Goal: Task Accomplishment & Management: Manage account settings

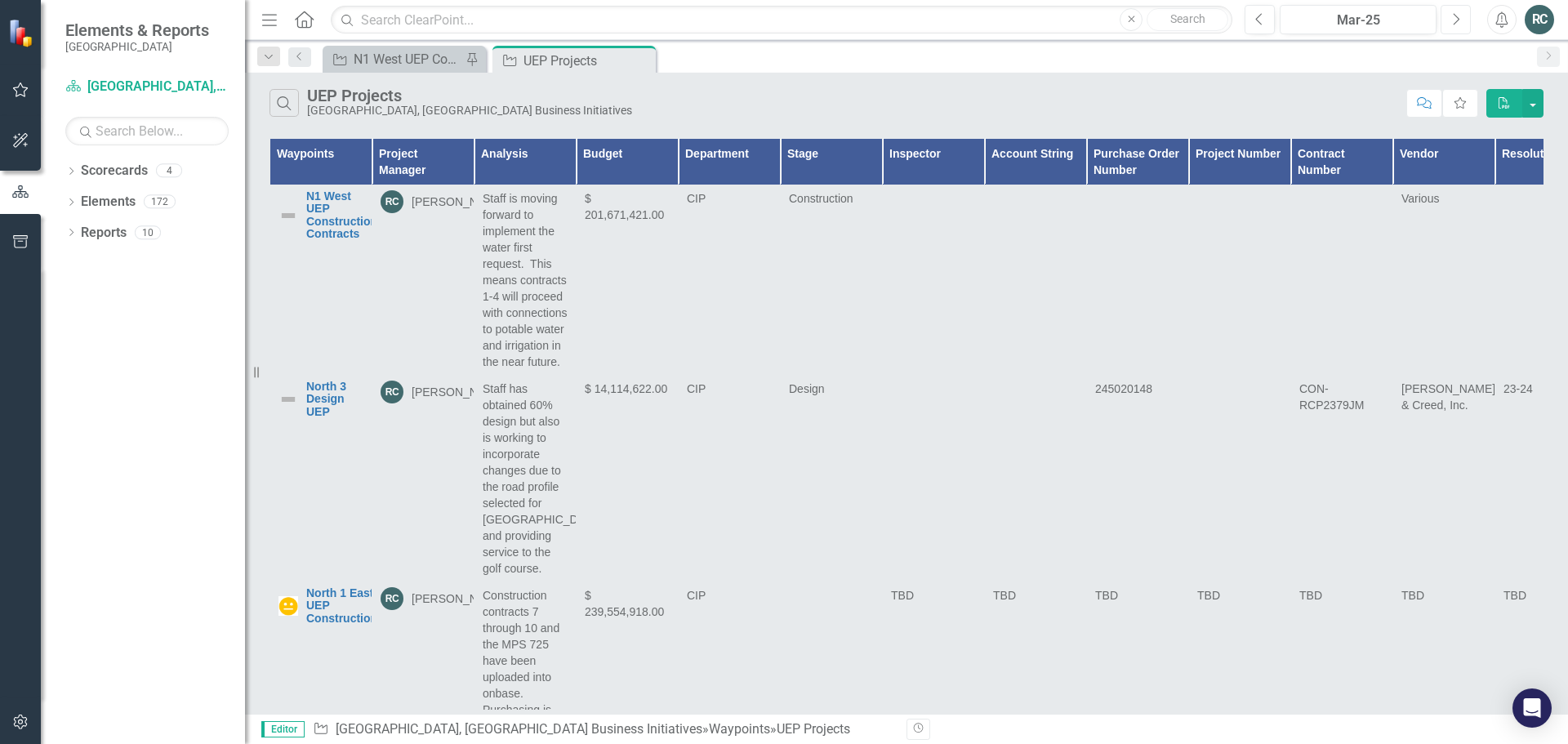
click at [1464, 20] on button "Next" at bounding box center [1456, 19] width 30 height 30
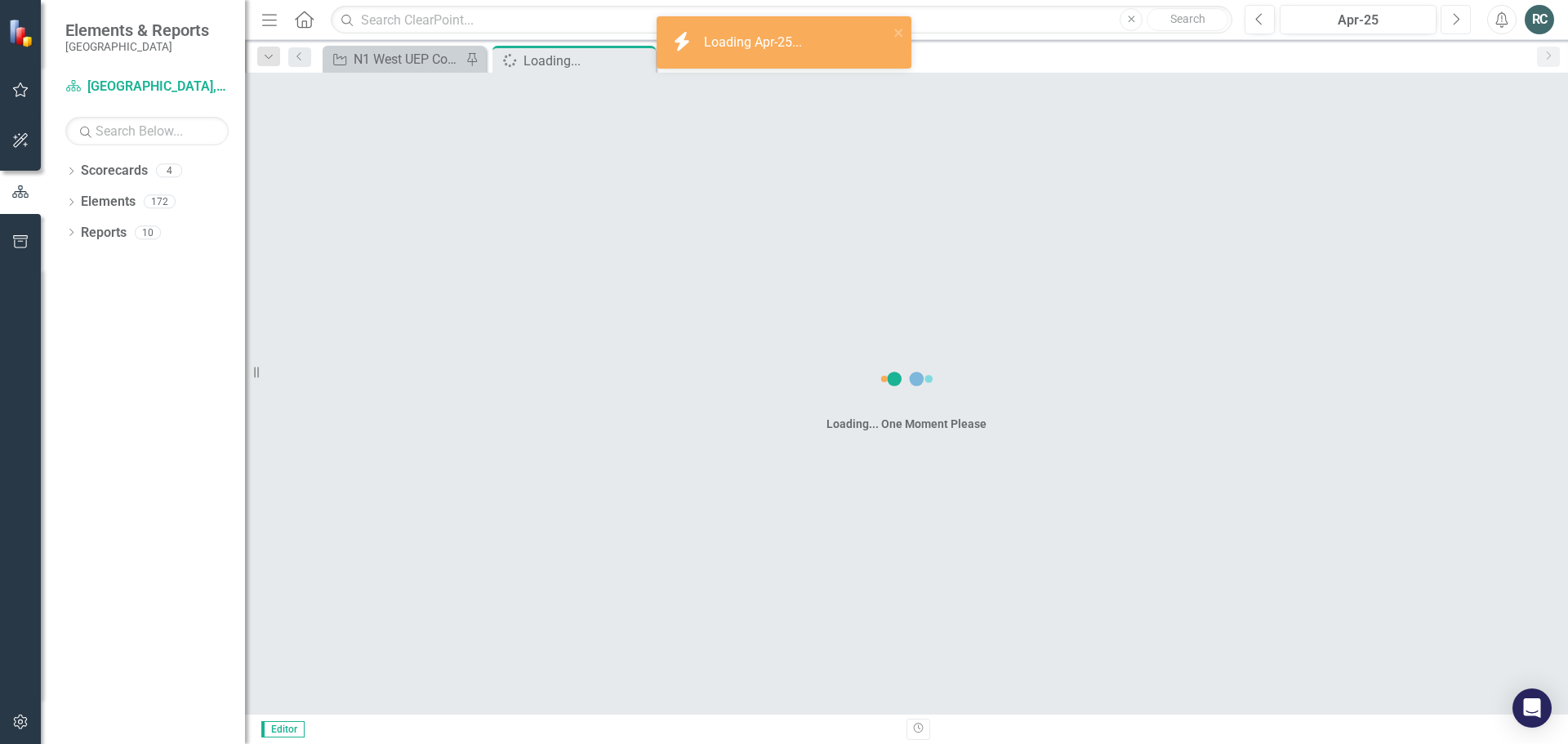
click at [1464, 20] on button "Next" at bounding box center [1456, 19] width 30 height 30
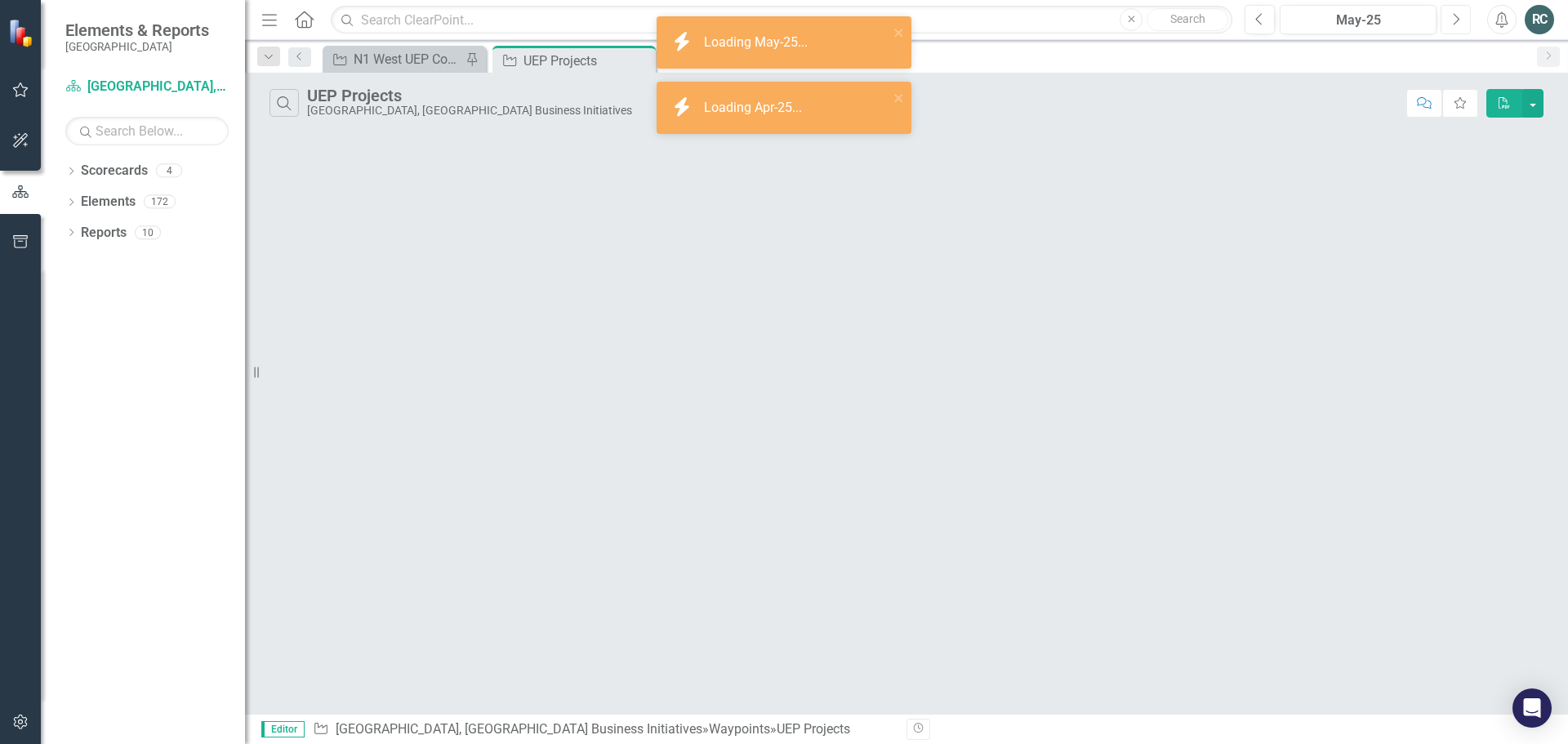
click at [1464, 20] on button "Next" at bounding box center [1456, 19] width 30 height 30
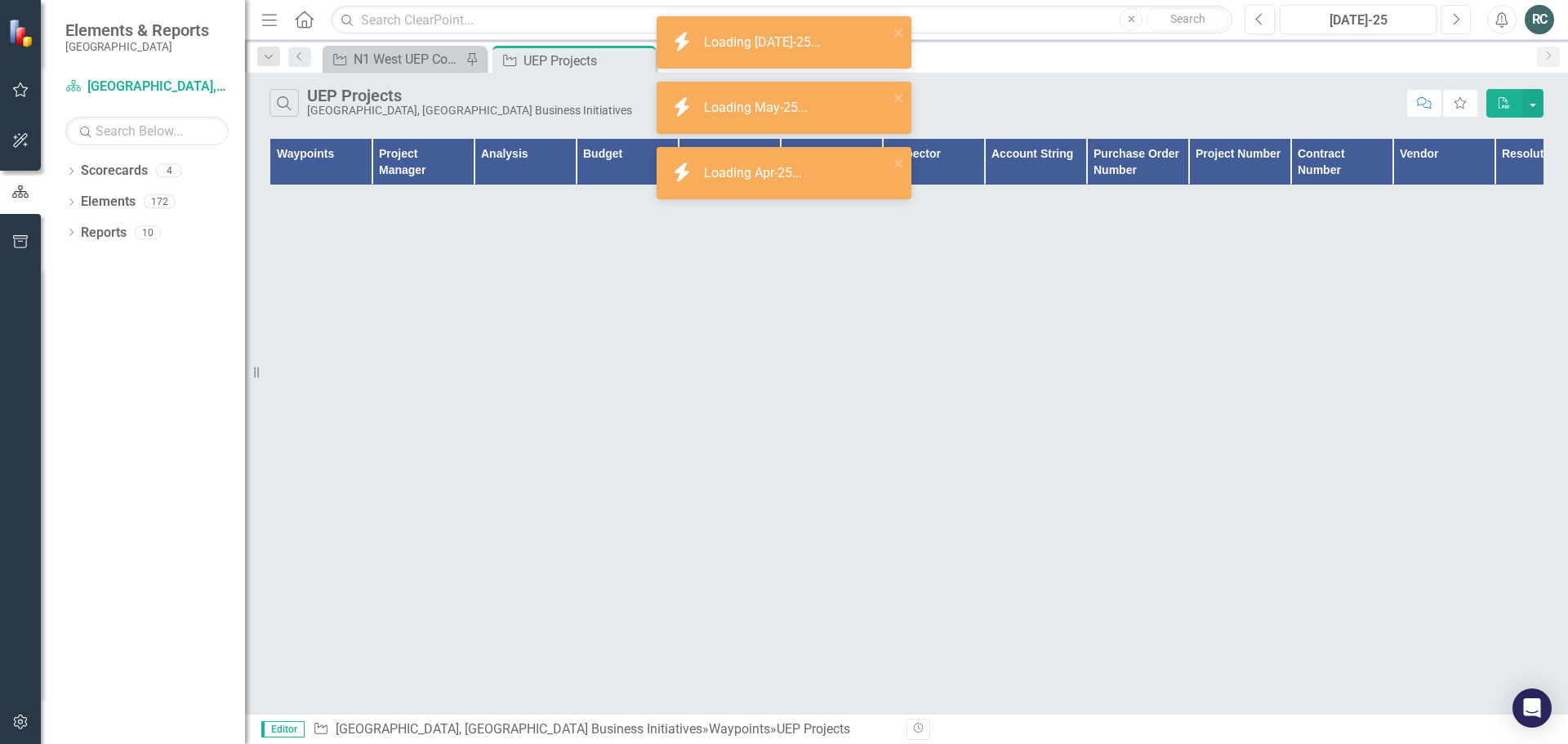
click at [1464, 20] on button "Next" at bounding box center [1456, 19] width 30 height 30
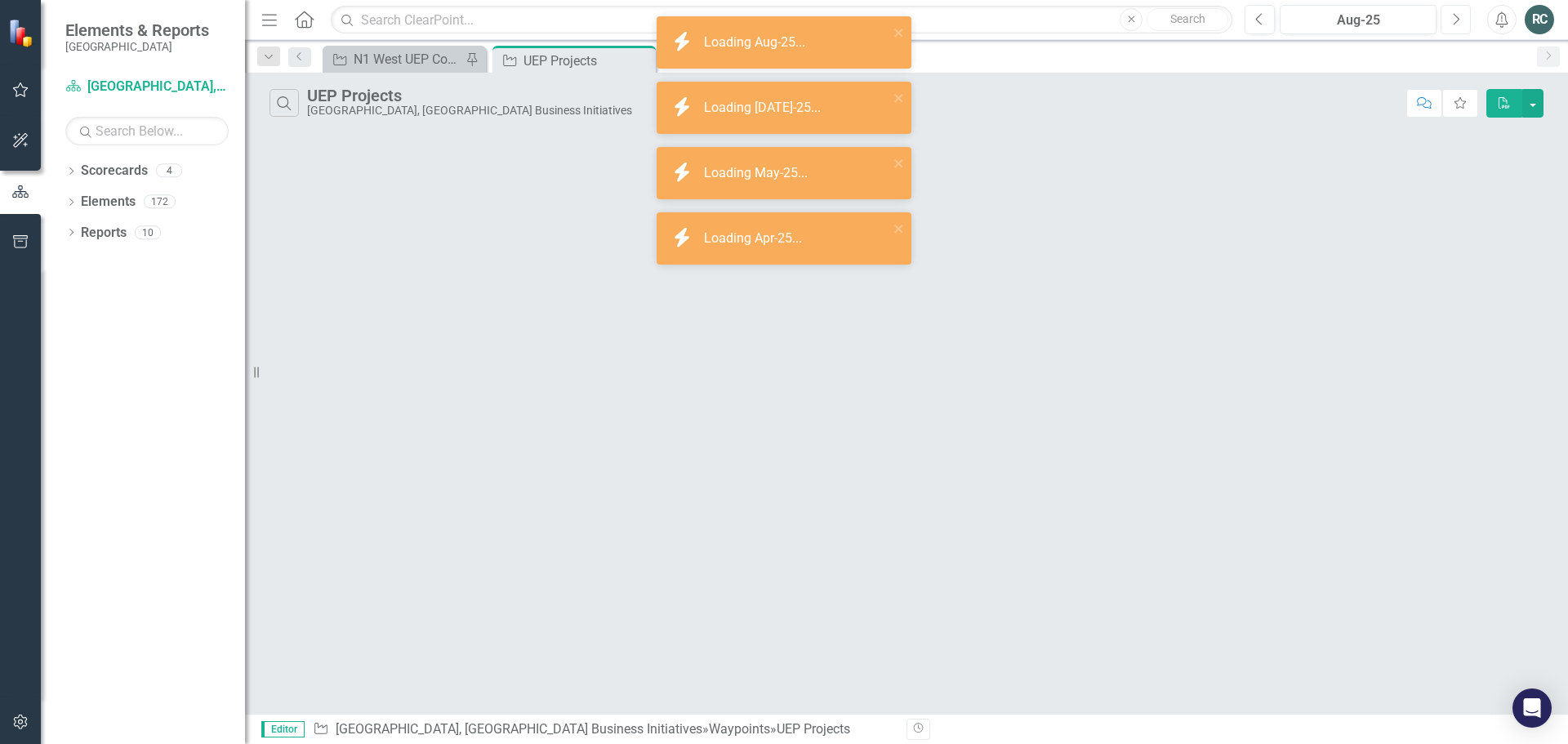
click at [1464, 20] on button "Next" at bounding box center [1456, 19] width 30 height 30
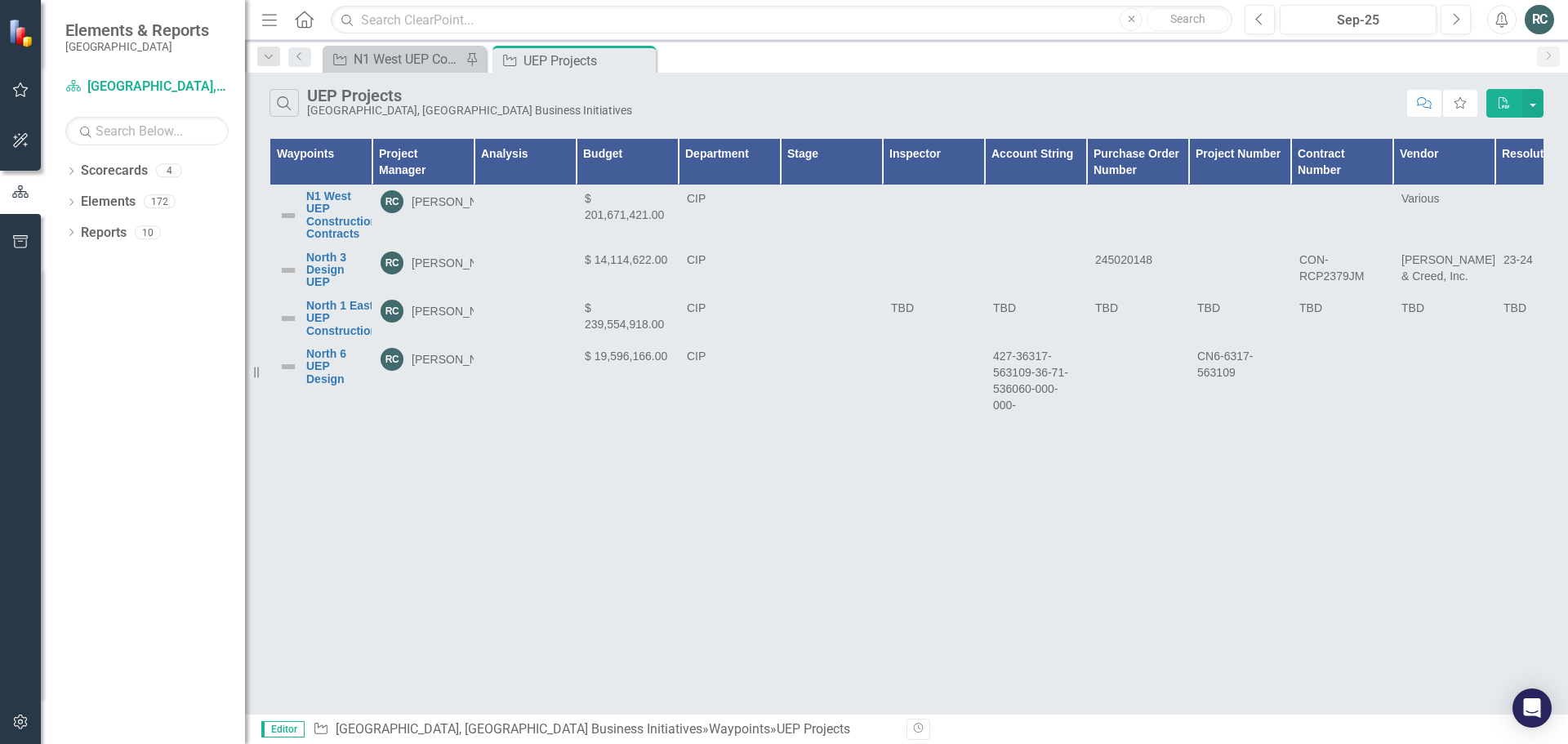
click at [0, 275] on div at bounding box center [20, 404] width 41 height 679
click at [18, 90] on icon "button" at bounding box center [21, 90] width 17 height 13
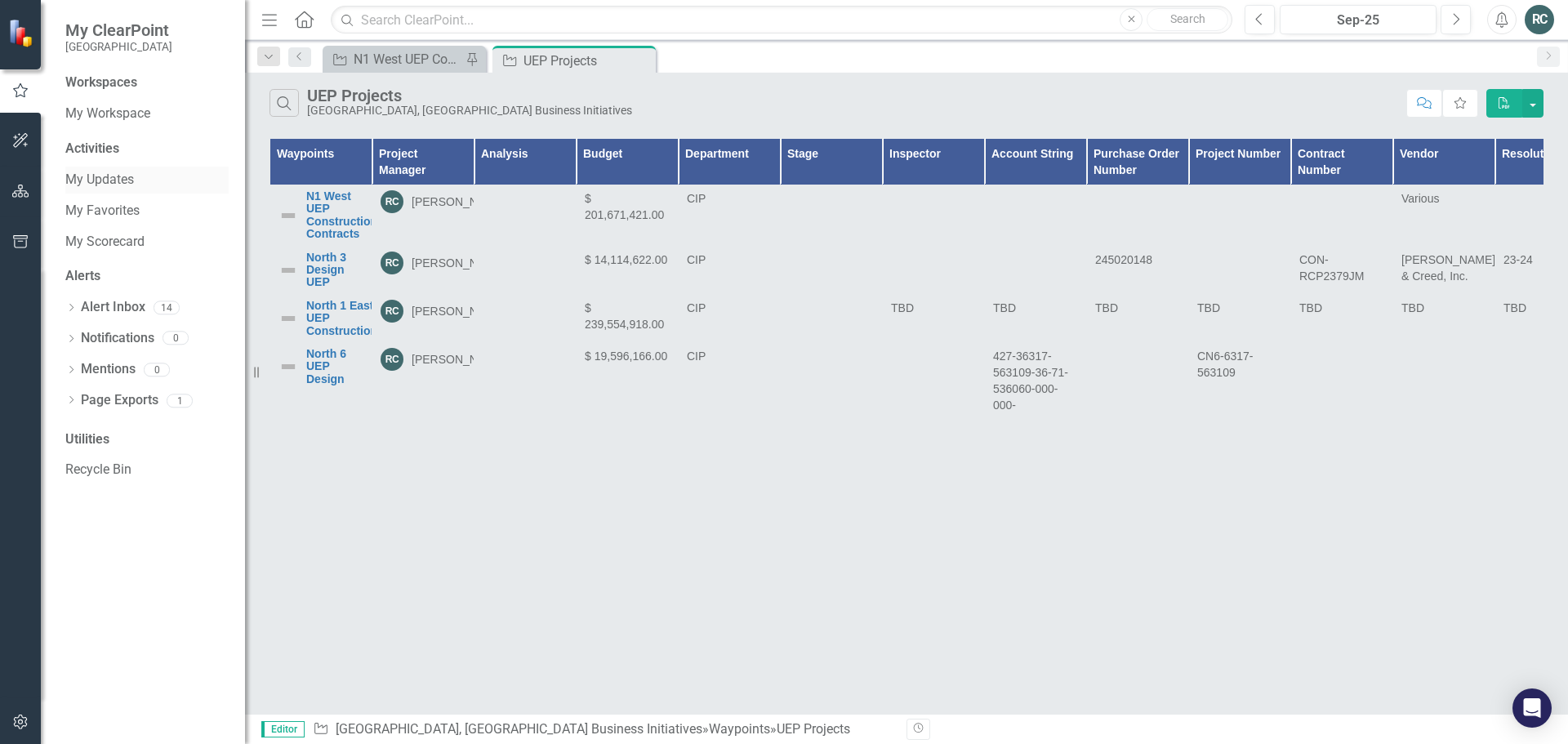
click at [119, 179] on link "My Updates" at bounding box center [147, 180] width 163 height 19
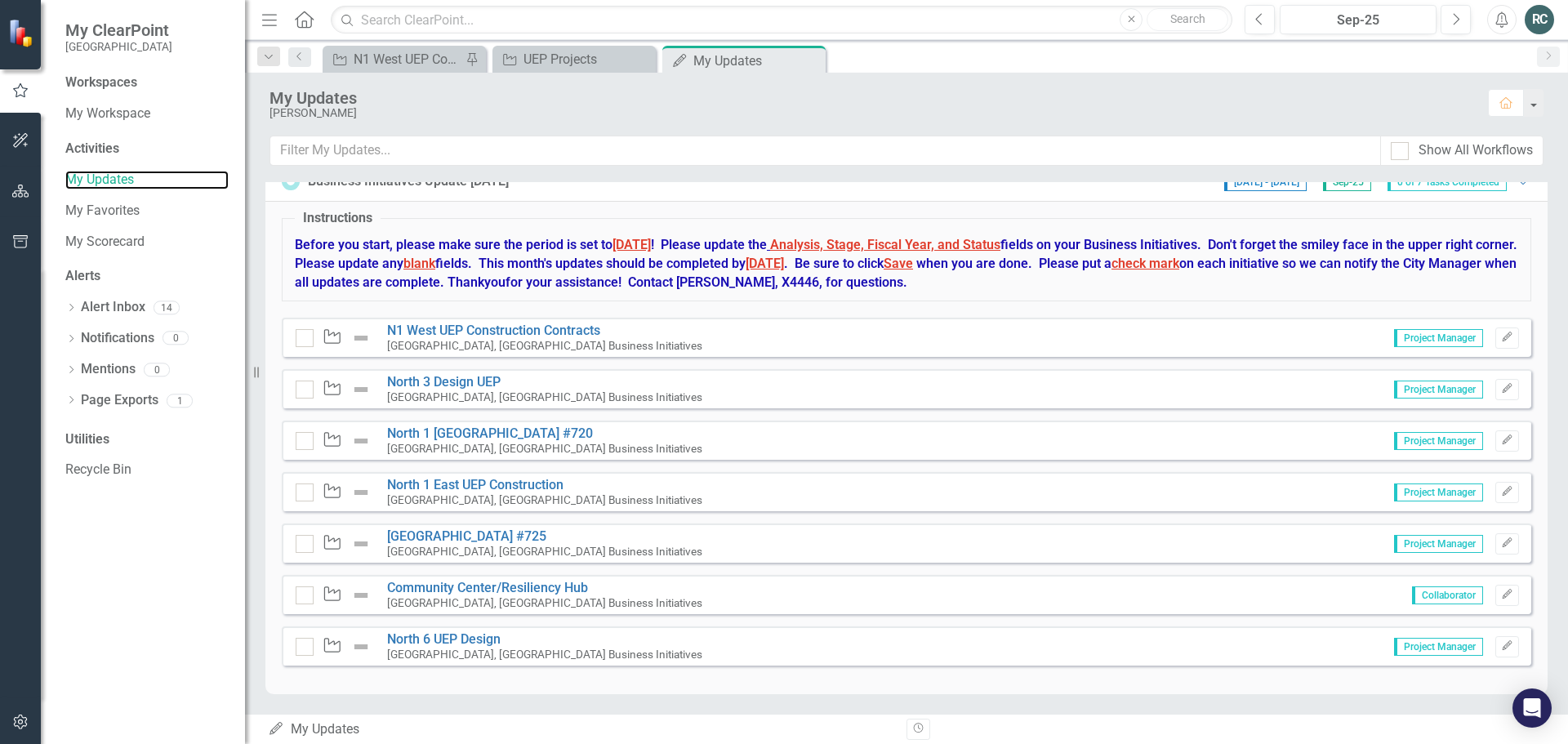
scroll to position [618, 0]
click at [1502, 337] on icon "Edit" at bounding box center [1508, 336] width 12 height 10
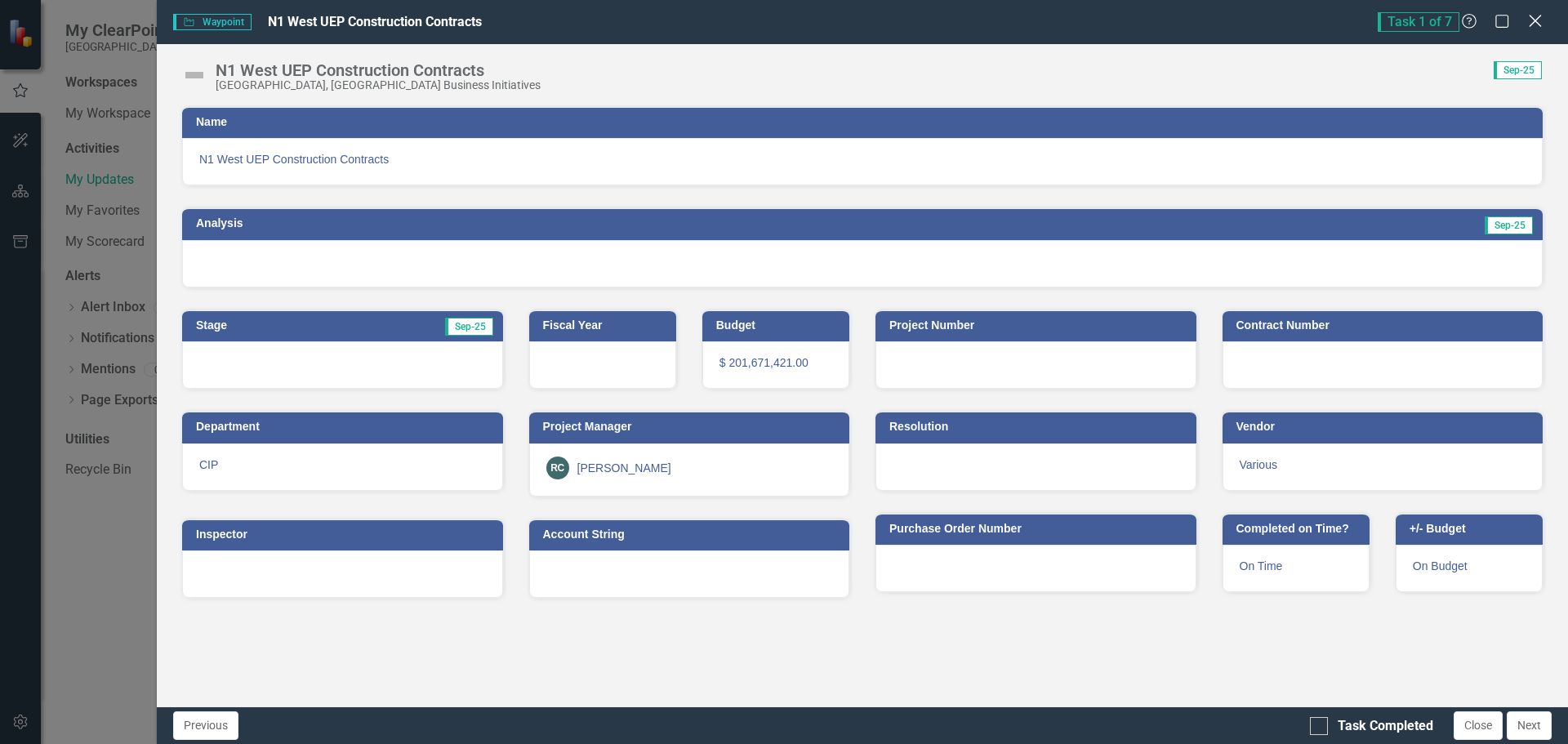
click at [1536, 18] on icon "Close" at bounding box center [1534, 21] width 20 height 15
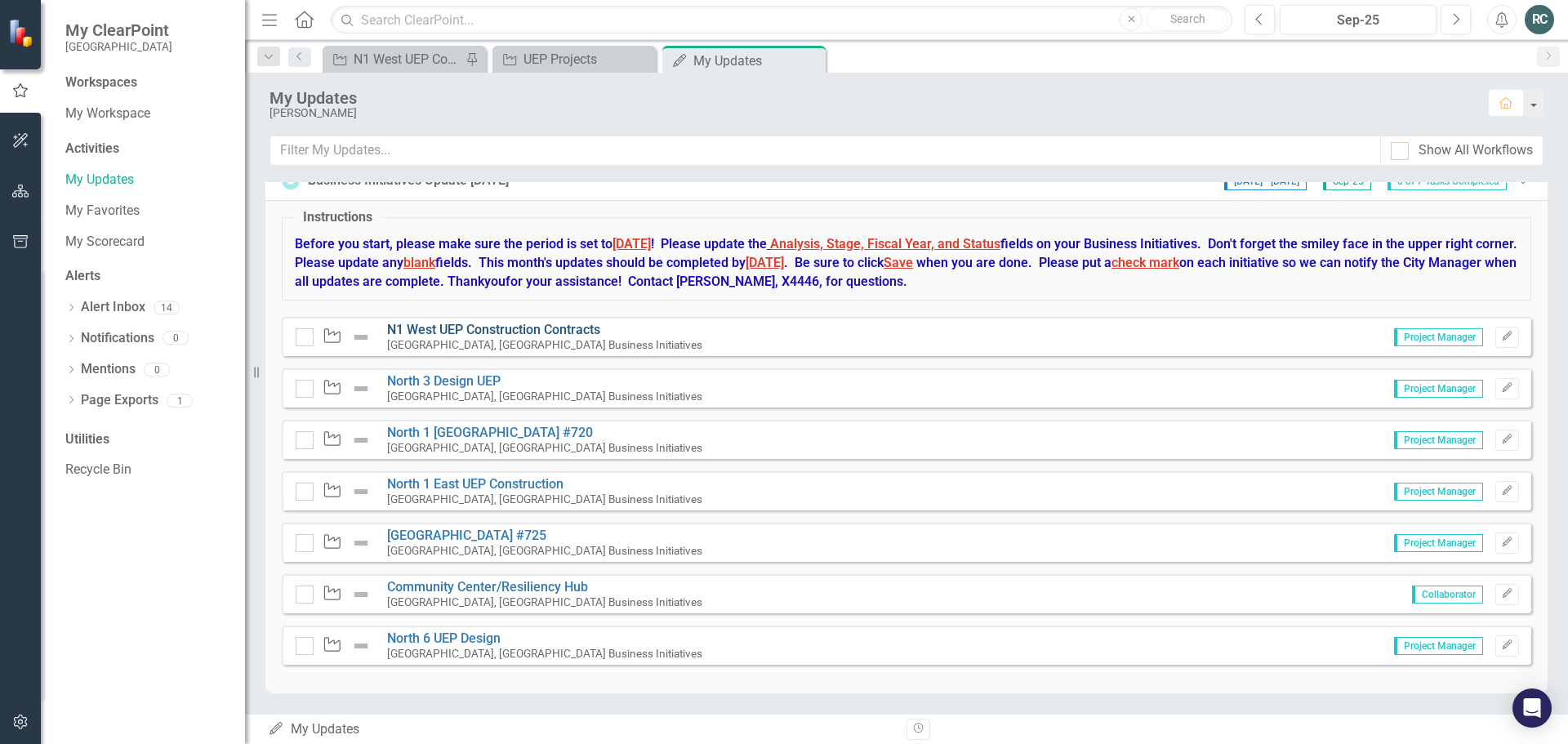
click at [534, 325] on link "N1 West UEP Construction Contracts" at bounding box center [494, 329] width 213 height 15
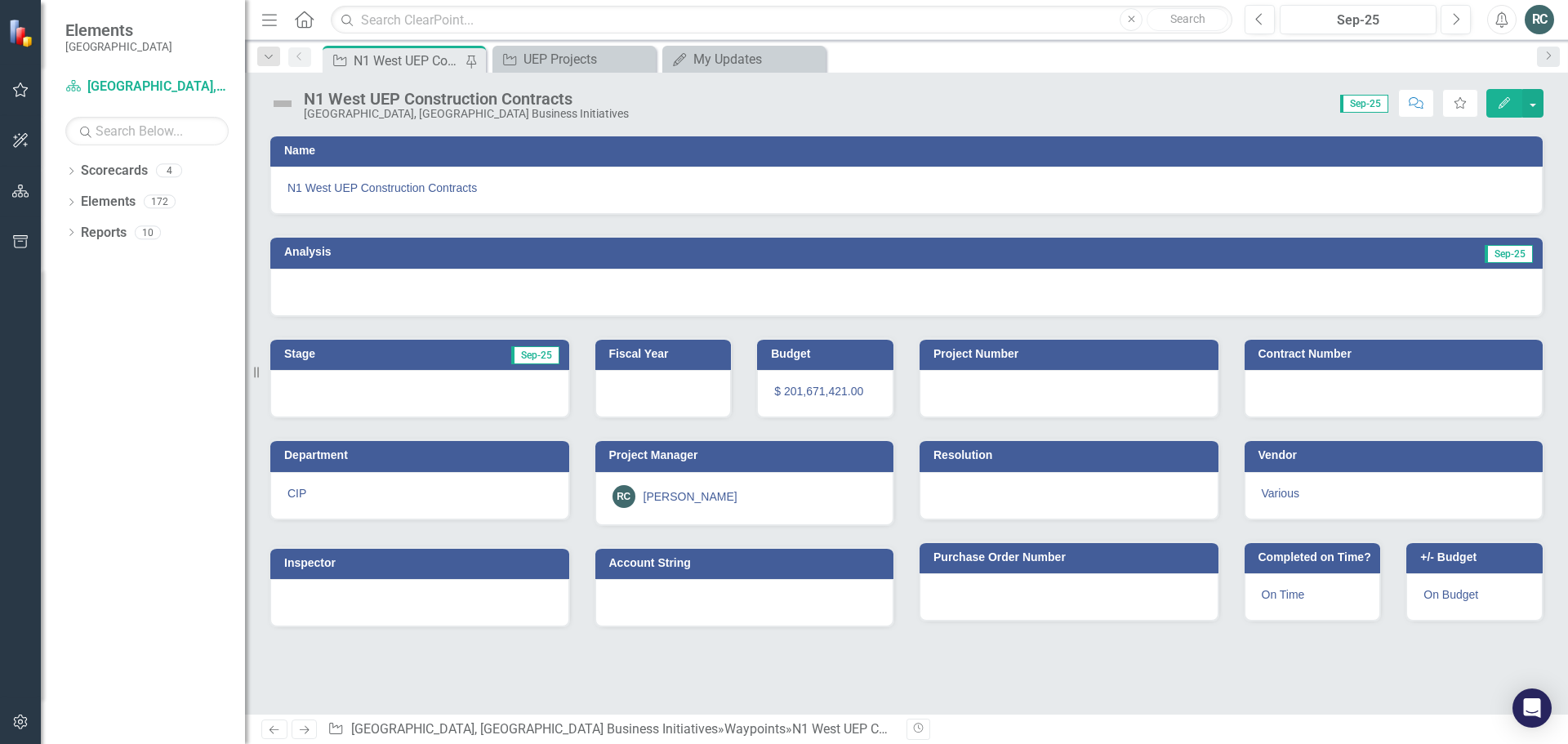
click at [1501, 107] on icon "Edit" at bounding box center [1504, 103] width 14 height 12
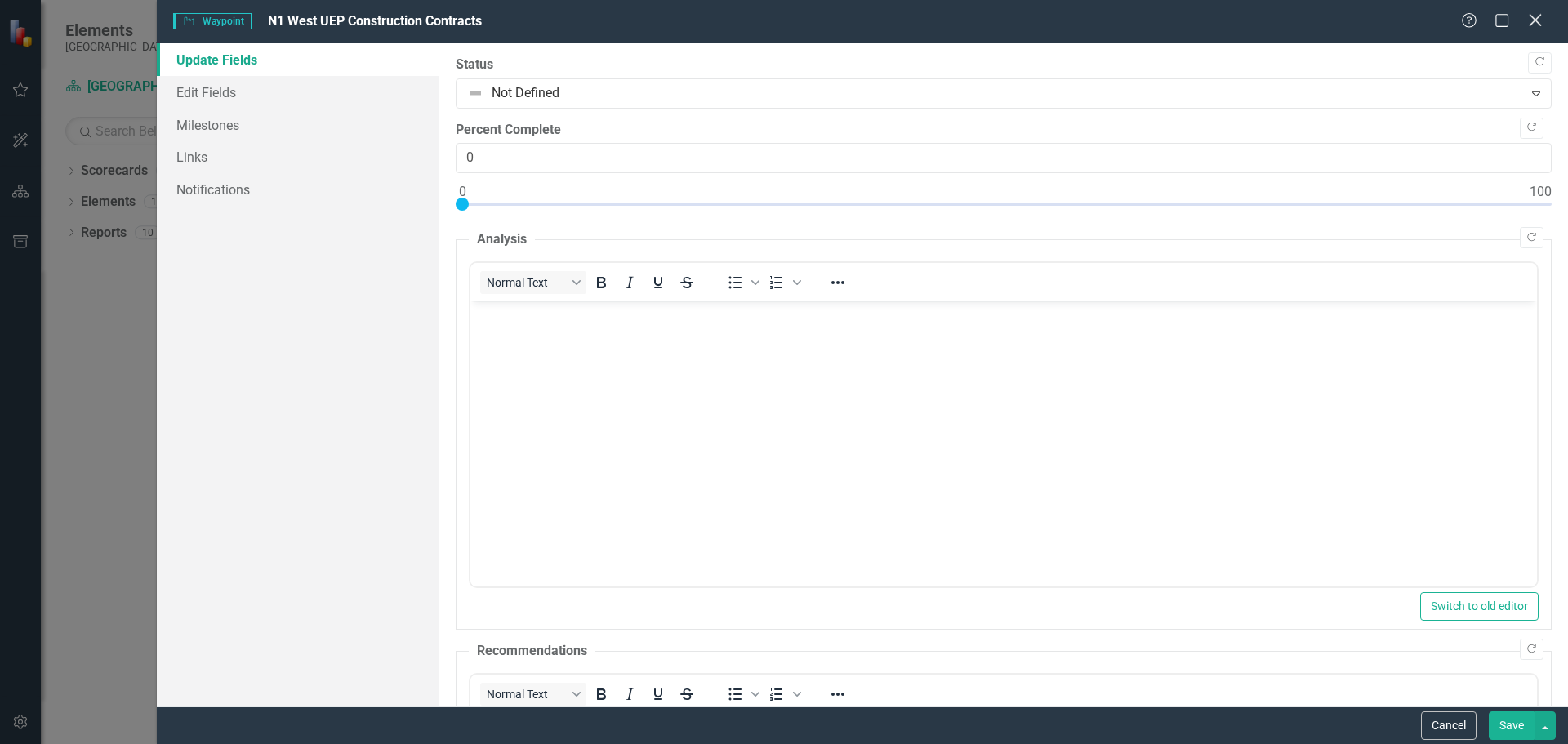
click at [1535, 18] on icon "Close" at bounding box center [1534, 20] width 20 height 15
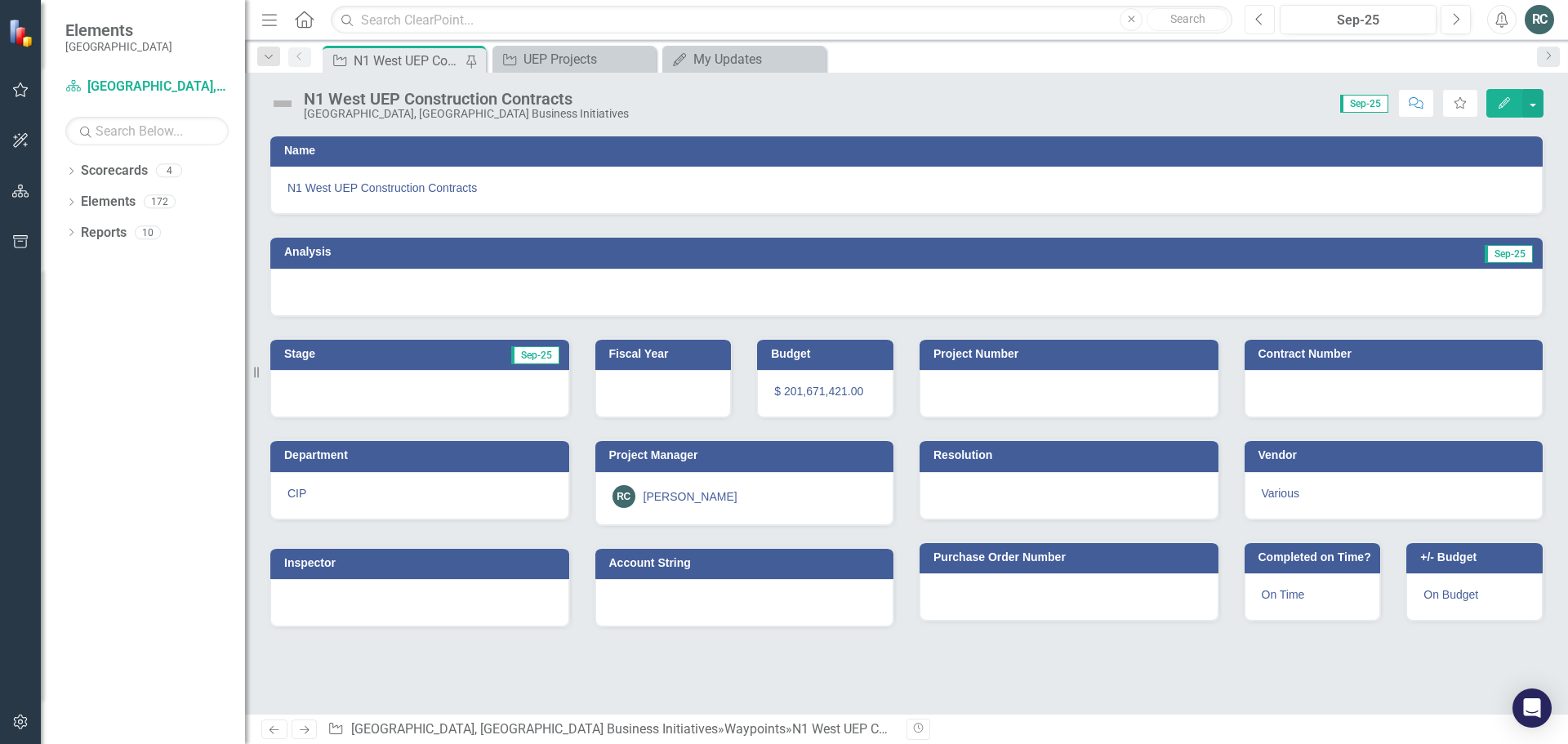
click at [1265, 24] on icon "Previous" at bounding box center [1260, 19] width 9 height 14
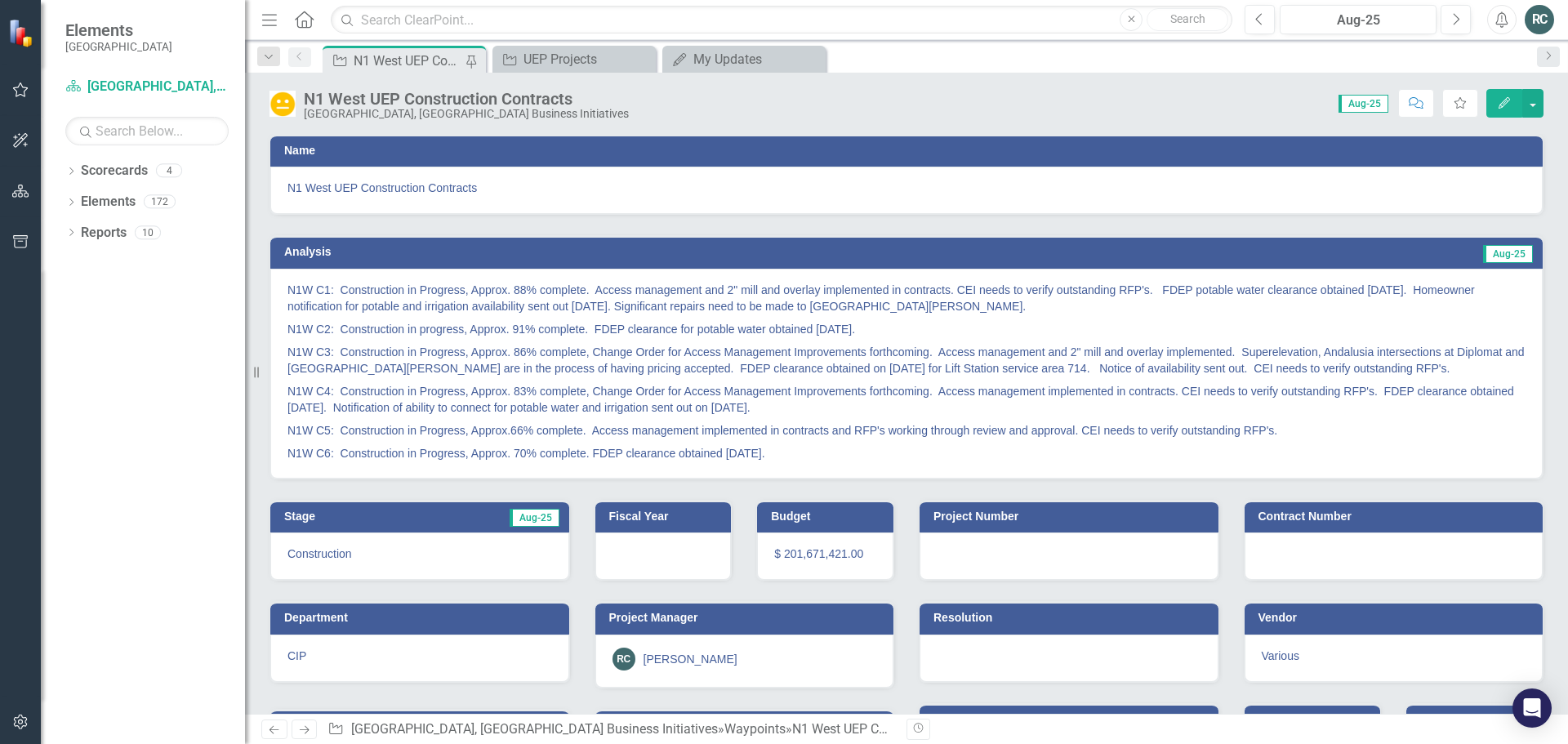
click at [1505, 101] on icon "Edit" at bounding box center [1504, 103] width 14 height 12
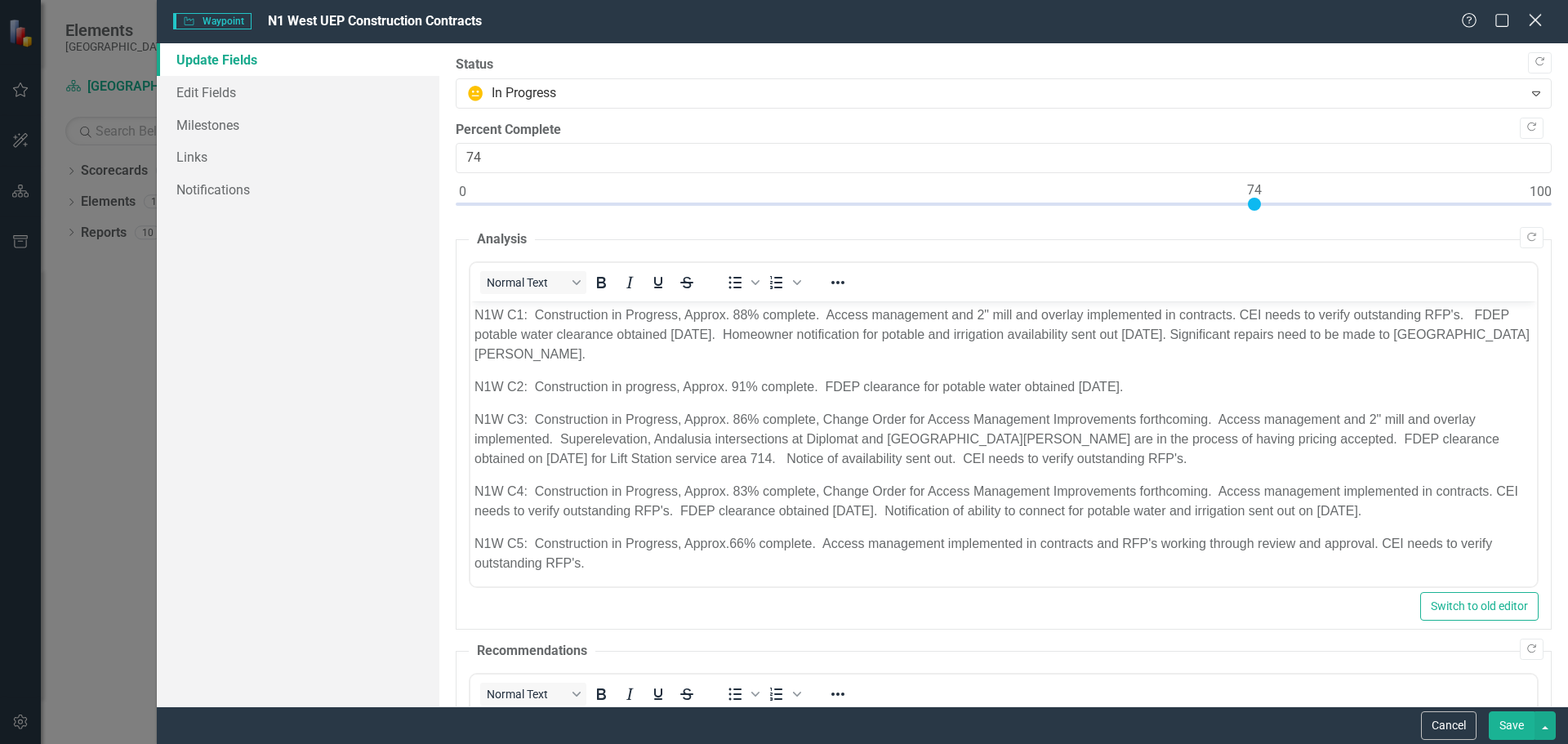
click at [1533, 23] on icon at bounding box center [1535, 19] width 12 height 12
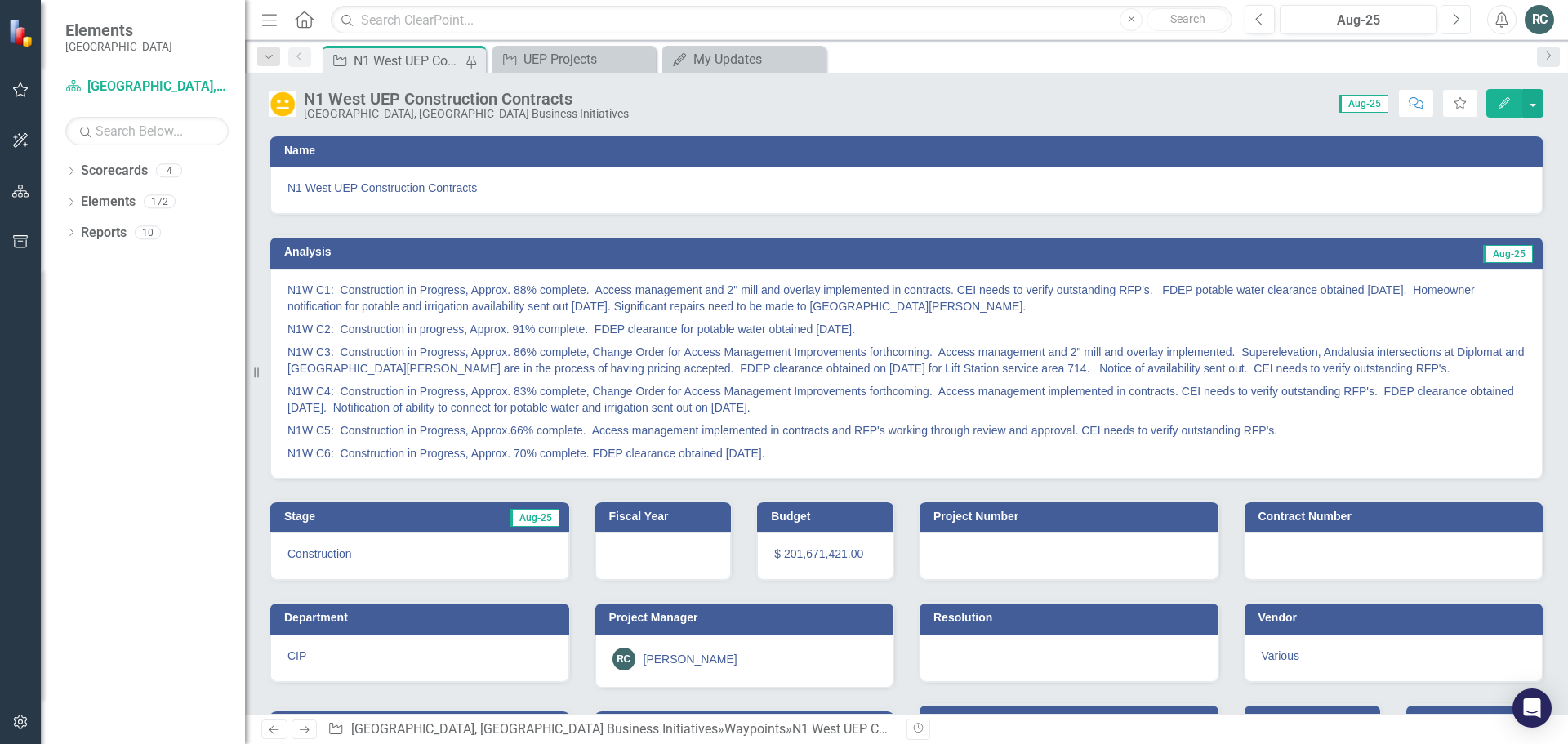
click at [1452, 21] on icon "Next" at bounding box center [1456, 19] width 9 height 14
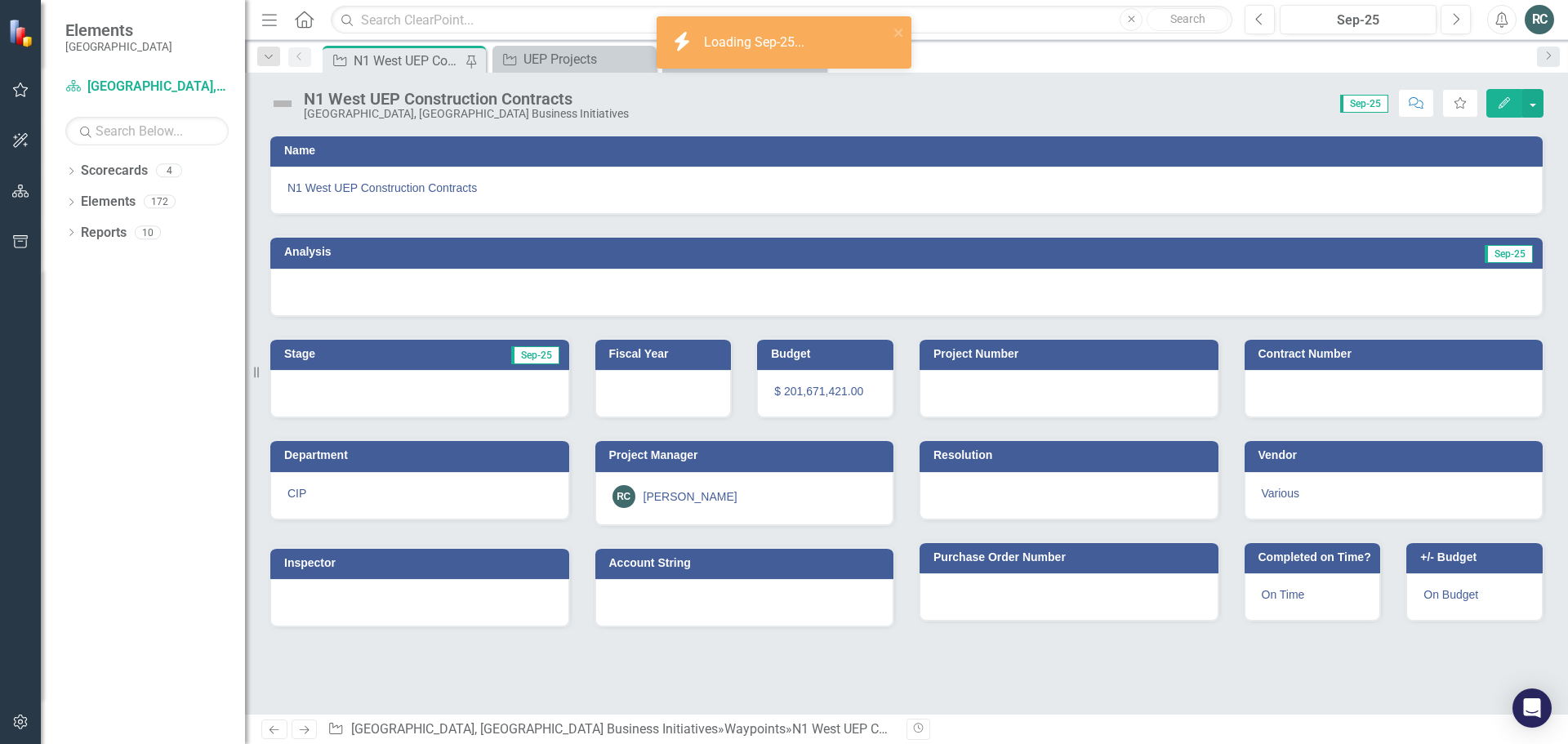
click at [1501, 105] on icon "button" at bounding box center [1505, 103] width 12 height 12
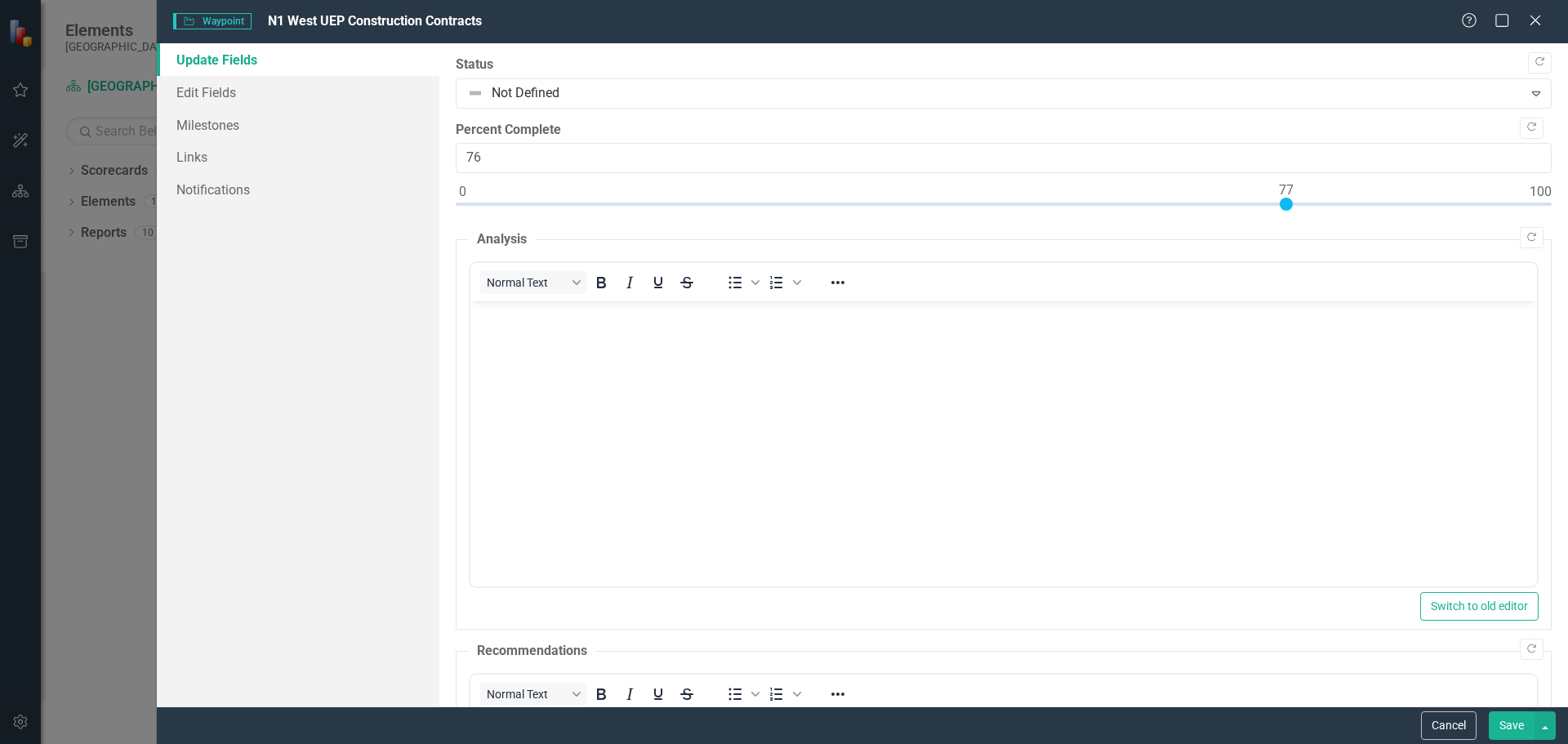
type input "77"
drag, startPoint x: 462, startPoint y: 204, endPoint x: 1288, endPoint y: 204, distance: 826.0
click at [1288, 204] on div at bounding box center [1287, 204] width 13 height 13
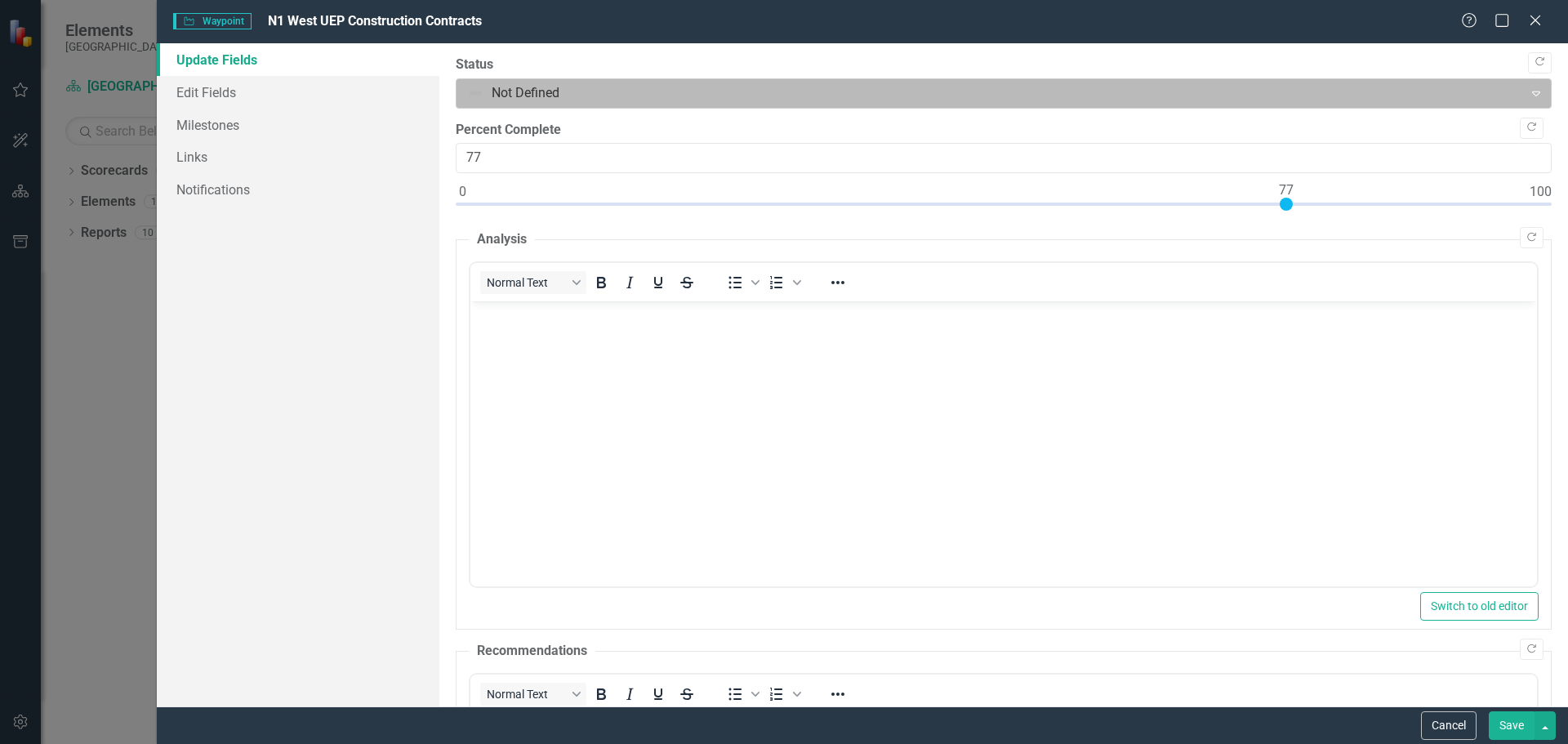
click at [1530, 100] on icon "Expand" at bounding box center [1536, 93] width 16 height 13
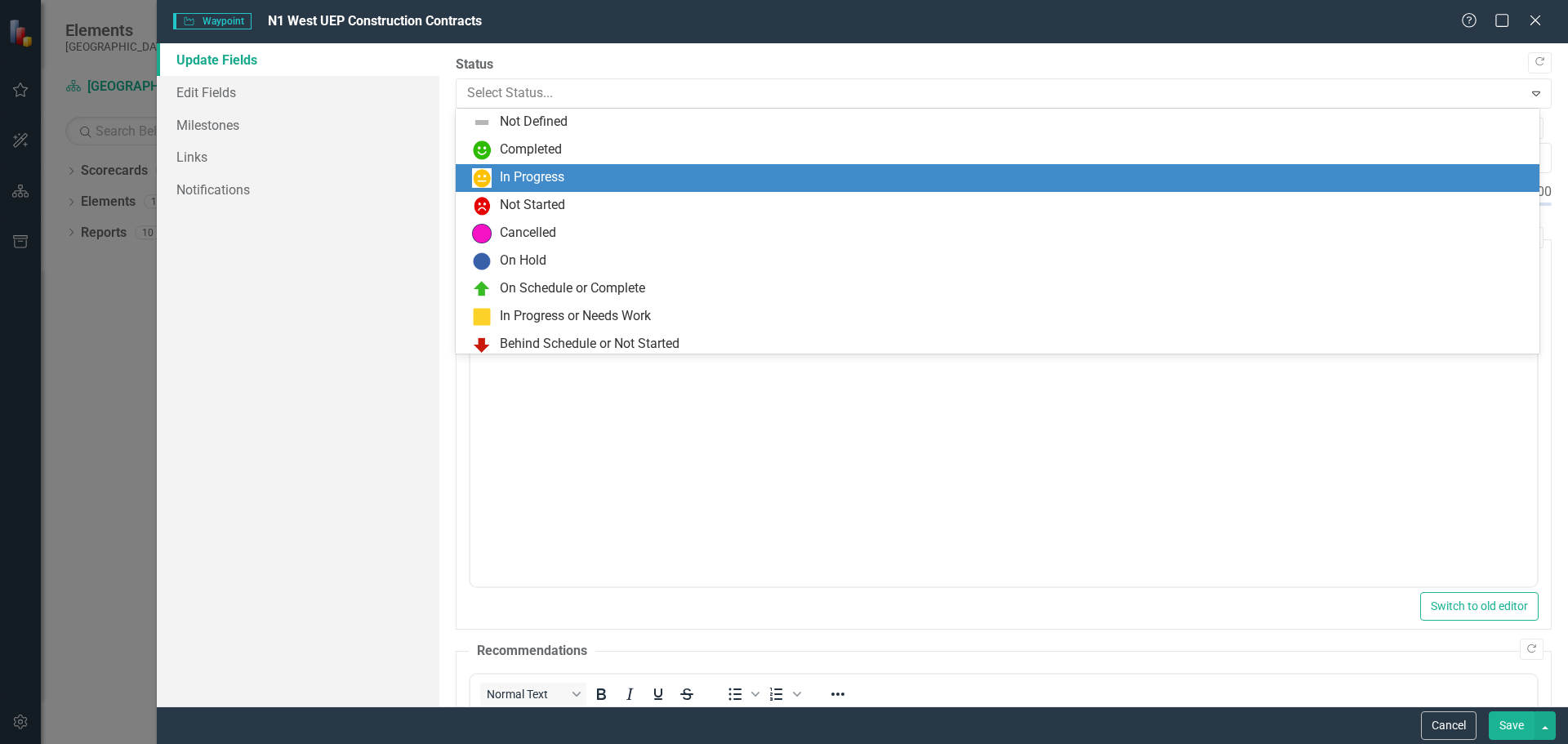
click at [579, 178] on div "In Progress" at bounding box center [1001, 178] width 1058 height 19
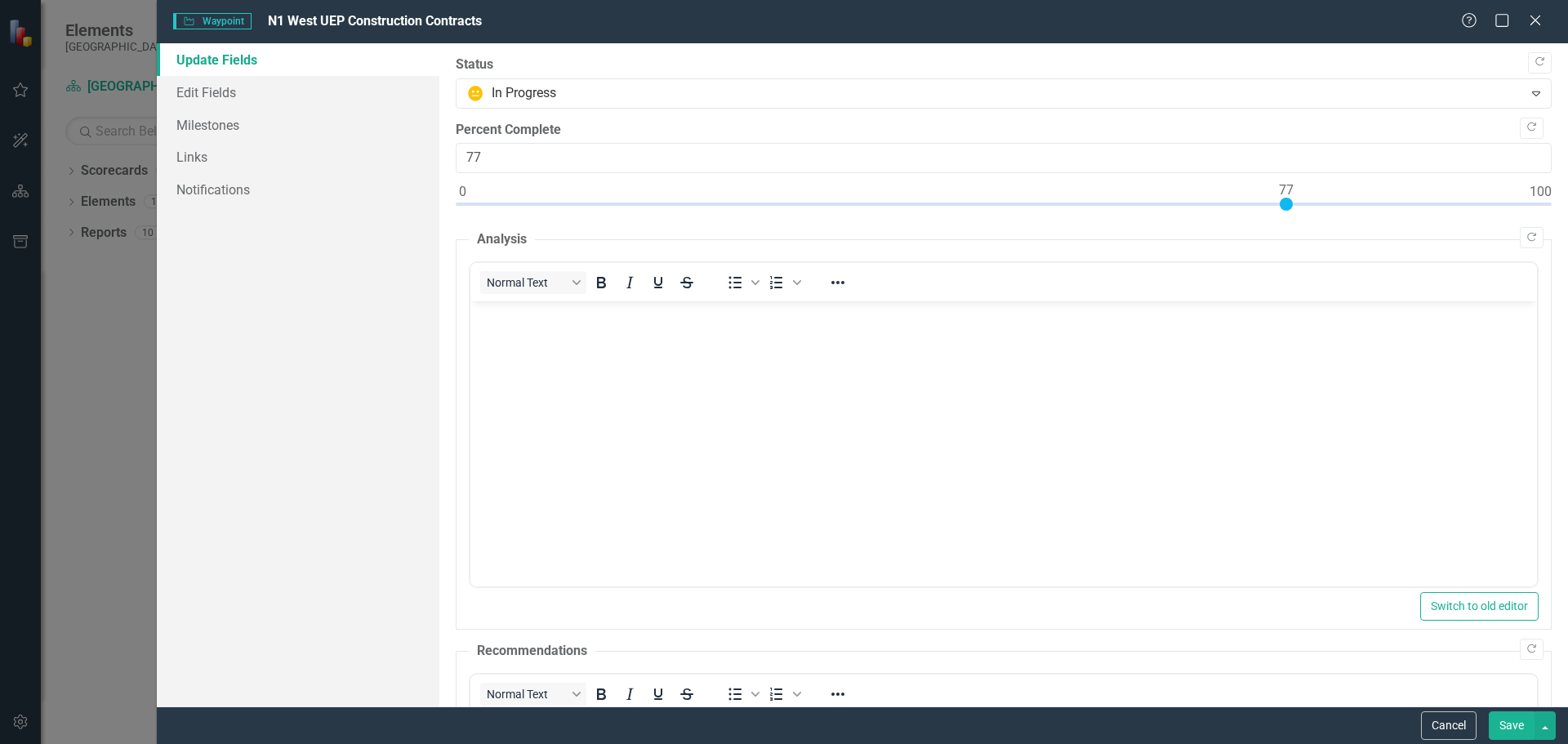
click at [501, 327] on body "Rich Text Area. Press ALT-0 for help." at bounding box center [1002, 423] width 1067 height 245
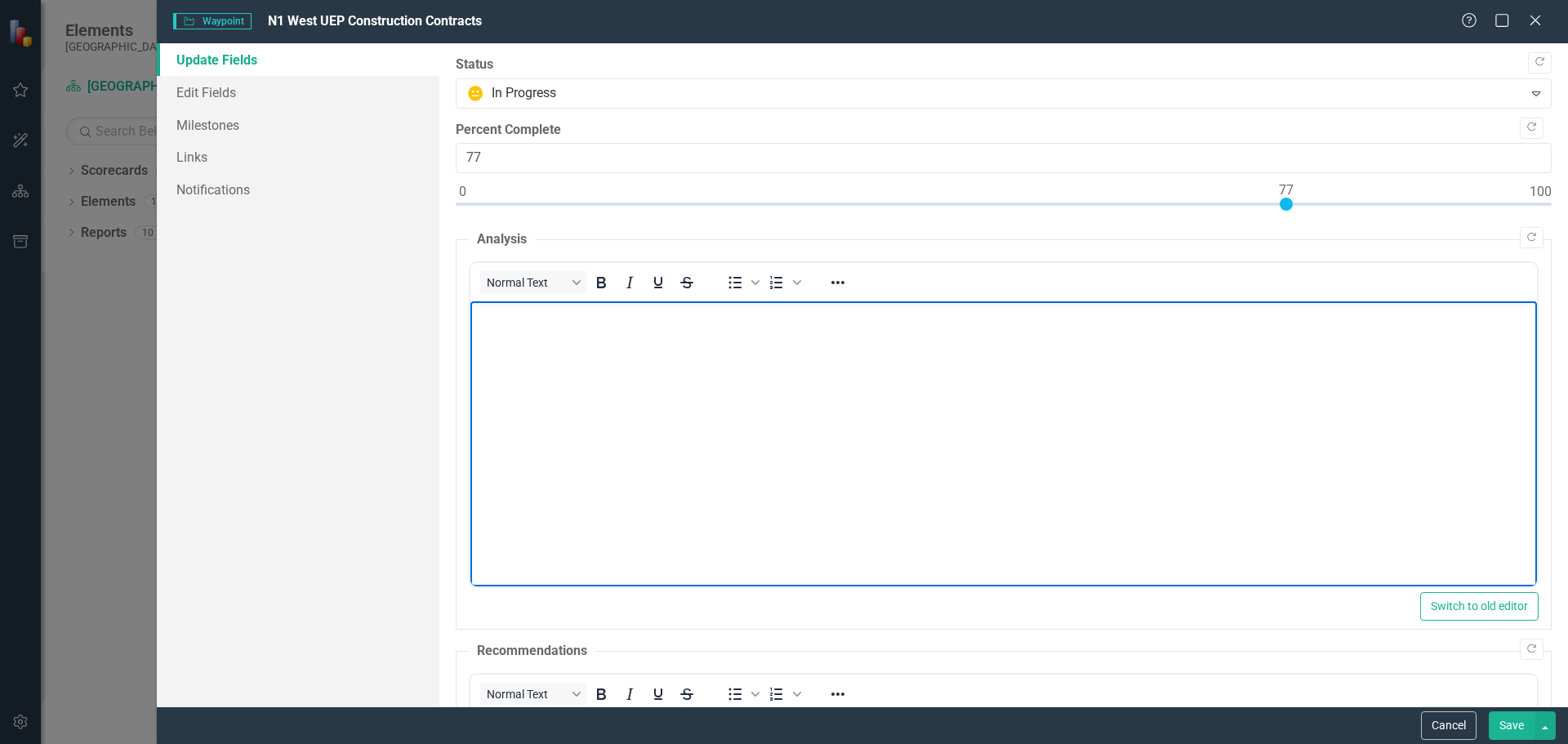
click at [512, 315] on p "Rich Text Area. Press ALT-0 for help." at bounding box center [1002, 315] width 1059 height 19
paste body "Rich Text Area. Press ALT-0 for help."
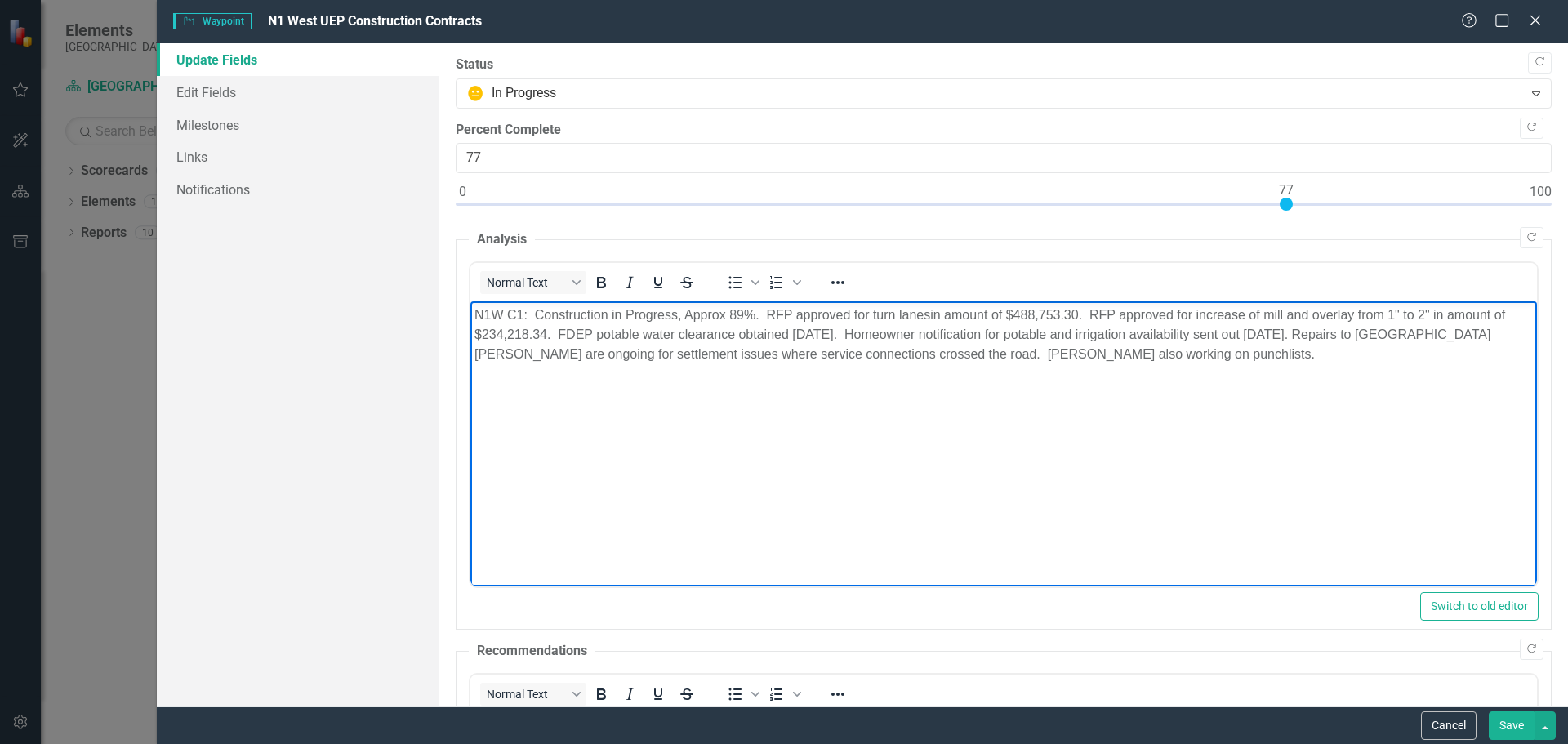
click at [484, 380] on p "Rich Text Area. Press ALT-0 for help." at bounding box center [1002, 387] width 1059 height 19
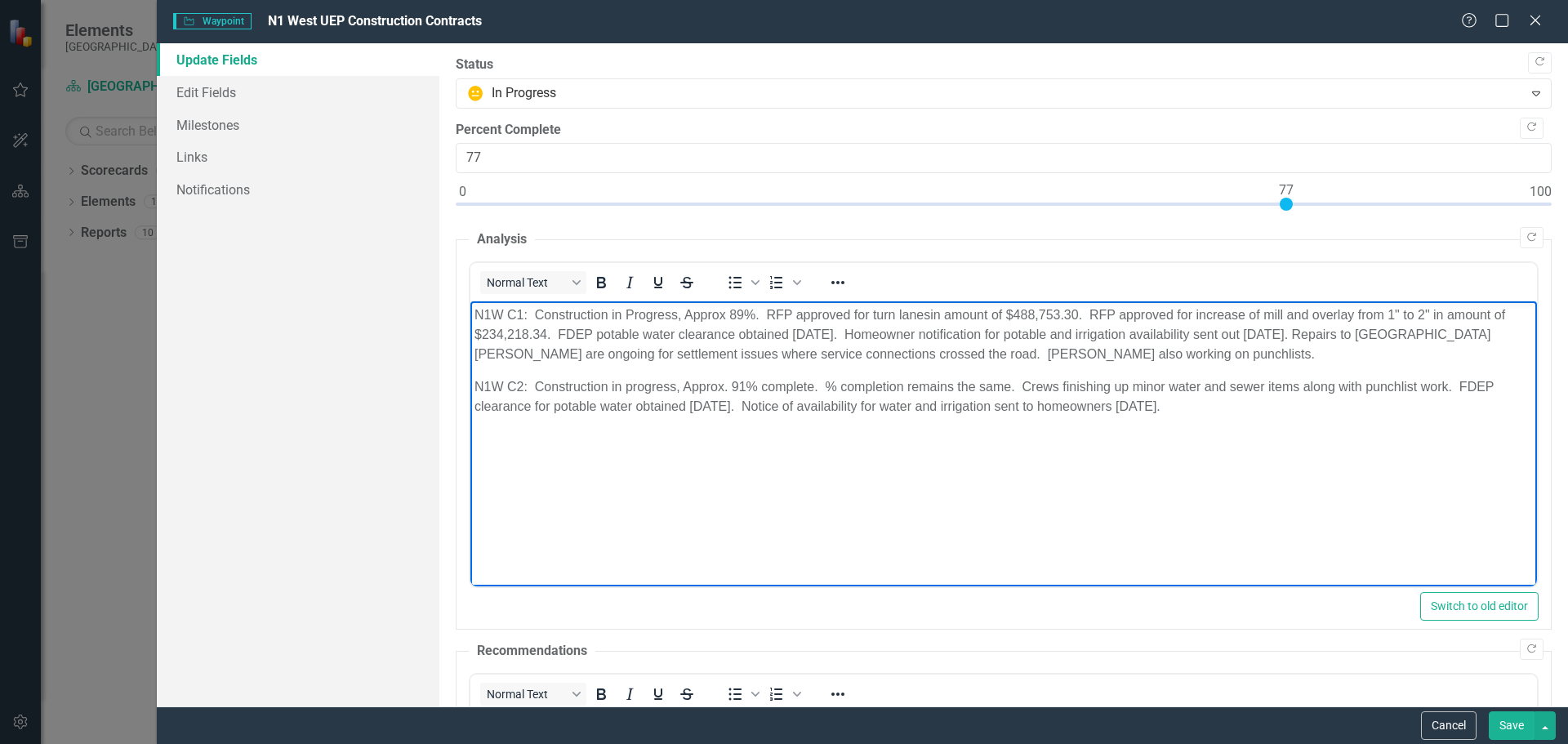
click at [479, 435] on p "Rich Text Area. Press ALT-0 for help." at bounding box center [1002, 439] width 1059 height 19
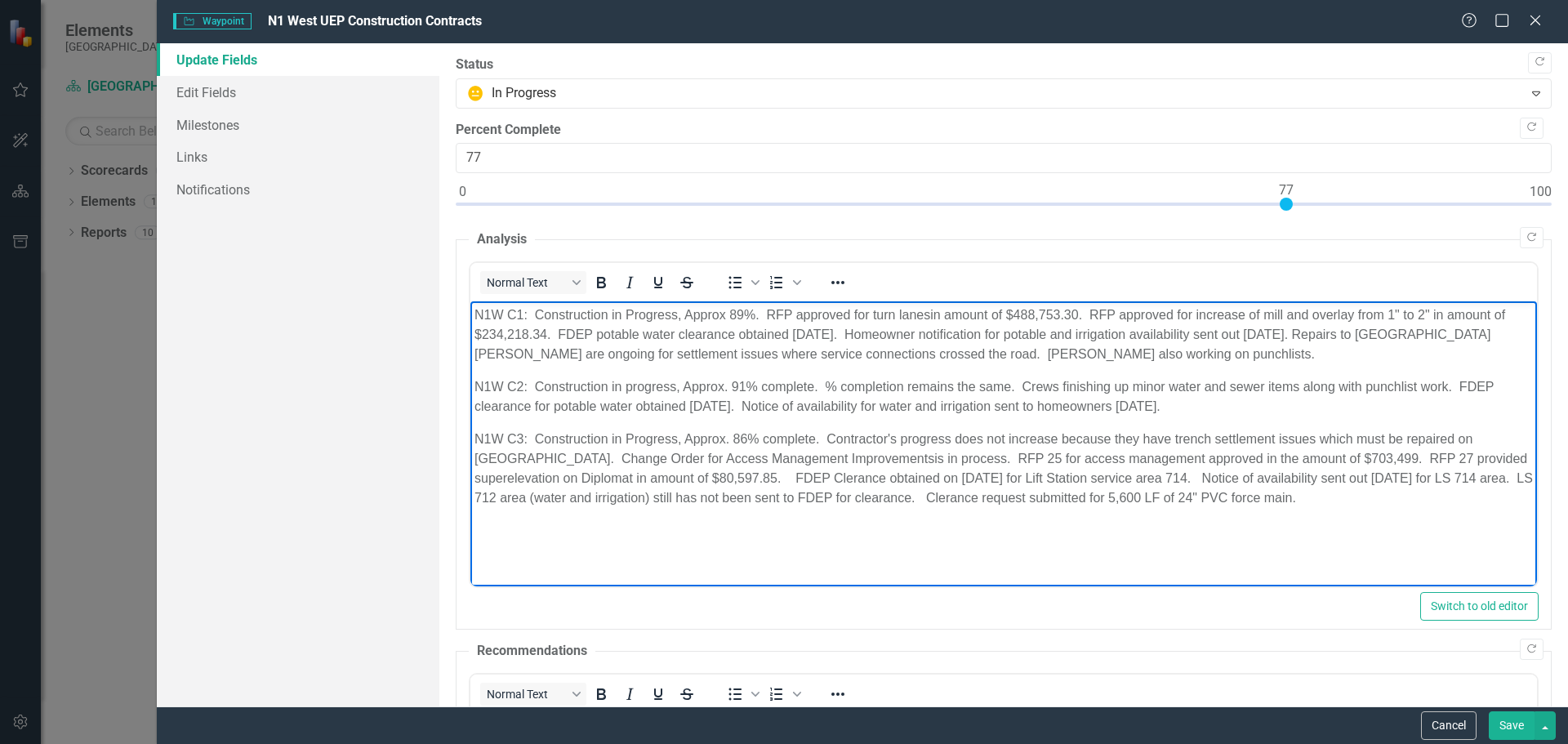
click at [1333, 498] on p "N1W C3: Construction in Progress, Approx. 86% complete. Contractor's progress d…" at bounding box center [1002, 468] width 1059 height 79
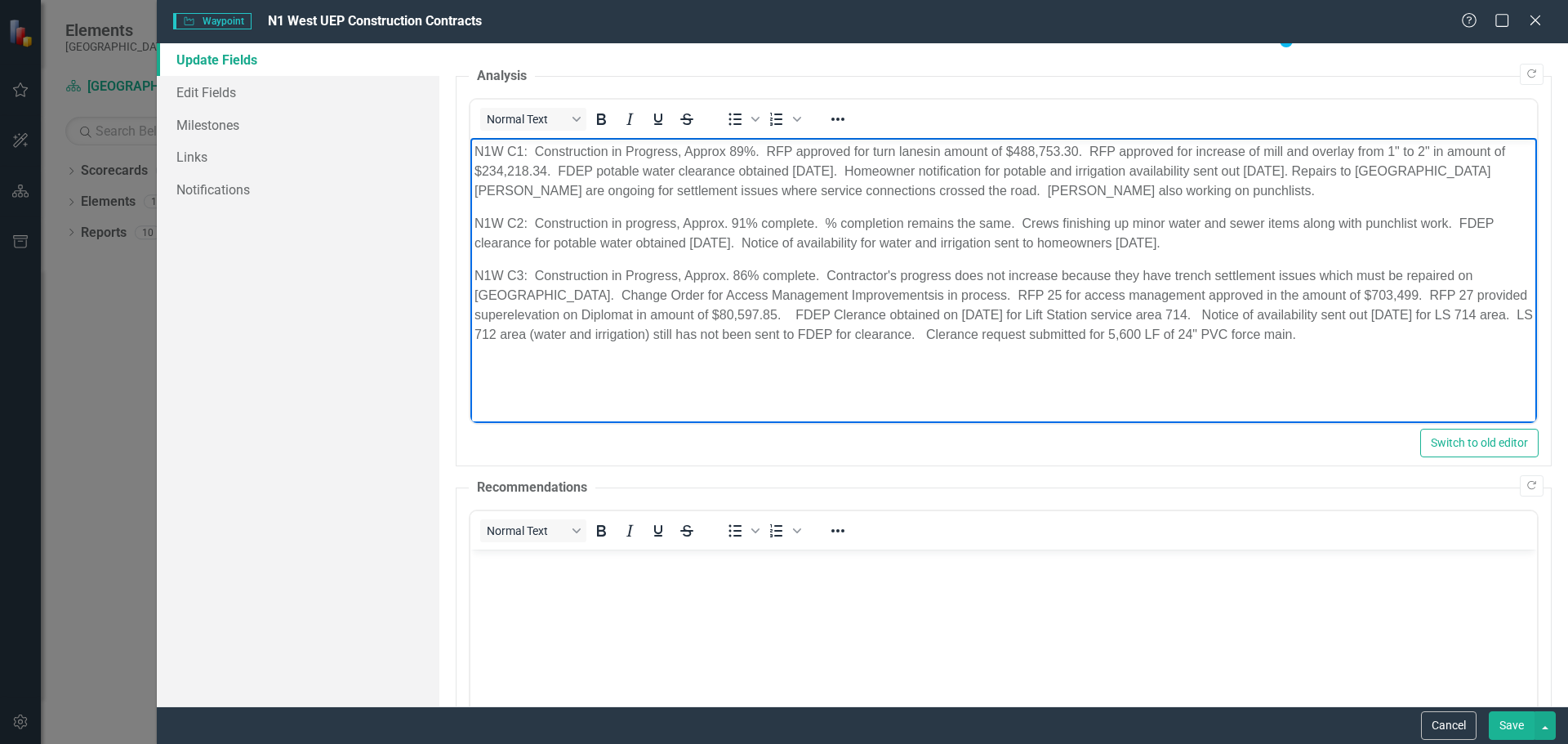
scroll to position [245, 0]
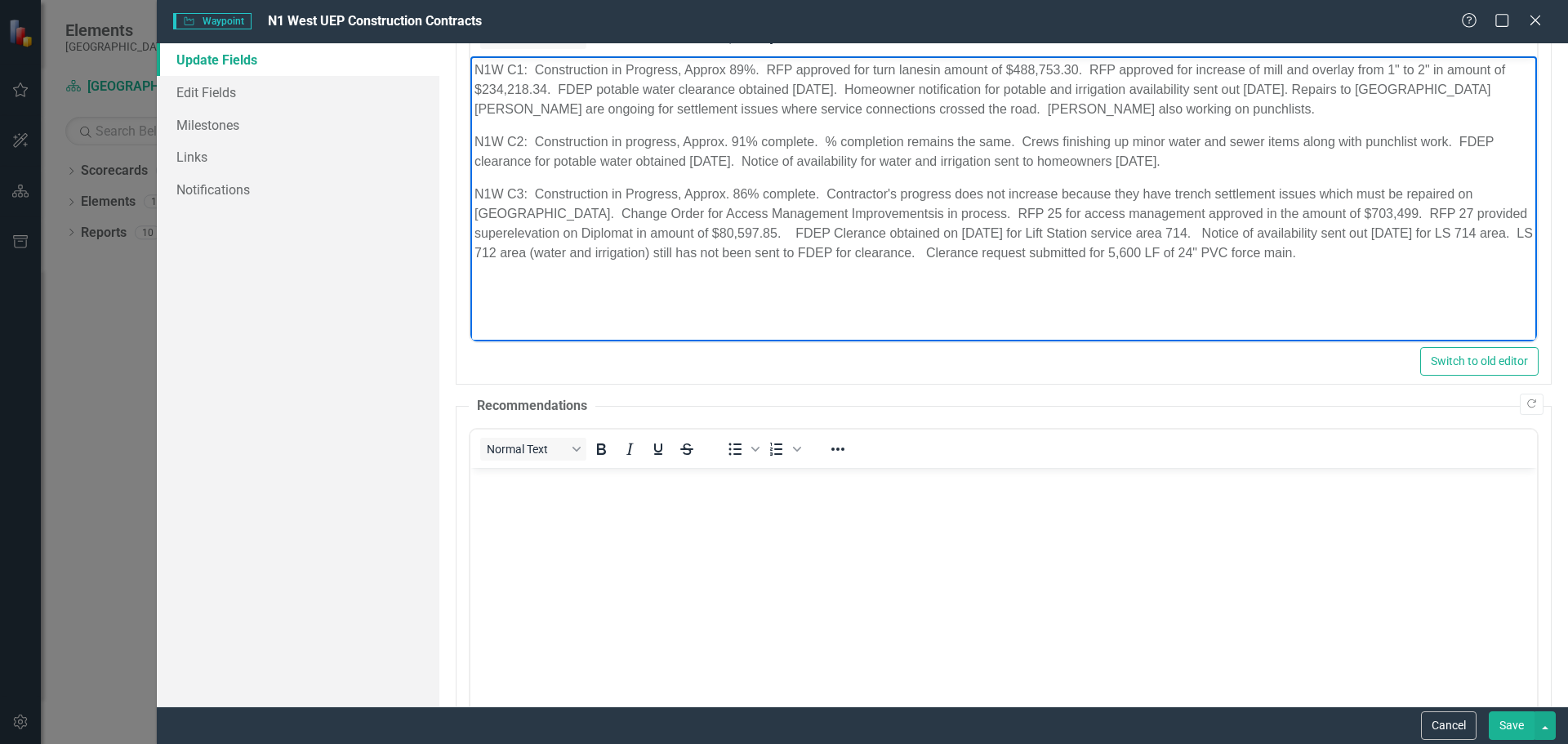
click at [498, 285] on p "Rich Text Area. Press ALT-0 for help." at bounding box center [1002, 286] width 1059 height 19
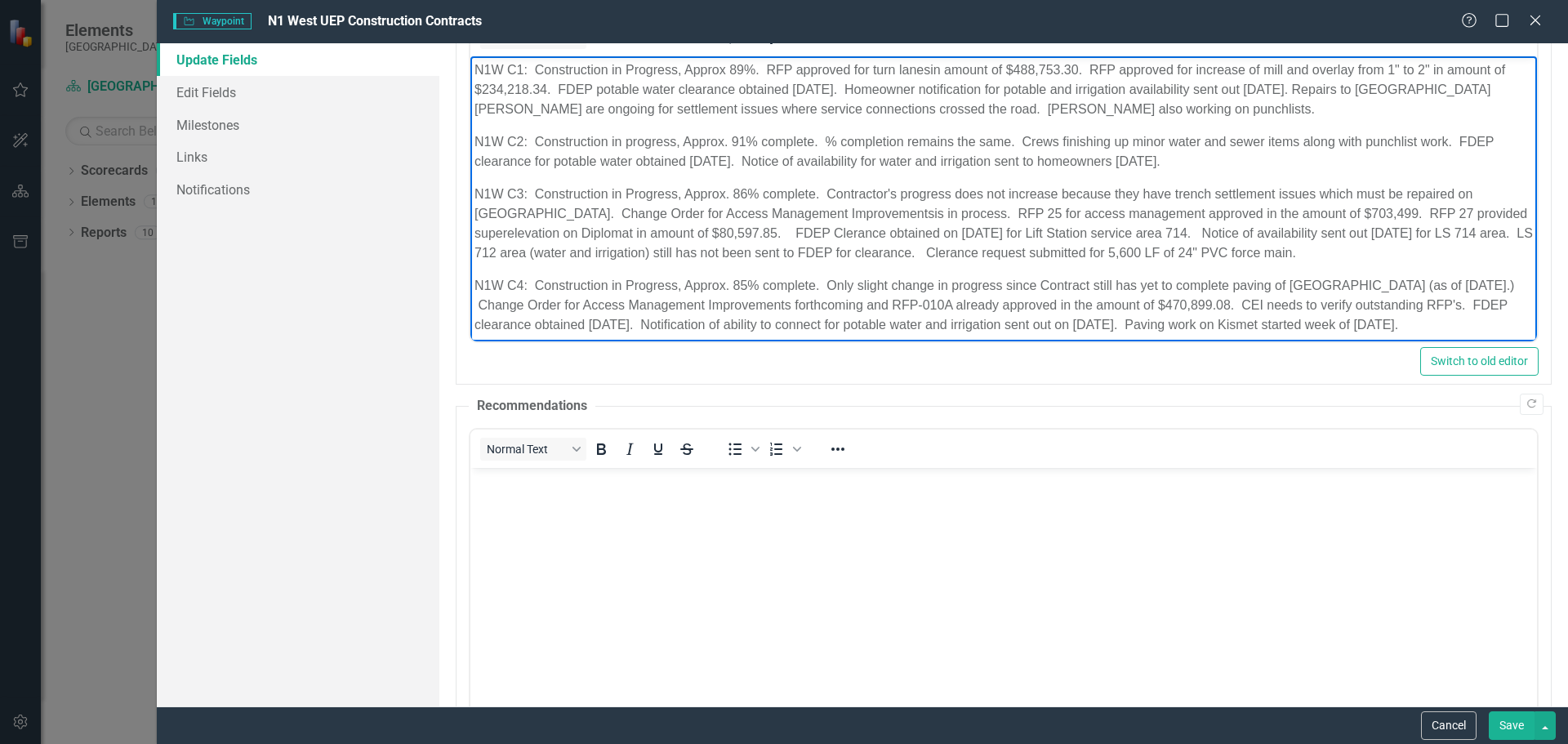
scroll to position [26, 0]
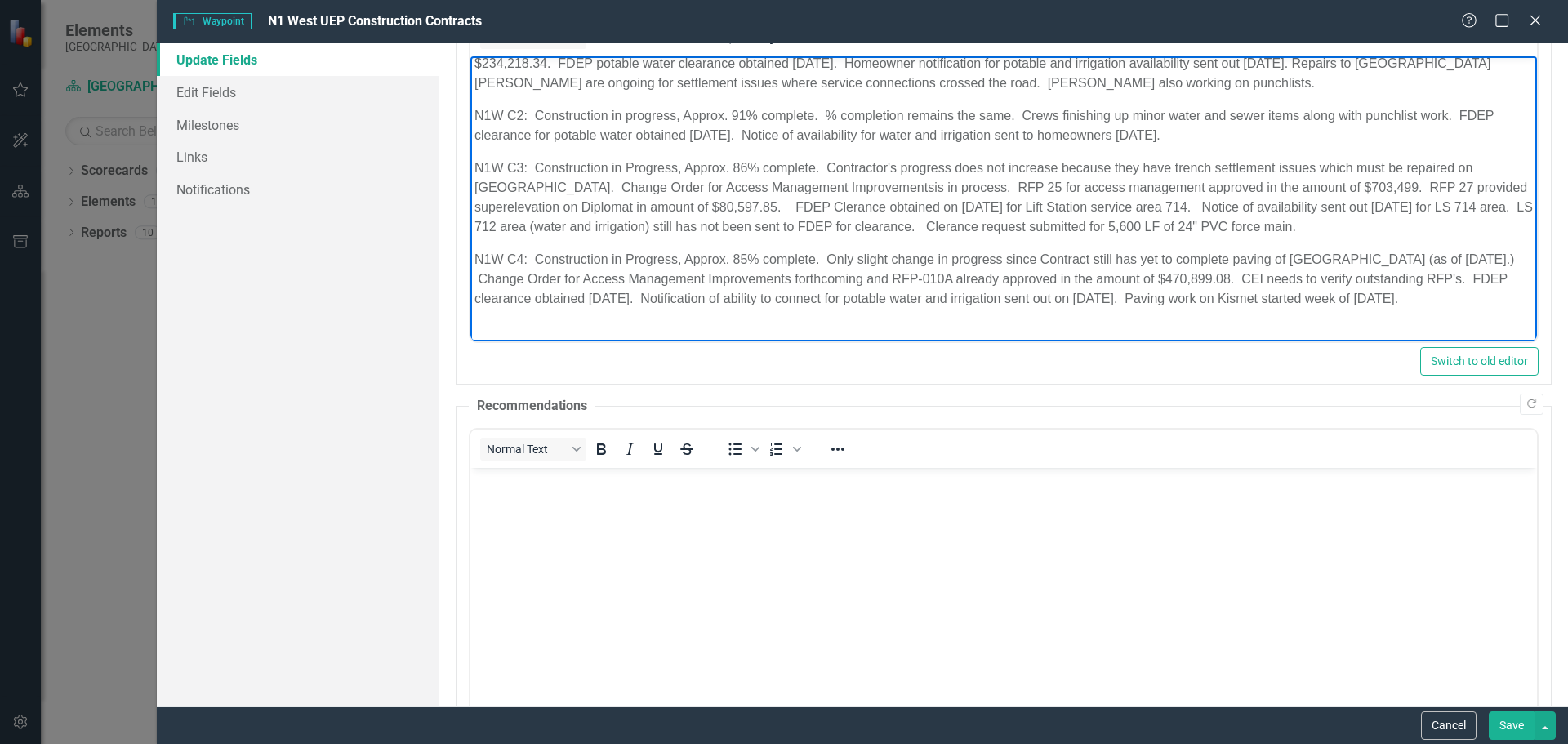
click at [482, 324] on p "Rich Text Area. Press ALT-0 for help." at bounding box center [1002, 331] width 1059 height 19
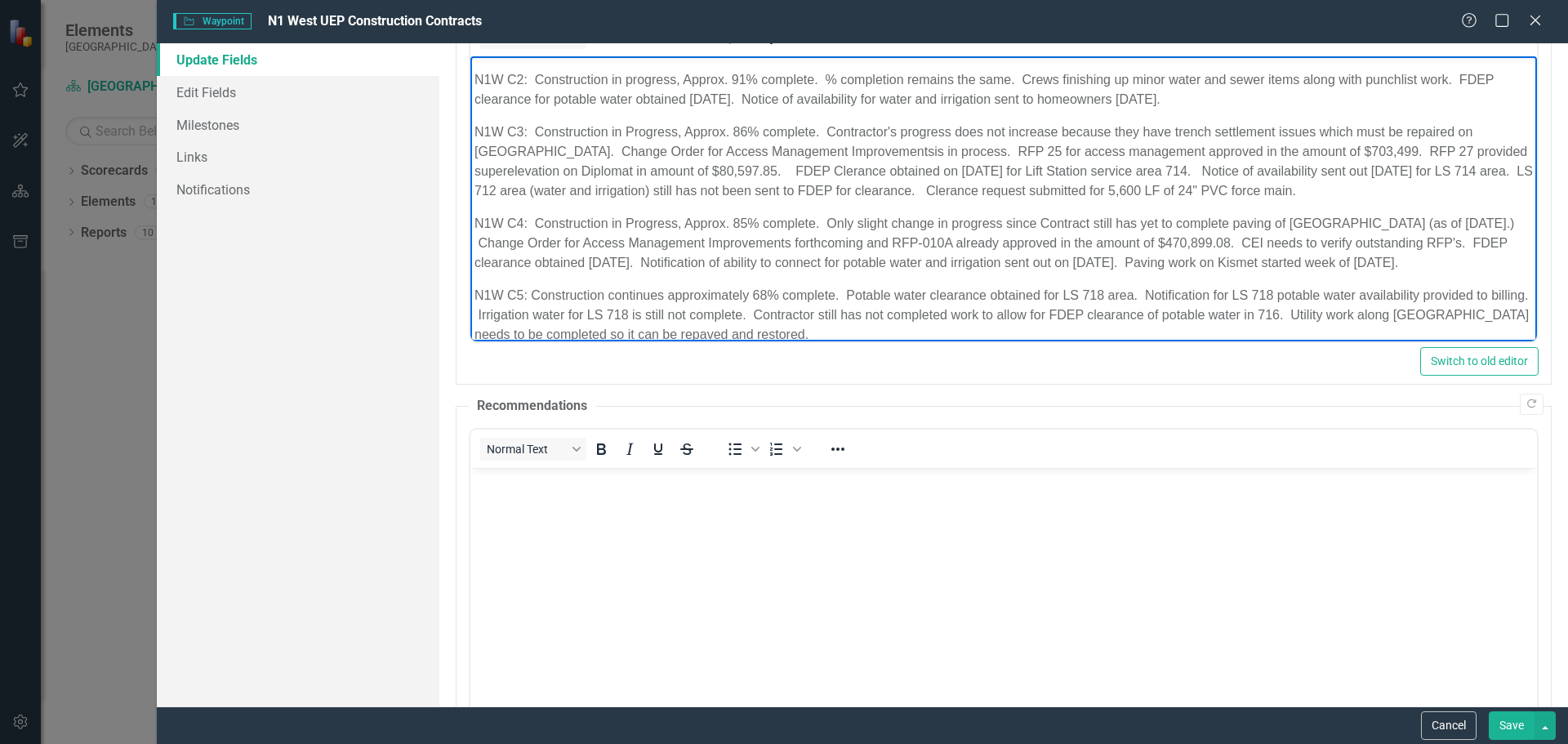
scroll to position [98, 0]
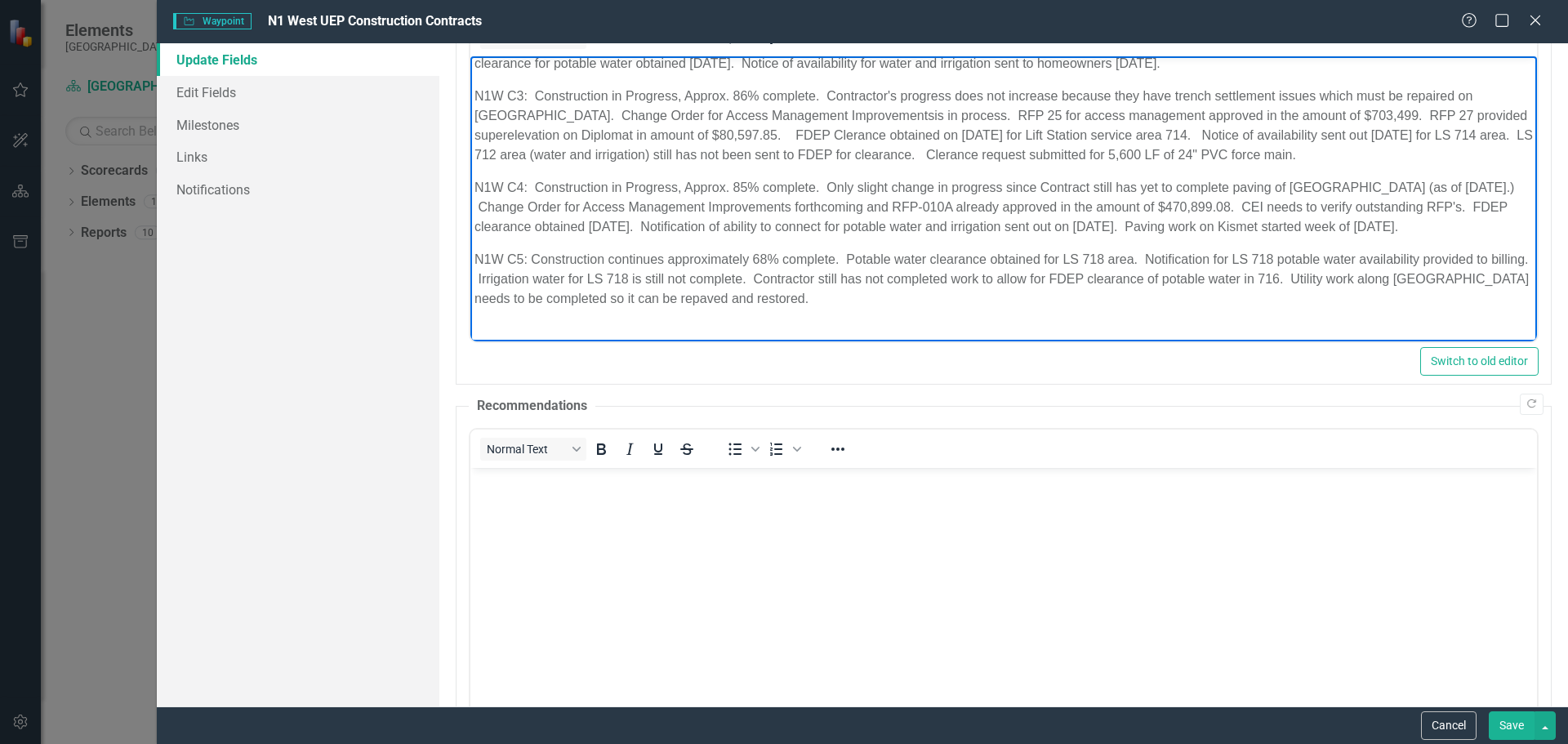
click at [485, 327] on p "Rich Text Area. Press ALT-0 for help." at bounding box center [1002, 331] width 1059 height 19
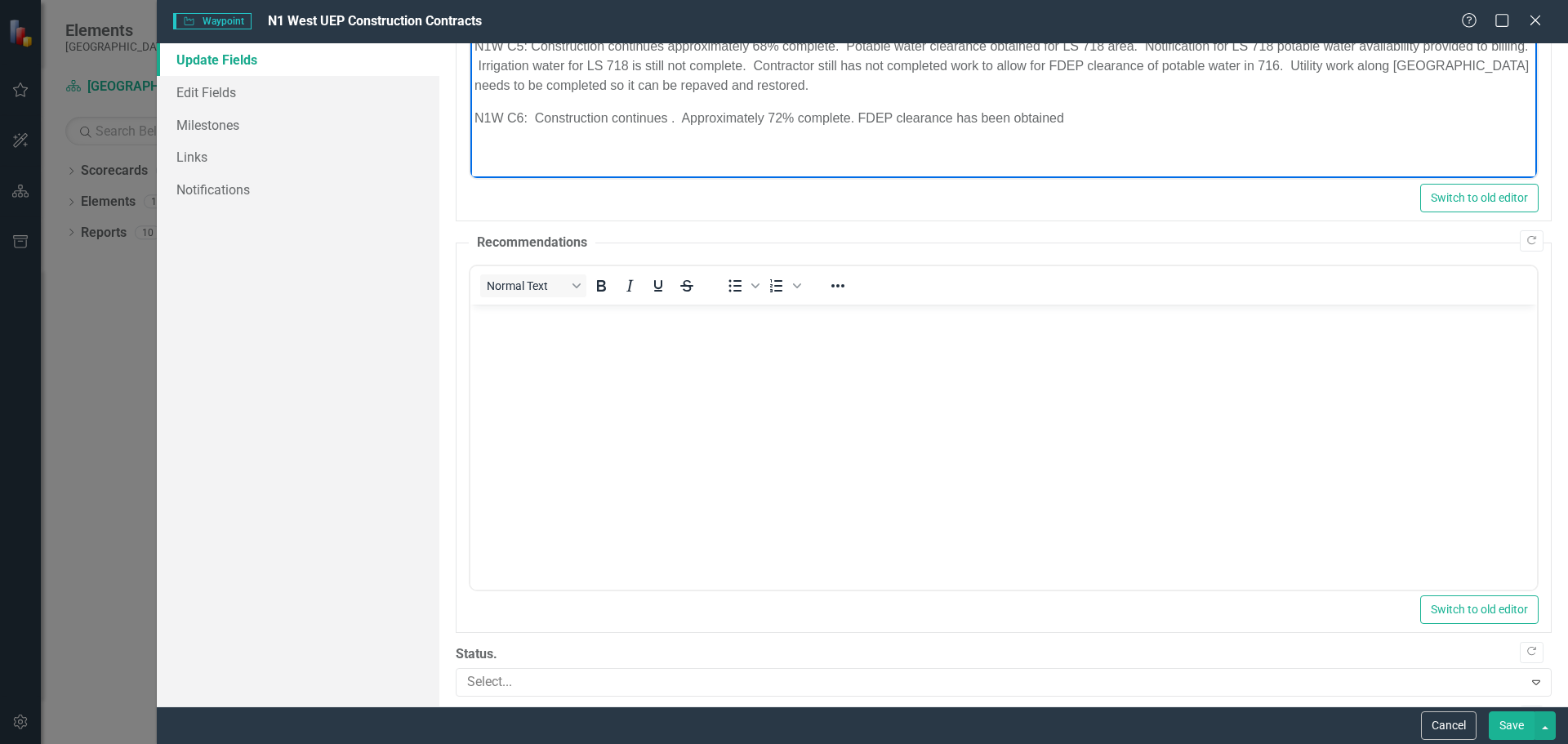
scroll to position [486, 0]
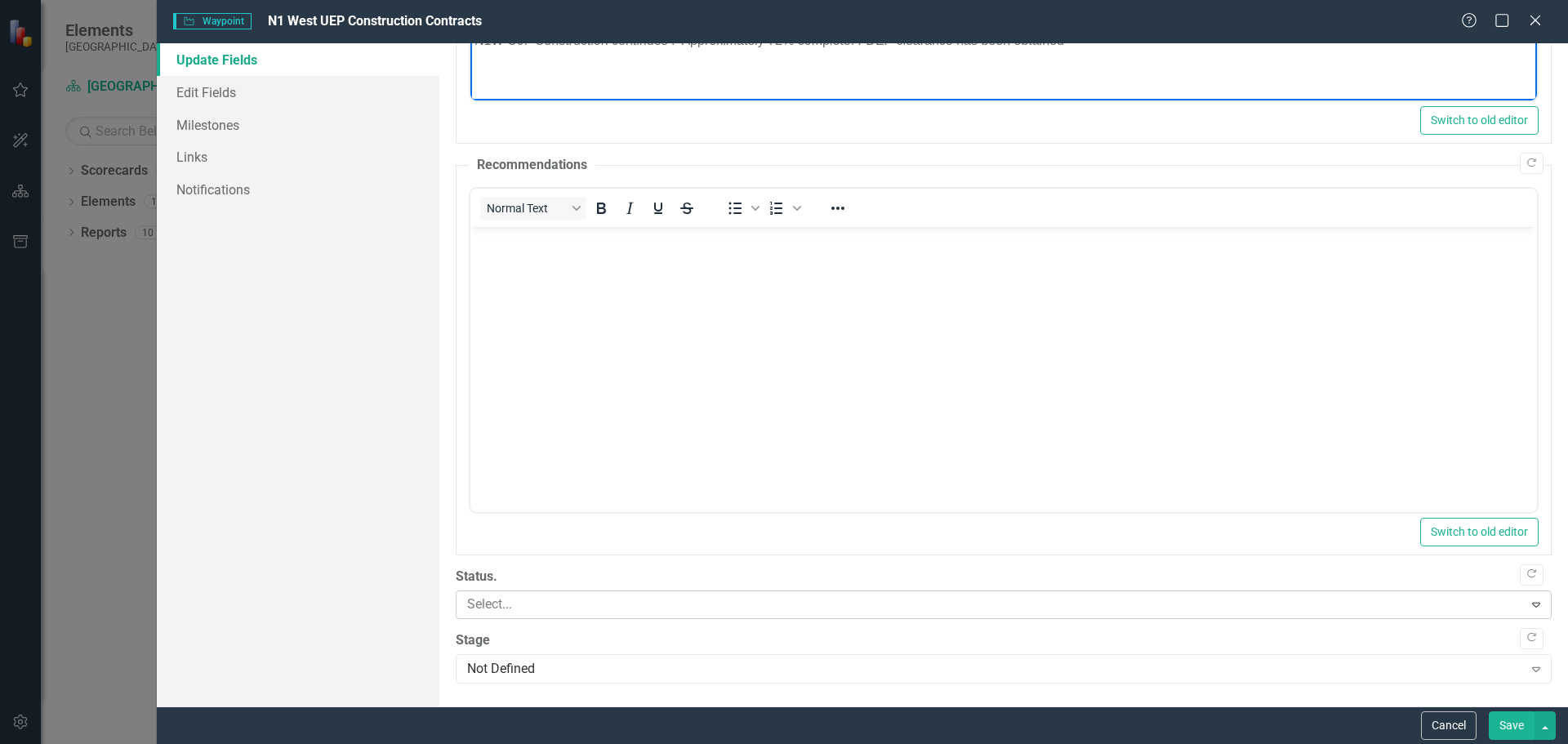
click at [1529, 607] on icon "Expand" at bounding box center [1536, 605] width 16 height 13
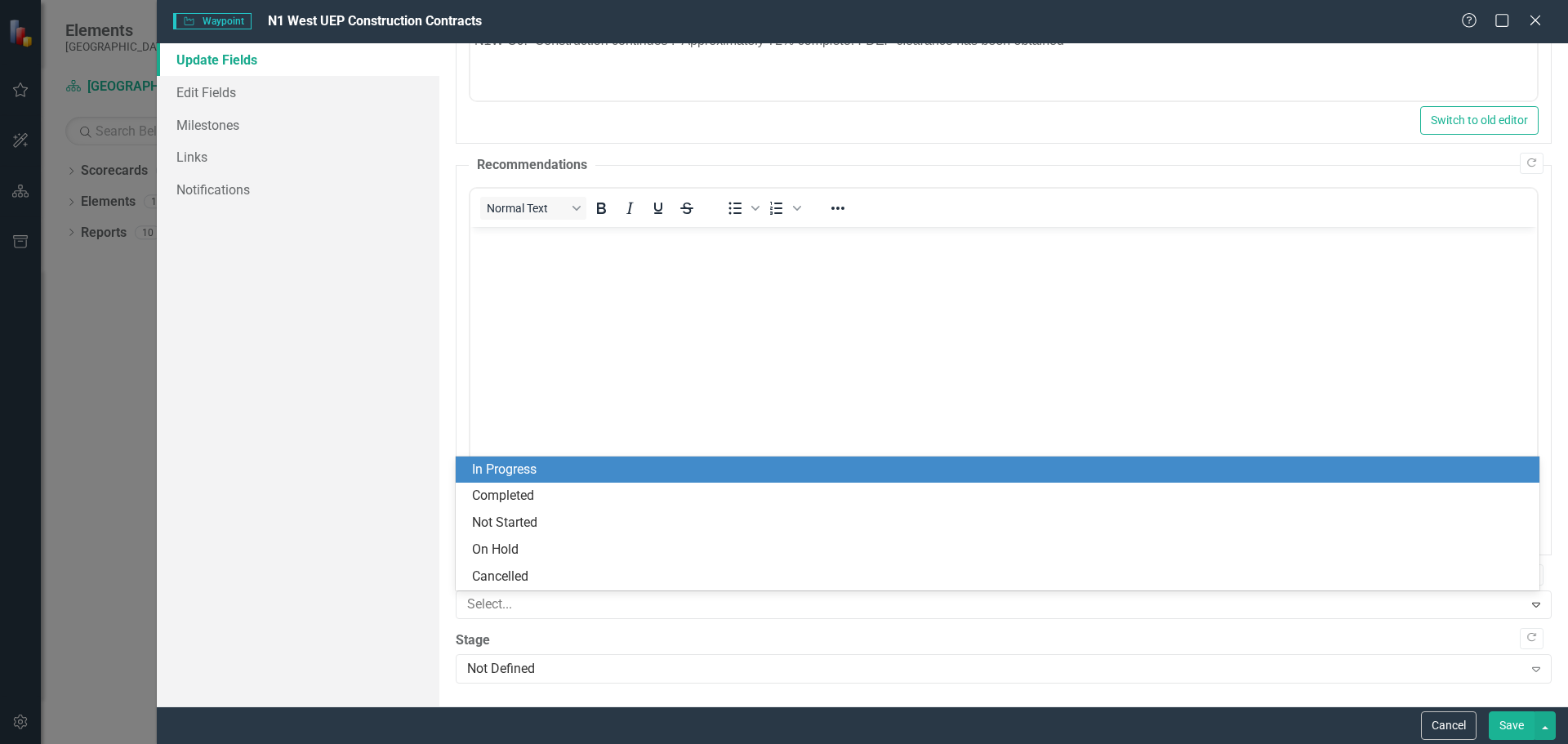
click at [551, 471] on div "In Progress" at bounding box center [1001, 470] width 1058 height 19
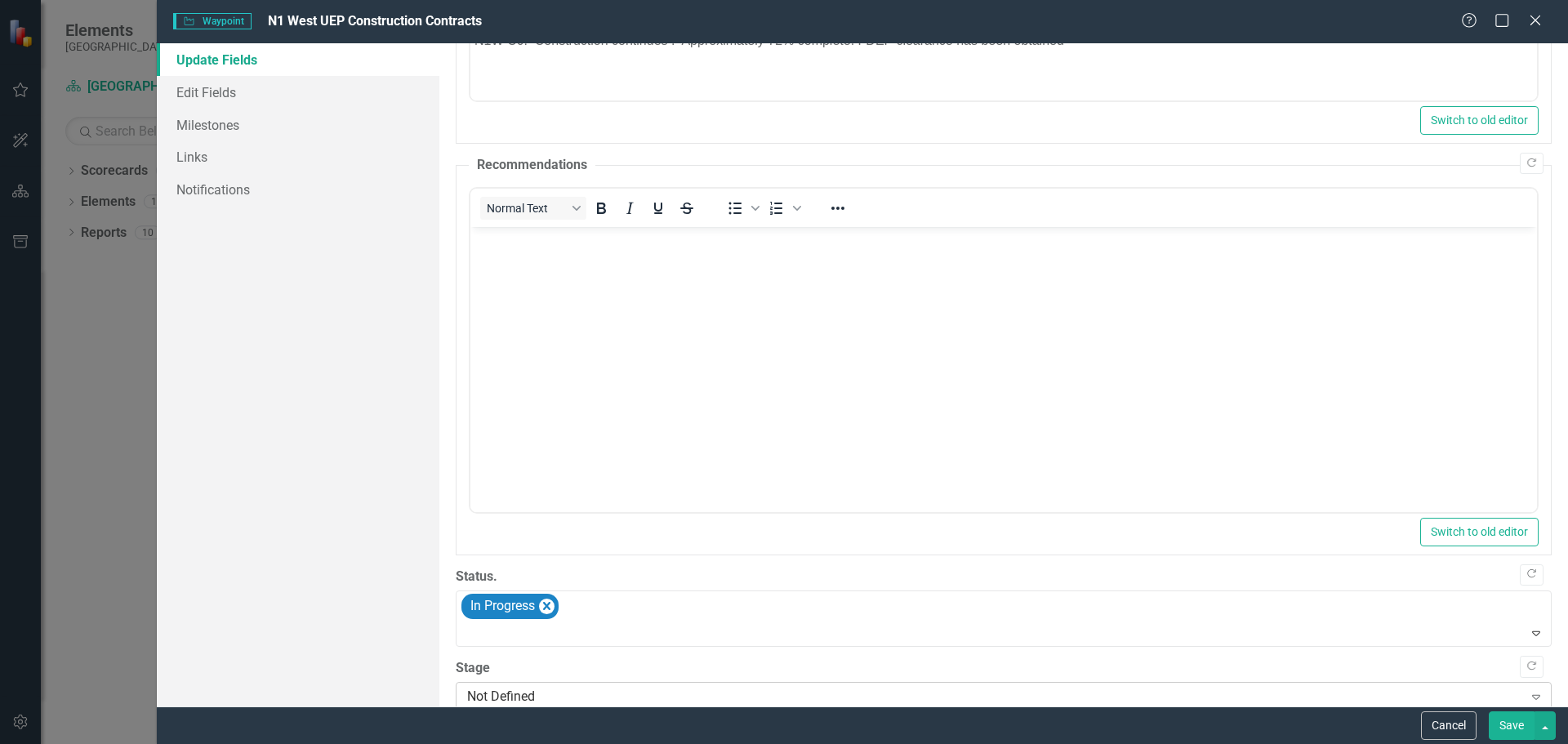
scroll to position [514, 0]
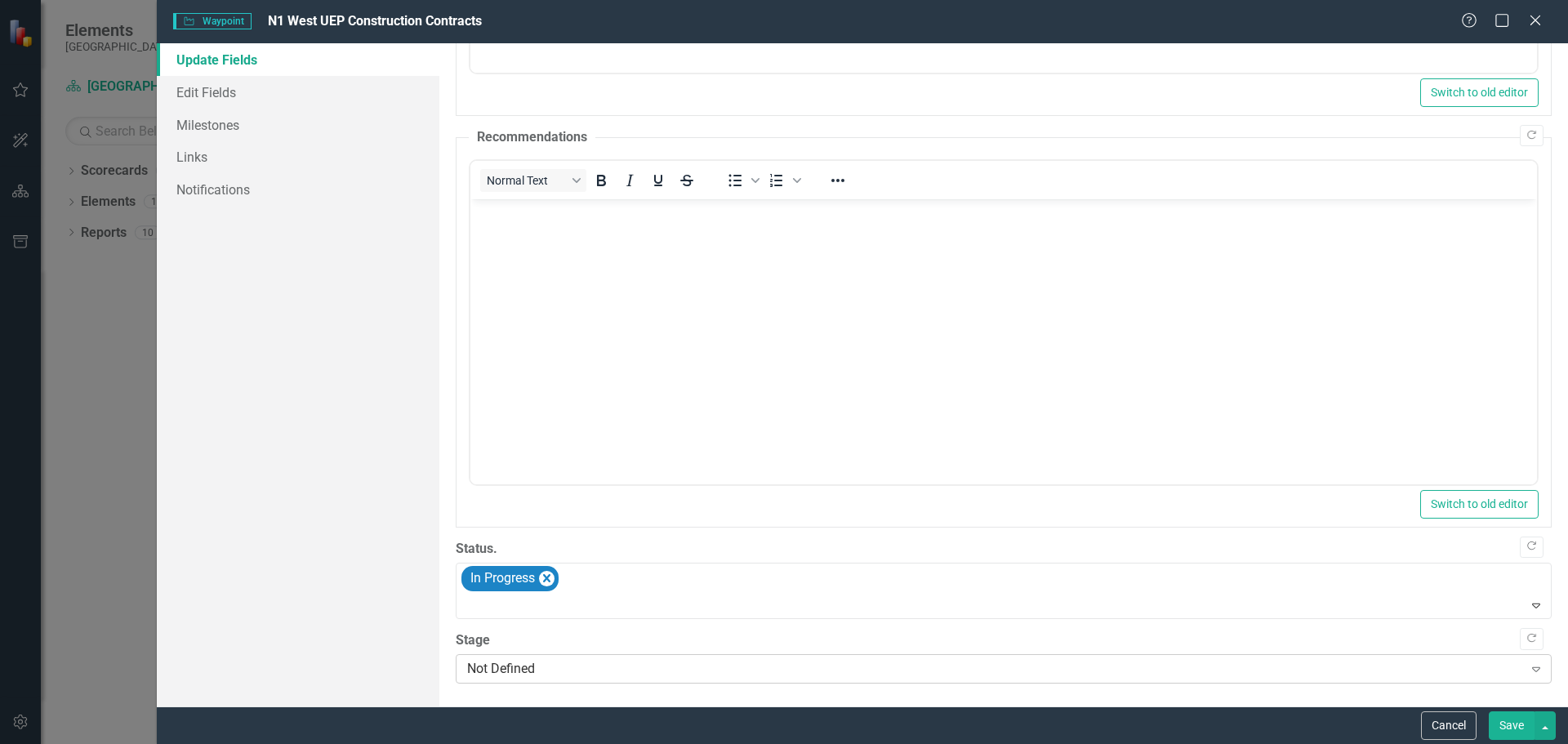
click at [1529, 668] on icon "Expand" at bounding box center [1536, 669] width 16 height 13
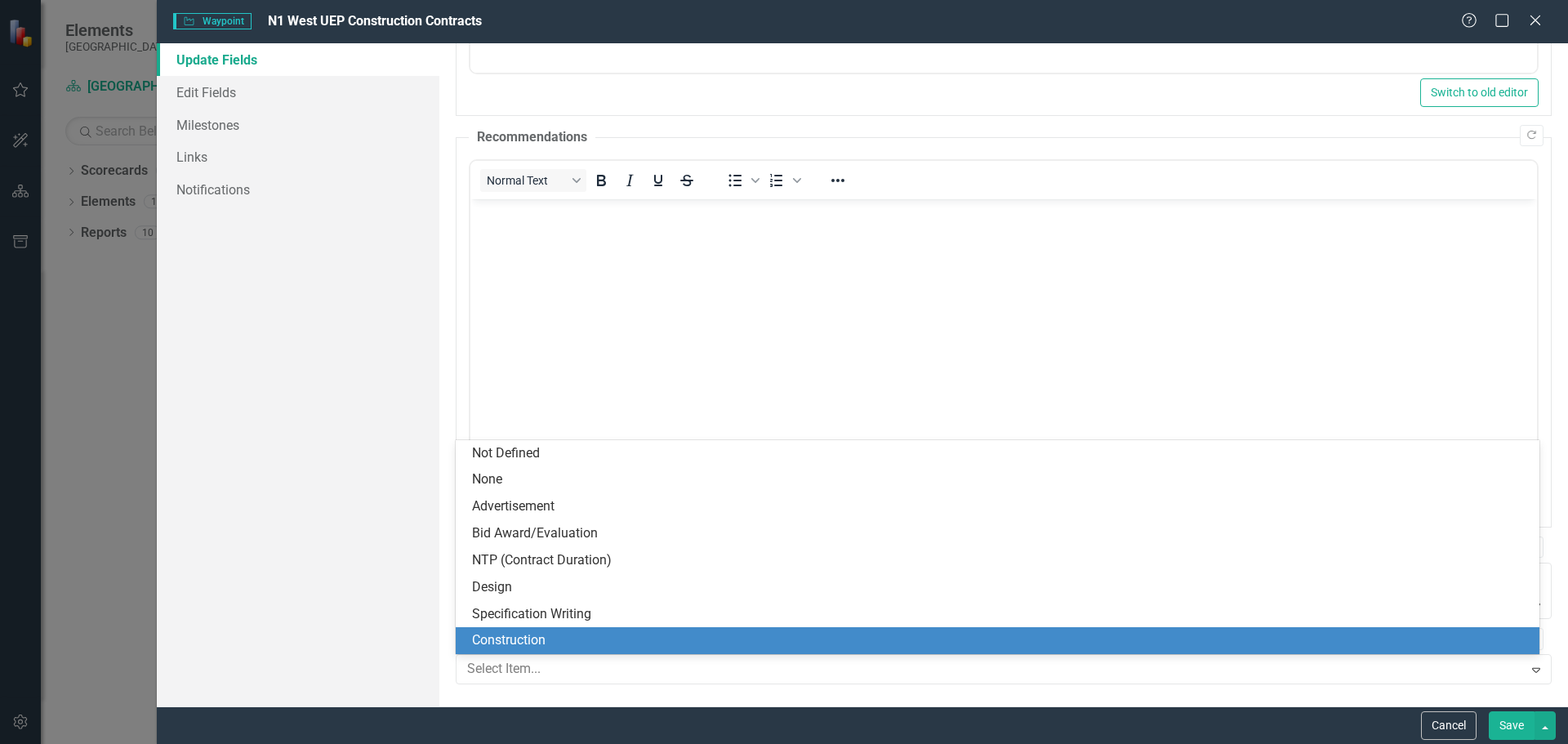
click at [551, 634] on div "Construction" at bounding box center [1001, 641] width 1058 height 19
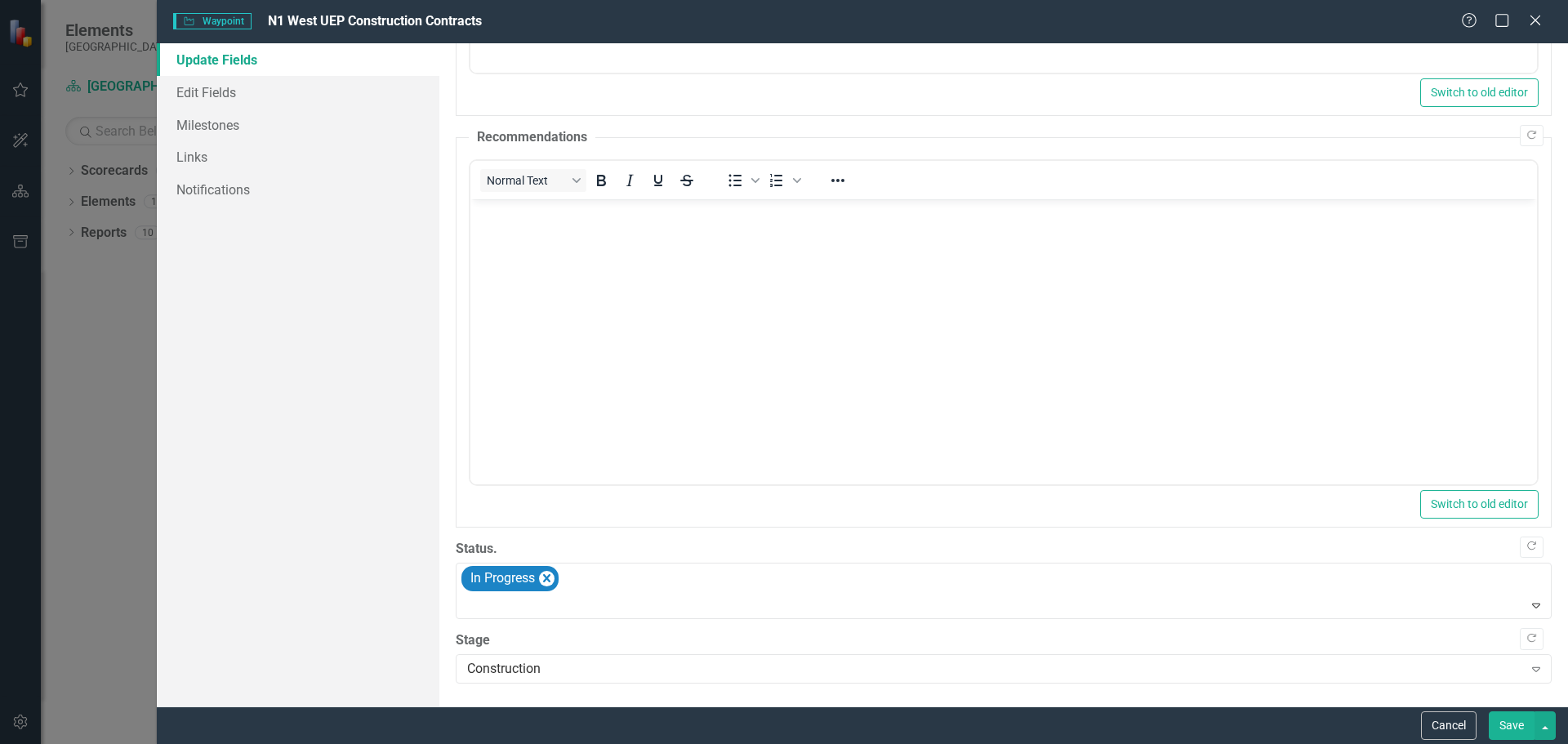
click at [1515, 725] on button "Save" at bounding box center [1512, 726] width 46 height 29
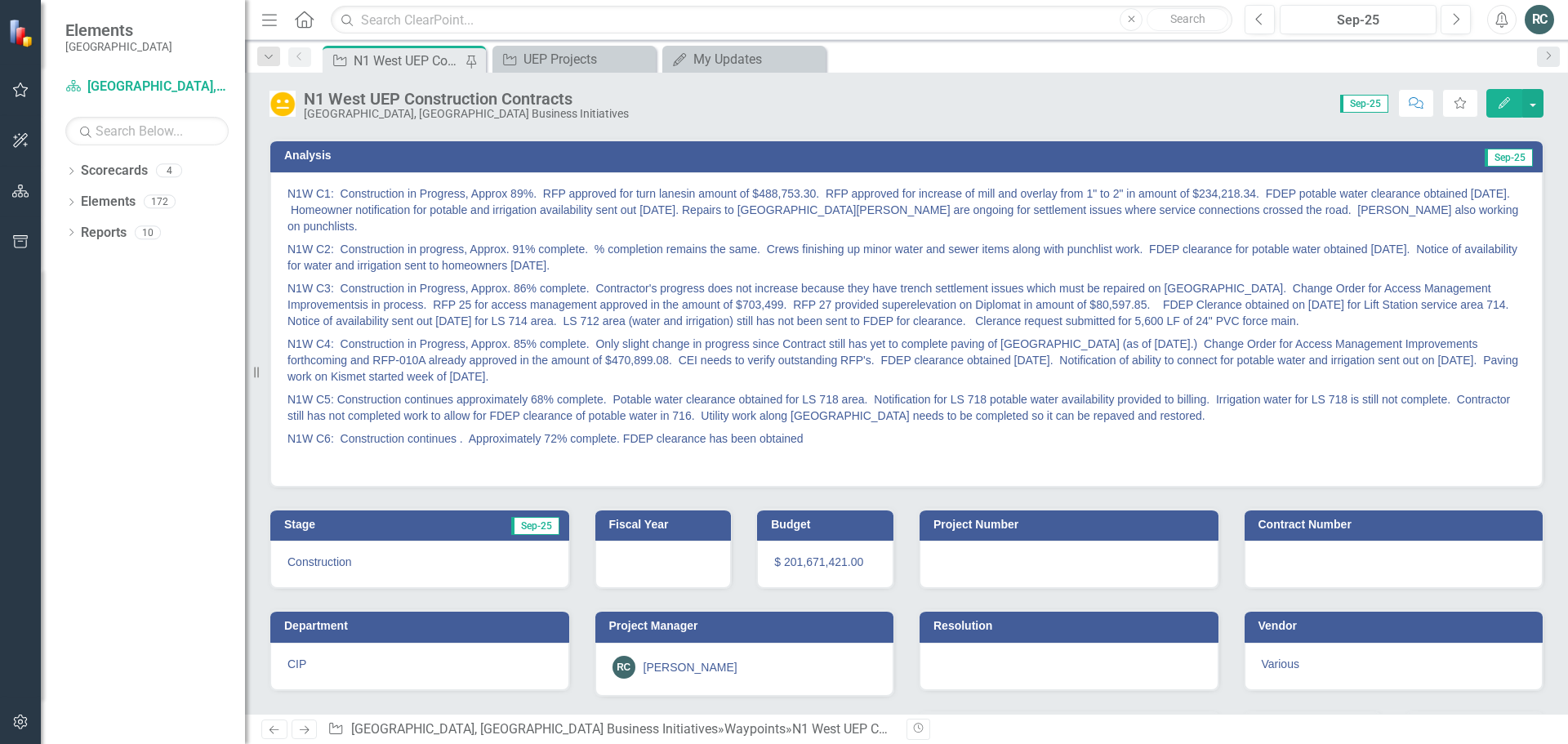
scroll to position [0, 0]
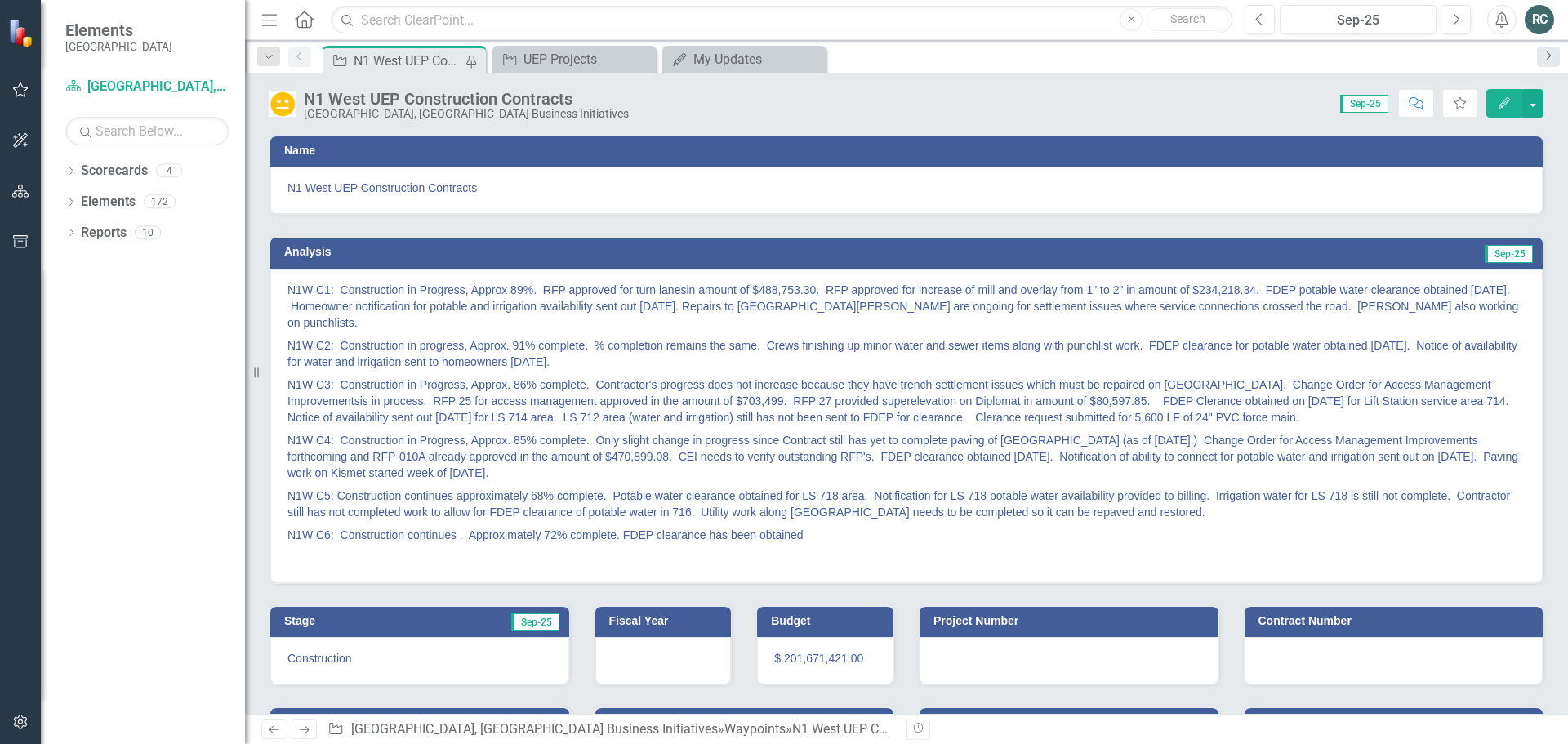
click at [1549, 58] on icon at bounding box center [1549, 56] width 4 height 9
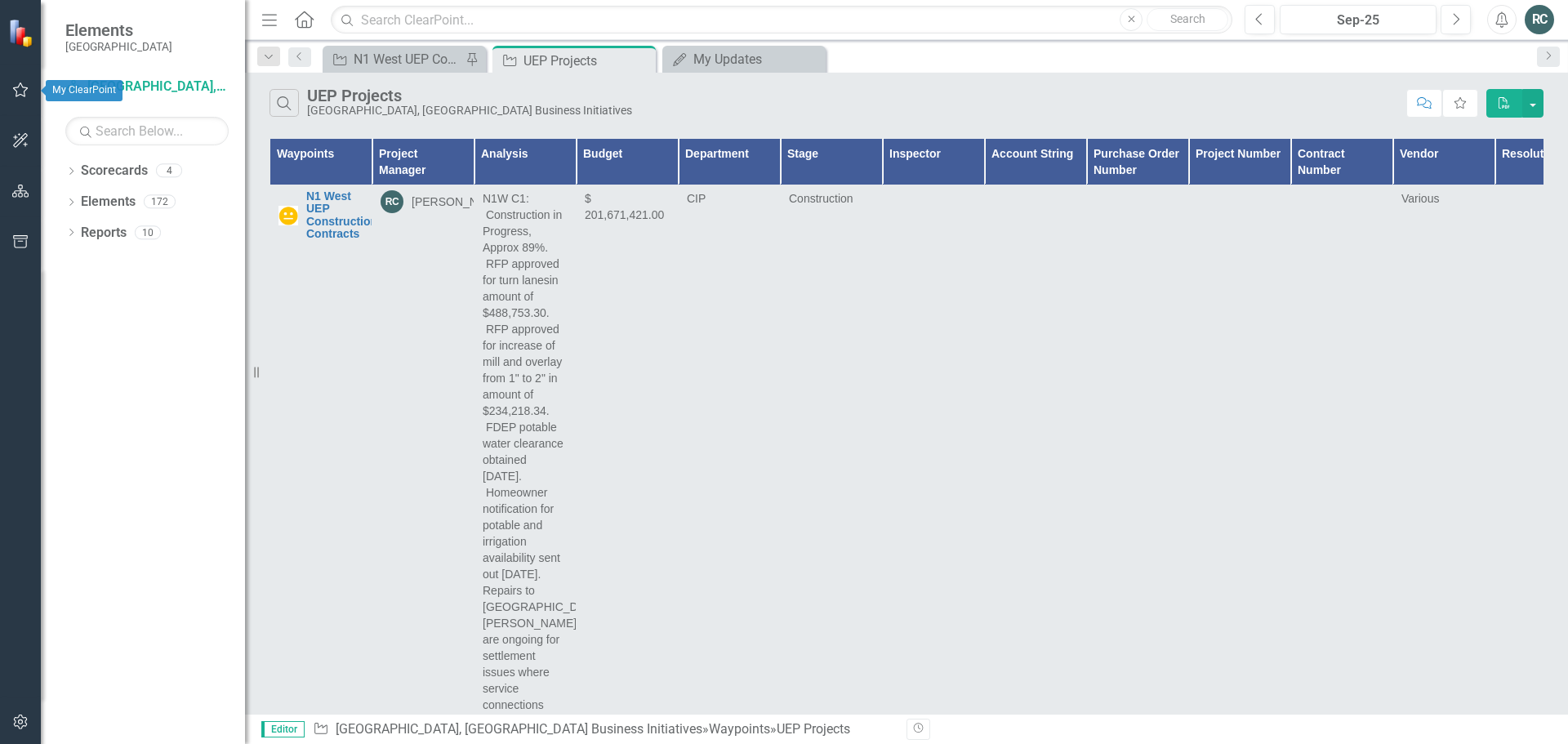
click at [19, 88] on icon "button" at bounding box center [21, 90] width 17 height 13
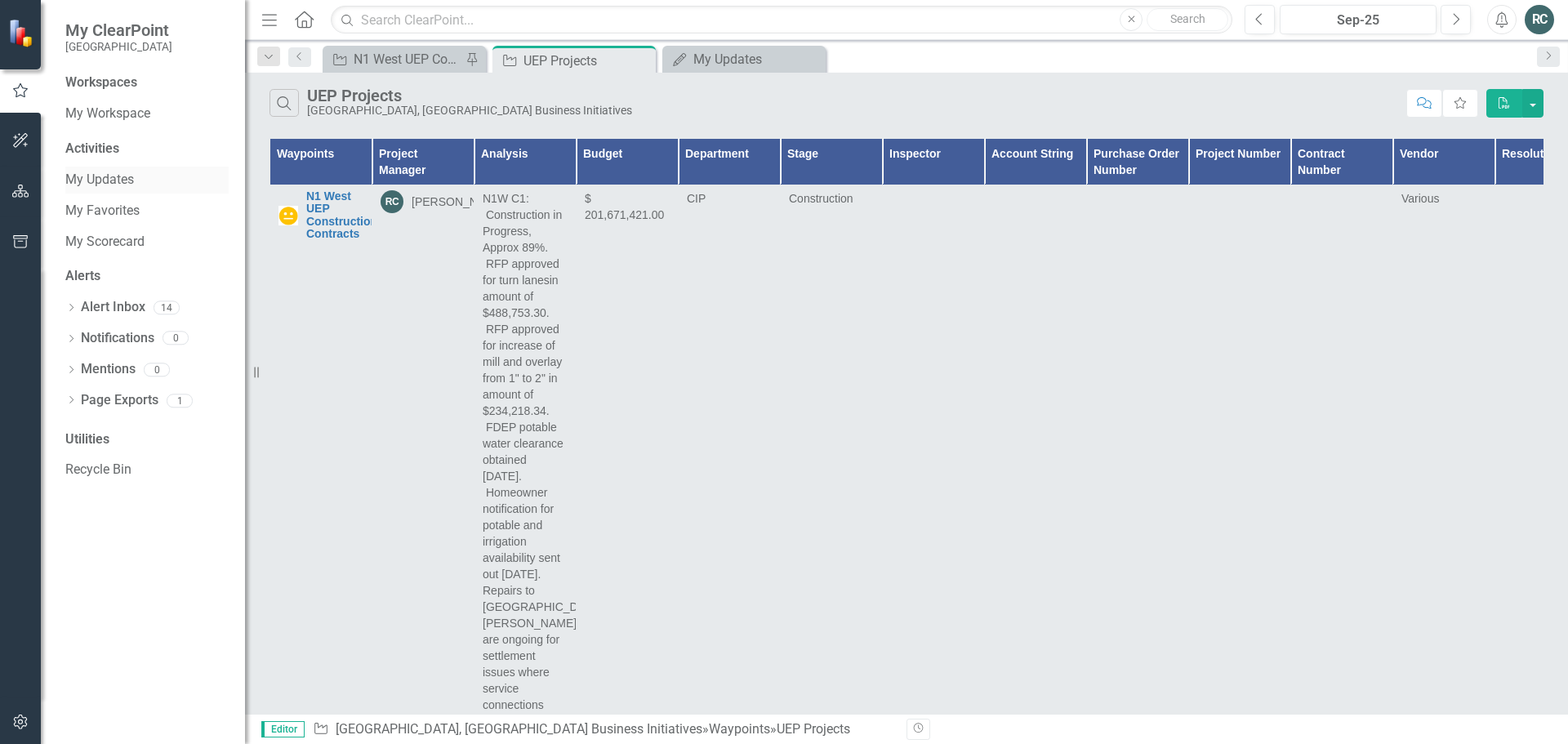
click at [104, 180] on link "My Updates" at bounding box center [147, 180] width 163 height 19
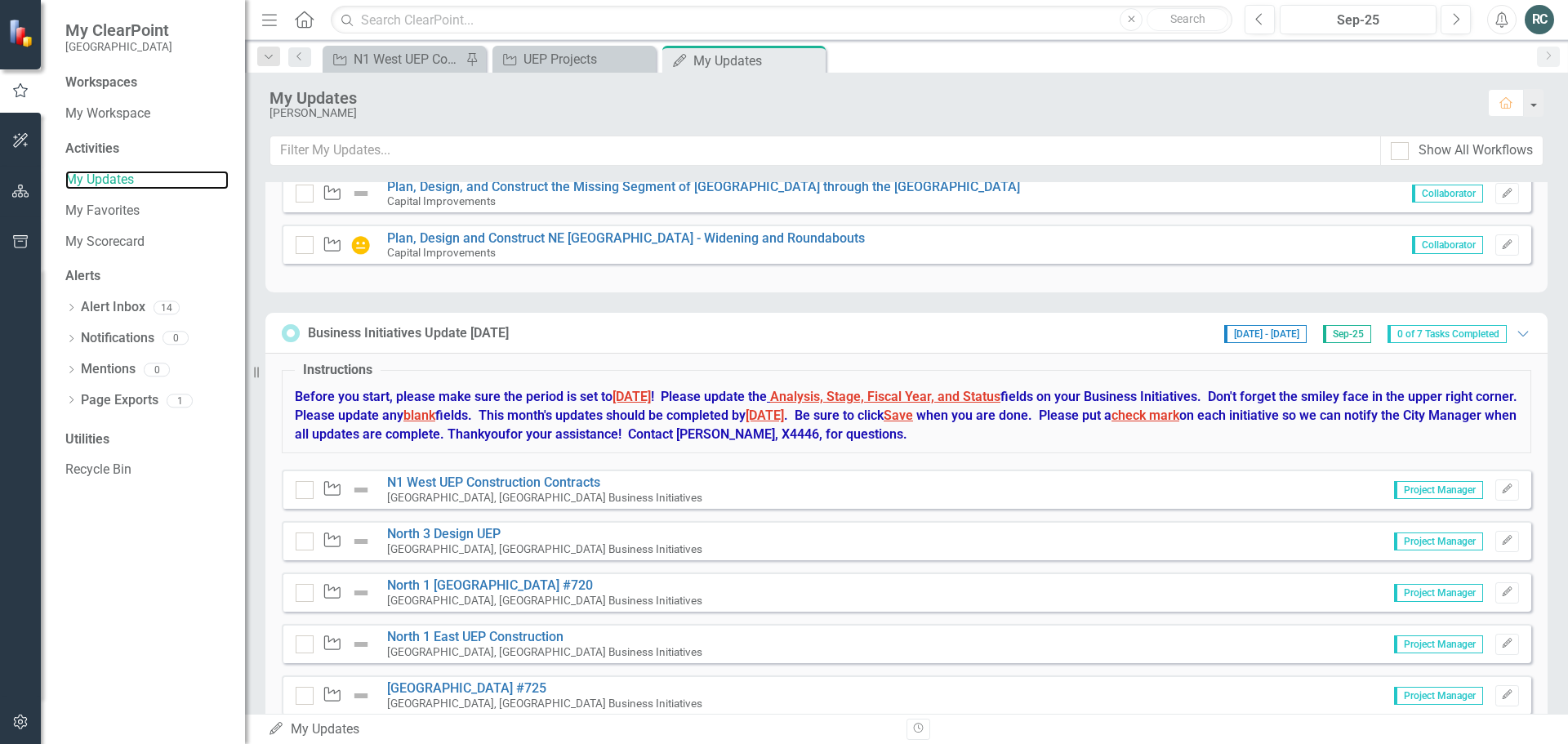
scroll to position [618, 0]
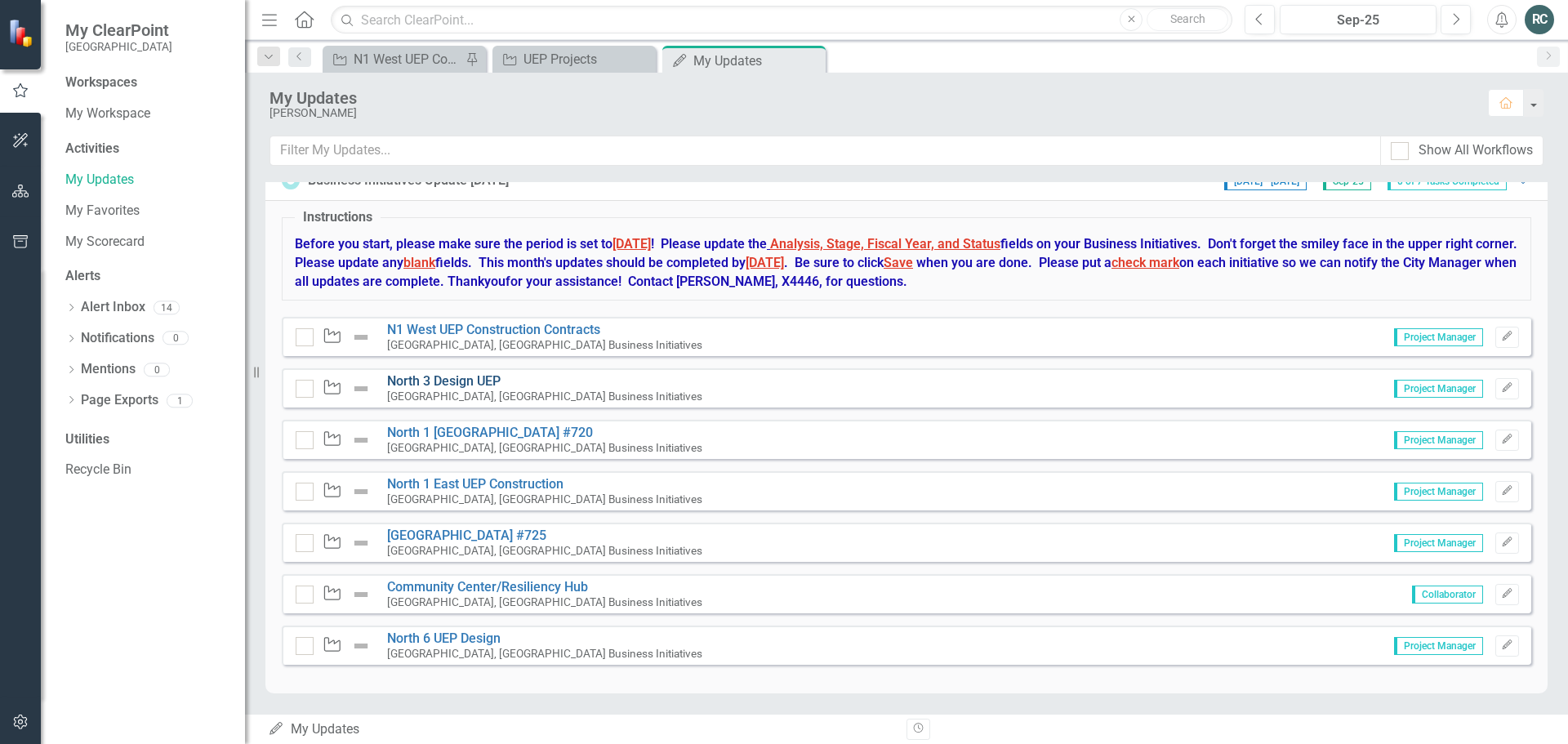
click at [464, 379] on link "North 3 Design UEP" at bounding box center [444, 381] width 113 height 15
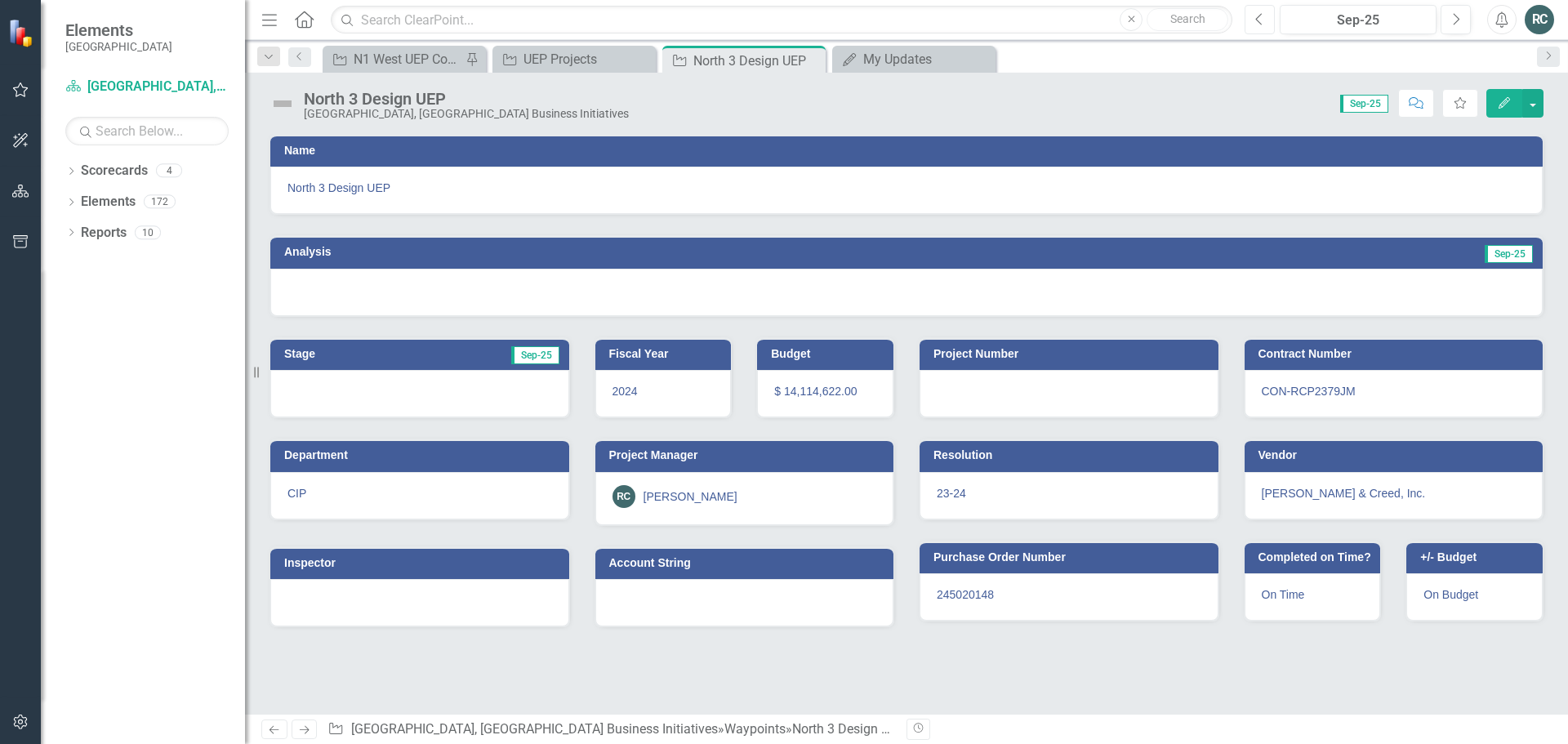
click at [1267, 15] on button "Previous" at bounding box center [1260, 19] width 30 height 30
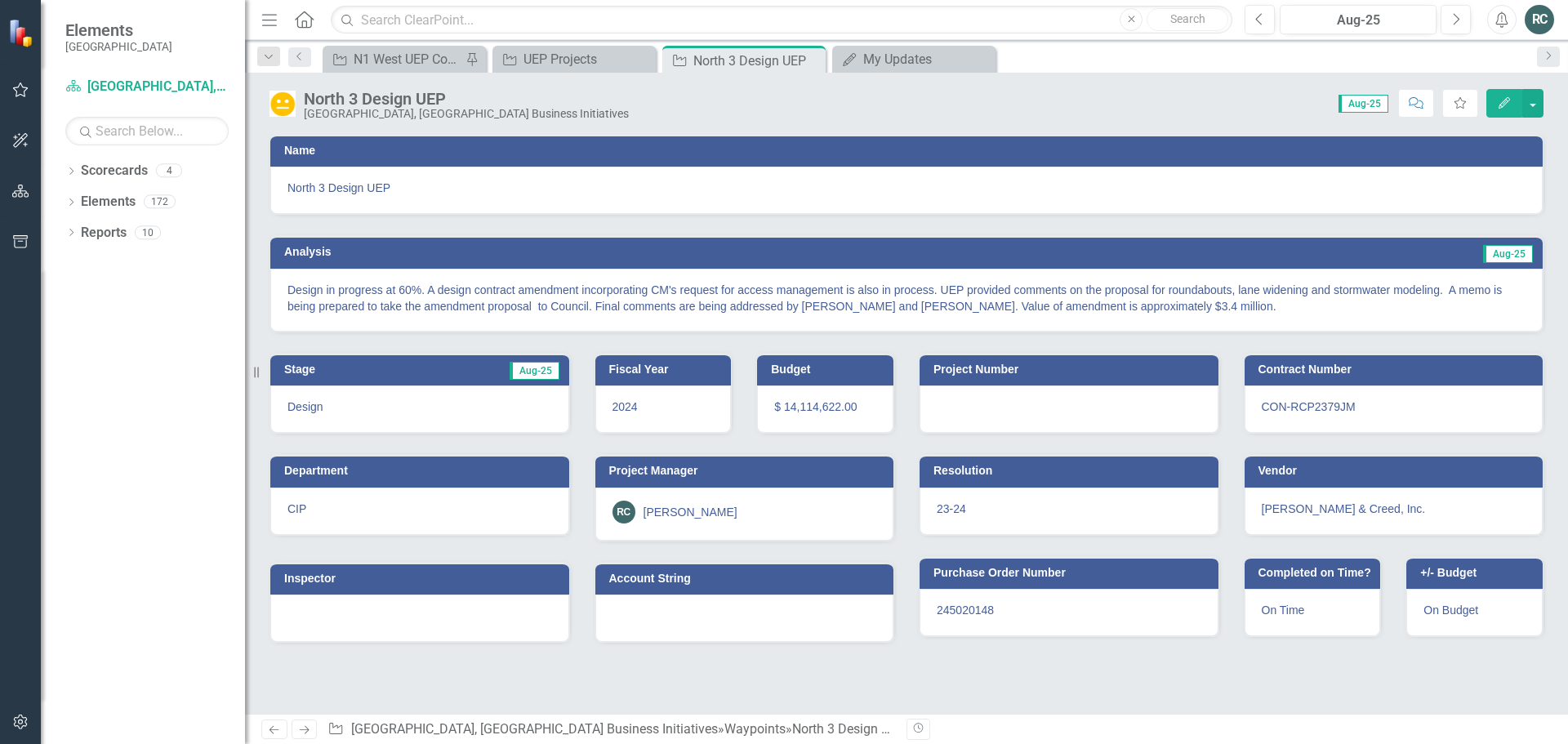
click at [1494, 101] on button "Edit" at bounding box center [1504, 104] width 36 height 29
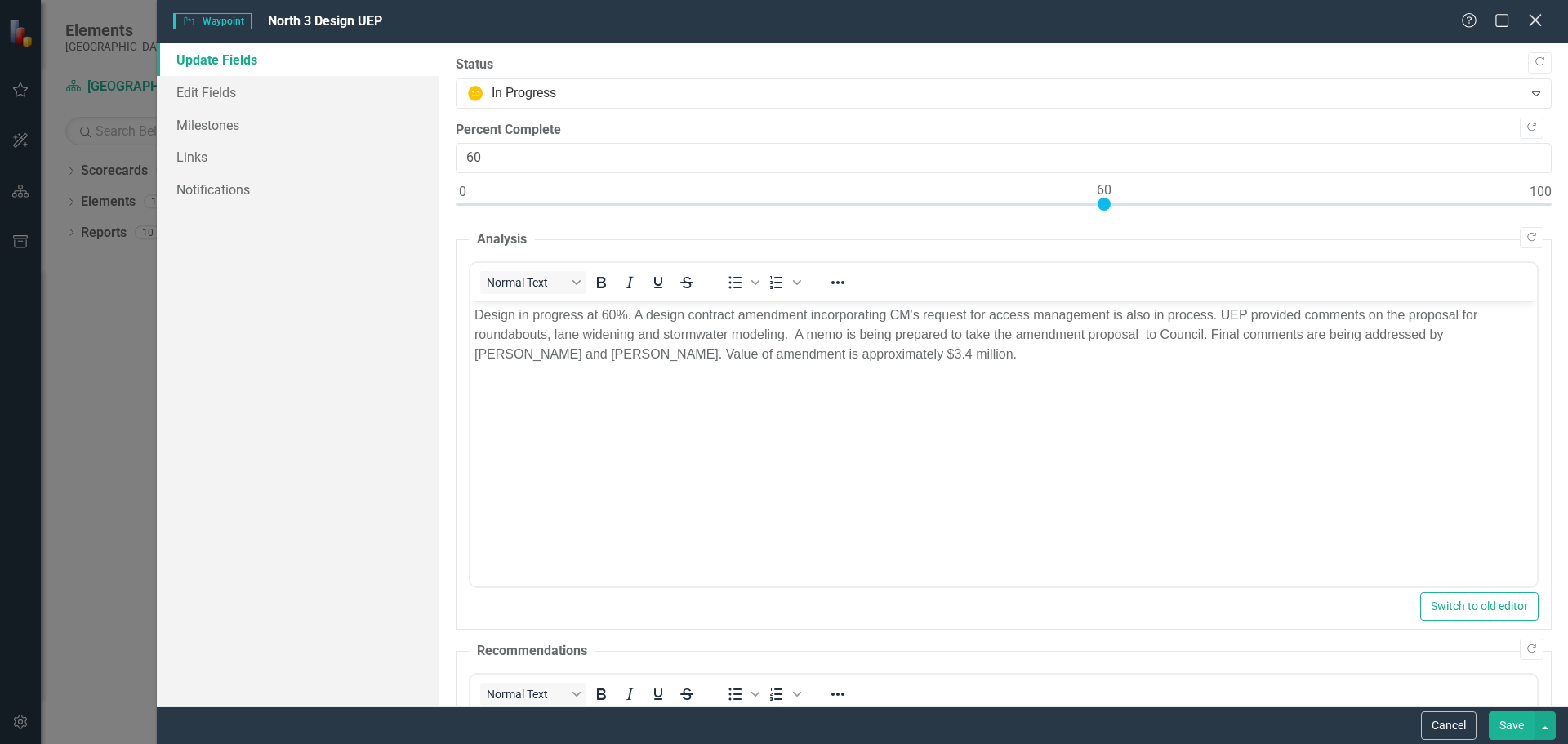
click at [1530, 17] on icon "Close" at bounding box center [1534, 20] width 20 height 15
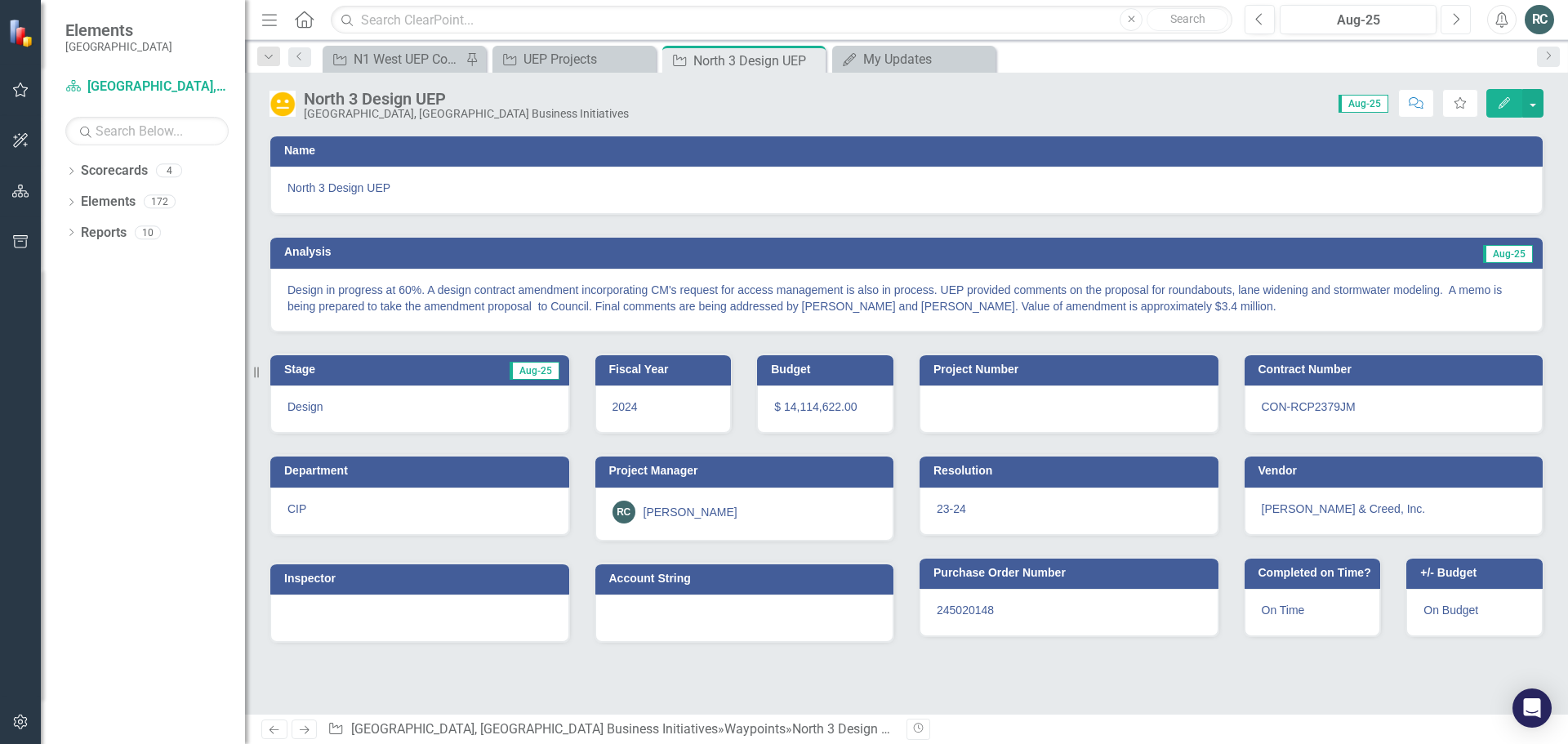
click at [1462, 19] on button "Next" at bounding box center [1456, 19] width 30 height 30
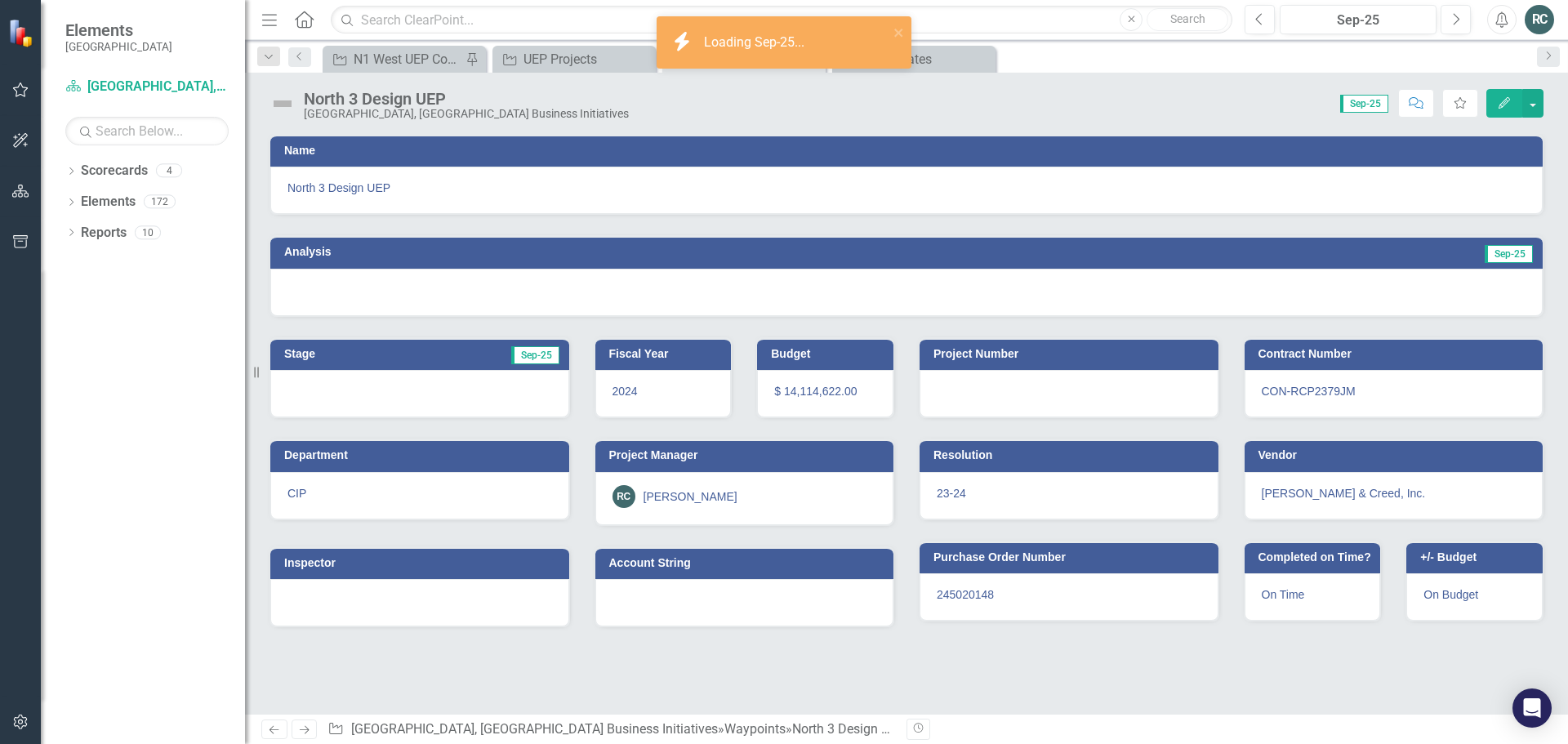
click at [1500, 108] on icon "button" at bounding box center [1505, 103] width 12 height 12
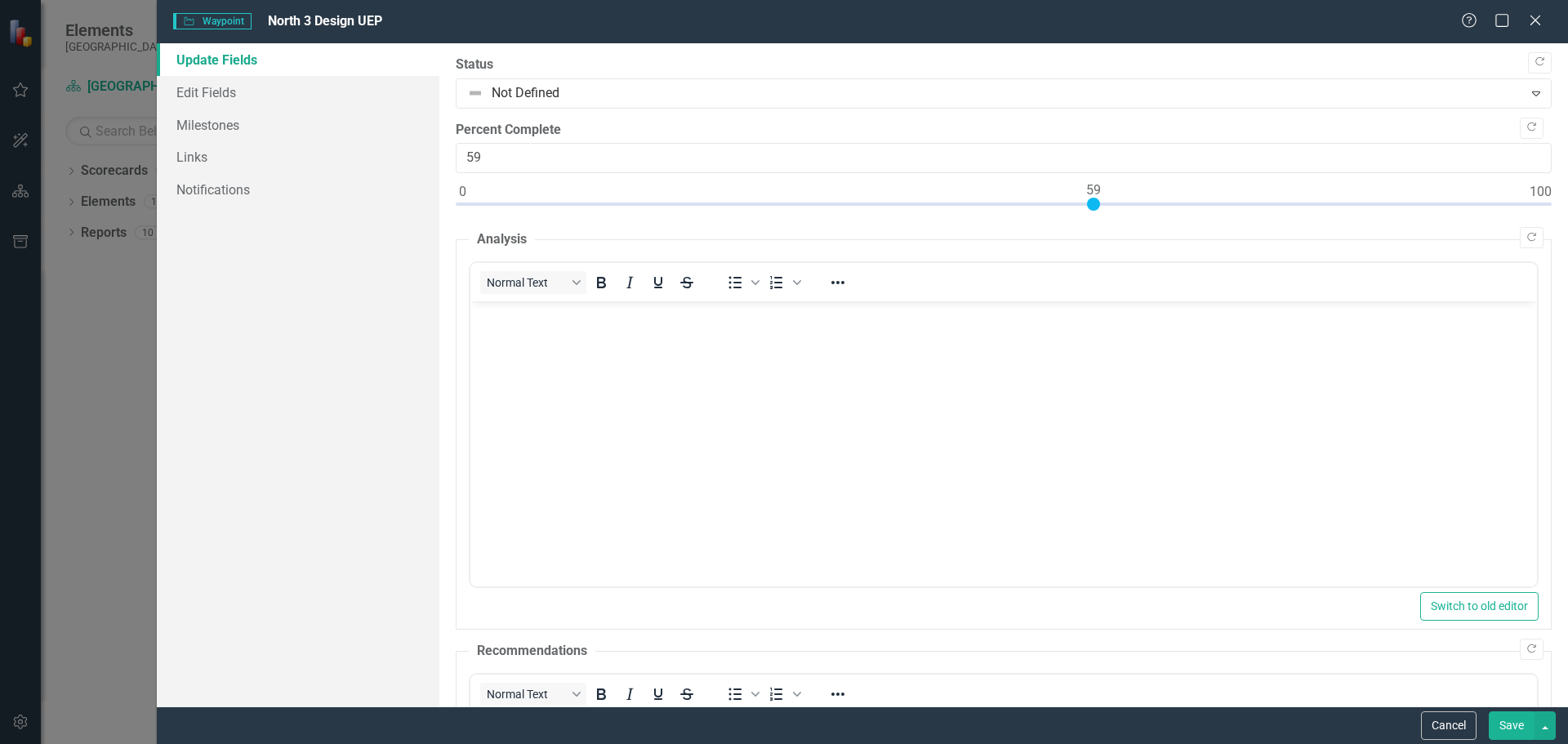
type input "60"
drag, startPoint x: 462, startPoint y: 200, endPoint x: 1103, endPoint y: 202, distance: 641.0
click at [1103, 202] on div at bounding box center [1104, 204] width 13 height 13
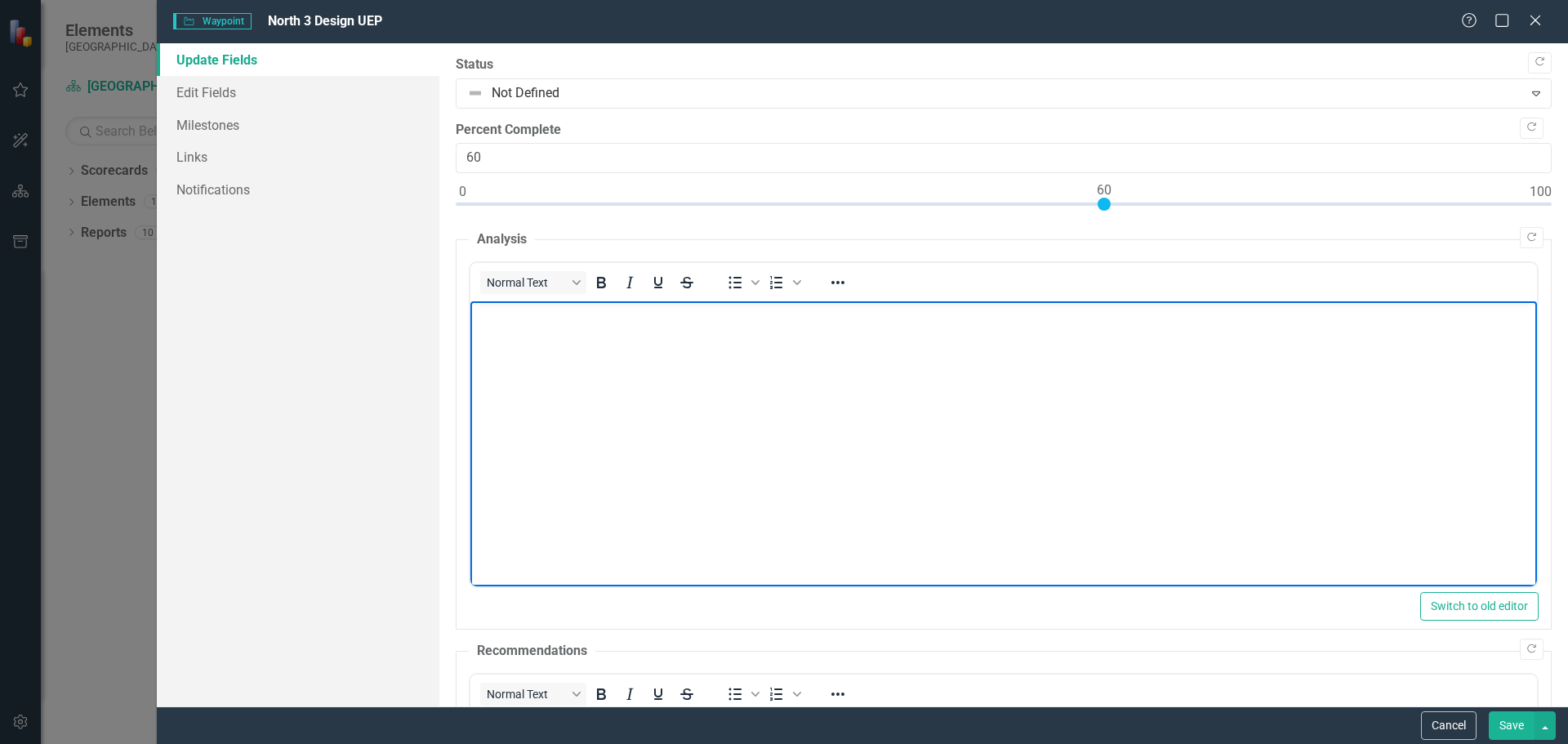
click at [548, 342] on body "Rich Text Area. Press ALT-0 for help." at bounding box center [1002, 423] width 1067 height 245
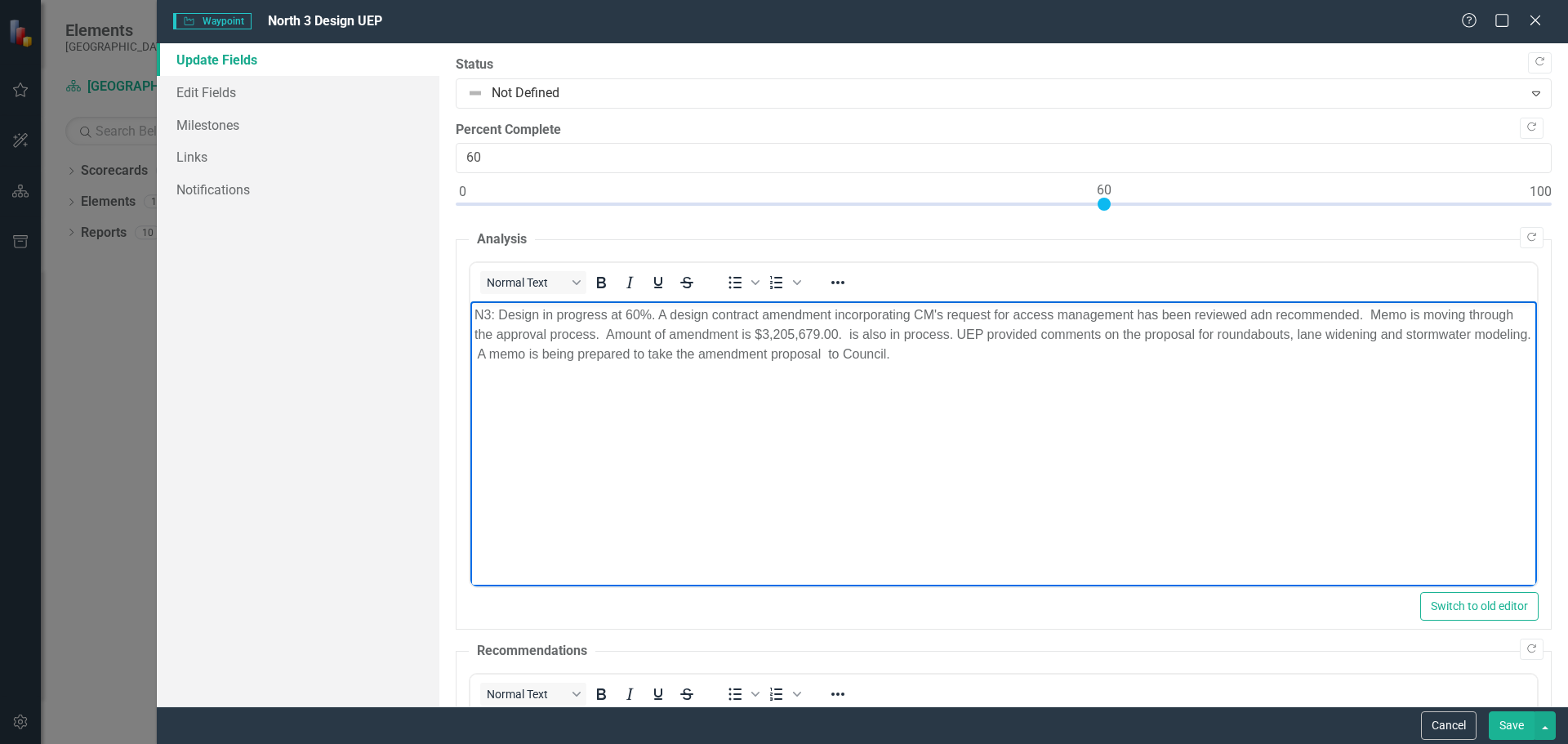
click at [875, 452] on body "N3: Design in progress at 60%. A design contract amendment incorporating CM's r…" at bounding box center [1002, 423] width 1067 height 245
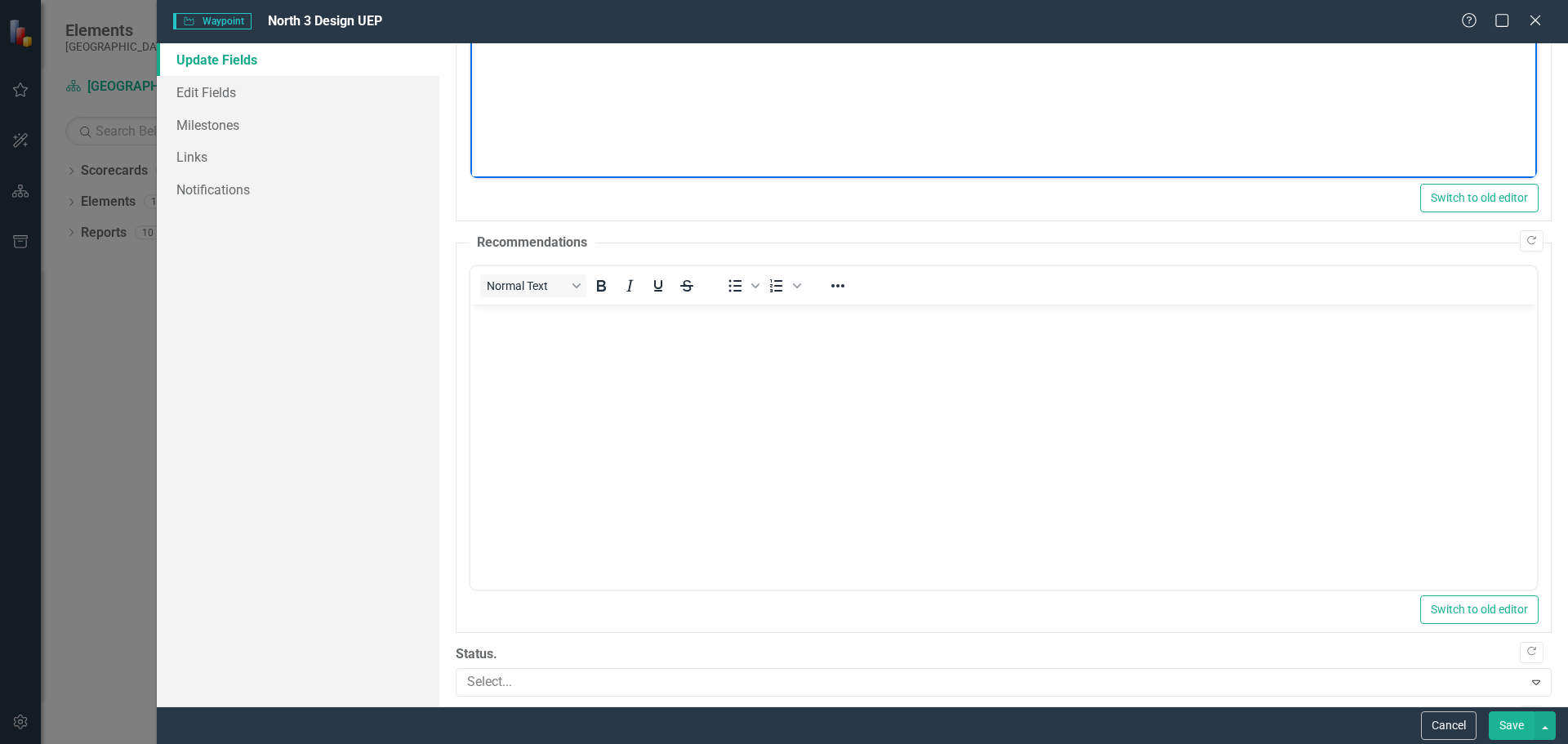
scroll to position [486, 0]
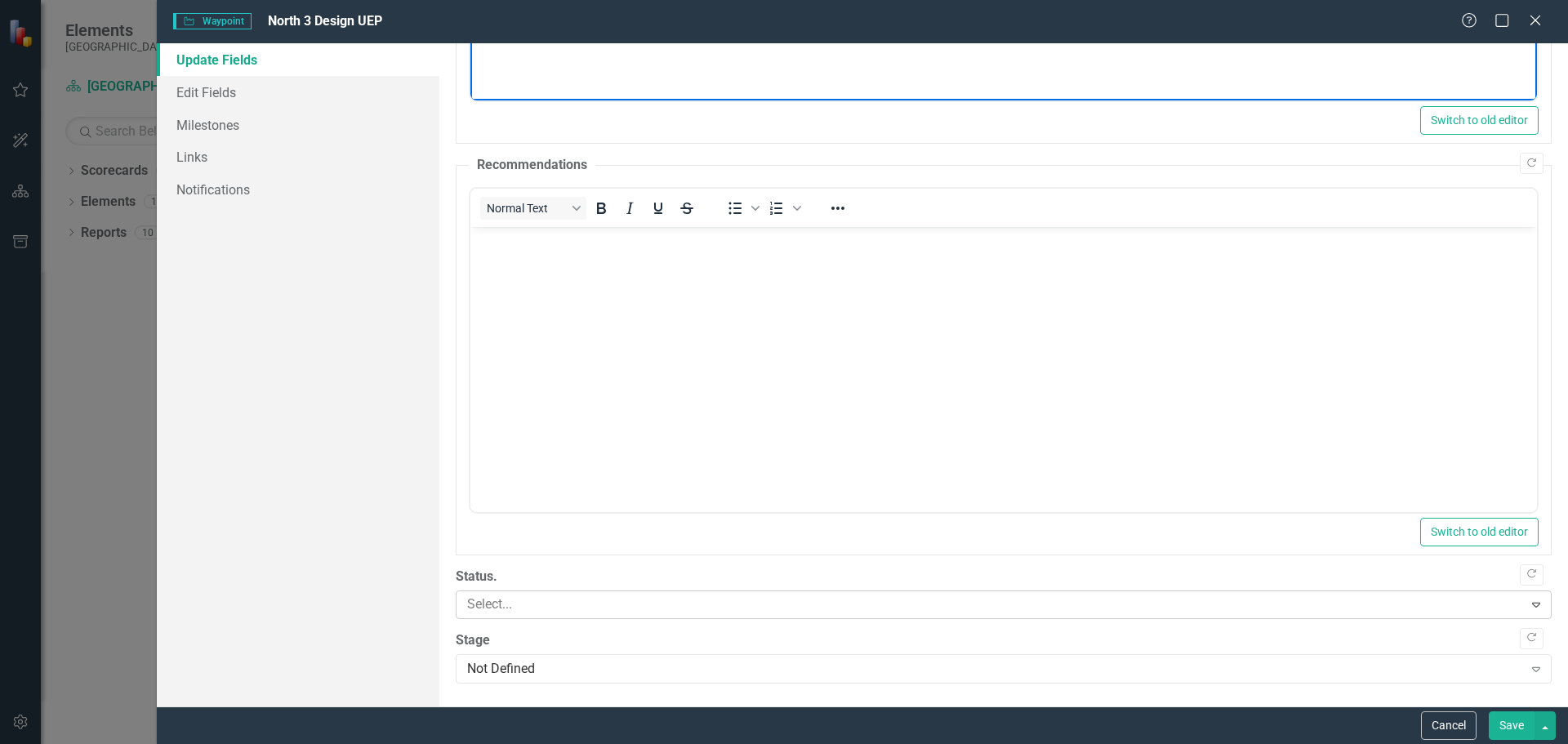
click at [1529, 605] on icon "Expand" at bounding box center [1536, 605] width 16 height 13
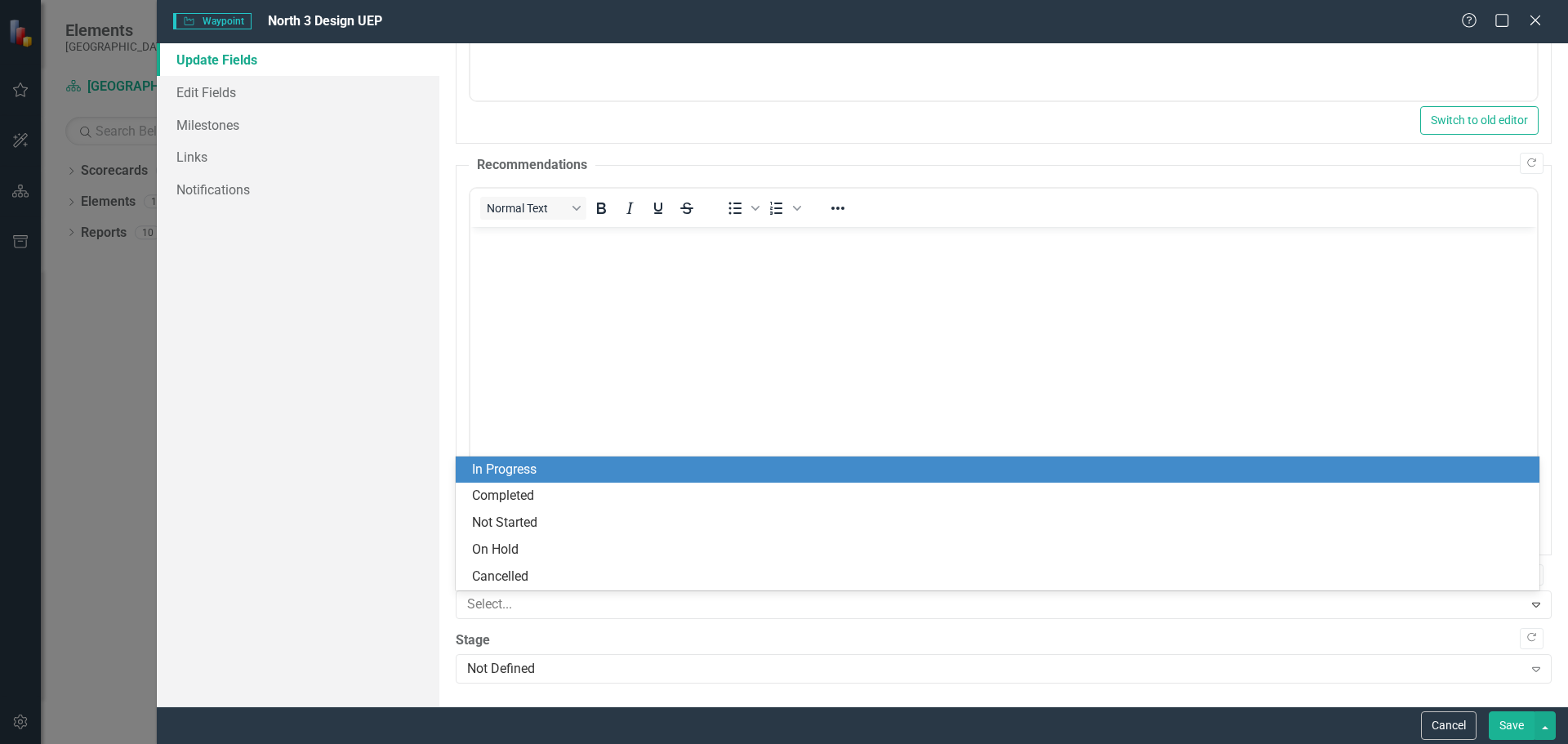
click at [641, 469] on div "In Progress" at bounding box center [1001, 470] width 1058 height 19
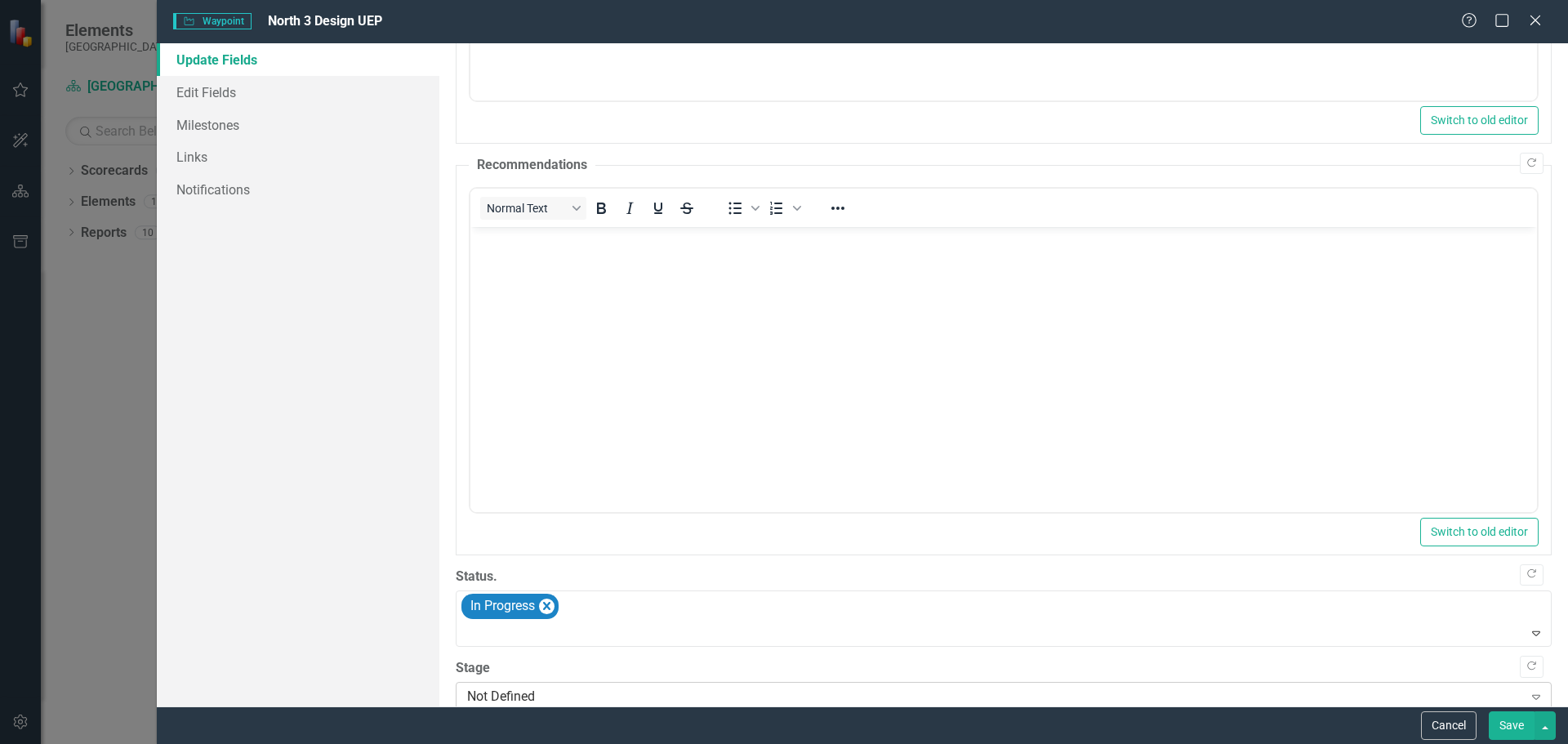
click at [1529, 693] on icon "Expand" at bounding box center [1536, 697] width 16 height 13
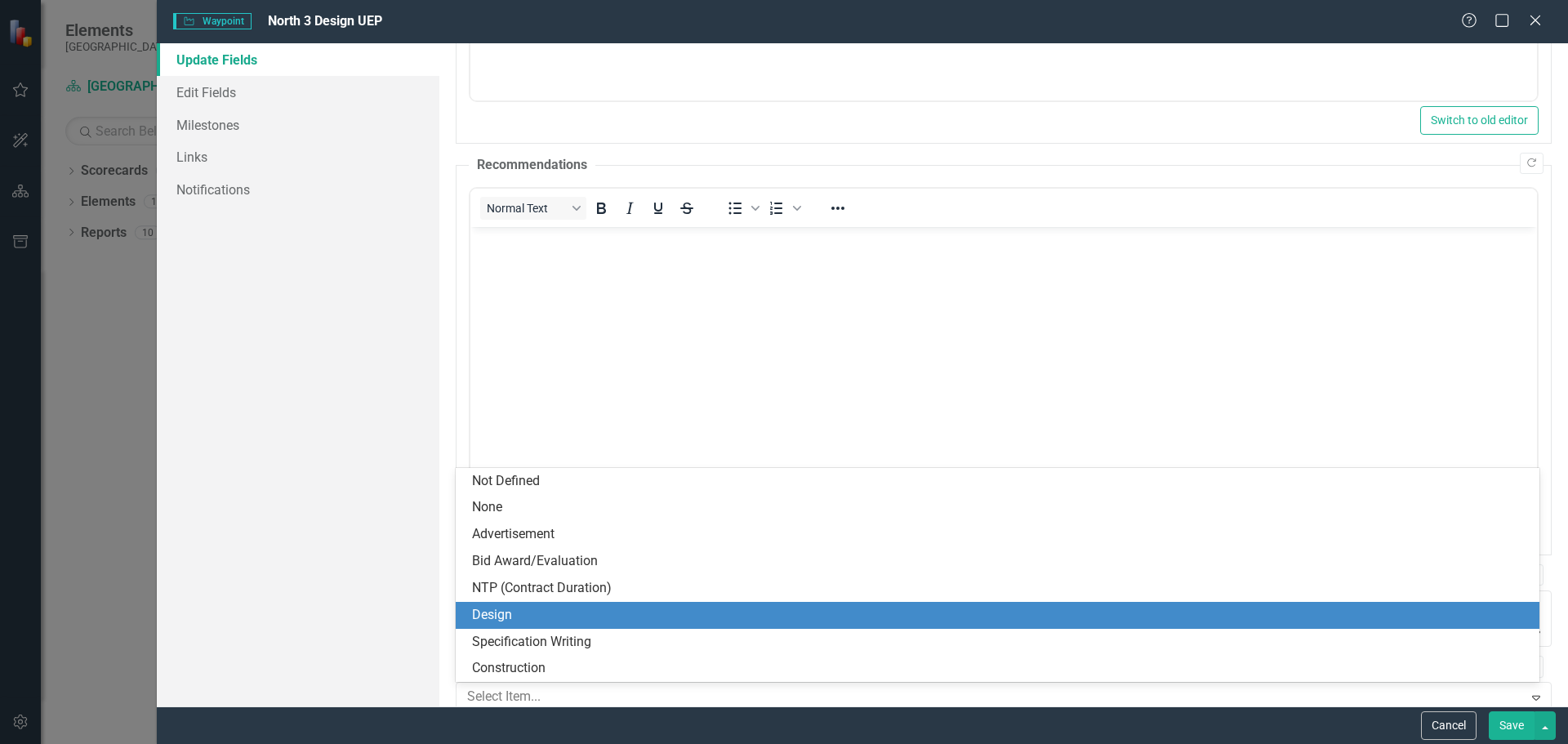
click at [638, 611] on div "Design" at bounding box center [1001, 615] width 1058 height 19
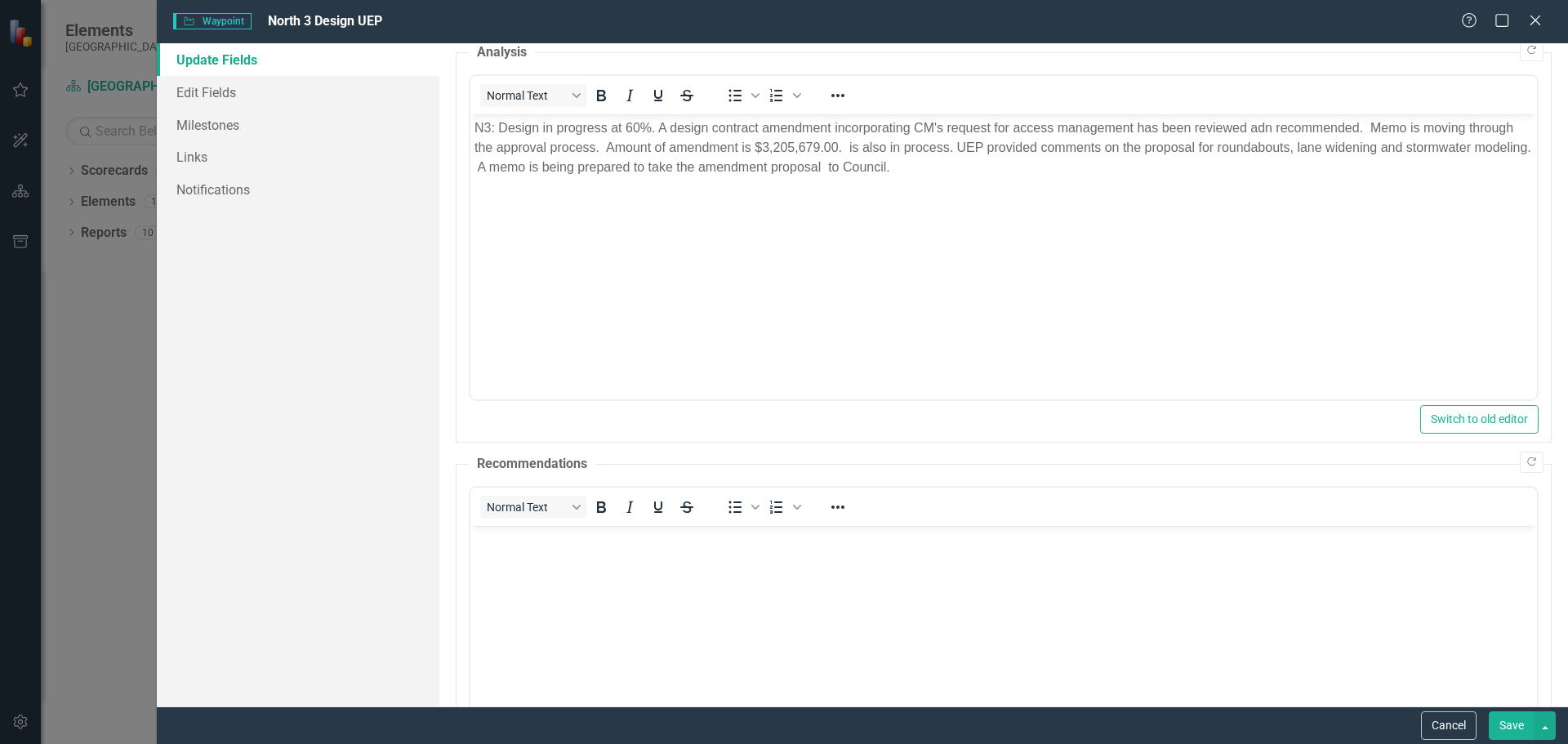
scroll to position [0, 0]
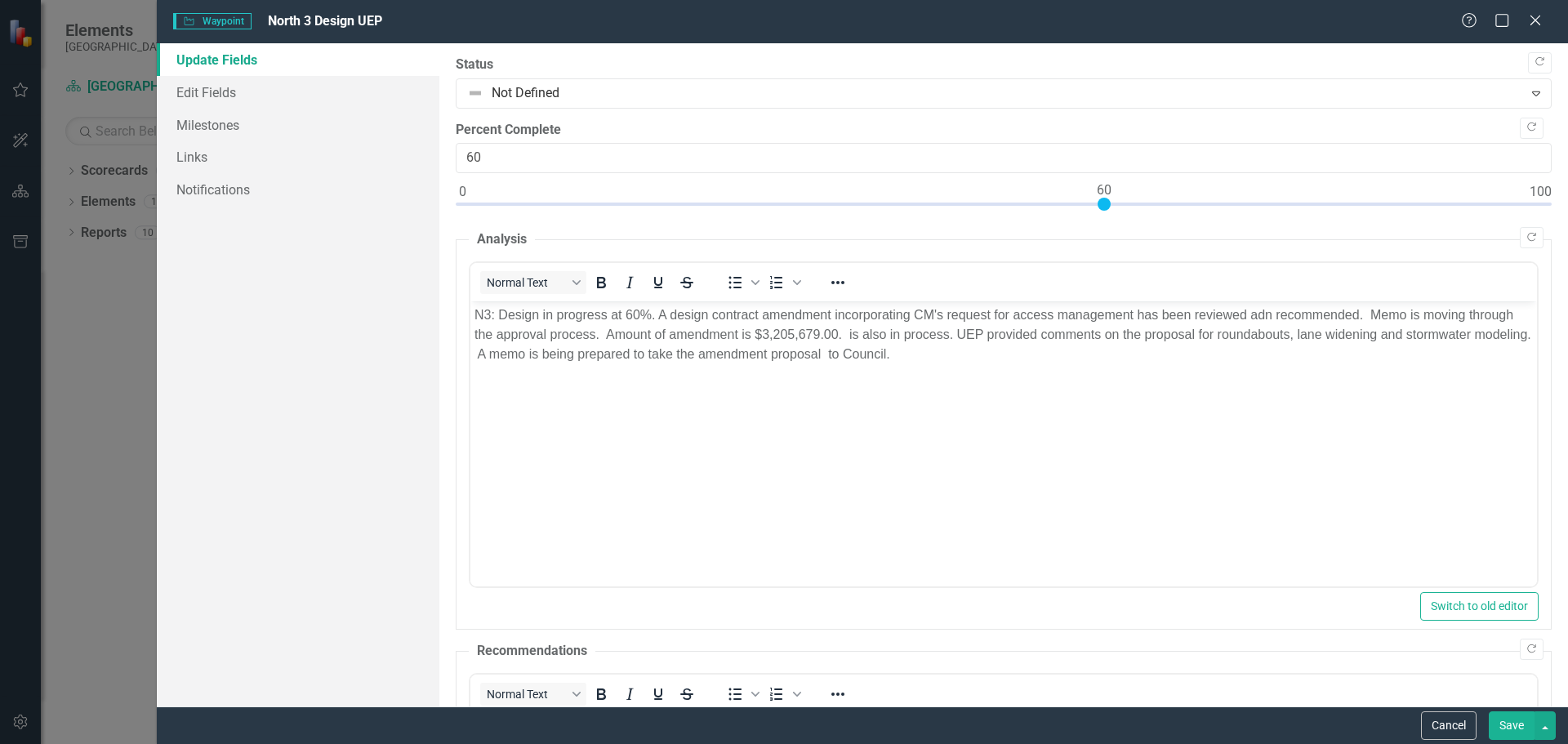
click at [1508, 725] on button "Save" at bounding box center [1512, 726] width 46 height 29
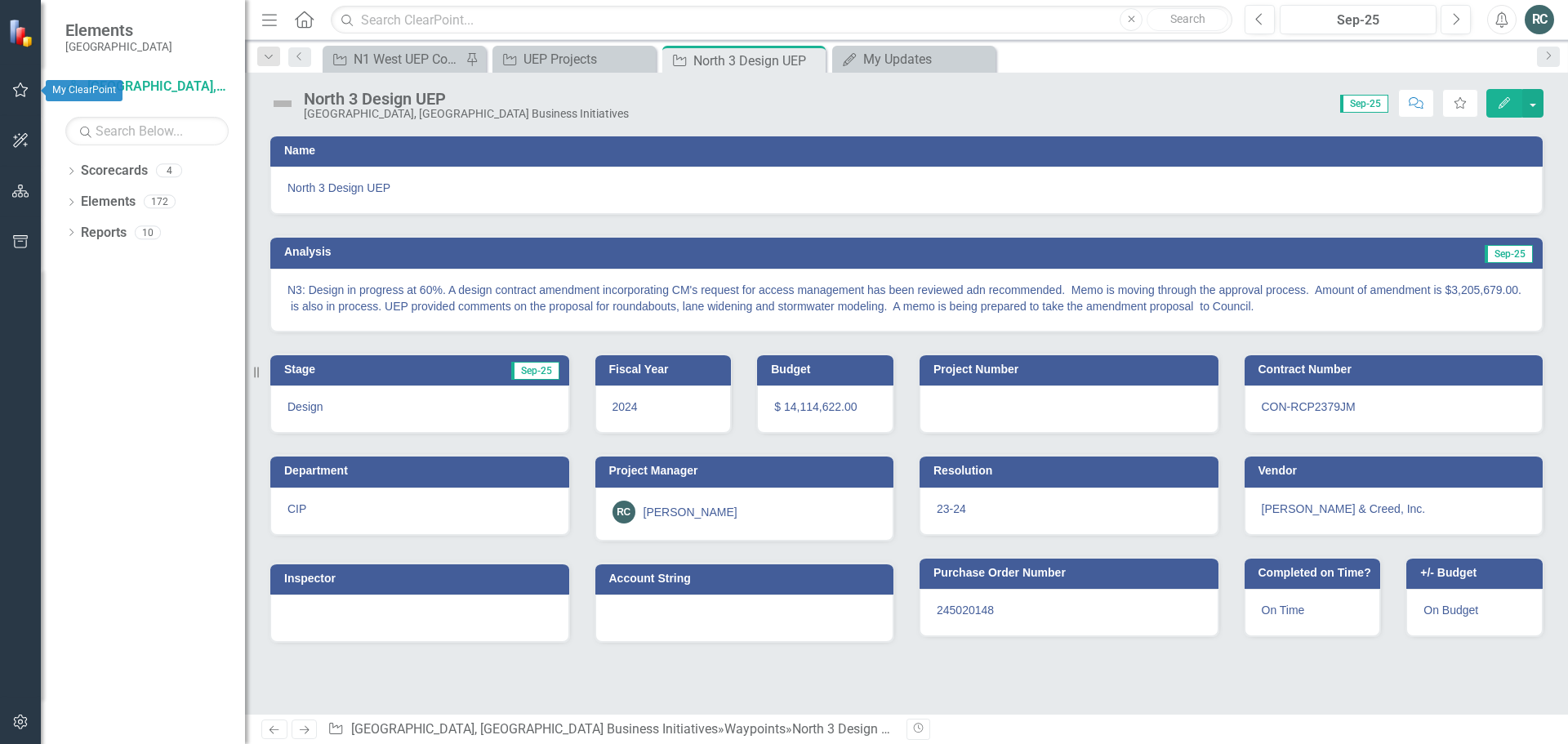
click at [21, 87] on icon "button" at bounding box center [21, 90] width 17 height 13
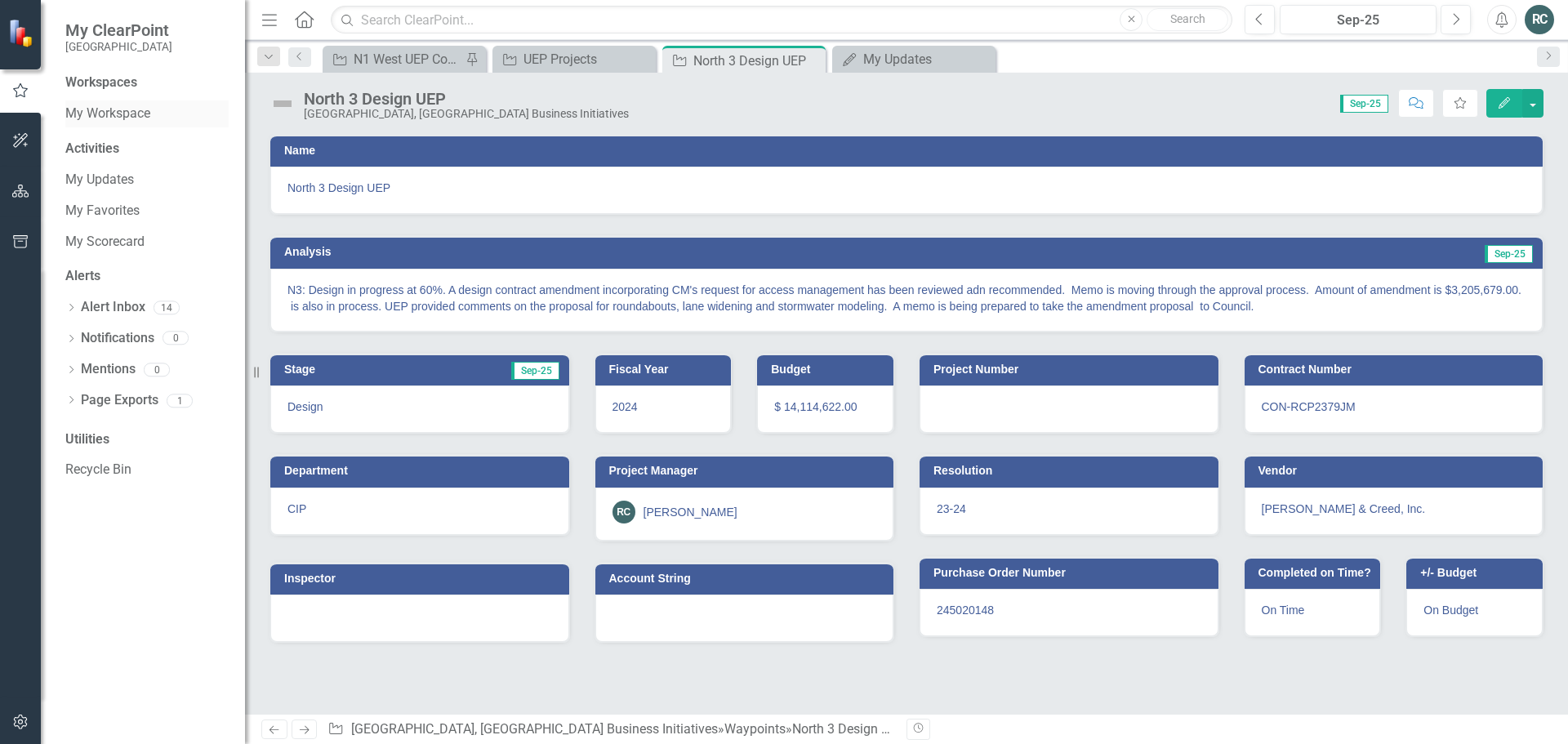
click at [124, 112] on link "My Workspace" at bounding box center [147, 114] width 163 height 19
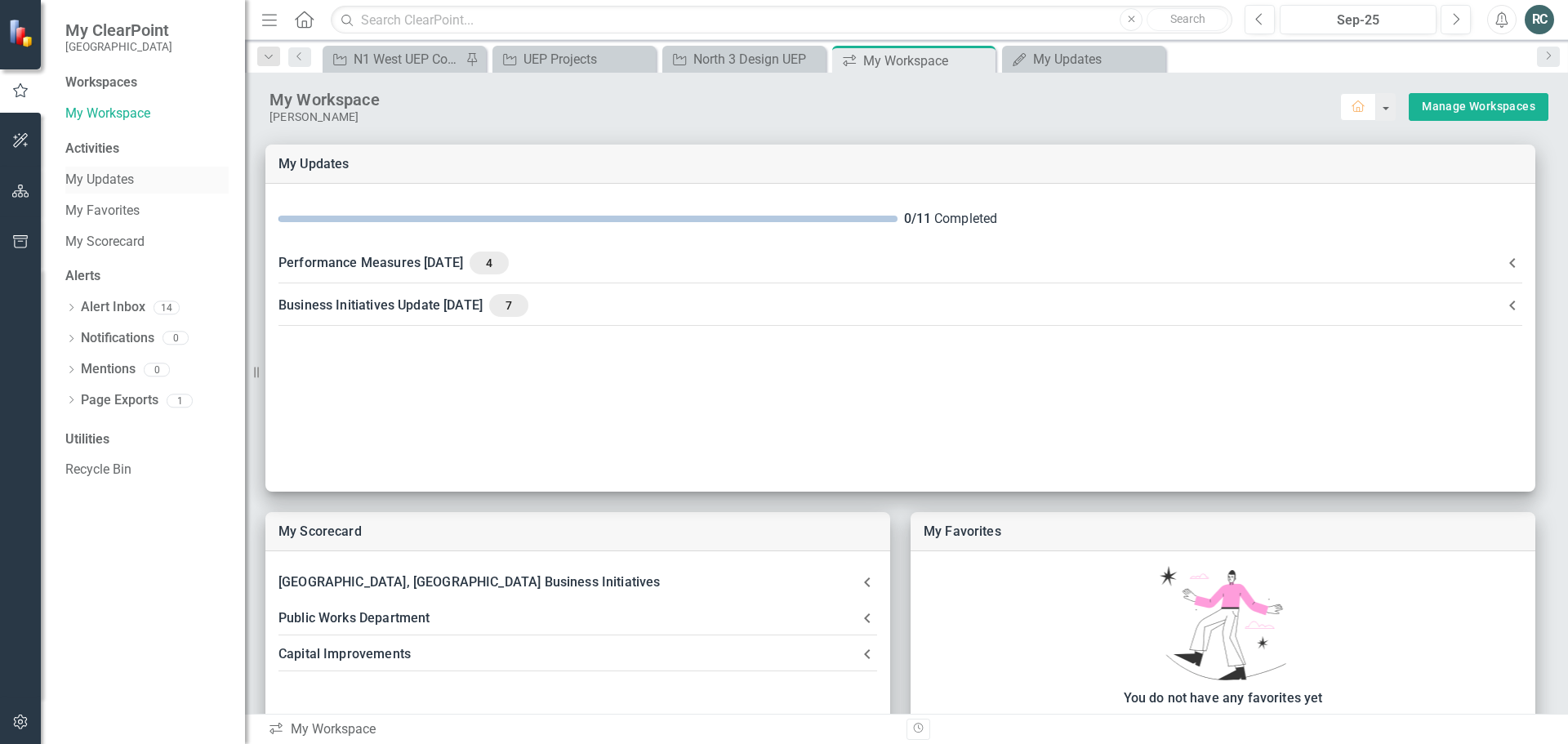
click at [108, 173] on link "My Updates" at bounding box center [147, 180] width 163 height 19
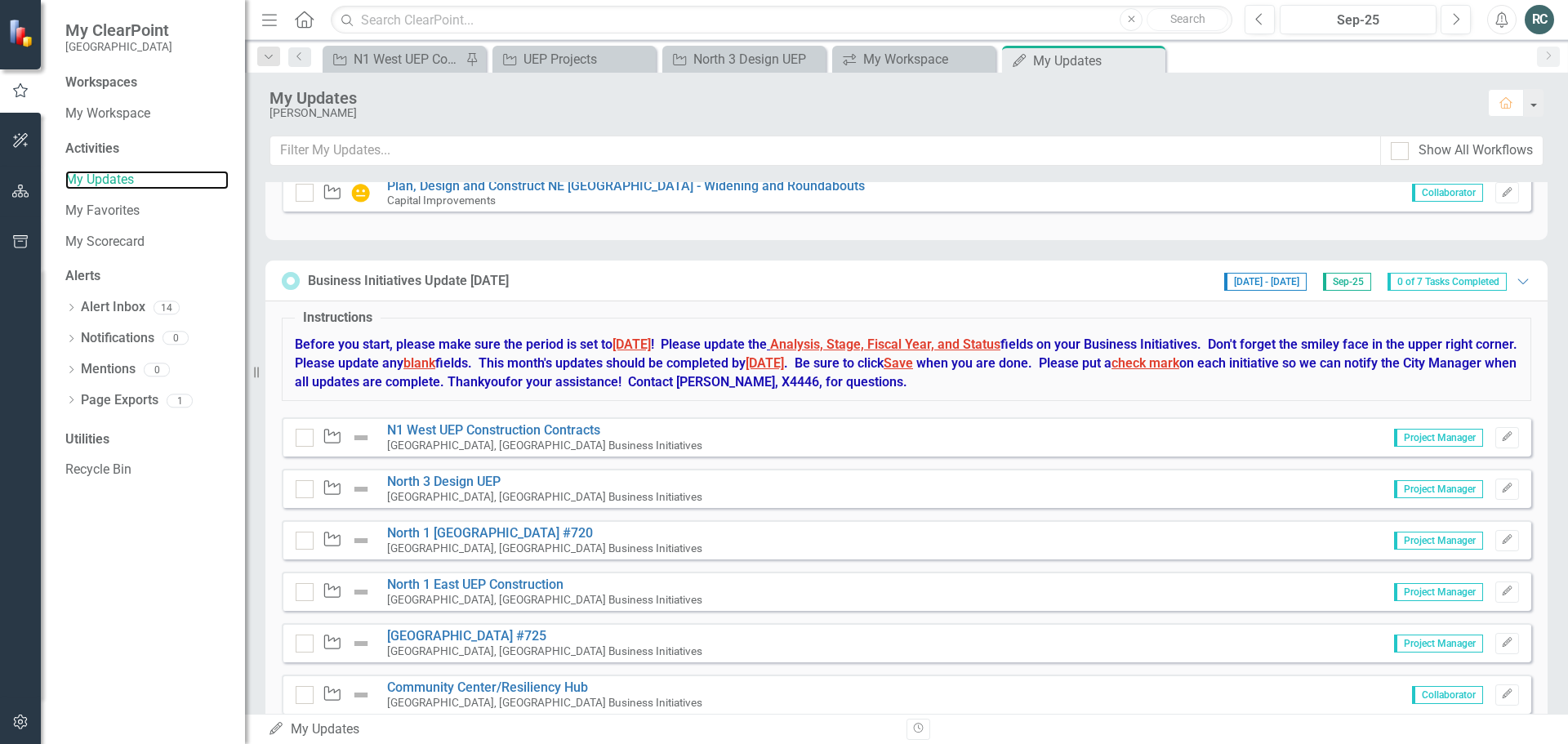
scroll to position [618, 0]
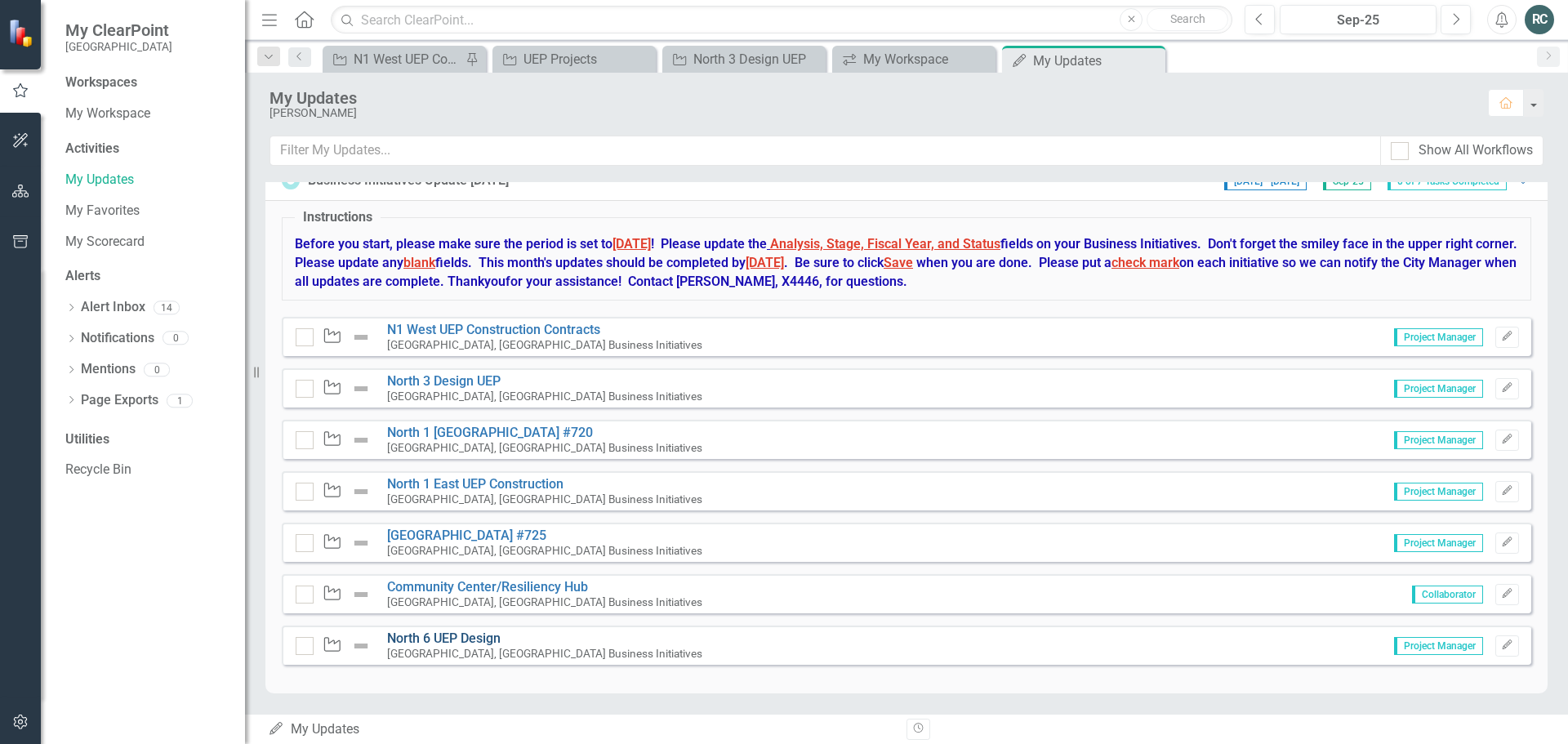
click at [481, 637] on link "North 6 UEP Design" at bounding box center [444, 638] width 113 height 15
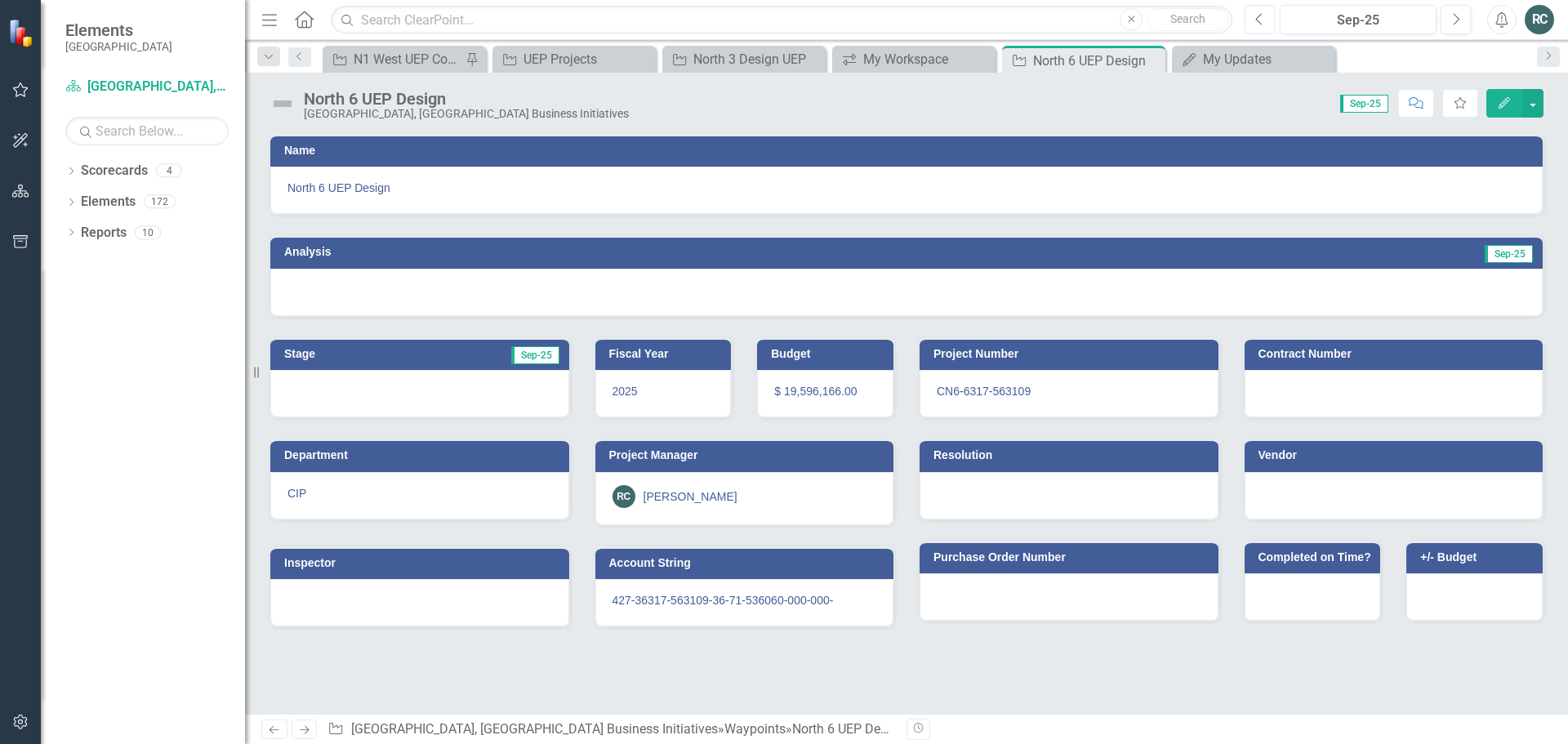
click at [1253, 21] on button "Previous" at bounding box center [1260, 19] width 30 height 30
click at [1505, 101] on icon "Edit" at bounding box center [1504, 103] width 14 height 12
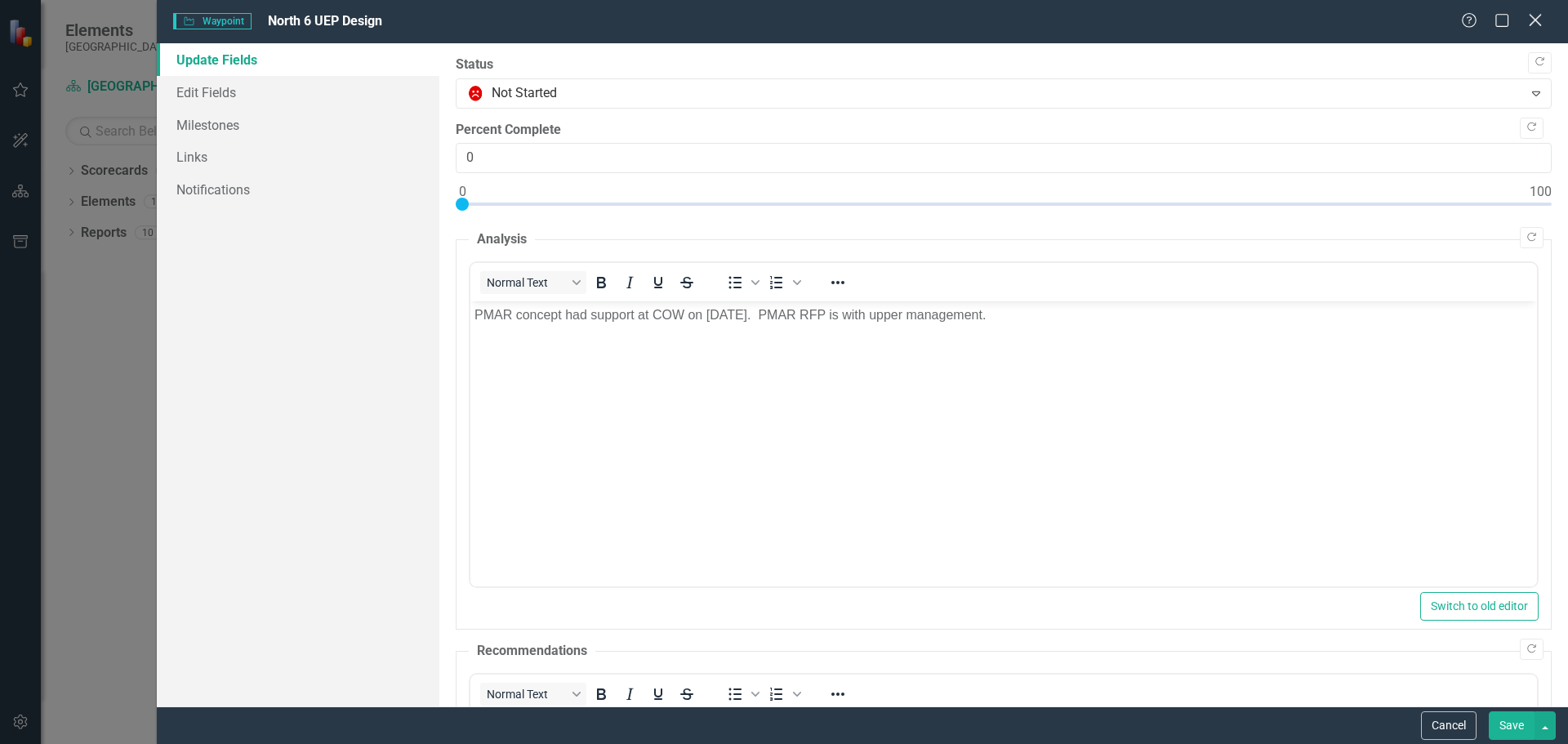
click at [1541, 18] on icon "Close" at bounding box center [1534, 20] width 20 height 15
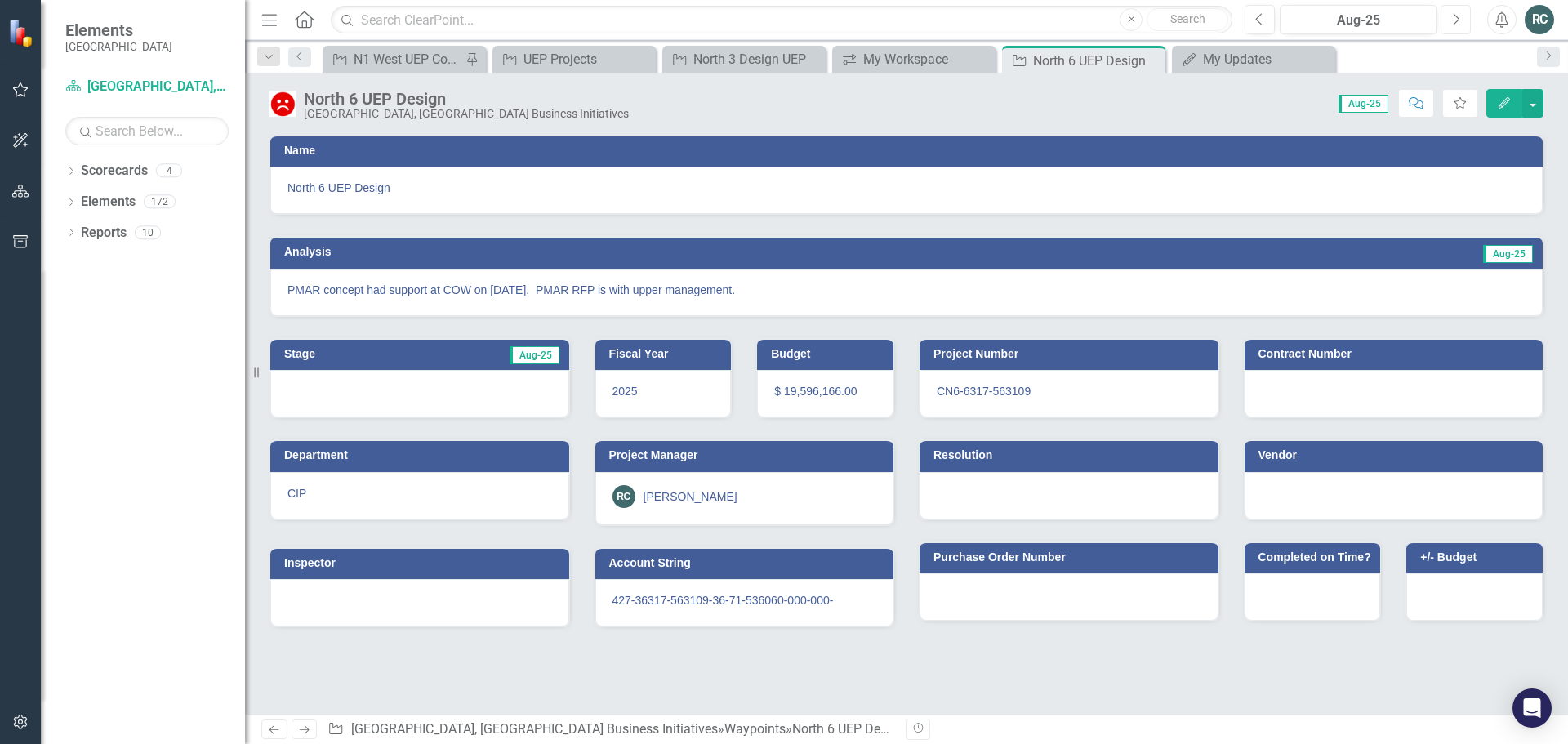
click at [1455, 19] on icon "Next" at bounding box center [1456, 19] width 9 height 14
click at [1500, 110] on button "Edit" at bounding box center [1504, 104] width 36 height 29
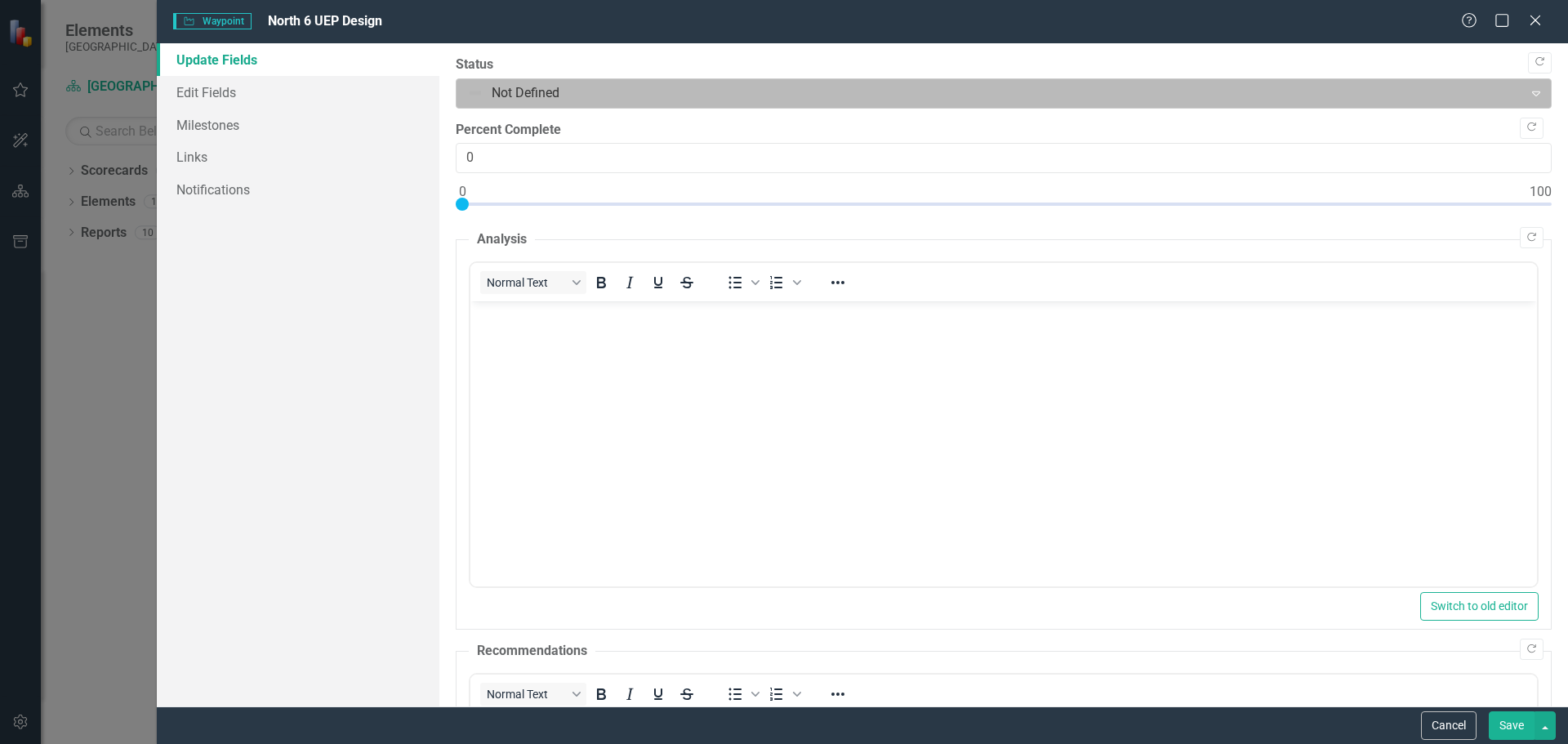
click at [1529, 90] on icon "Expand" at bounding box center [1536, 93] width 16 height 13
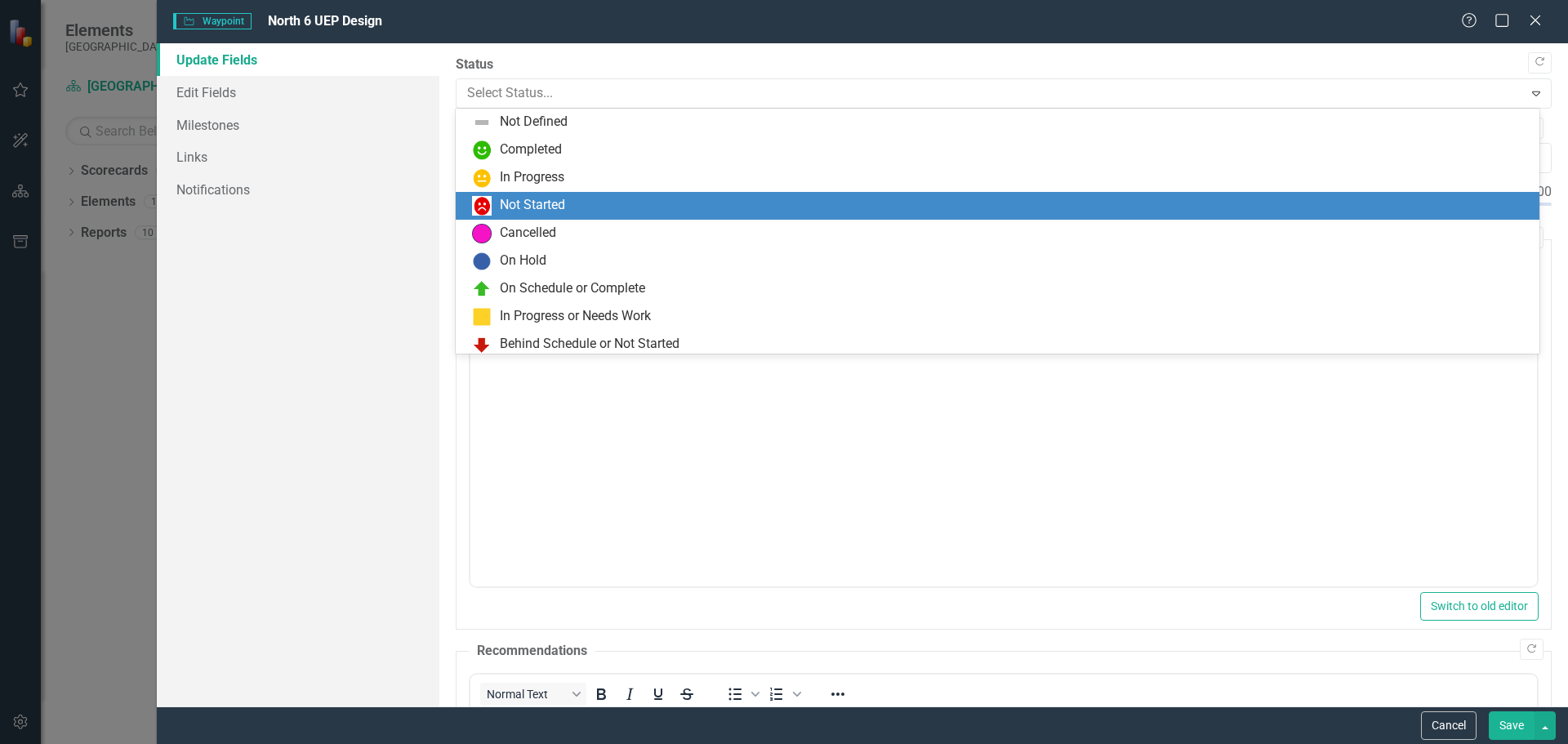
click at [620, 202] on div "Not Started" at bounding box center [1001, 205] width 1058 height 19
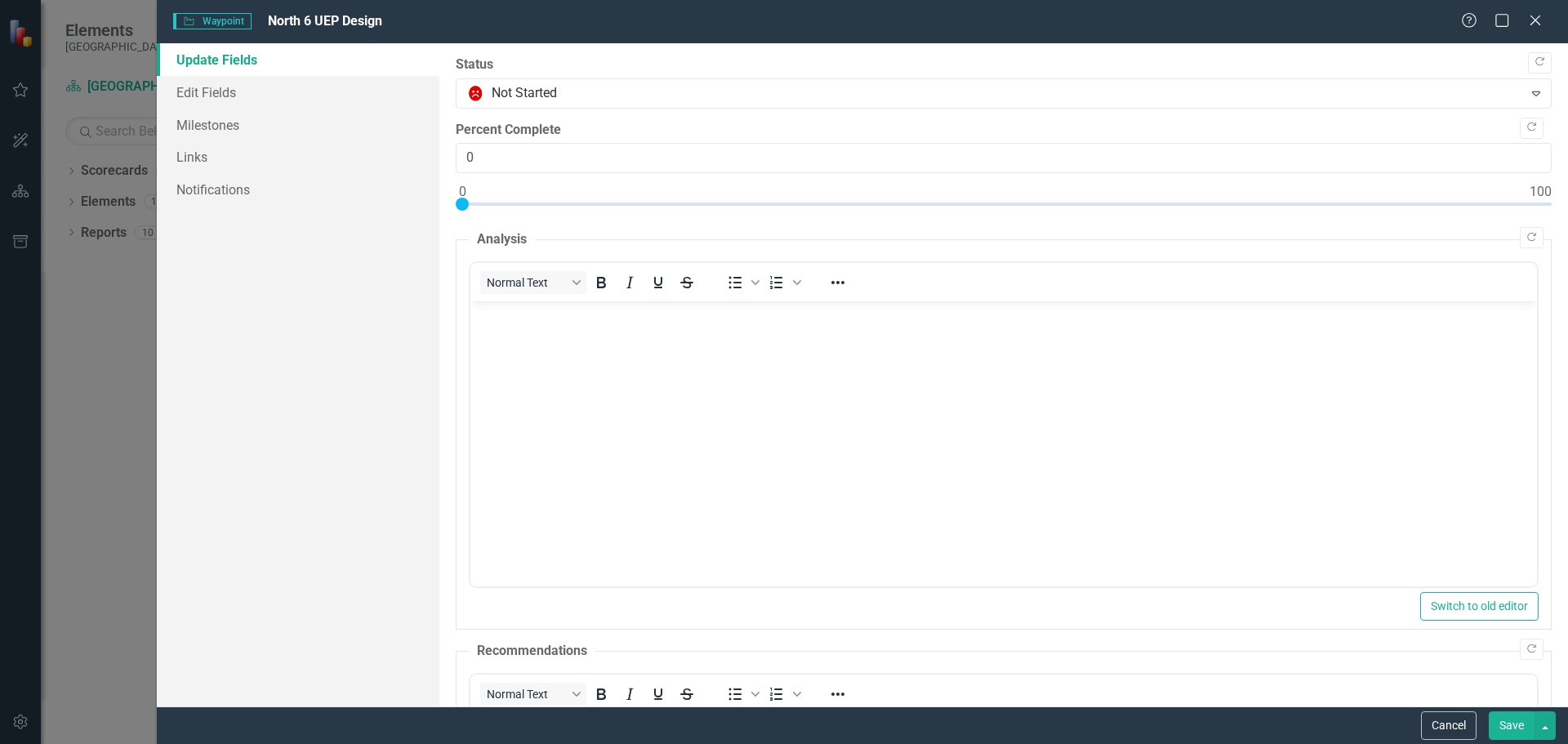
click at [537, 324] on p "Rich Text Area. Press ALT-0 for help." at bounding box center [1002, 315] width 1059 height 19
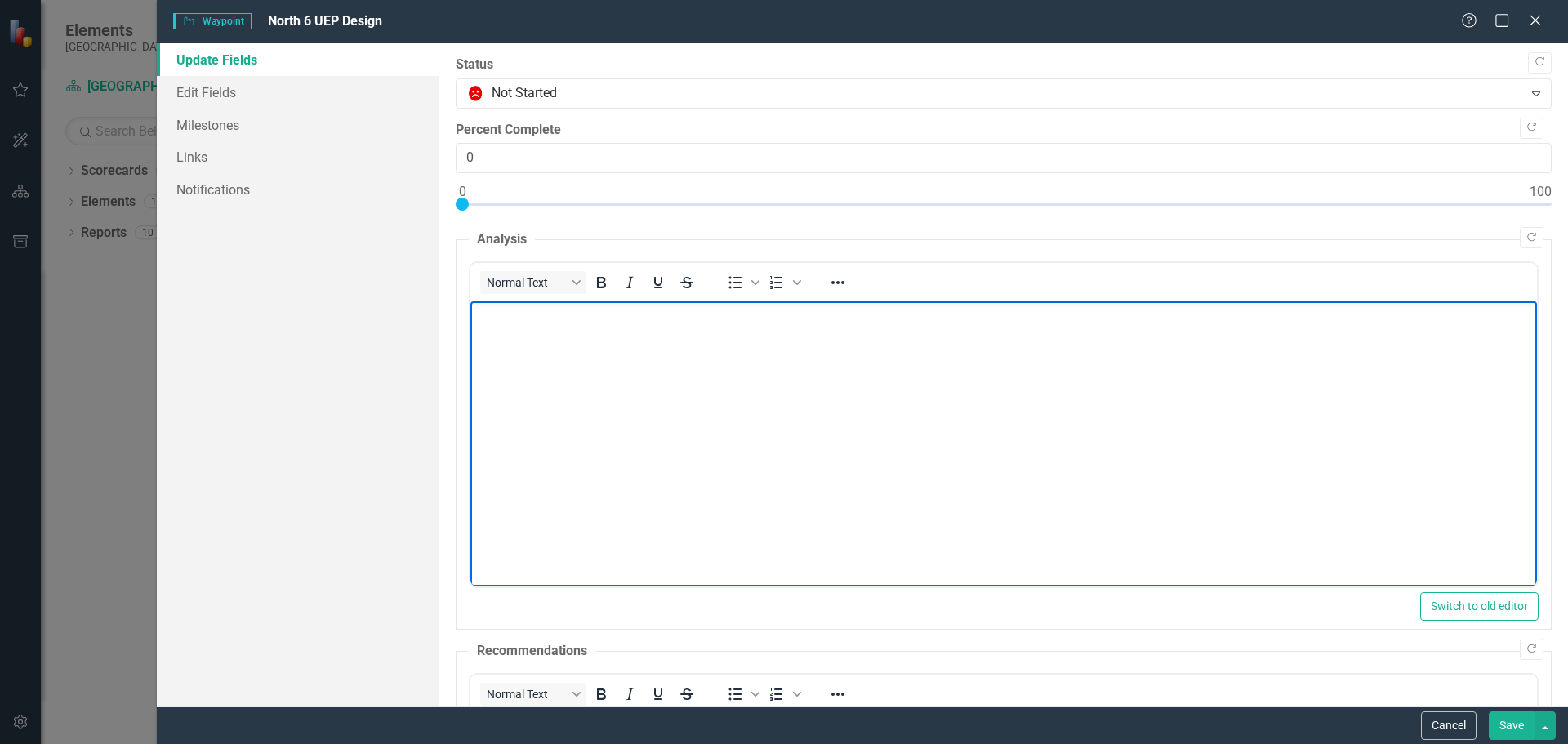
click at [563, 313] on p "Rich Text Area. Press ALT-0 for help." at bounding box center [1002, 315] width 1059 height 19
paste body "Rich Text Area. Press ALT-0 for help."
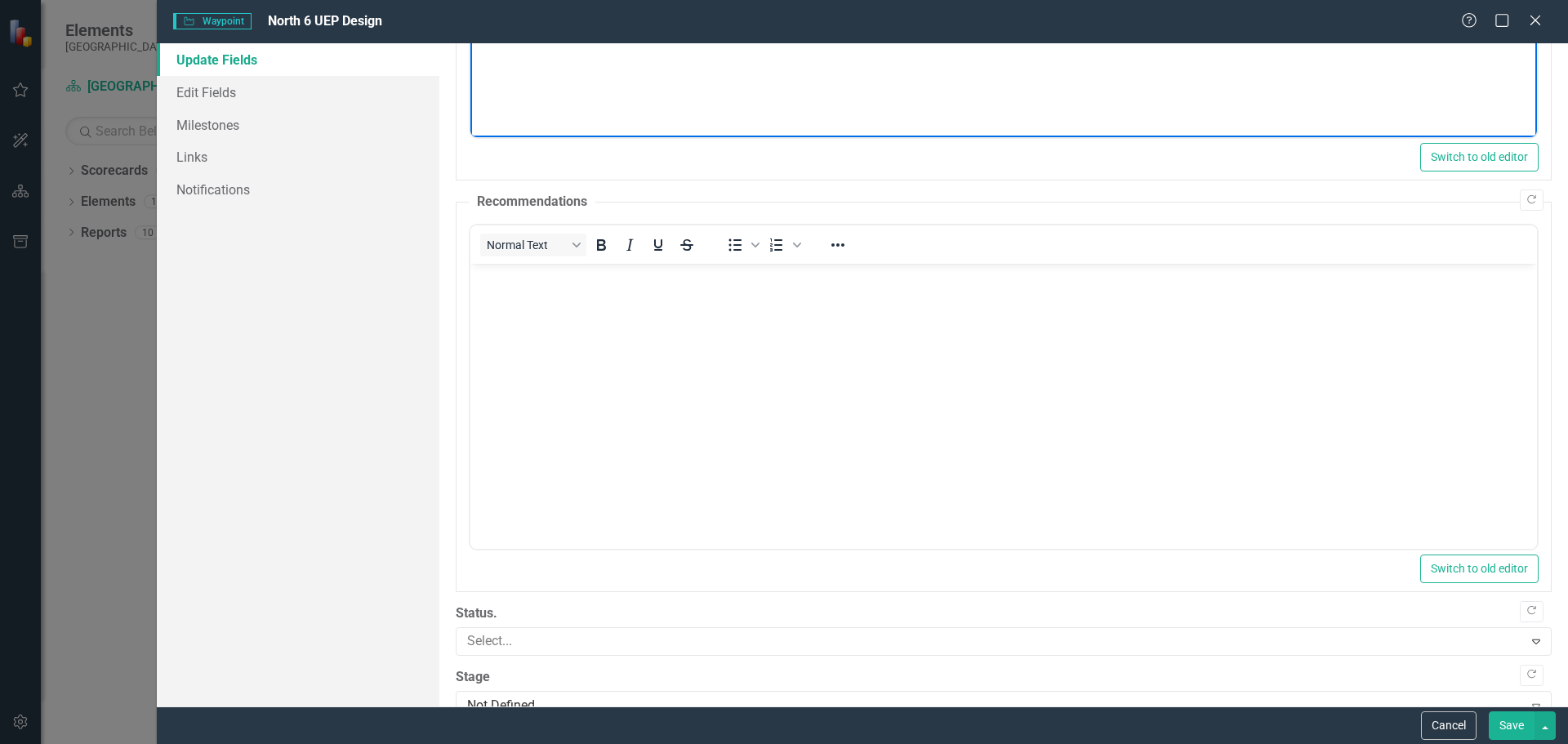
scroll to position [486, 0]
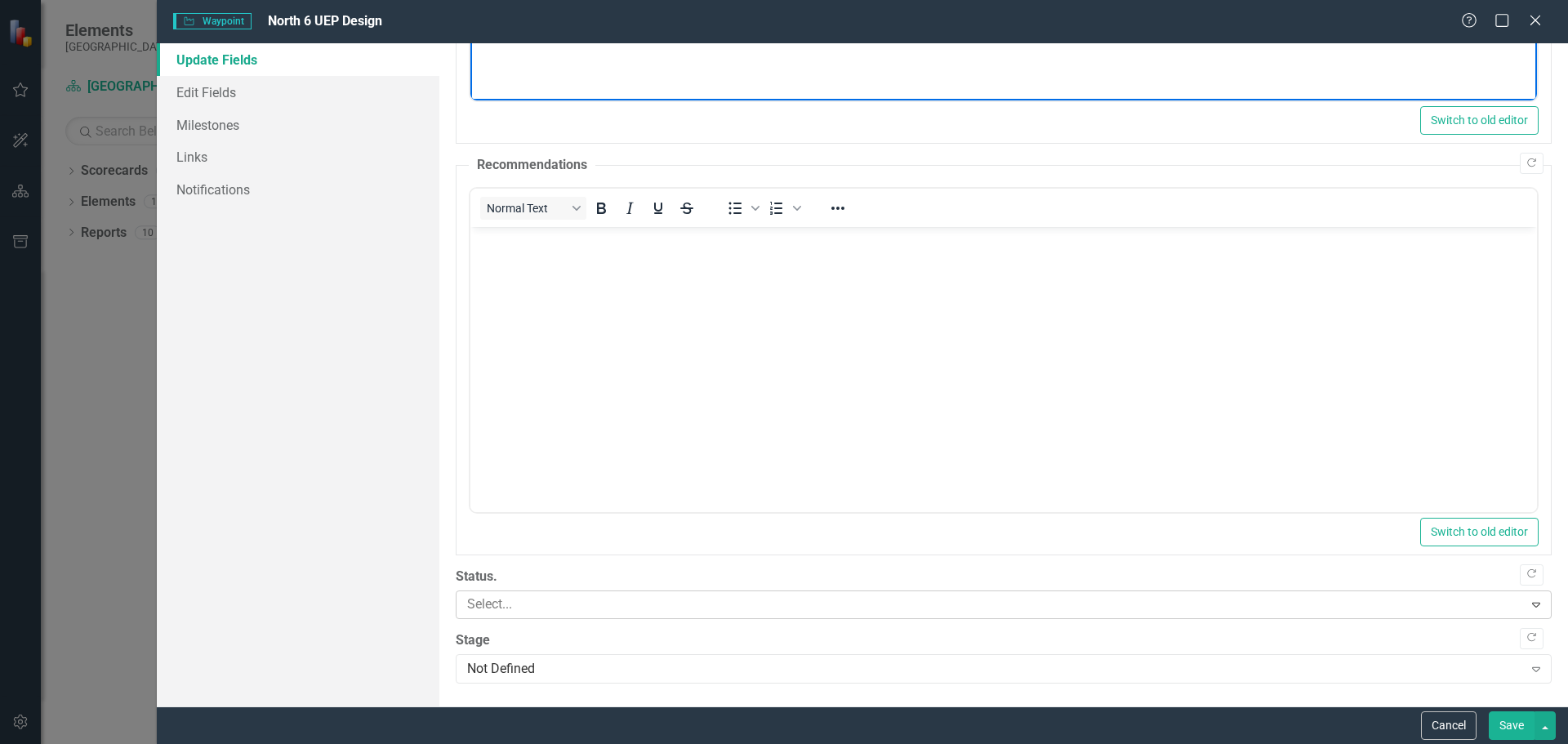
click at [1529, 605] on icon "Expand" at bounding box center [1536, 605] width 16 height 13
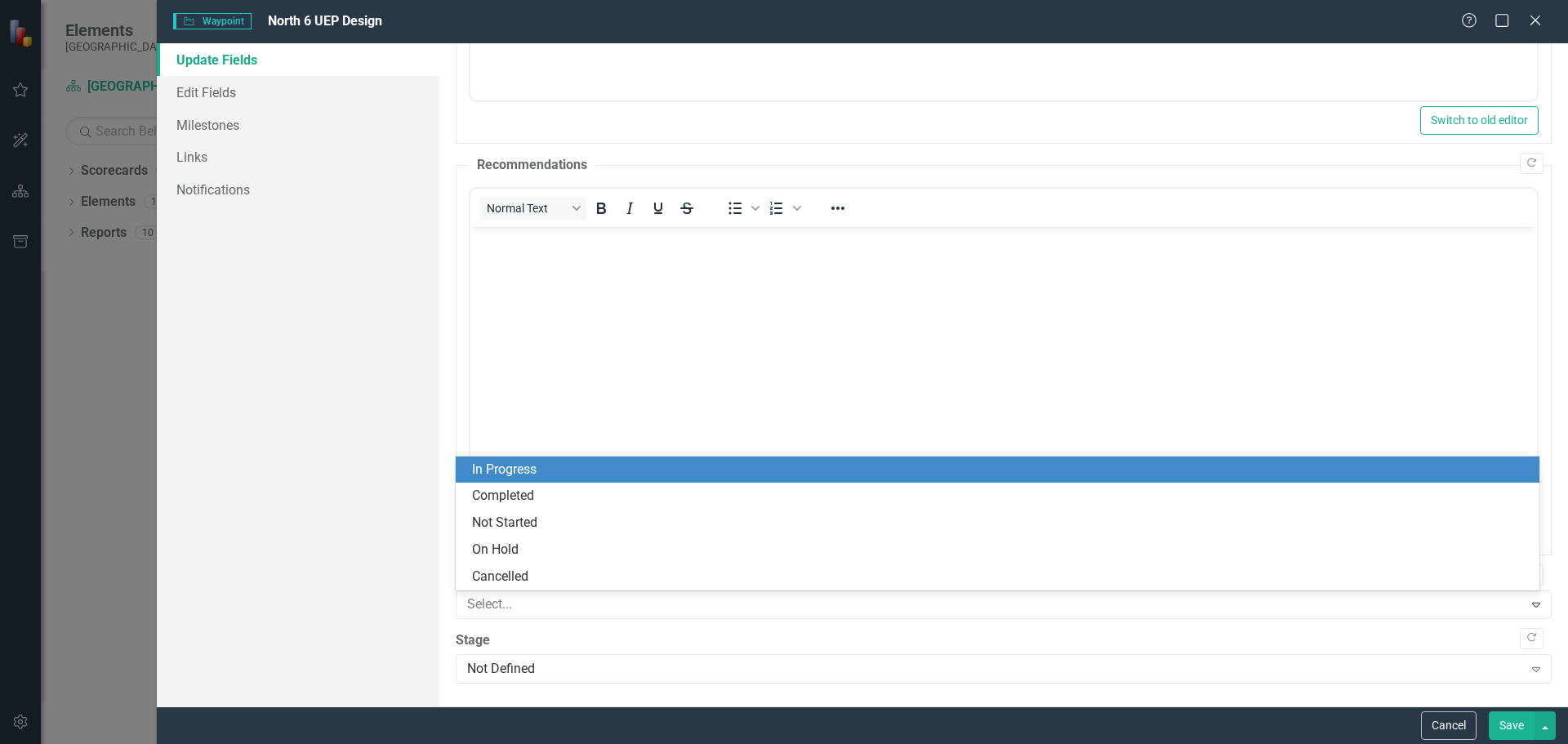
click at [679, 478] on div "In Progress" at bounding box center [1001, 470] width 1058 height 19
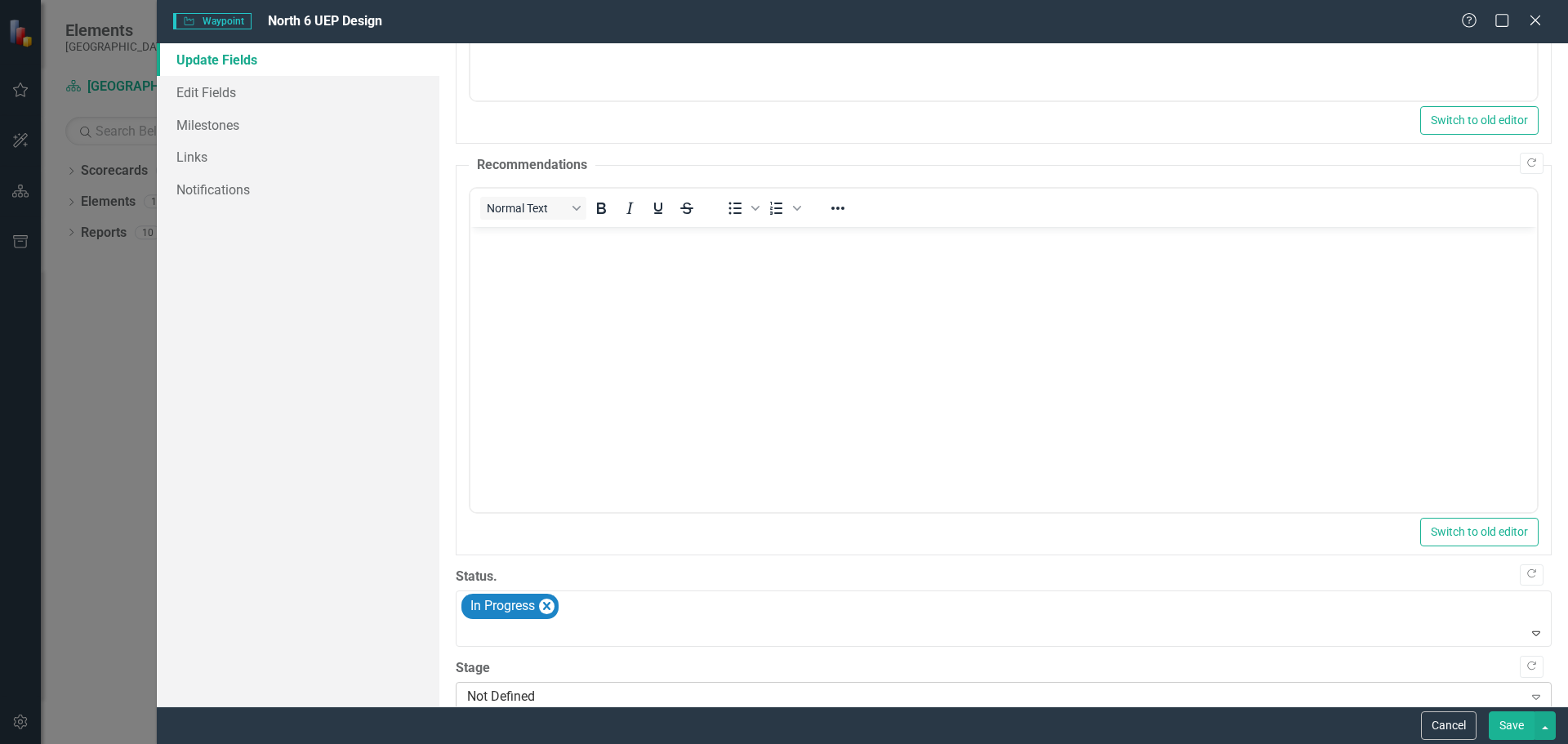
scroll to position [514, 0]
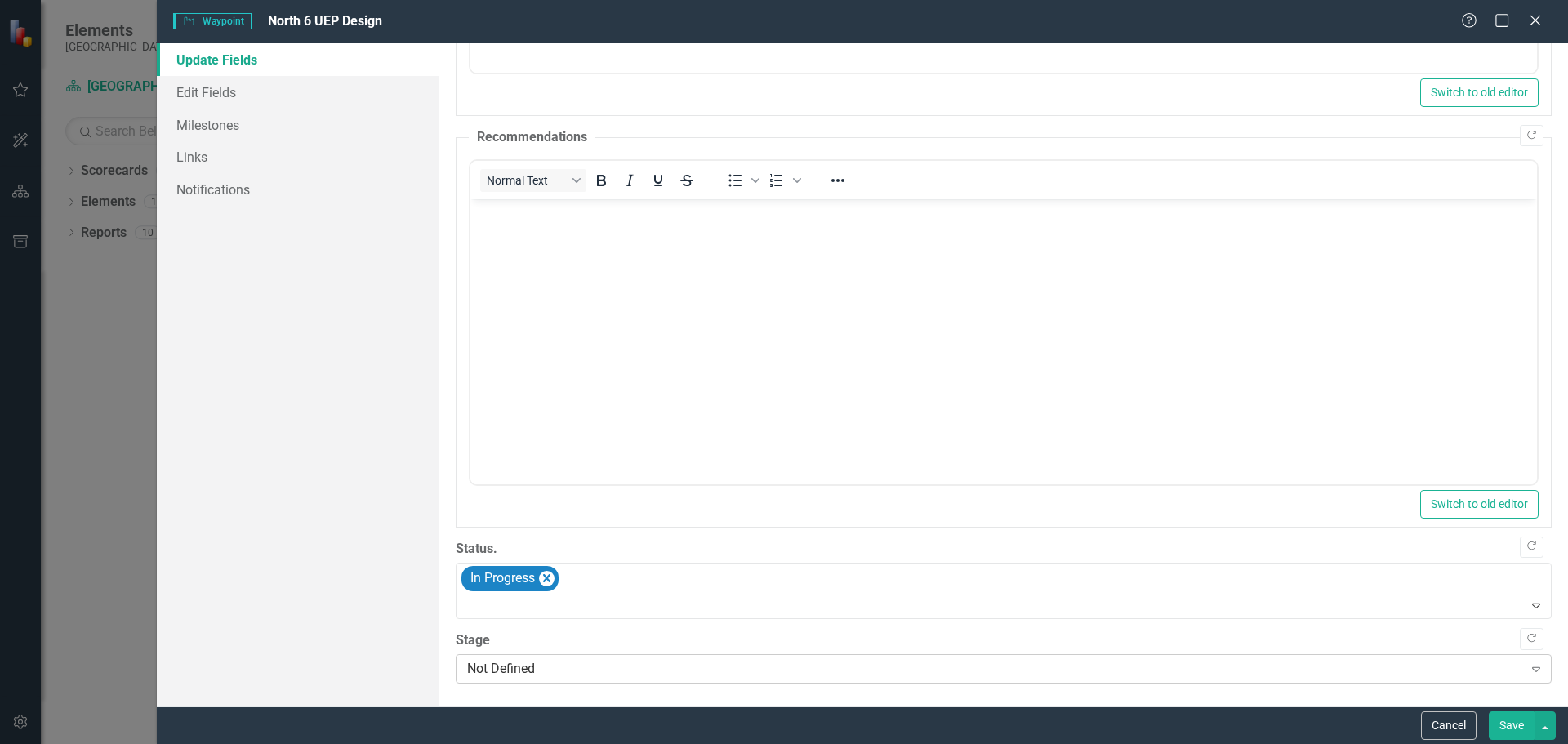
click at [1525, 660] on div "Expand" at bounding box center [1536, 668] width 30 height 26
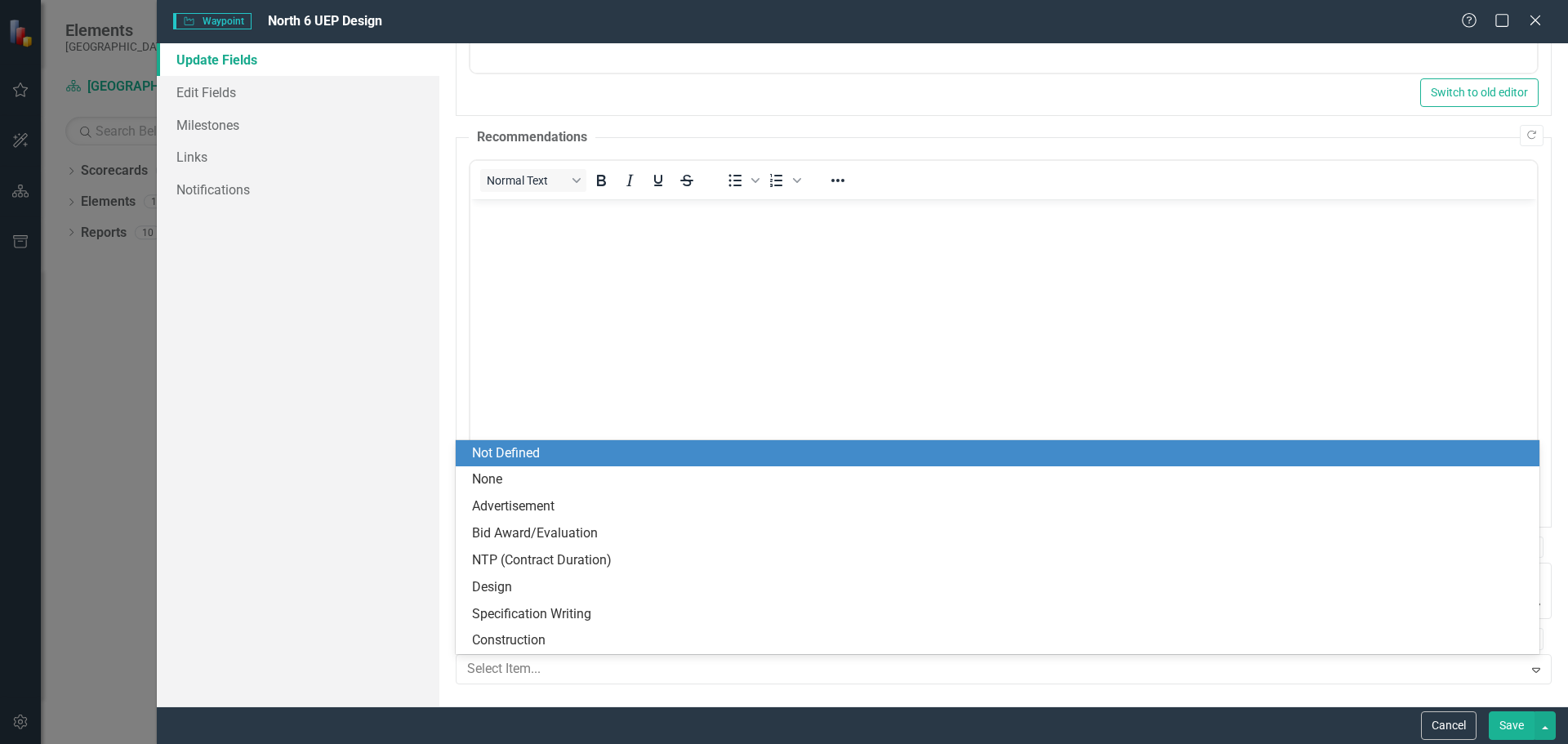
drag, startPoint x: 587, startPoint y: 458, endPoint x: 131, endPoint y: 258, distance: 497.9
click at [587, 458] on div "Not Defined" at bounding box center [1001, 454] width 1058 height 19
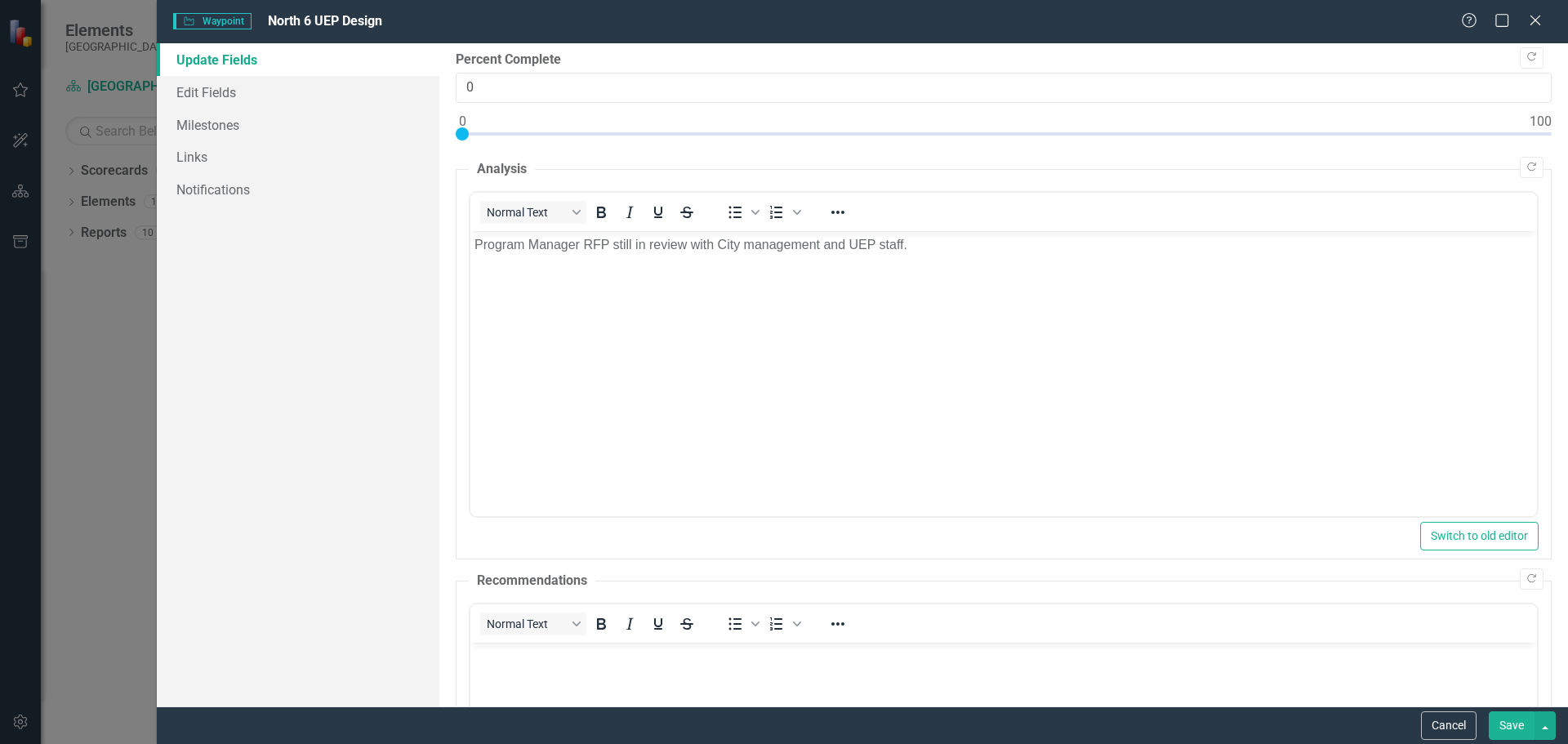
scroll to position [0, 0]
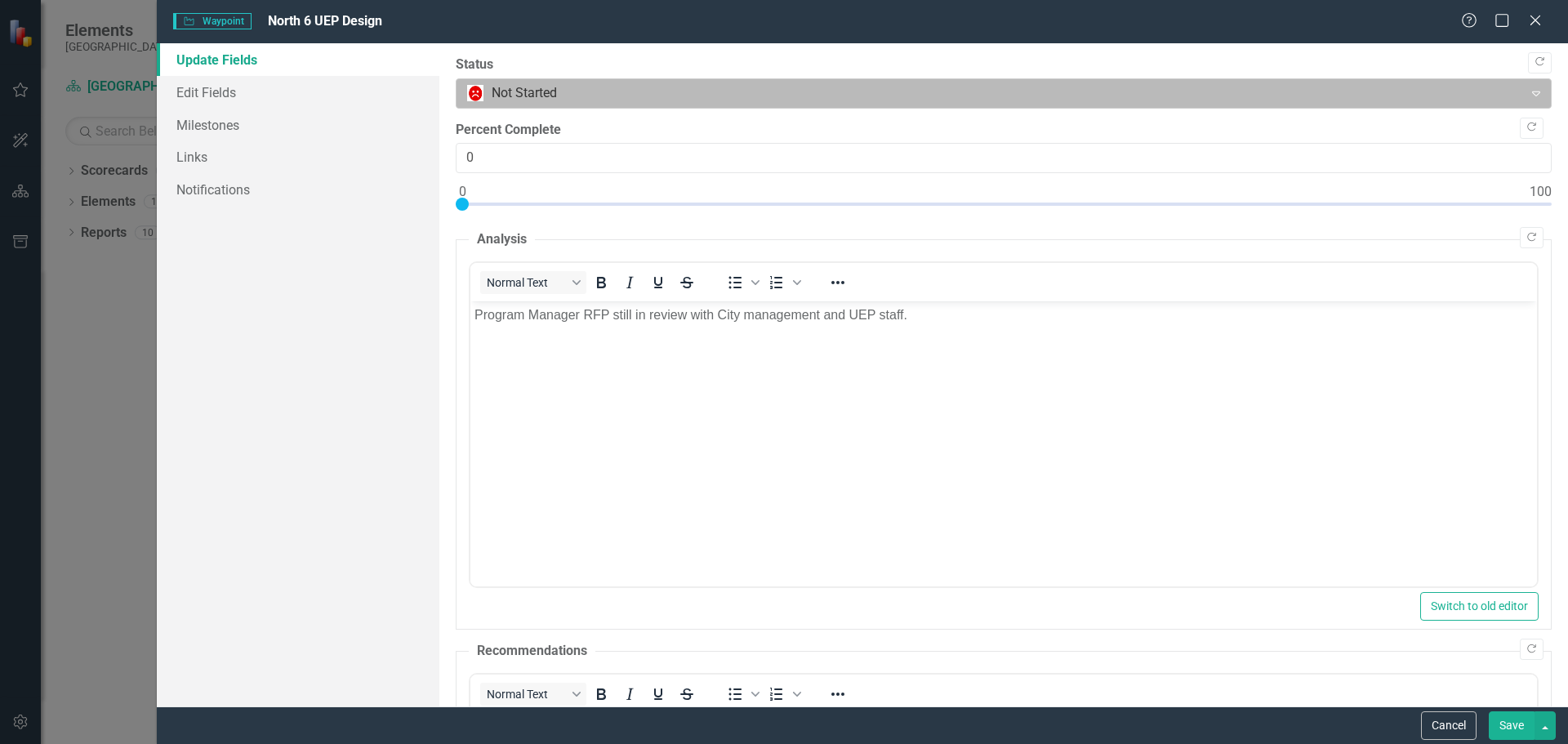
click at [1529, 96] on icon "Expand" at bounding box center [1536, 93] width 16 height 13
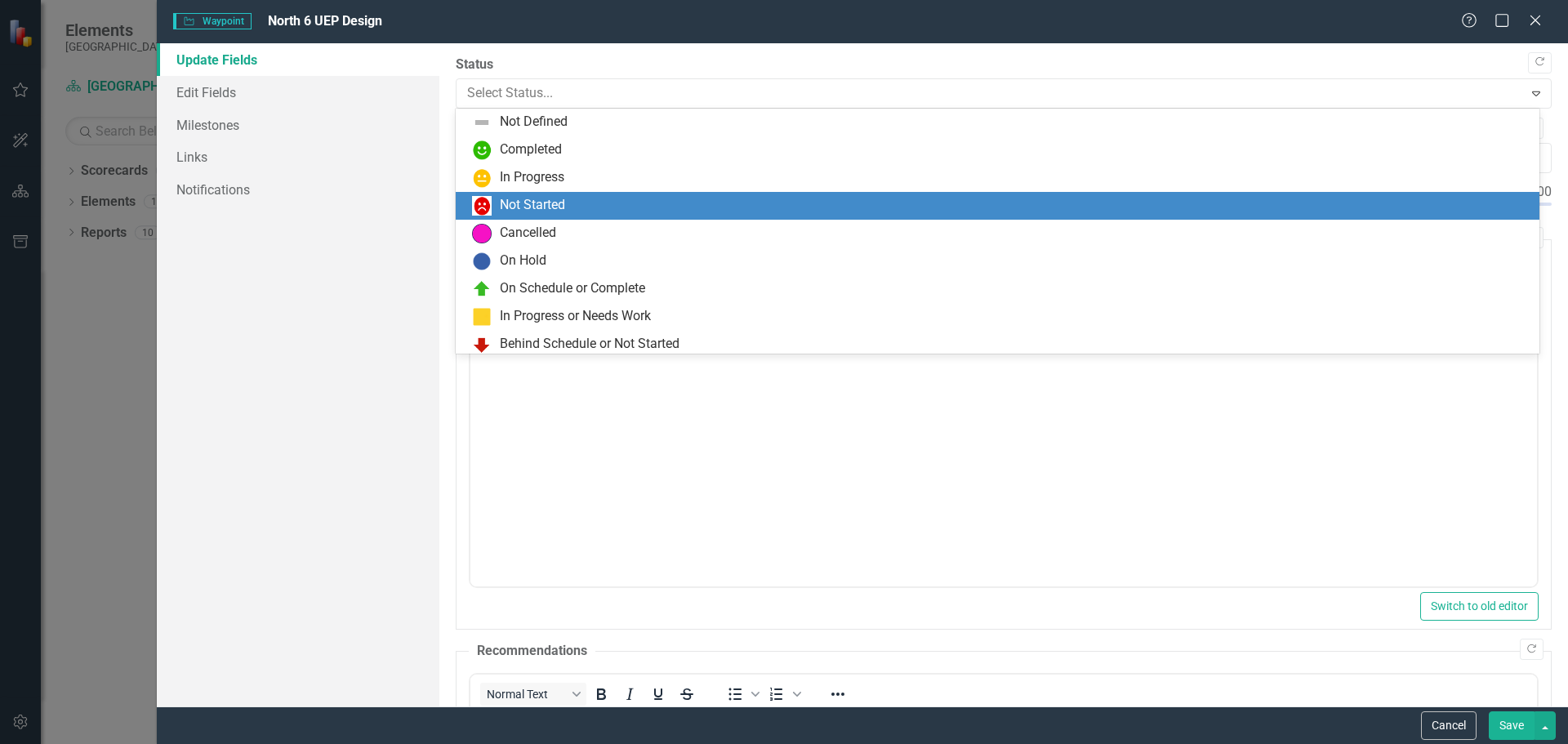
scroll to position [33, 0]
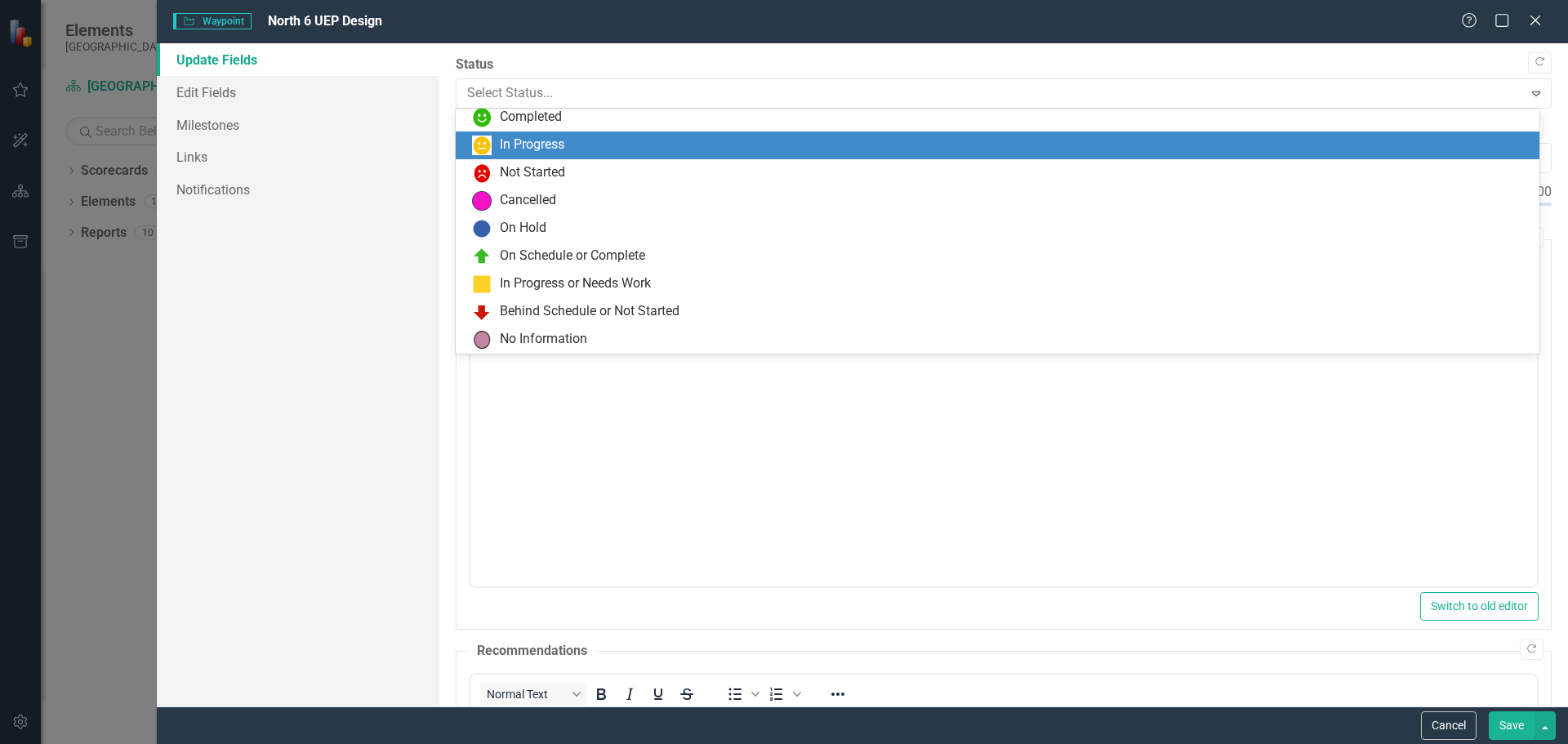
click at [690, 149] on div "In Progress" at bounding box center [1001, 145] width 1058 height 19
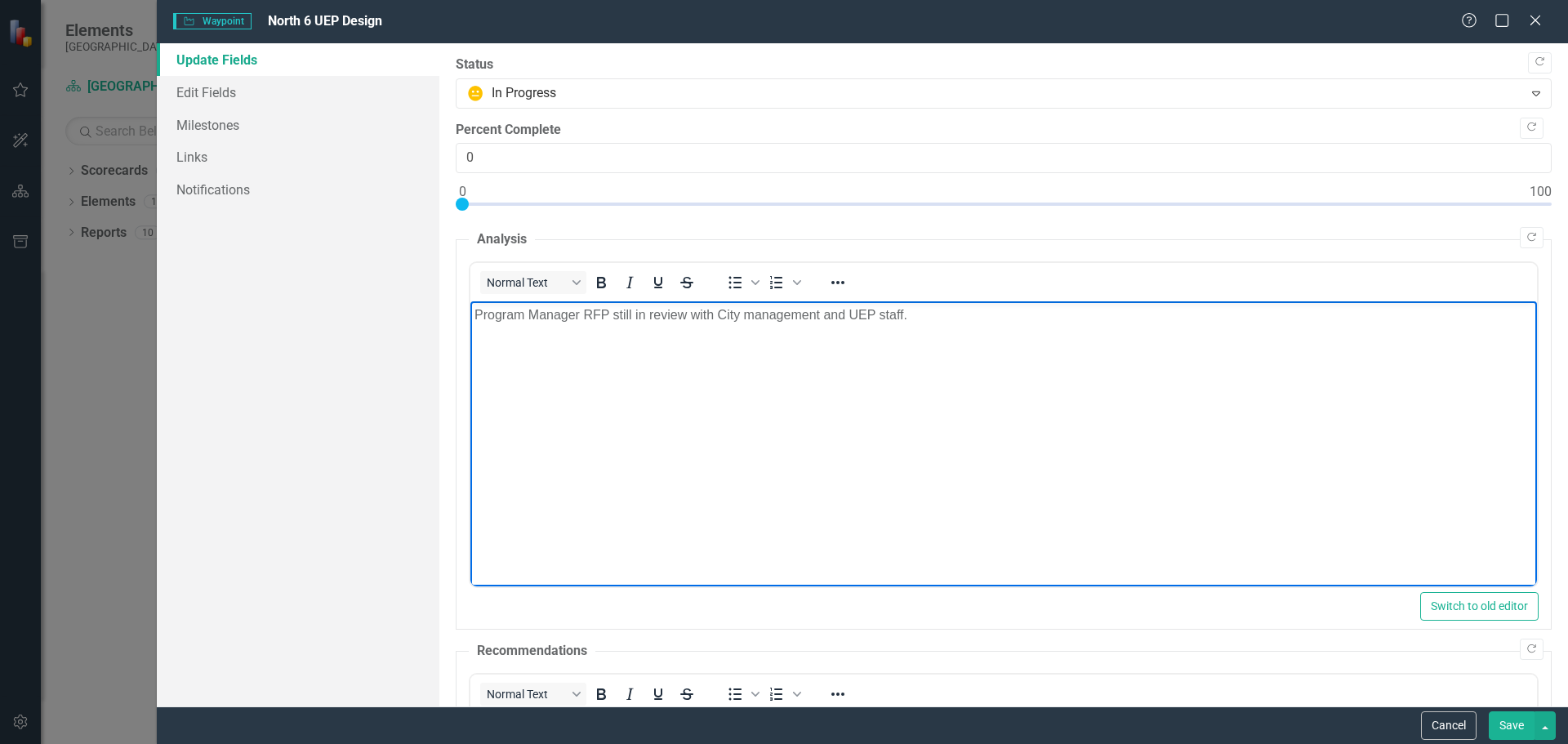
click at [729, 389] on body "Program Manager RFP still in review with City management and UEP staff." at bounding box center [1002, 423] width 1067 height 245
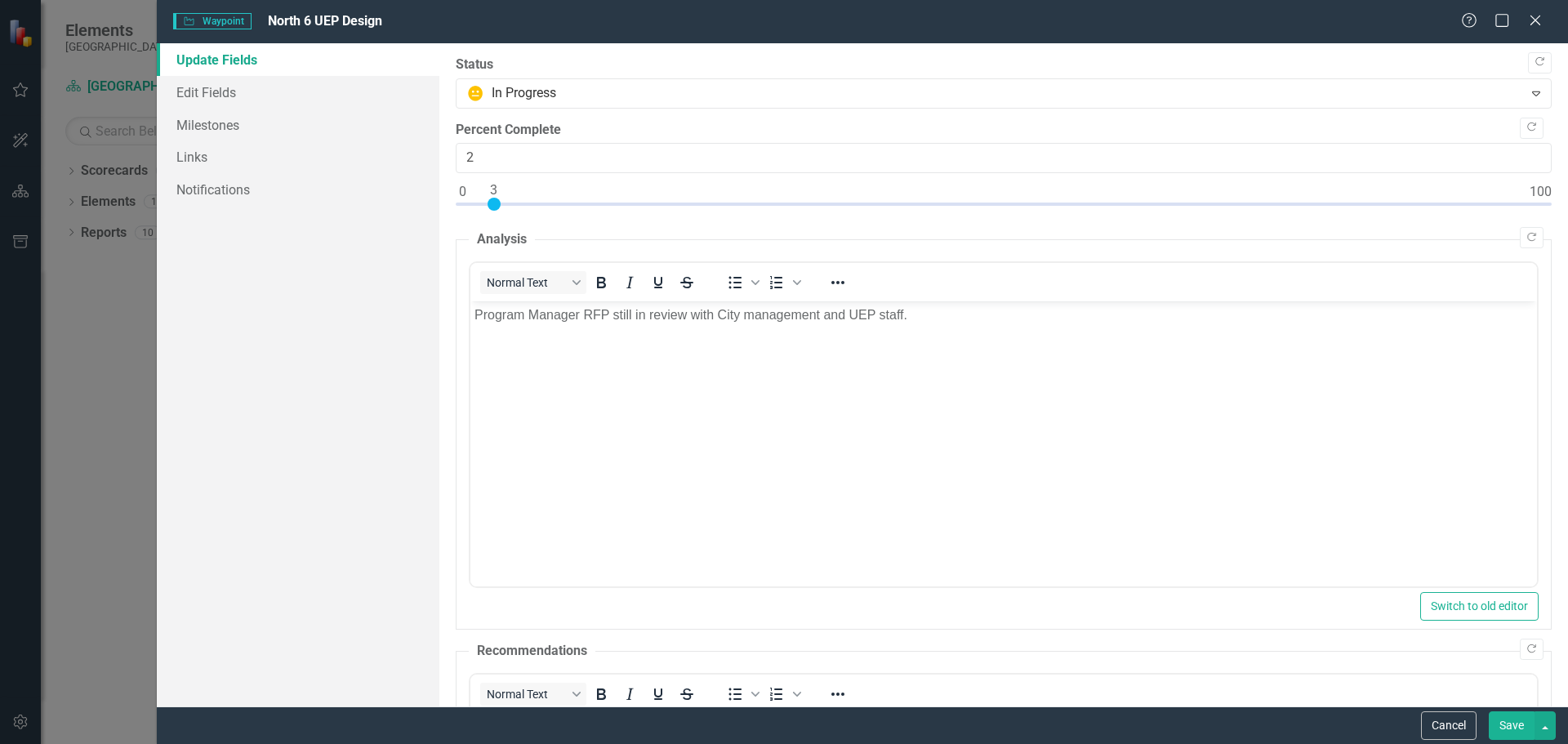
type input "3"
drag, startPoint x: 465, startPoint y: 205, endPoint x: 499, endPoint y: 206, distance: 34.0
click at [499, 206] on div at bounding box center [495, 204] width 13 height 13
click at [633, 400] on body "Program Manager RFP still in review with City management and UEP staff." at bounding box center [1002, 423] width 1067 height 245
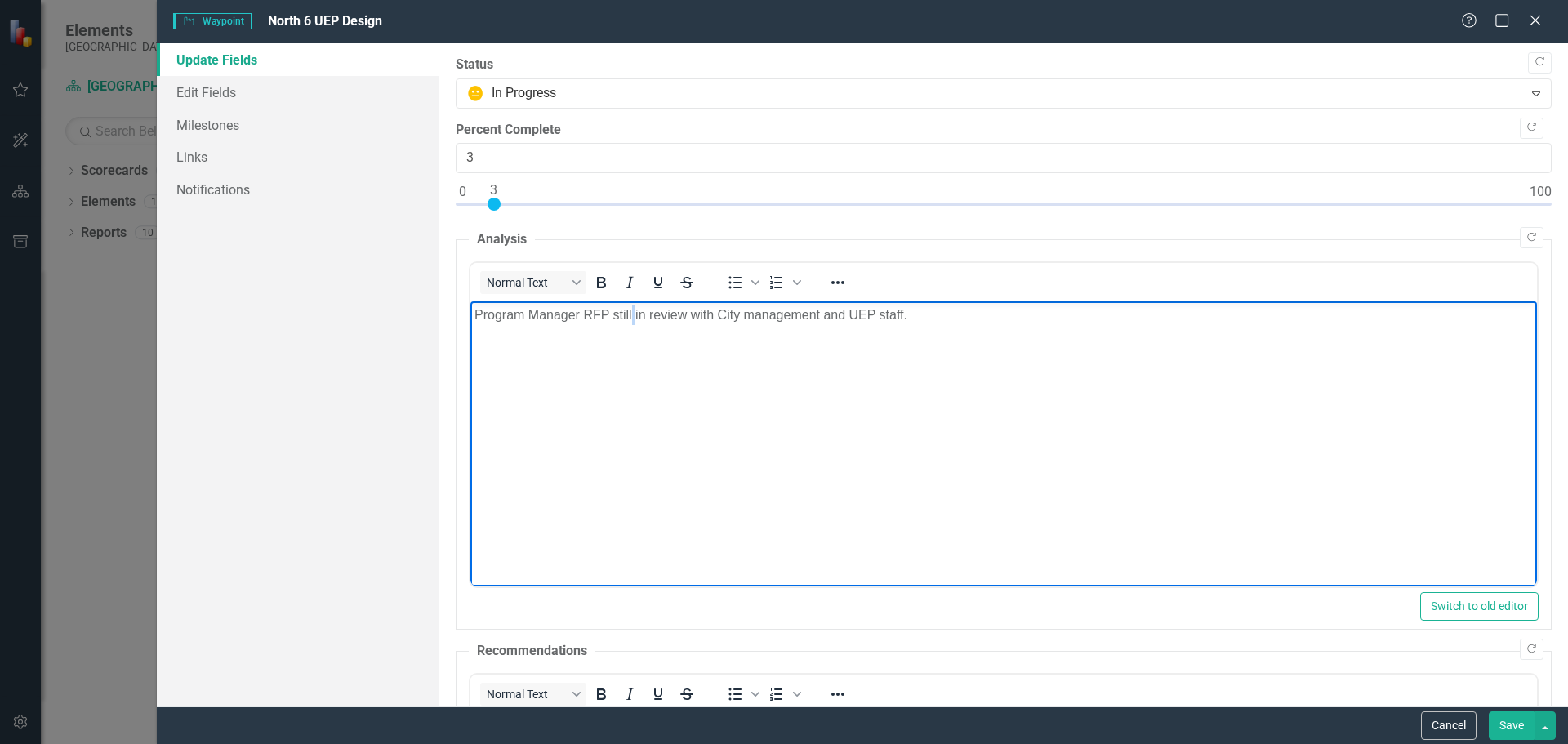
click at [940, 308] on p "Program Manager RFP still in review with City management and UEP staff." at bounding box center [1002, 315] width 1059 height 19
click at [1510, 725] on button "Save" at bounding box center [1512, 726] width 46 height 29
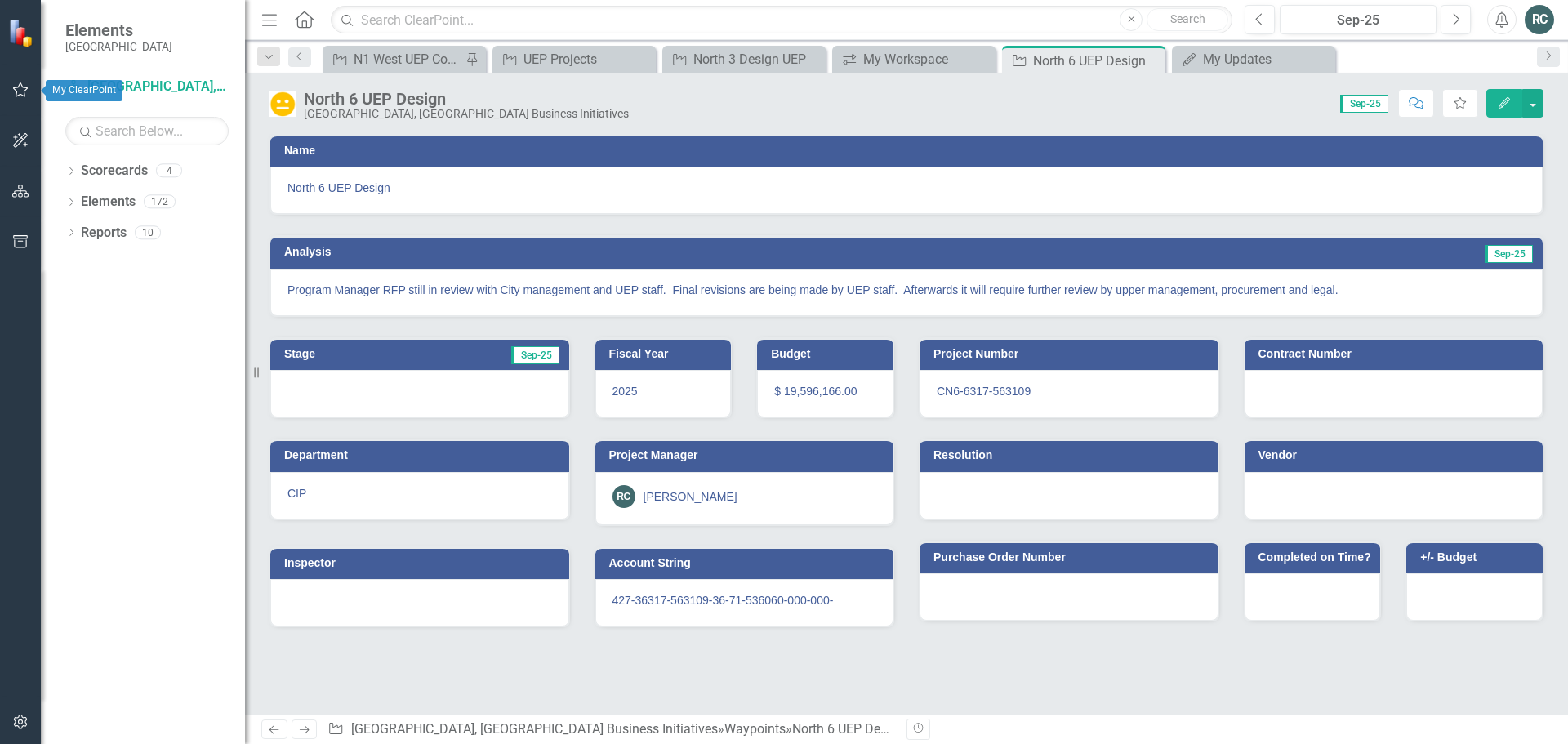
click at [11, 87] on button "button" at bounding box center [21, 91] width 36 height 35
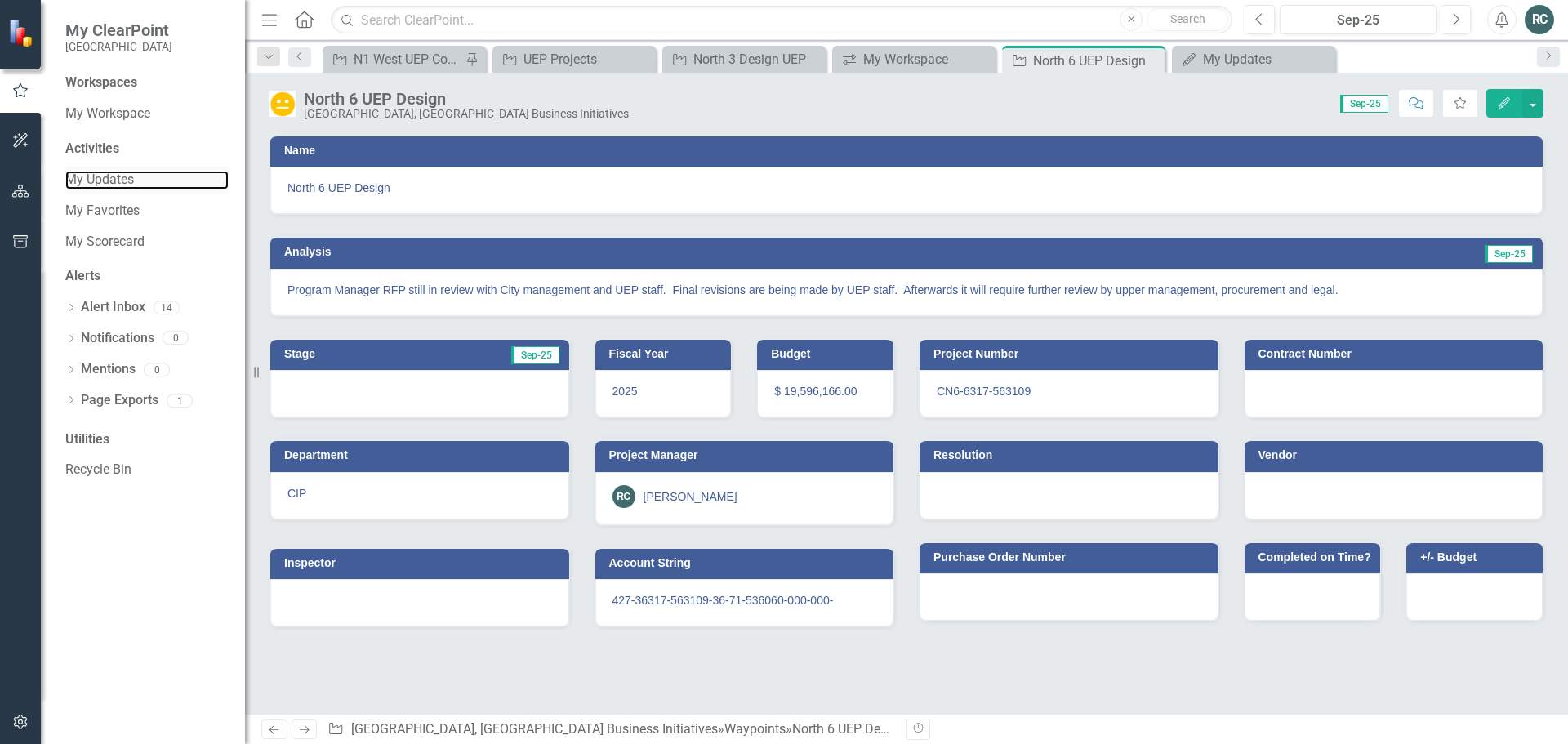
click at [120, 173] on link "My Updates" at bounding box center [147, 180] width 163 height 19
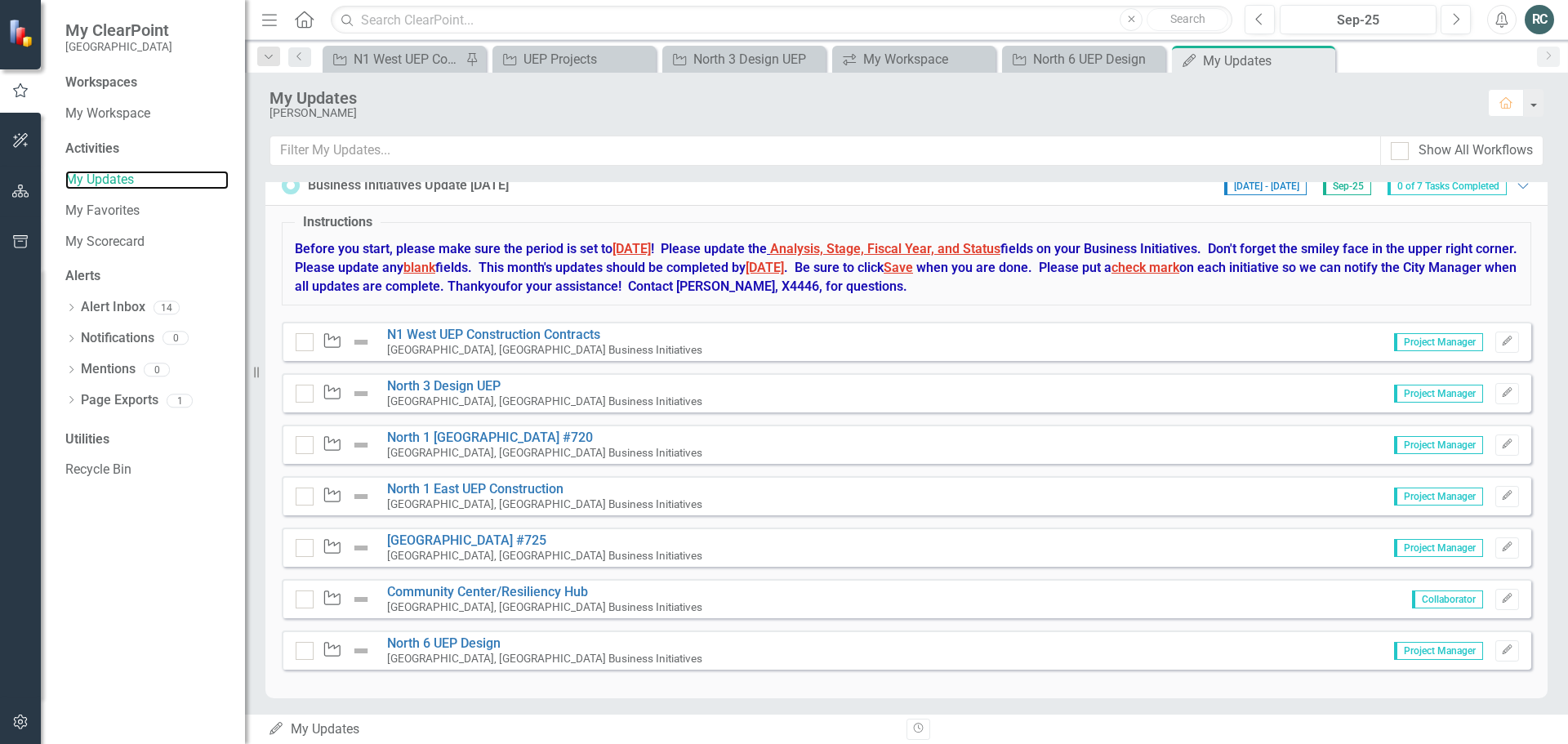
scroll to position [618, 0]
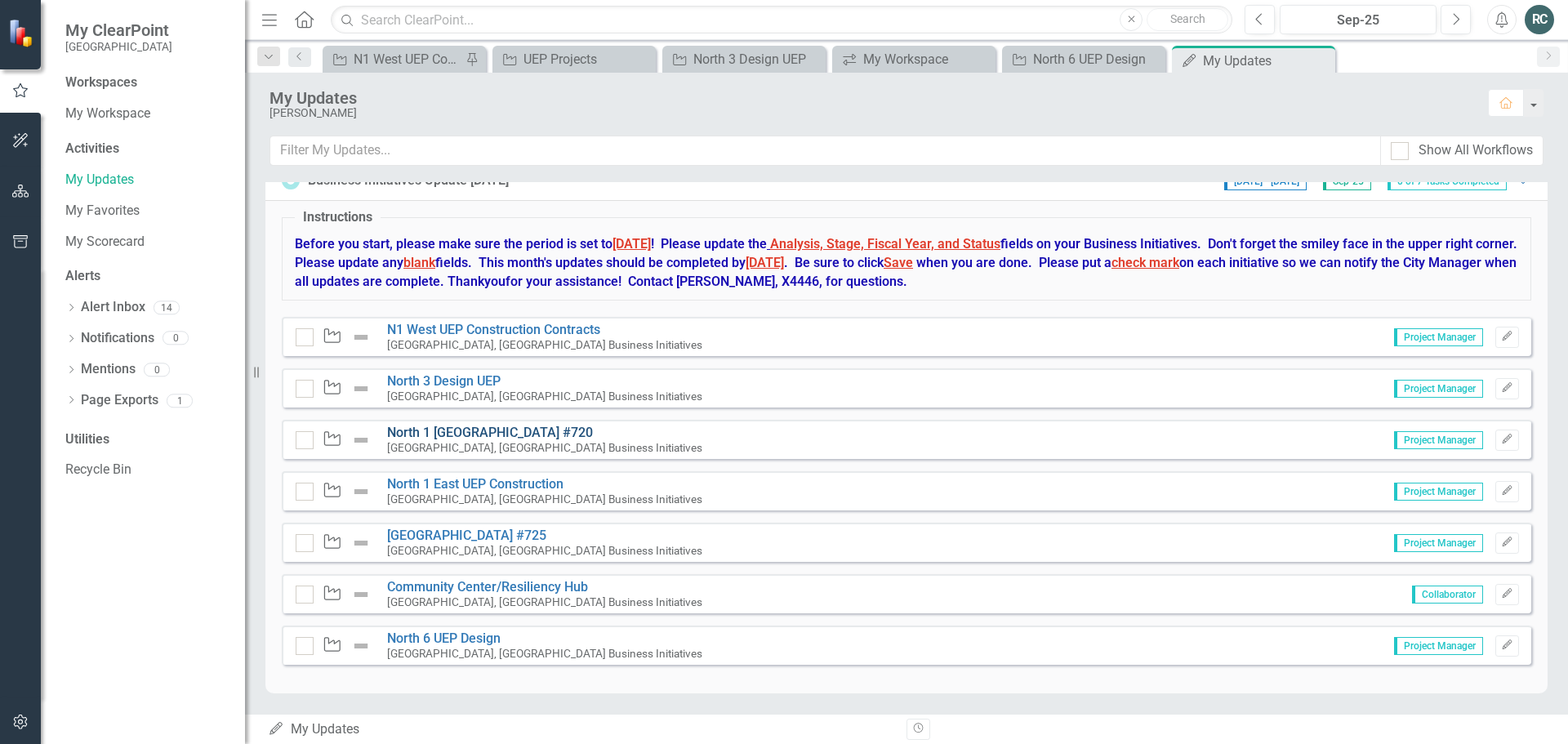
click at [522, 430] on link "North 1 [GEOGRAPHIC_DATA] #720" at bounding box center [490, 432] width 205 height 15
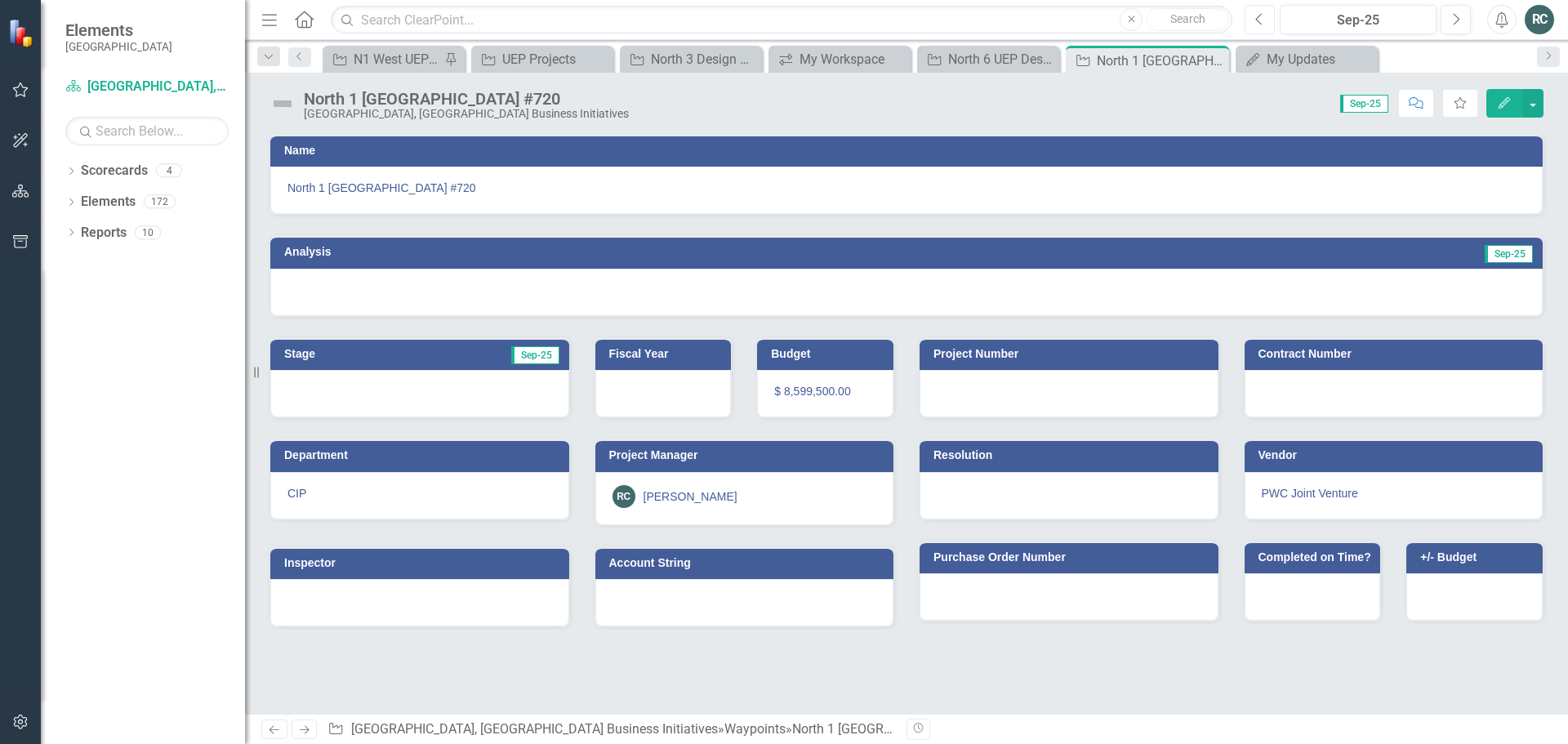
click at [1262, 18] on icon "Previous" at bounding box center [1260, 19] width 9 height 14
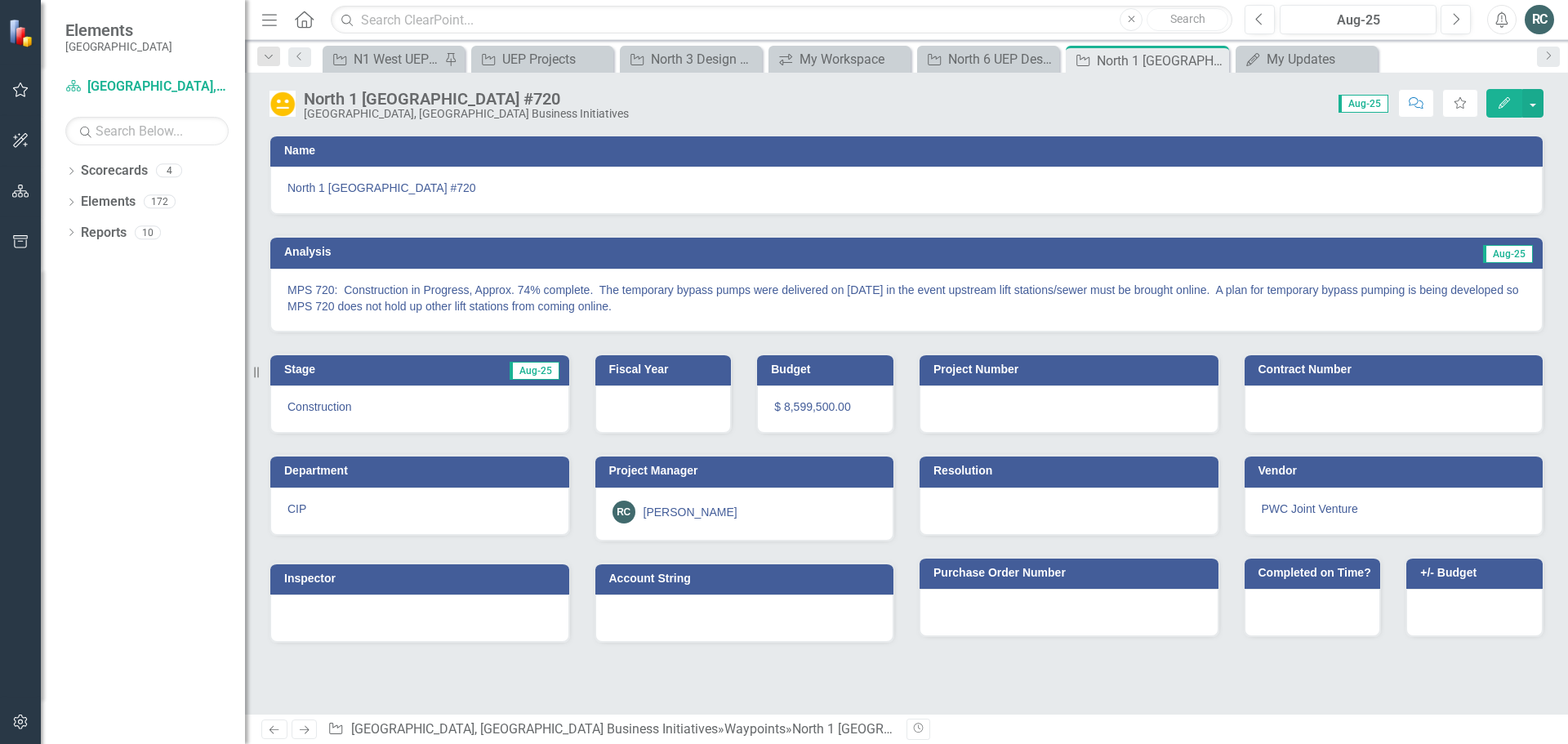
click at [1504, 101] on icon "button" at bounding box center [1505, 103] width 12 height 12
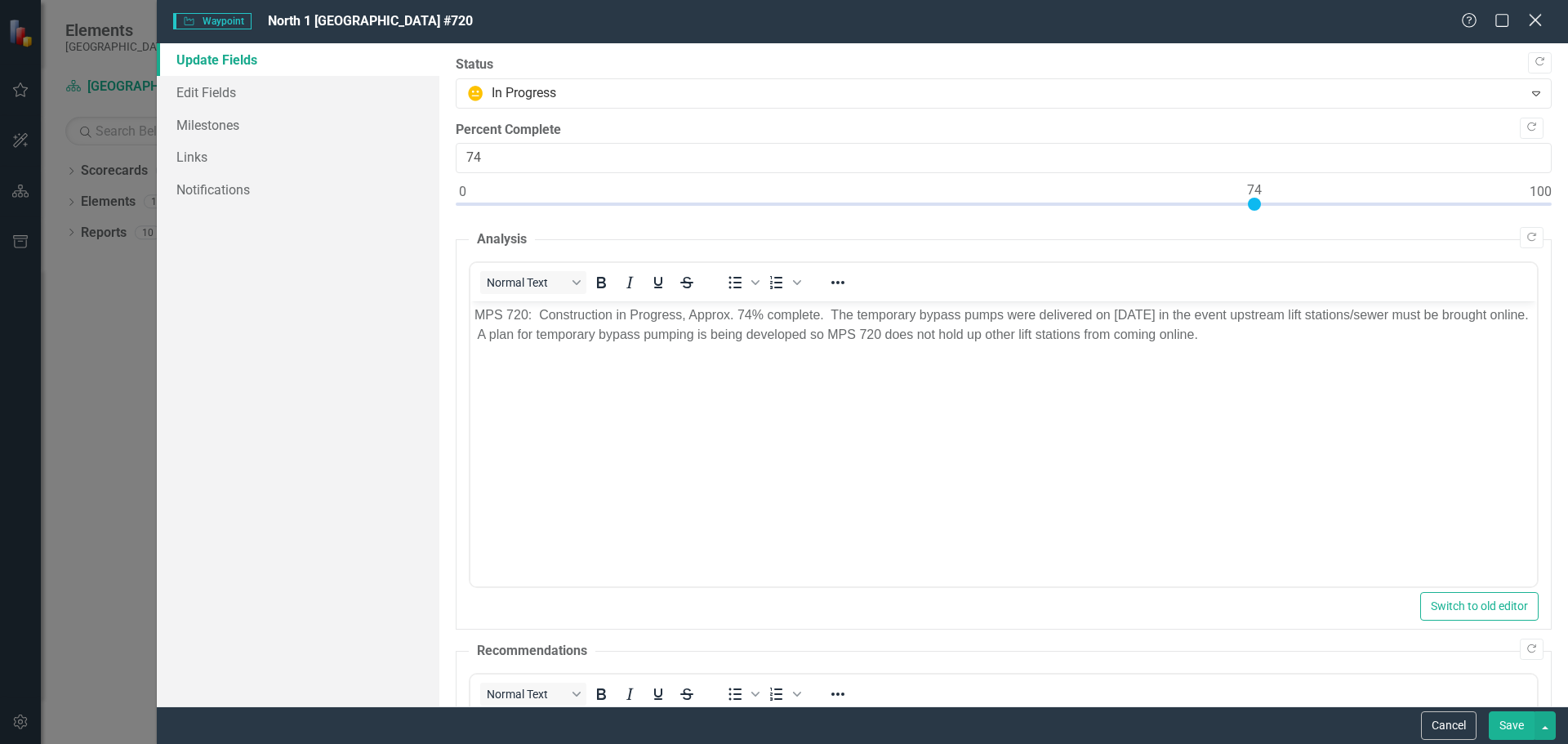
click at [1536, 16] on icon "Close" at bounding box center [1534, 20] width 20 height 15
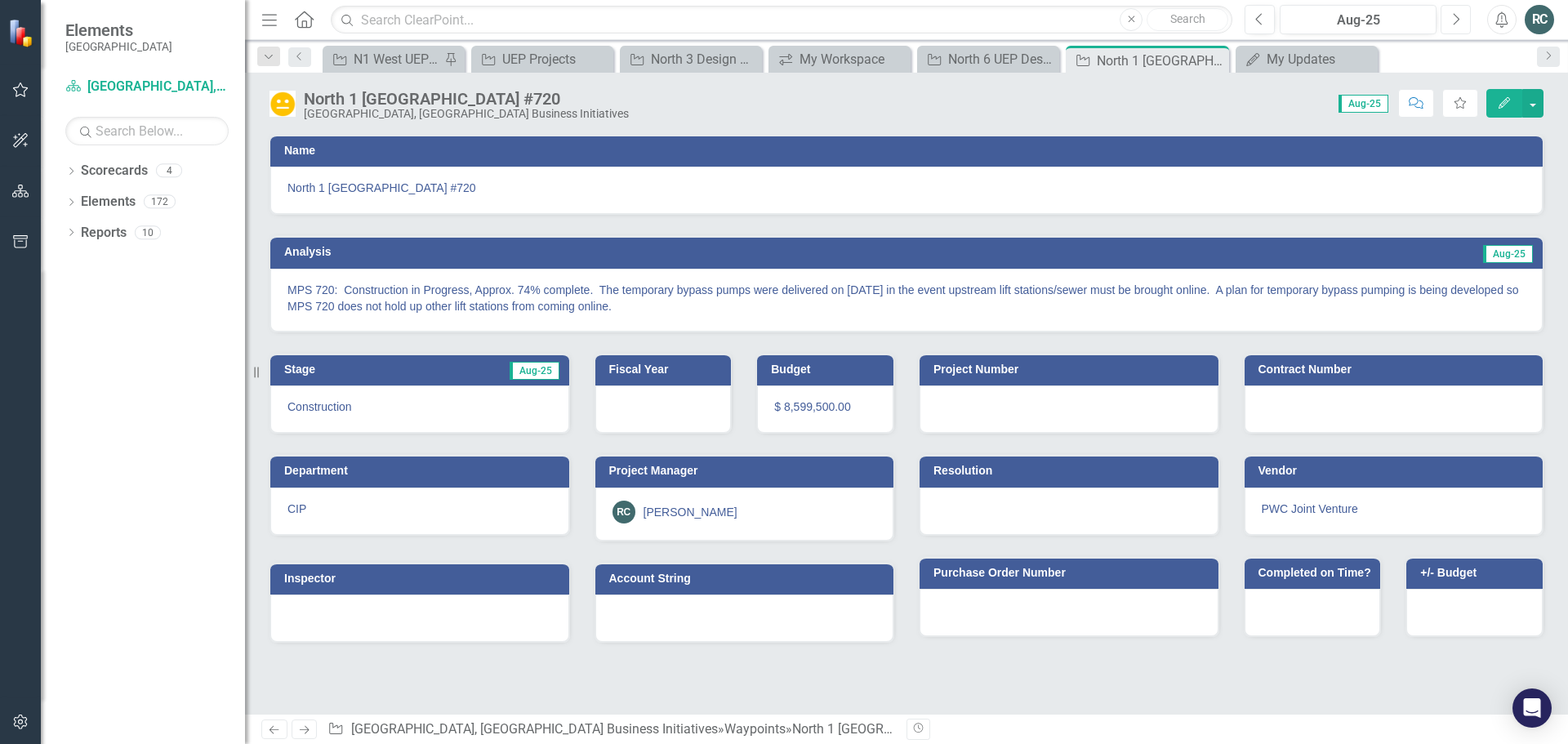
click at [1458, 21] on icon "button" at bounding box center [1457, 19] width 7 height 12
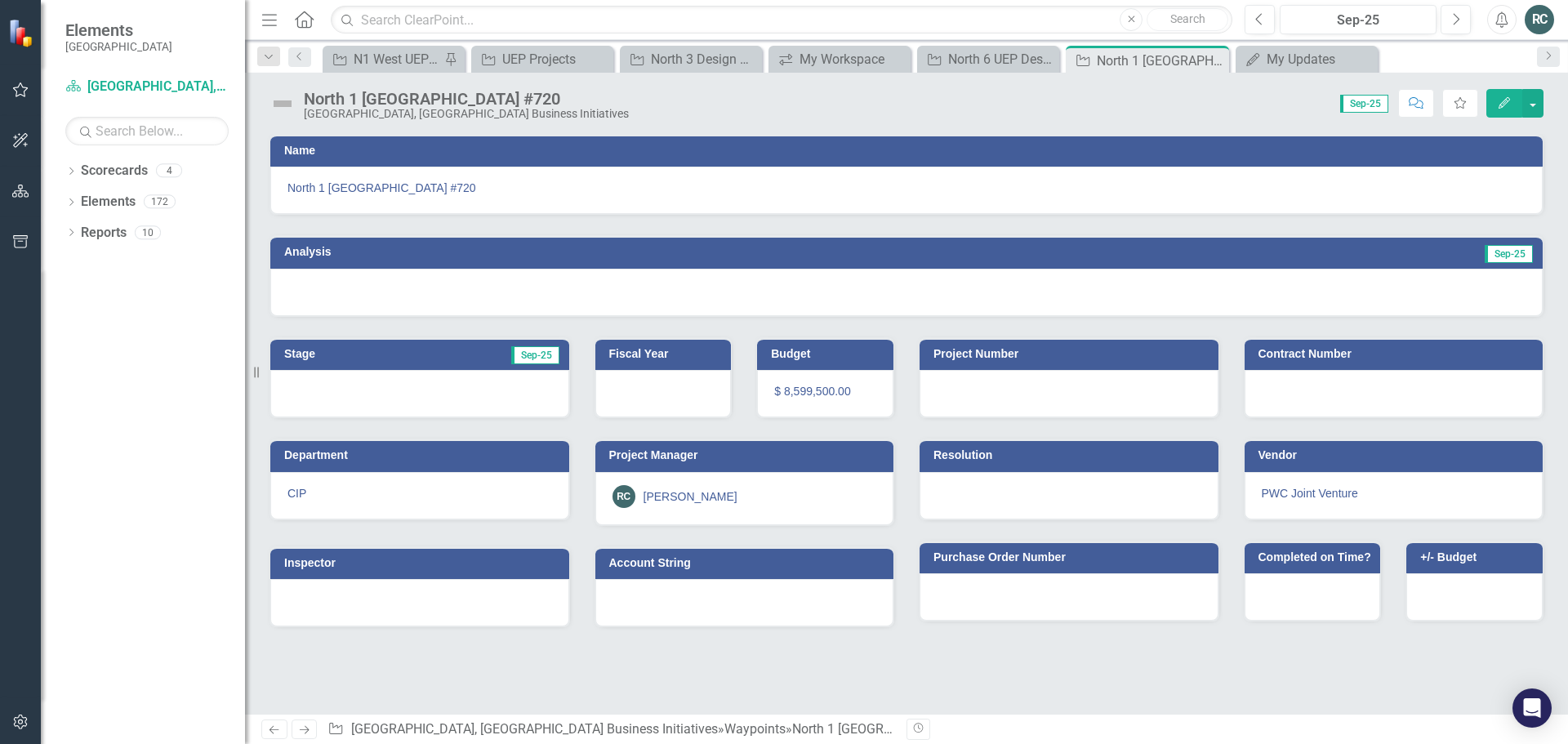
click at [1508, 101] on icon "Edit" at bounding box center [1504, 103] width 14 height 12
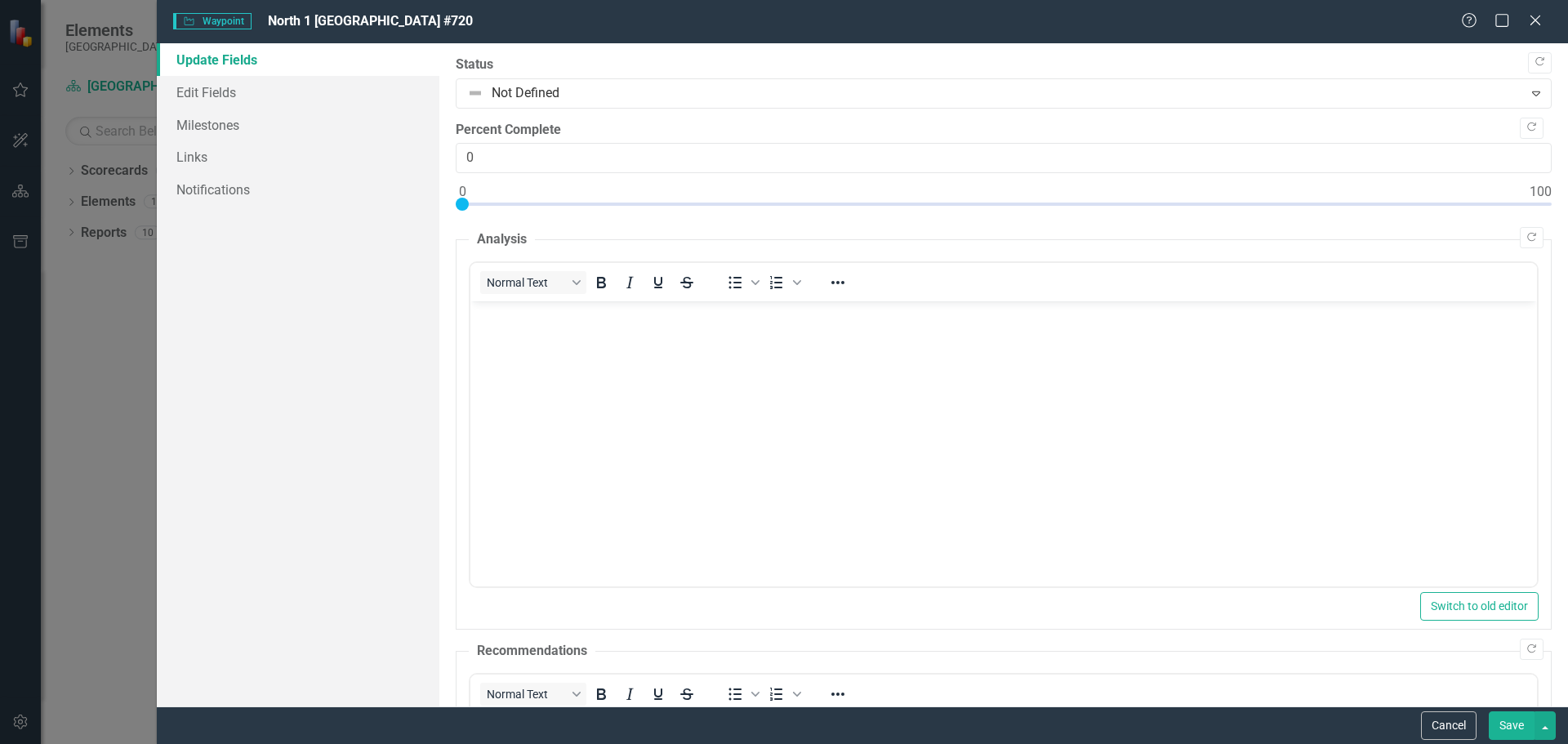
click at [511, 332] on body "Rich Text Area. Press ALT-0 for help." at bounding box center [1002, 423] width 1067 height 245
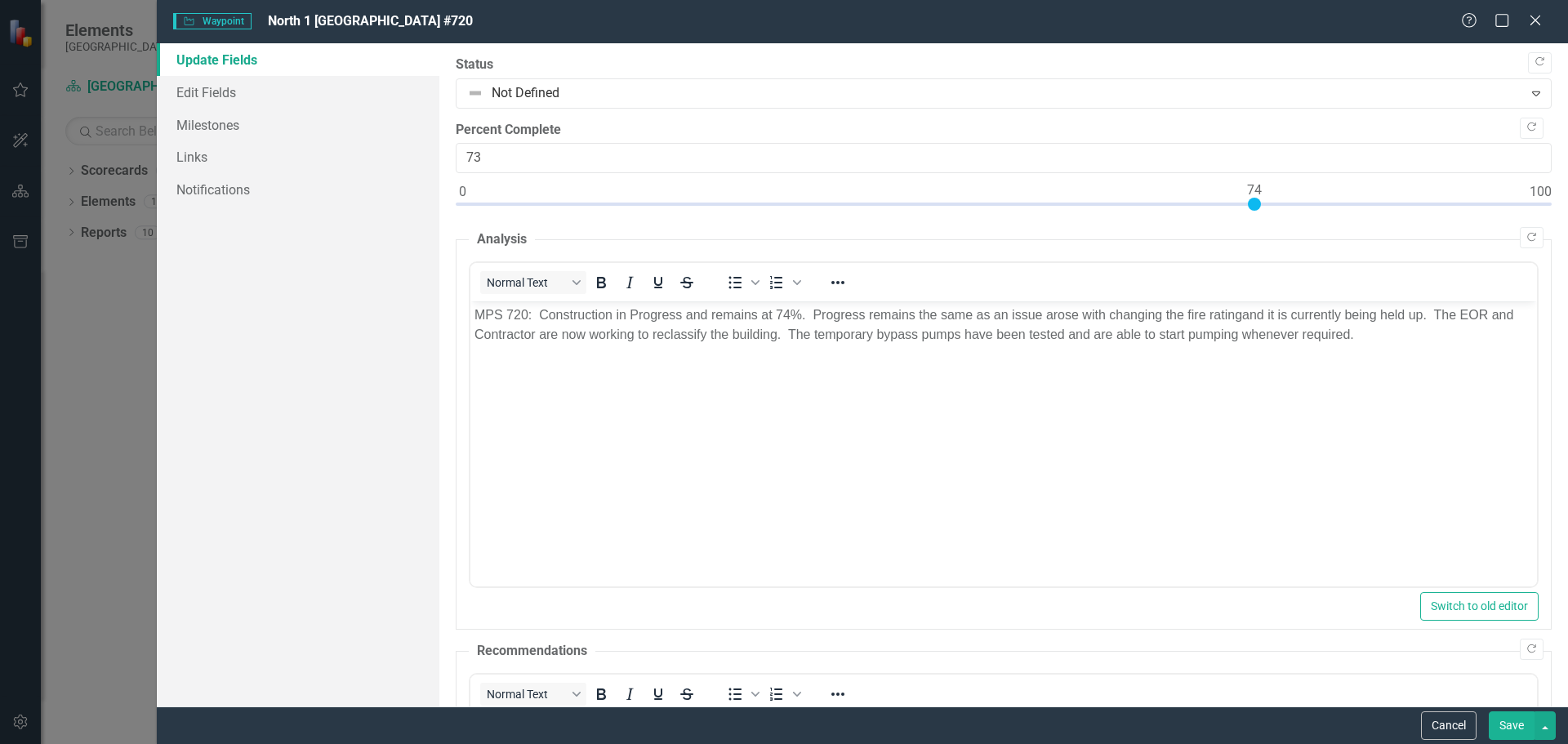
type input "74"
drag, startPoint x: 463, startPoint y: 203, endPoint x: 1255, endPoint y: 211, distance: 792.0
click at [1255, 211] on div at bounding box center [1004, 207] width 1097 height 20
click at [1004, 440] on body "MPS 720: Construction in Progress and remains at 74%. Progress remains the same…" at bounding box center [1002, 423] width 1067 height 245
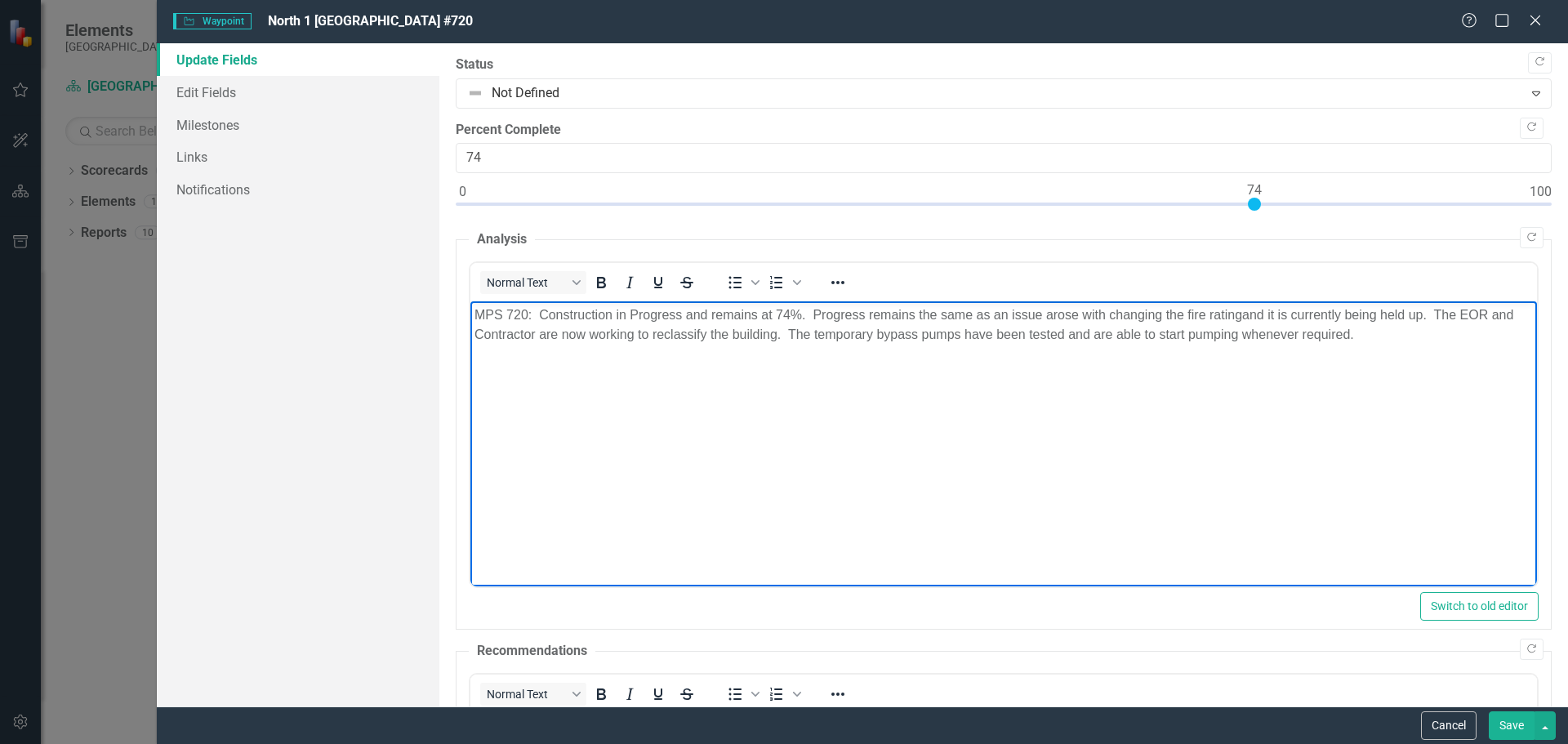
click at [1243, 313] on p "MPS 720: Construction in Progress and remains at 74%. Progress remains the same…" at bounding box center [1002, 324] width 1059 height 39
click at [1242, 431] on body "MPS 720: Construction in Progress and remains at 74%. Progress remains the same…" at bounding box center [1002, 423] width 1067 height 245
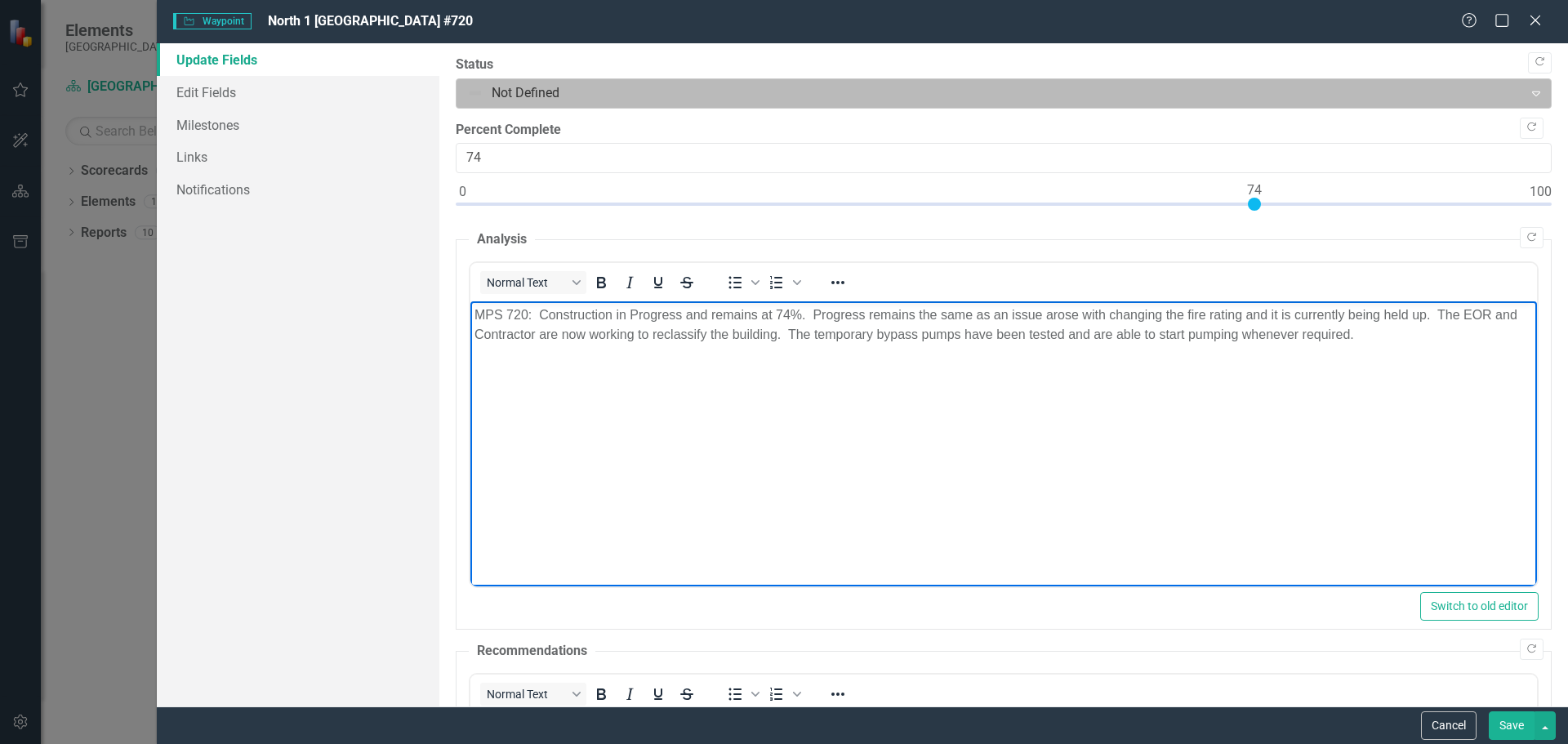
click at [1532, 92] on icon at bounding box center [1536, 93] width 9 height 5
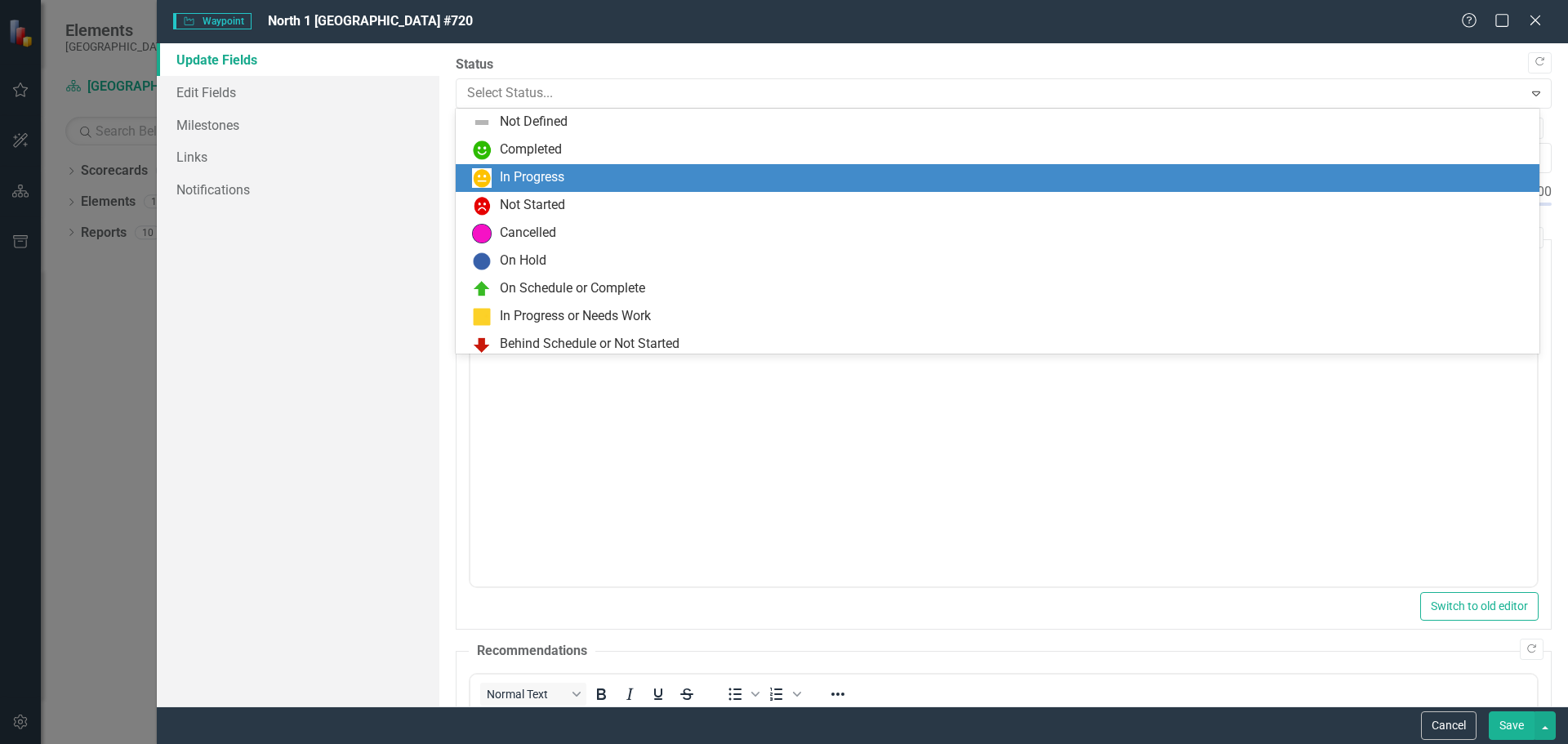
click at [558, 175] on div "In Progress" at bounding box center [532, 178] width 64 height 19
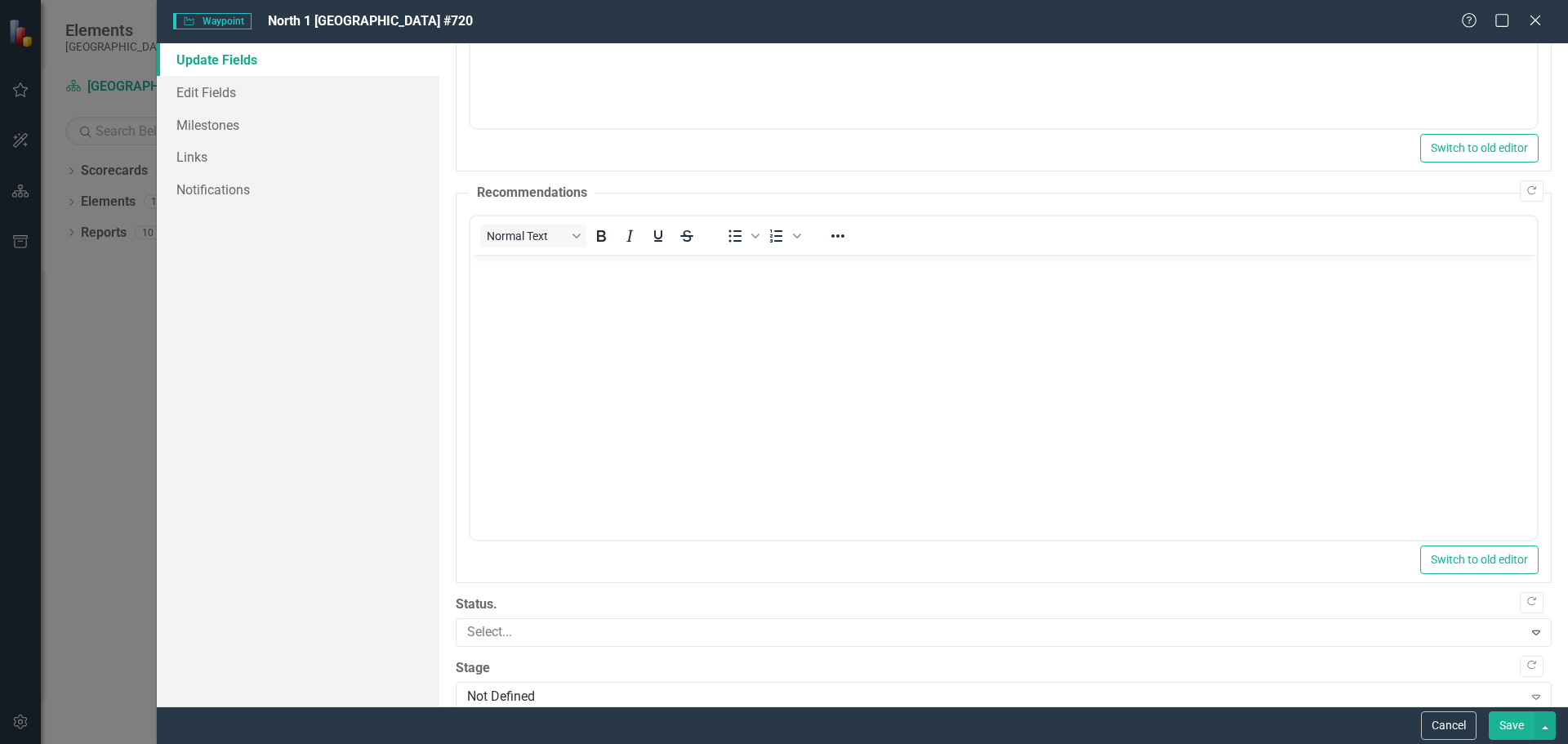
scroll to position [486, 0]
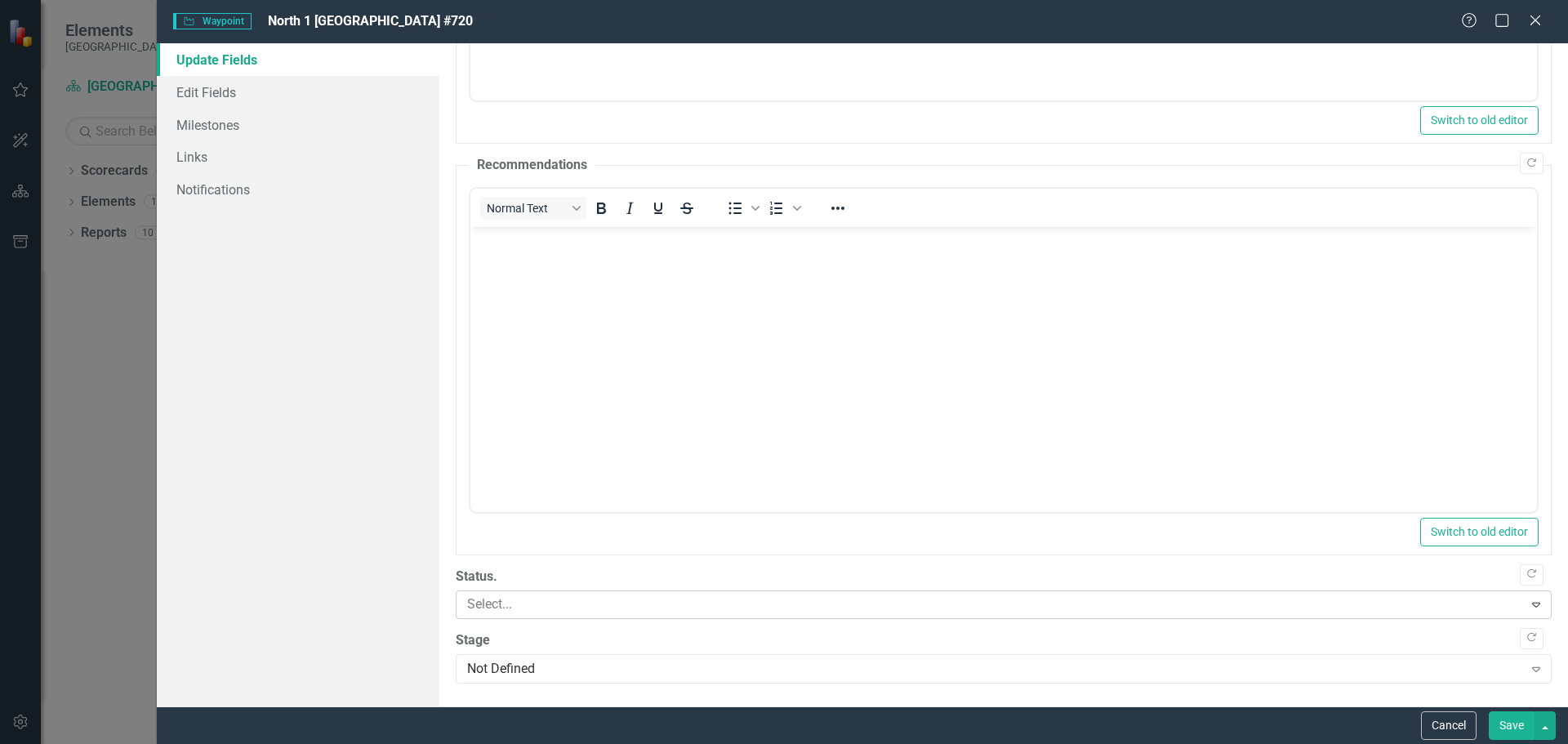
click at [1532, 599] on div "Expand" at bounding box center [1536, 604] width 30 height 26
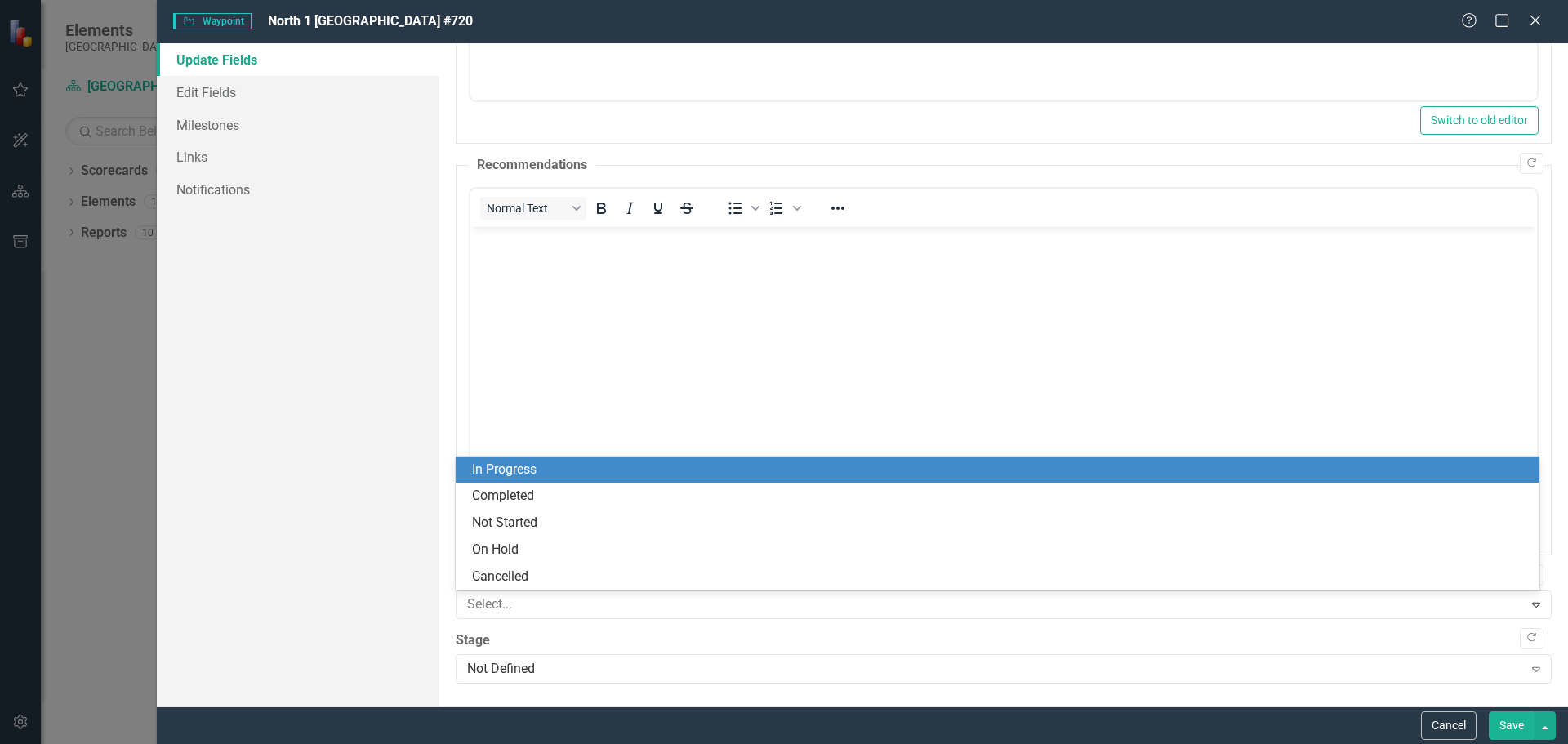
click at [605, 472] on div "In Progress" at bounding box center [1001, 470] width 1058 height 19
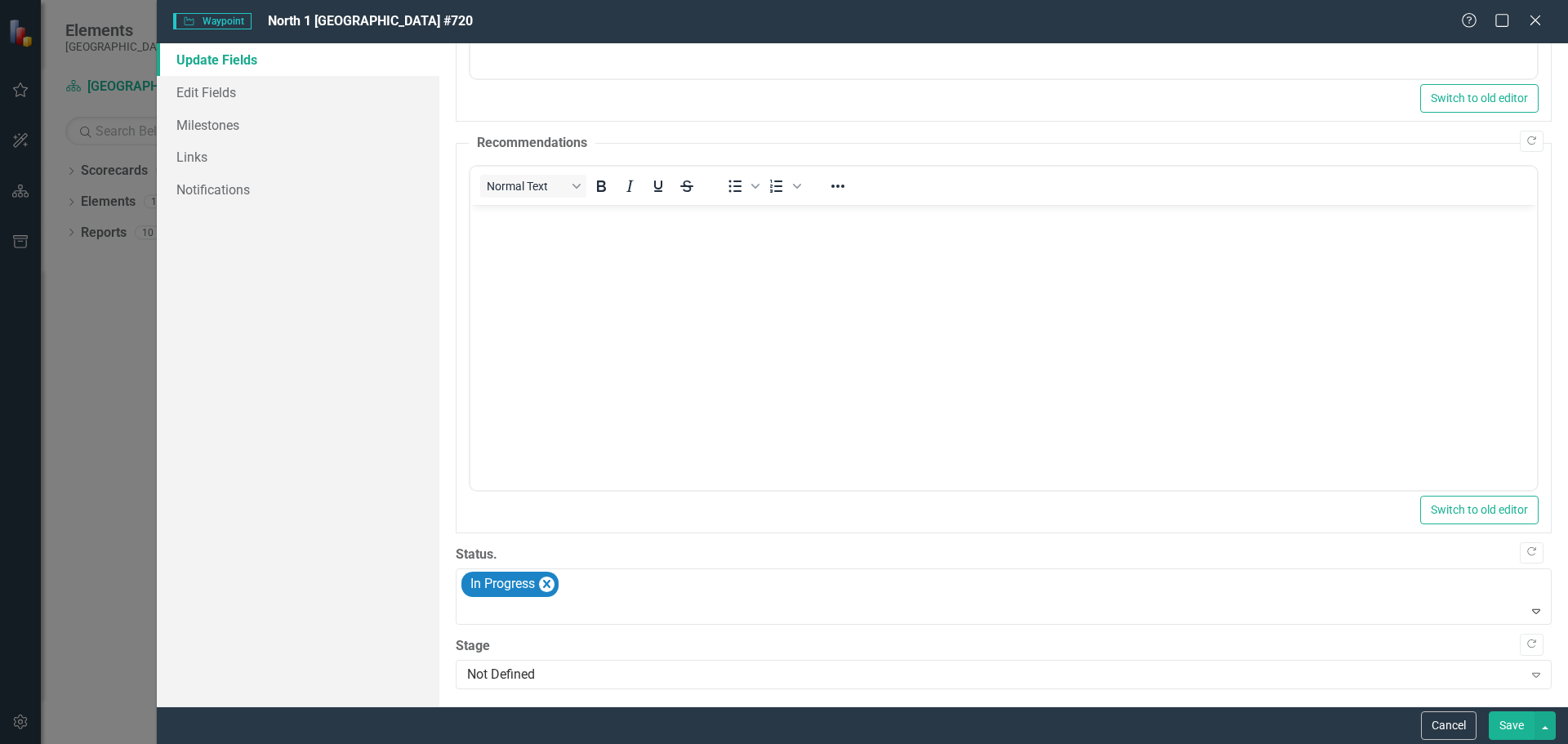
scroll to position [514, 0]
click at [1529, 669] on icon "Expand" at bounding box center [1536, 669] width 16 height 13
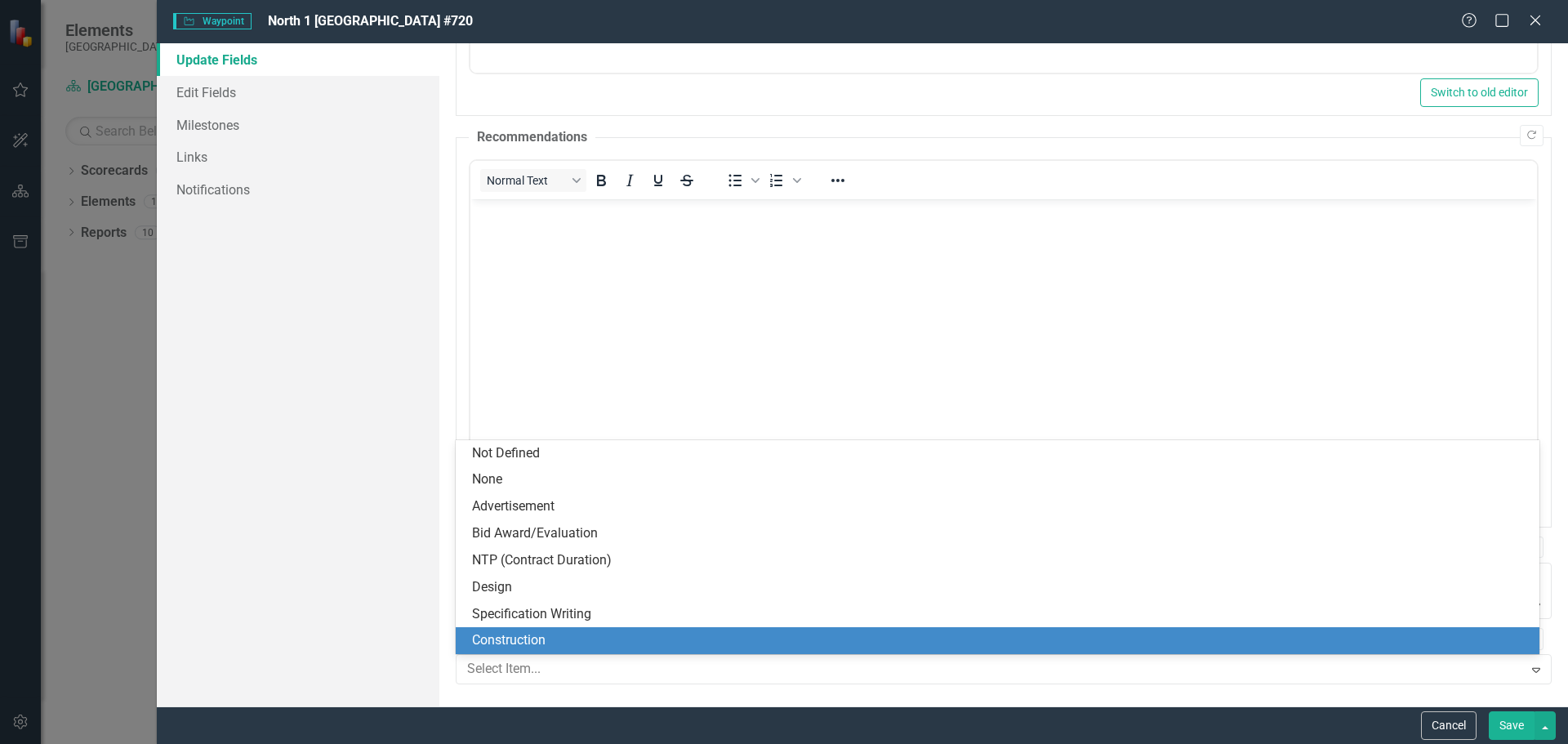
click at [687, 638] on div "Construction" at bounding box center [1001, 641] width 1058 height 19
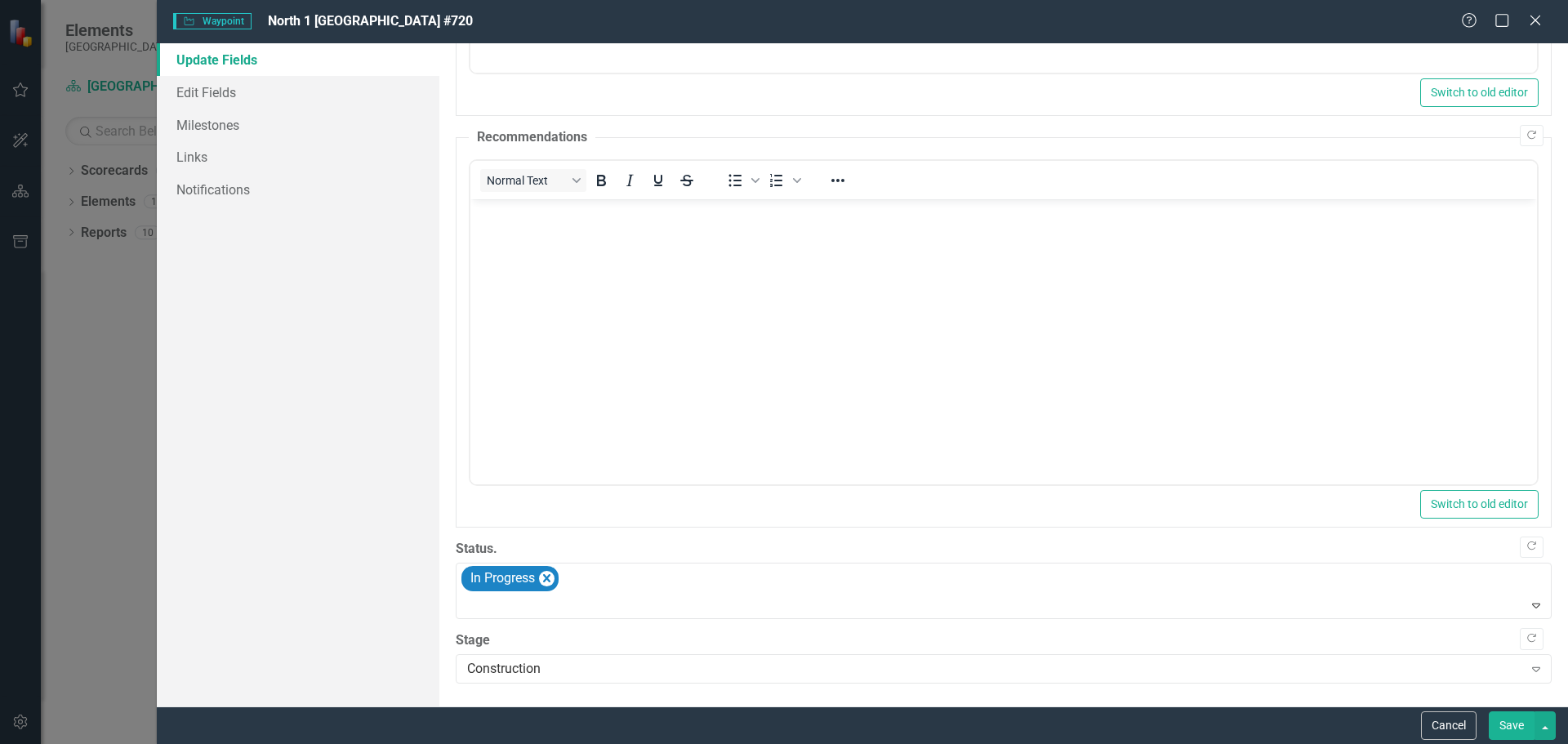
click at [1508, 725] on button "Save" at bounding box center [1512, 726] width 46 height 29
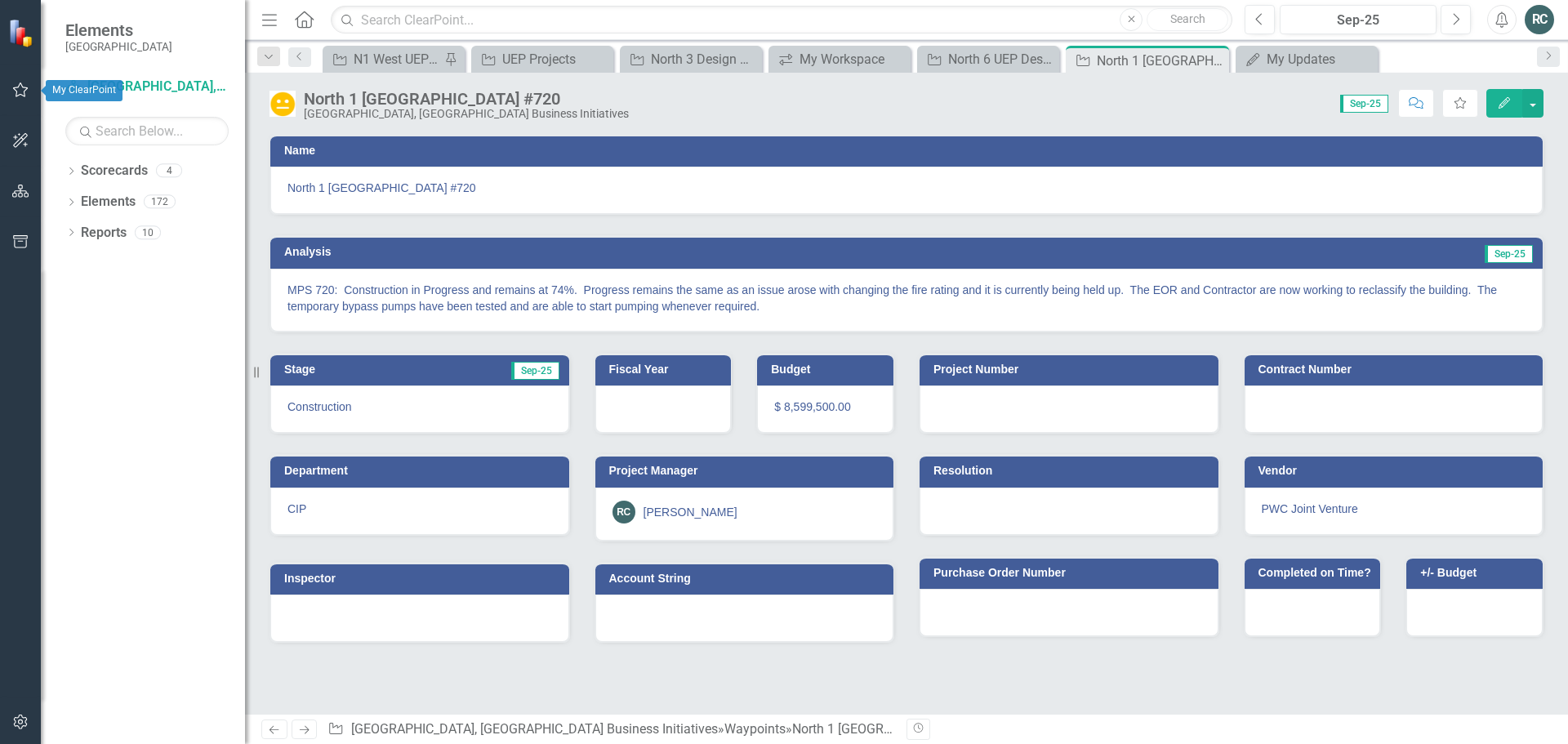
click at [14, 84] on icon "button" at bounding box center [21, 90] width 17 height 13
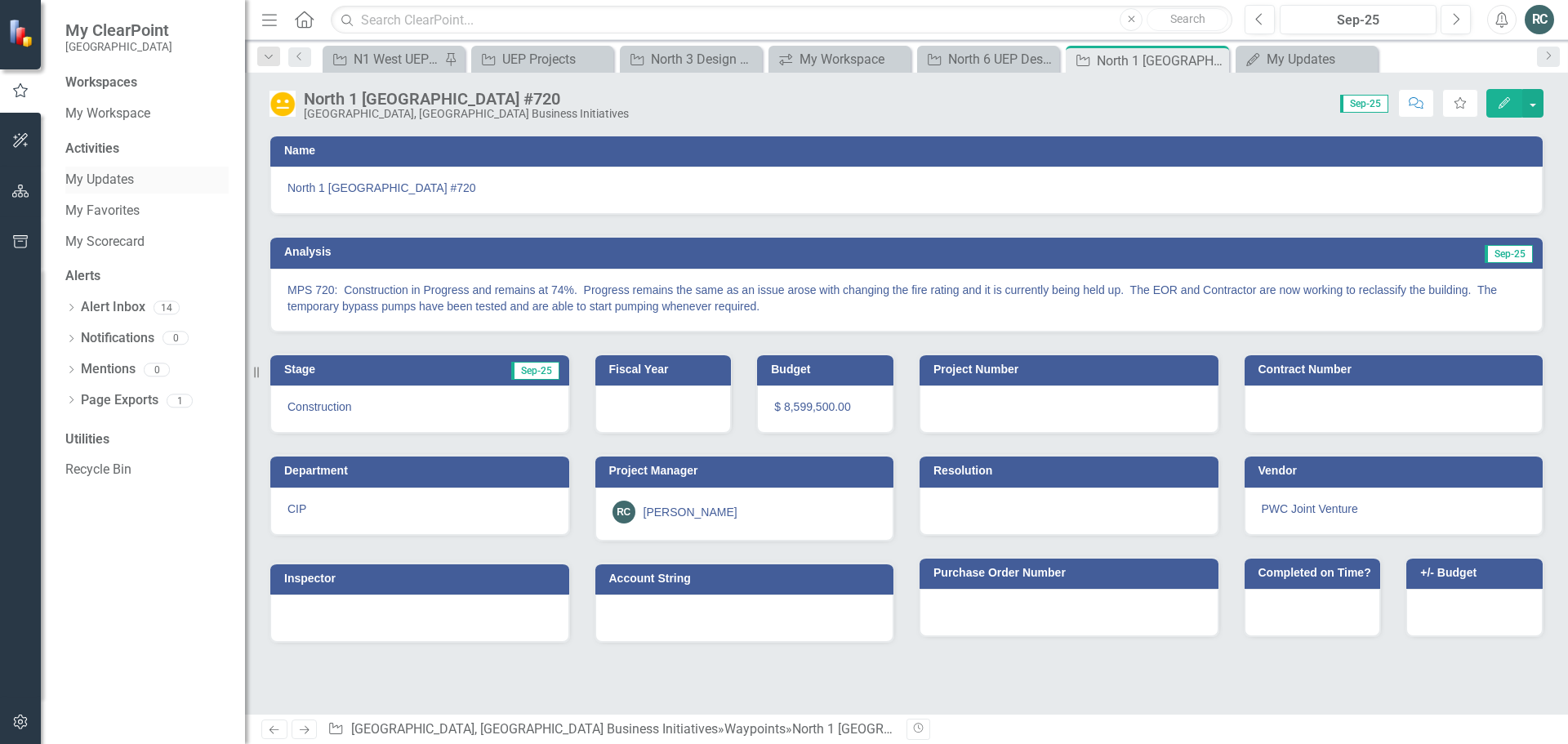
click at [98, 173] on link "My Updates" at bounding box center [147, 180] width 163 height 19
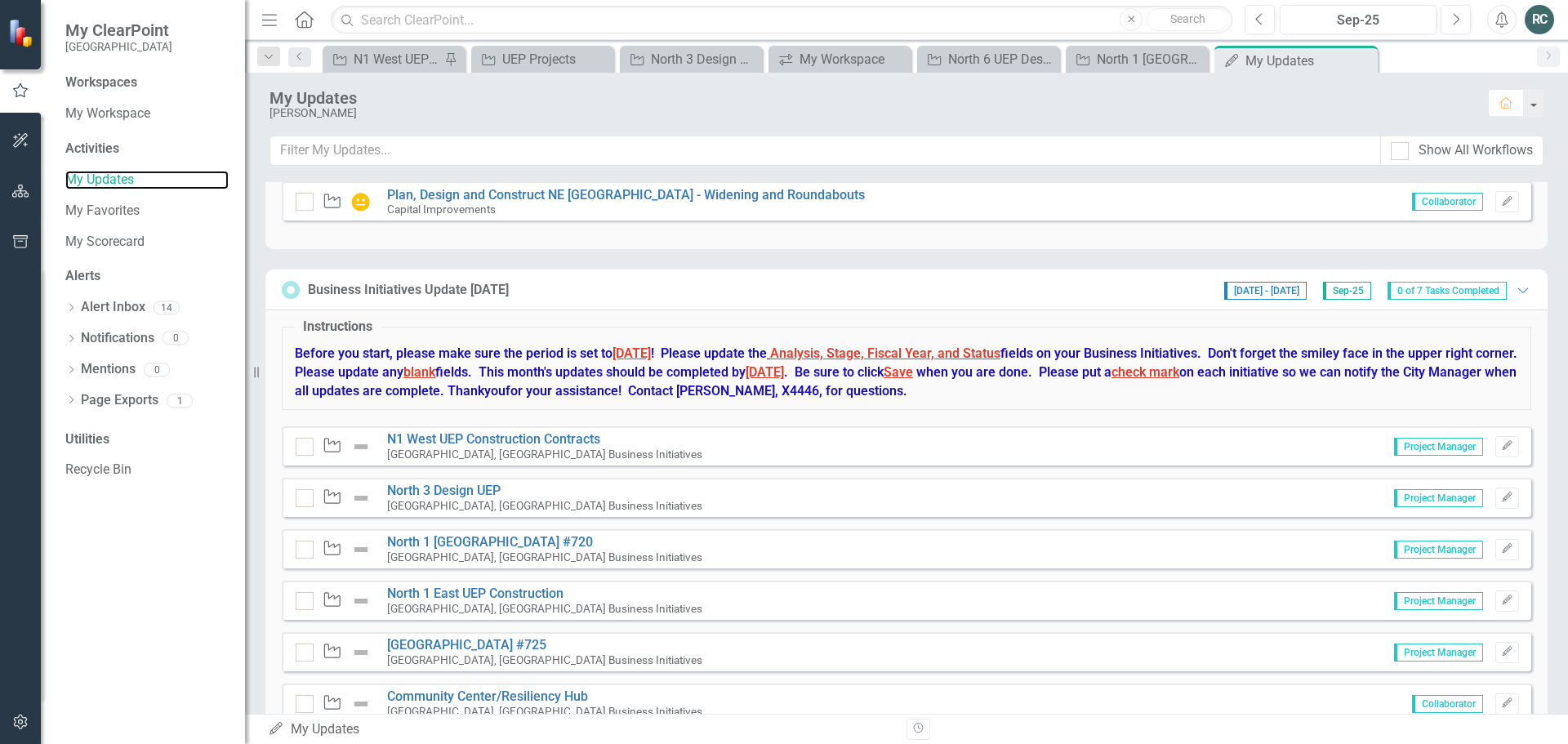
scroll to position [618, 0]
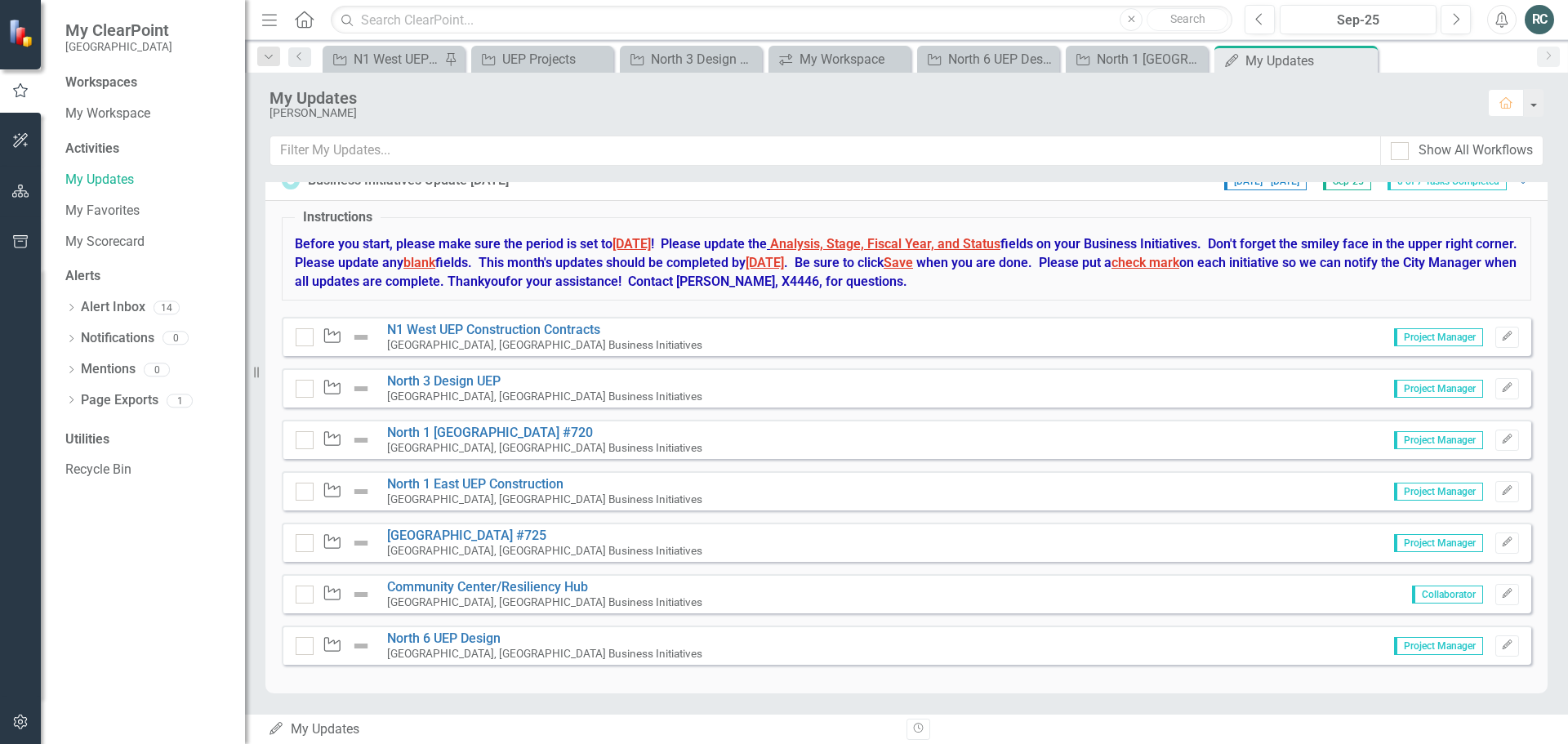
click at [436, 473] on div "Waypoint North 1 East UEP Construction [GEOGRAPHIC_DATA], [GEOGRAPHIC_DATA] Bus…" at bounding box center [907, 491] width 1250 height 39
click at [441, 479] on link "North 1 East UEP Construction" at bounding box center [475, 484] width 177 height 15
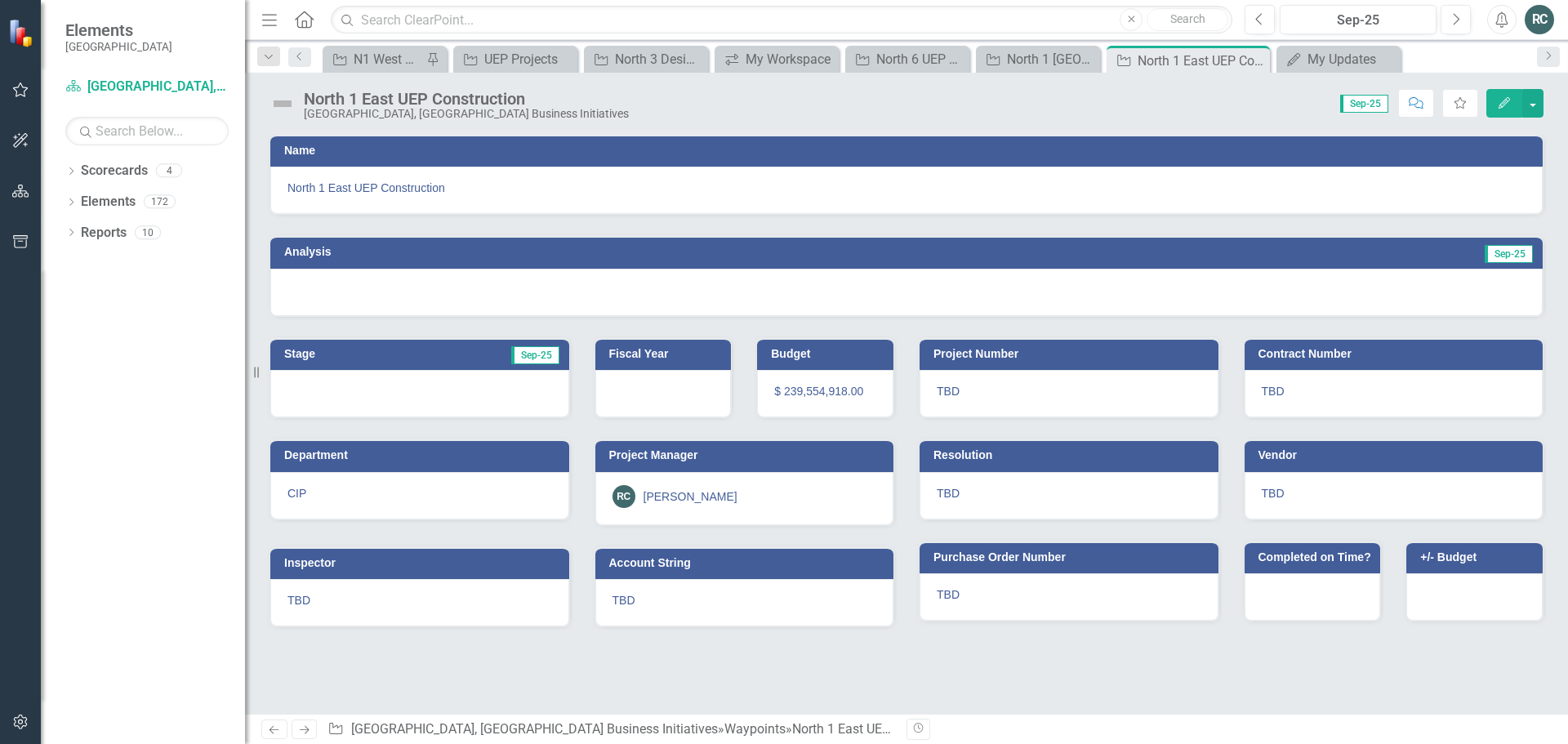
click at [1499, 106] on icon "Edit" at bounding box center [1504, 103] width 14 height 12
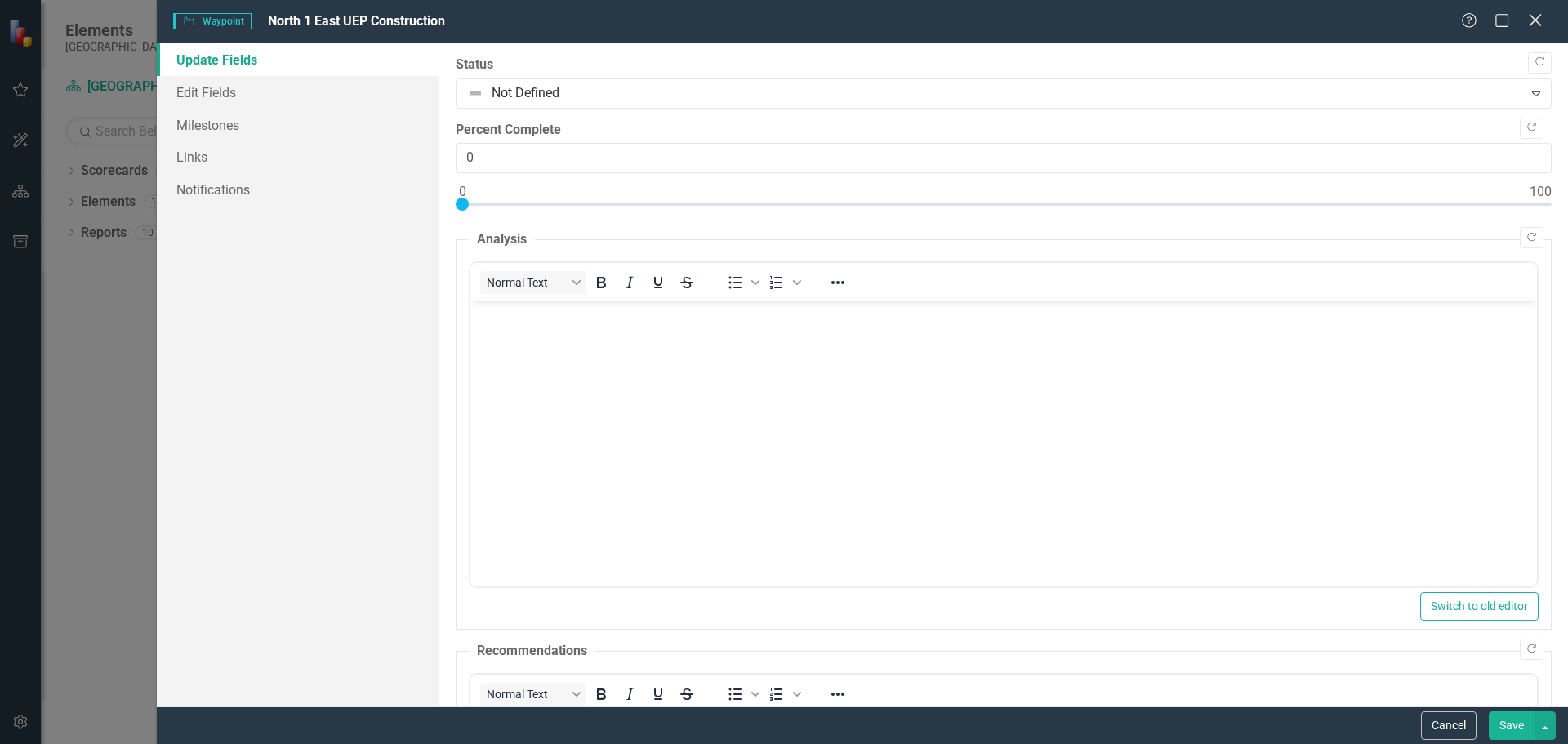
click at [1539, 19] on icon "Close" at bounding box center [1534, 20] width 20 height 15
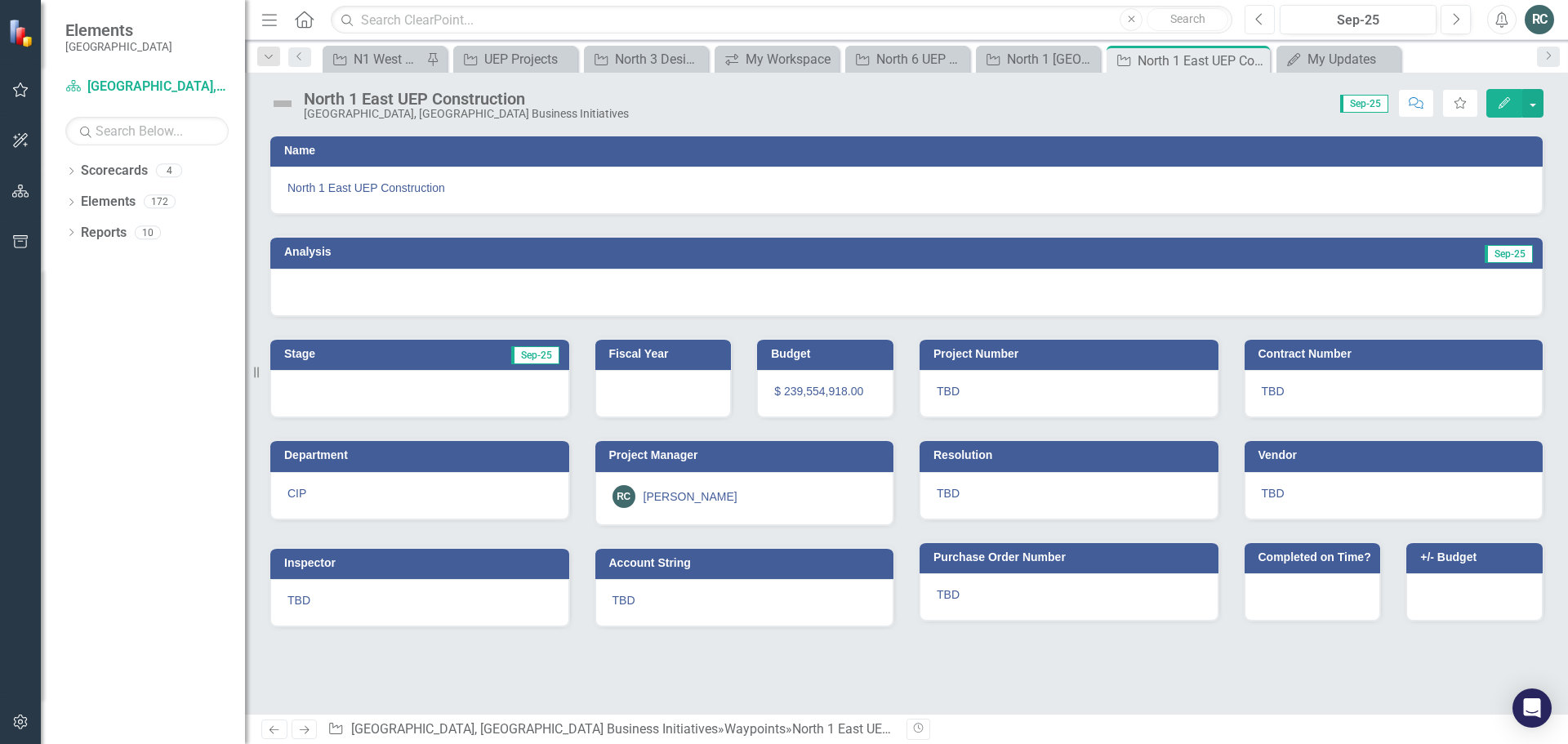
click at [1263, 16] on icon "Previous" at bounding box center [1260, 19] width 9 height 14
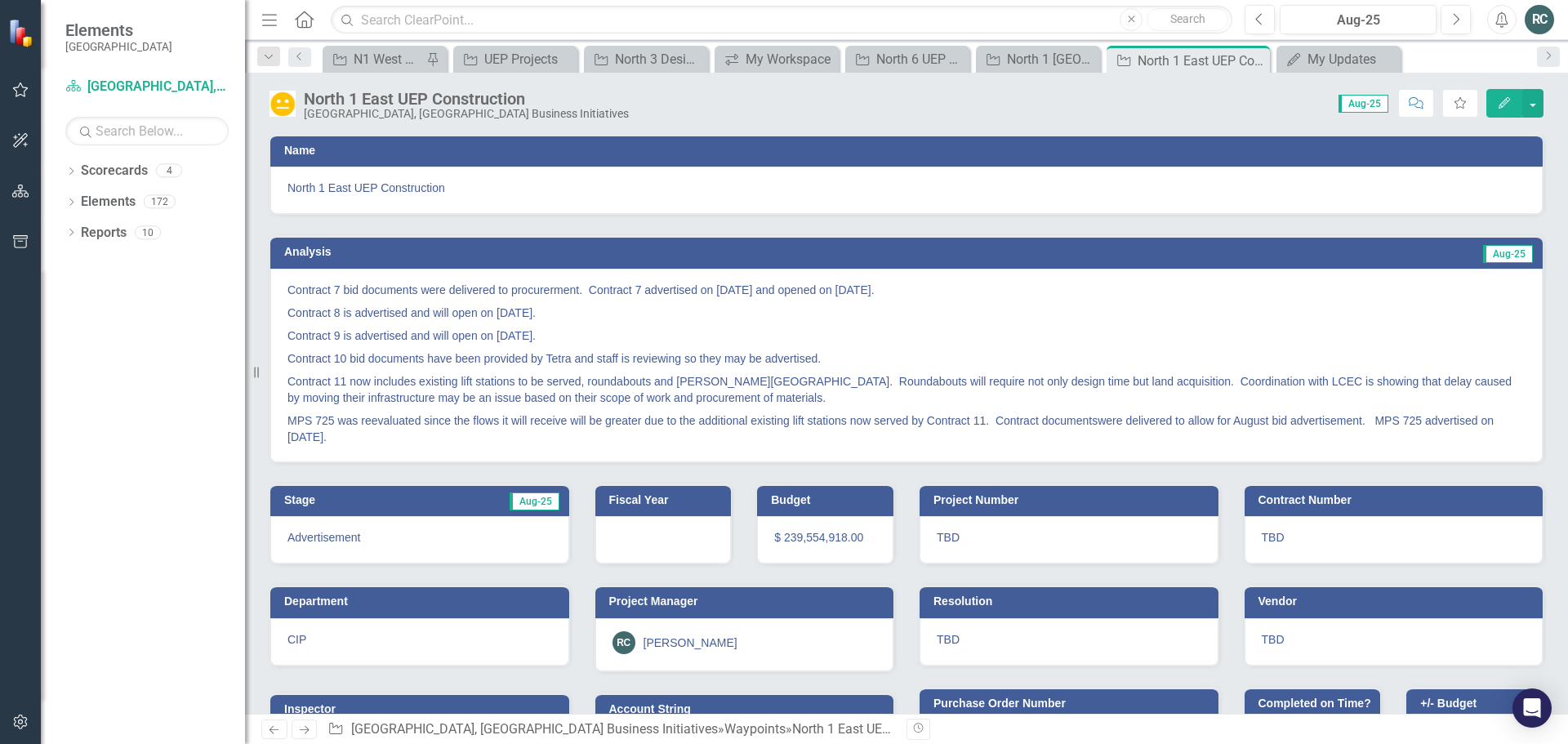
click at [1505, 104] on icon "Edit" at bounding box center [1504, 103] width 14 height 12
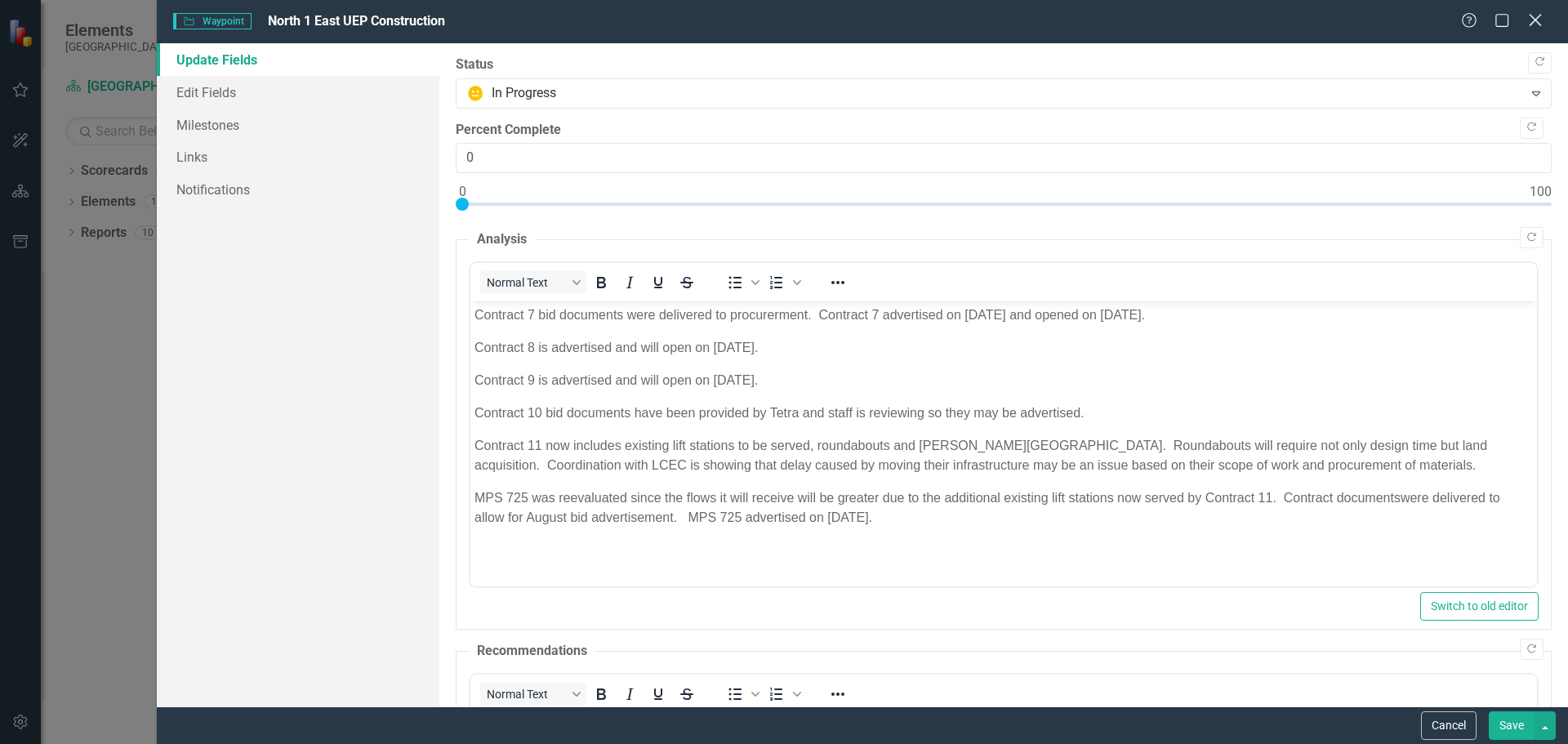
click at [1532, 19] on icon "Close" at bounding box center [1534, 20] width 20 height 15
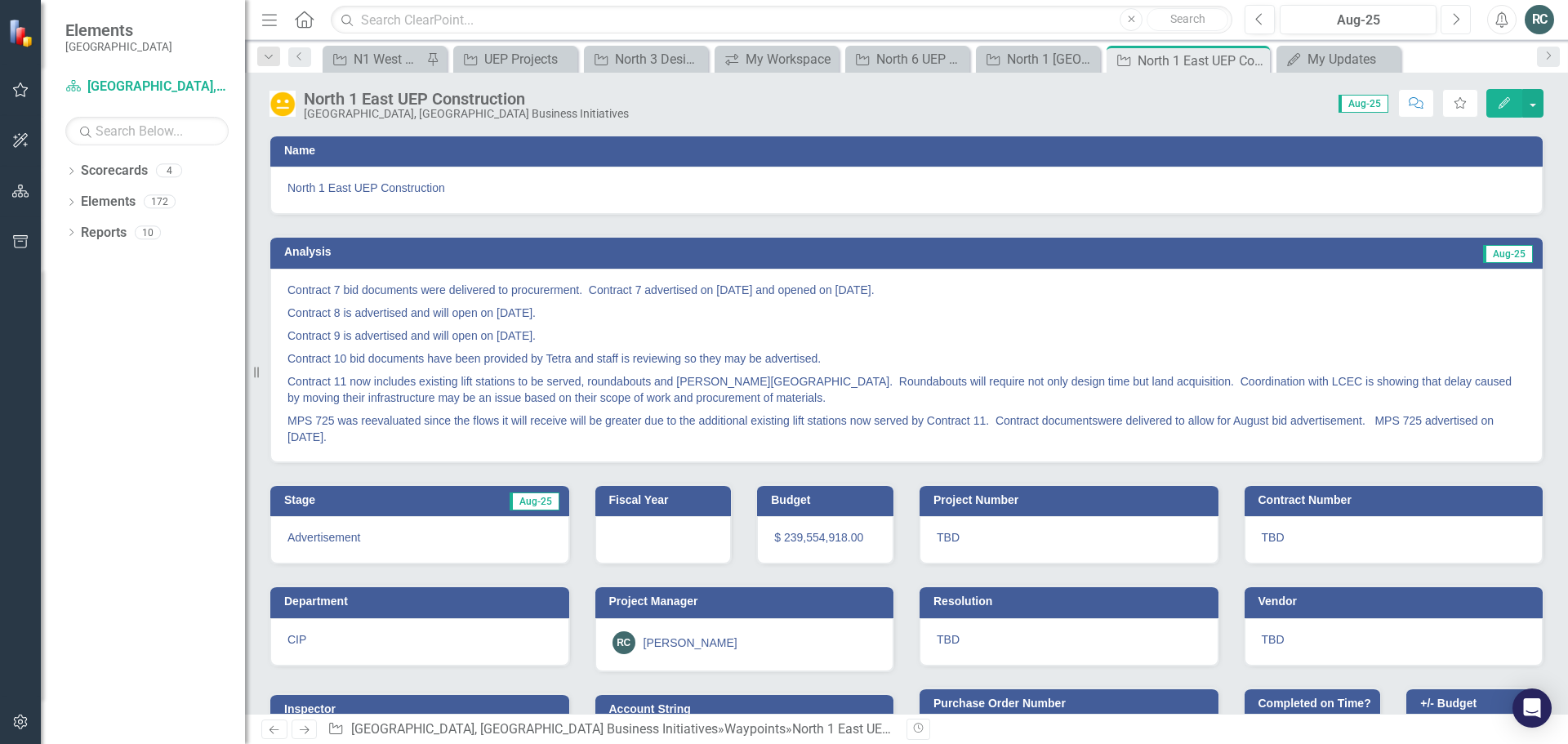
click at [1453, 20] on icon "Next" at bounding box center [1456, 19] width 9 height 14
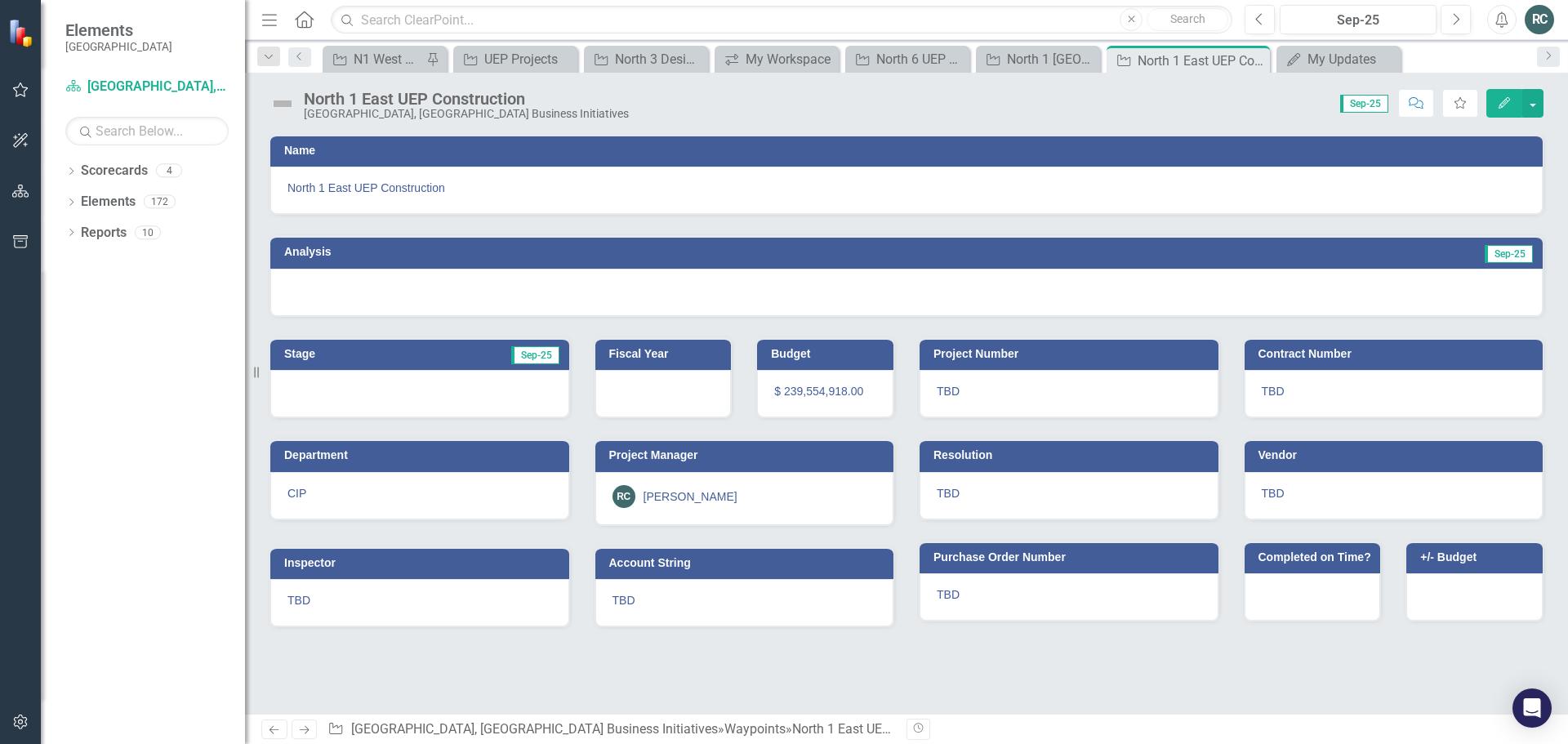
click at [1508, 104] on icon "Edit" at bounding box center [1504, 103] width 14 height 12
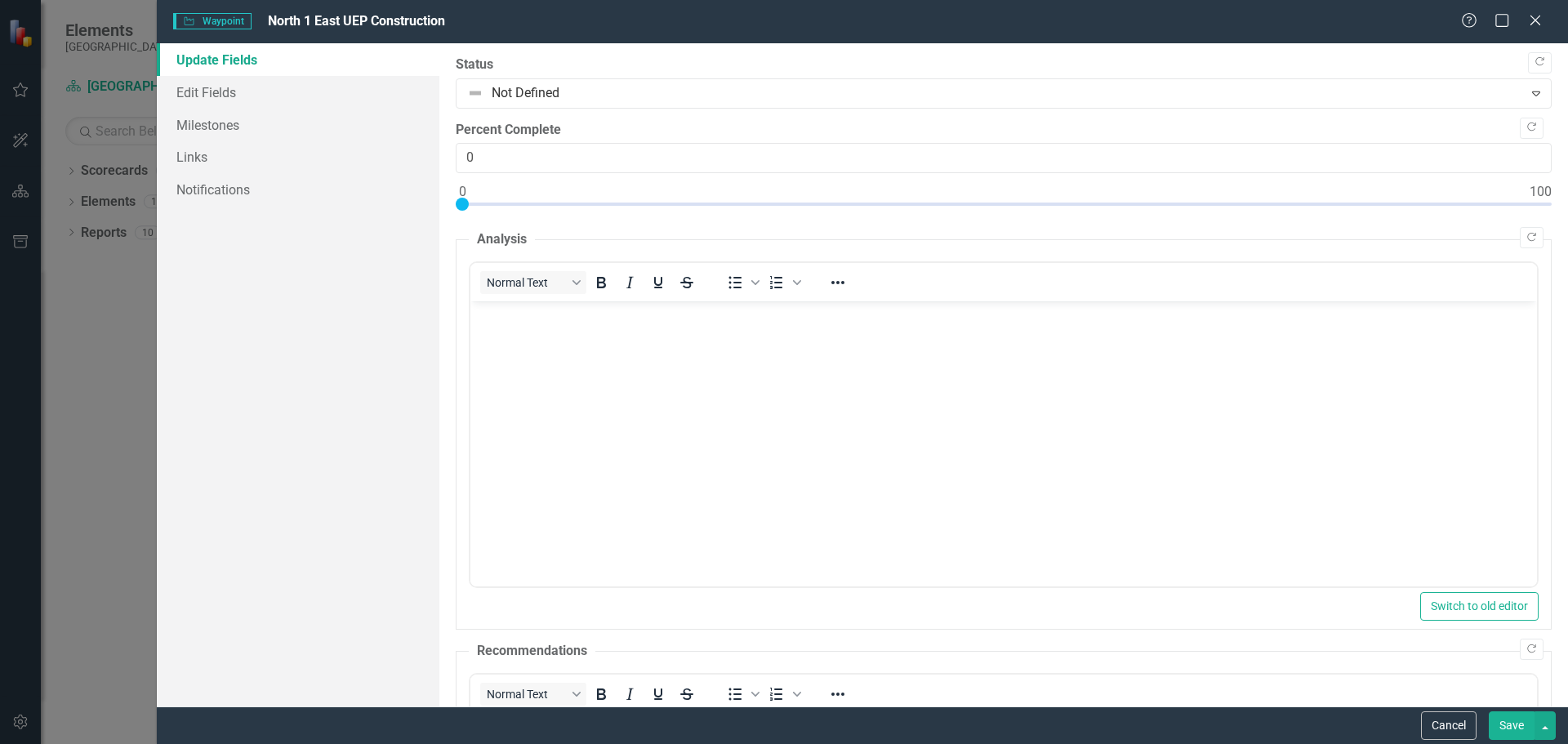
click at [537, 325] on body "Rich Text Area. Press ALT-0 for help." at bounding box center [1002, 423] width 1067 height 245
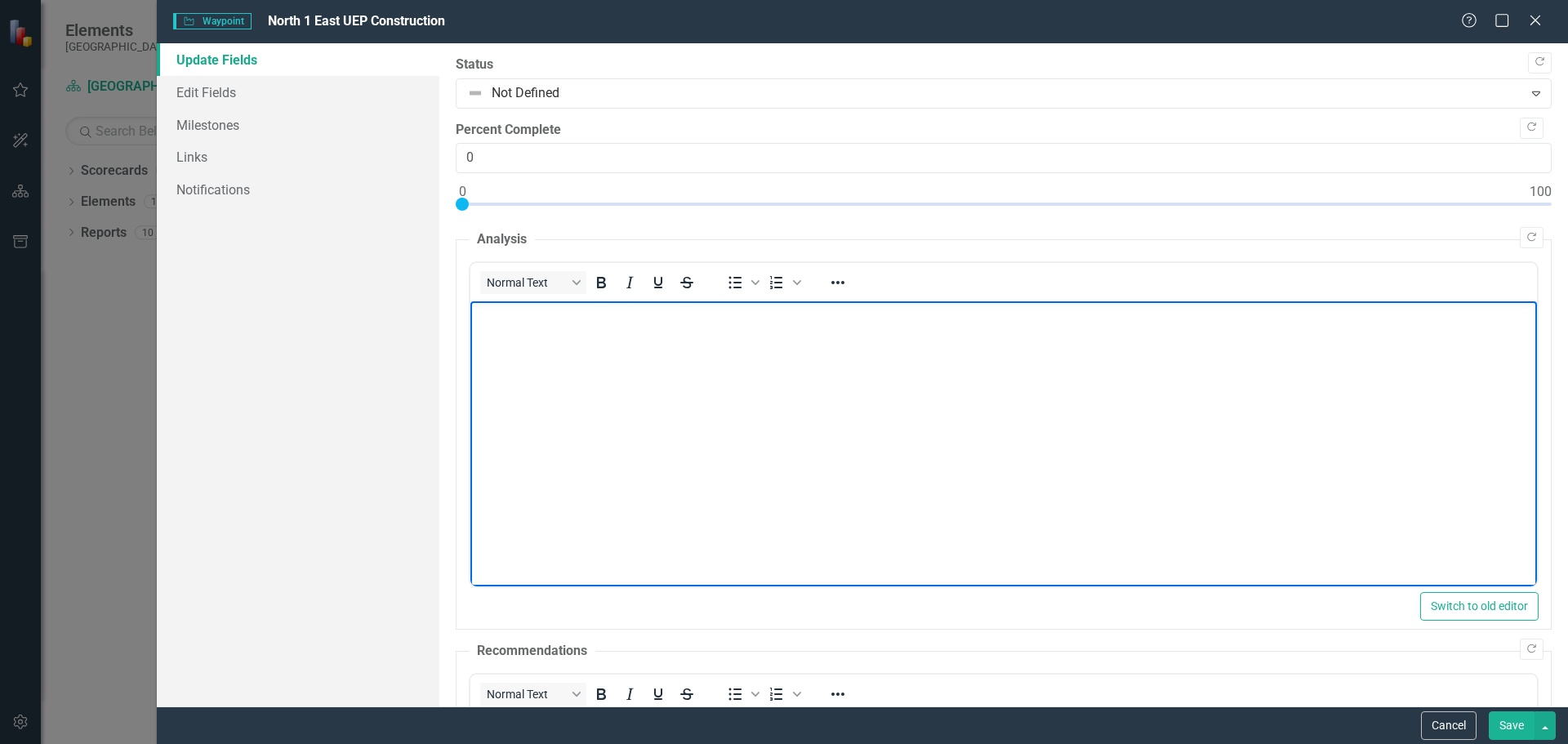
click at [492, 324] on p "Rich Text Area. Press ALT-0 for help." at bounding box center [1002, 315] width 1059 height 19
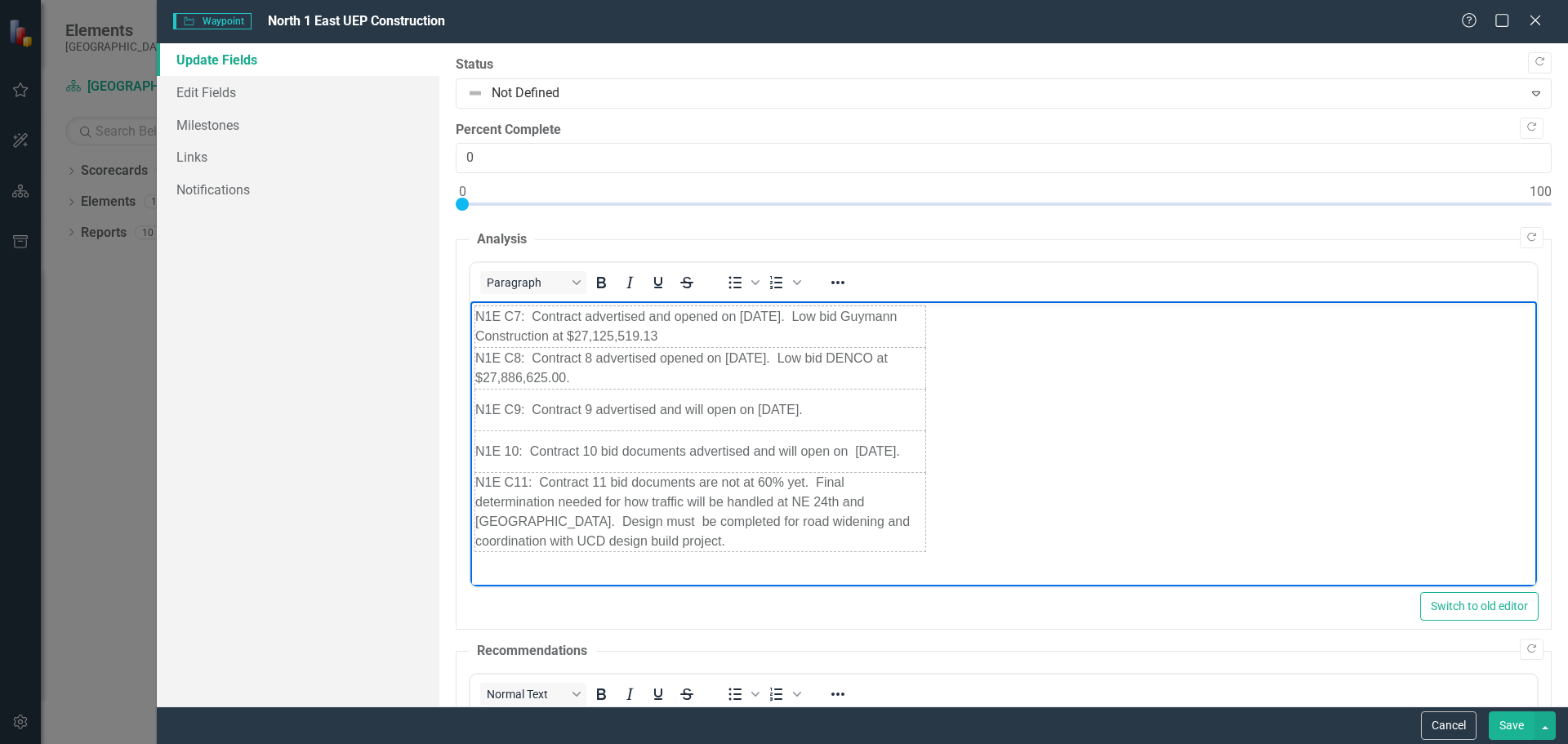
click at [1026, 480] on body "N1E C7: Contract advertised and opened on [DATE]. Low bid Guymann Construction …" at bounding box center [1002, 428] width 1067 height 254
click at [909, 451] on td "N1E 10: Contract 10 bid documents advertised and will open on [DATE]." at bounding box center [700, 451] width 451 height 41
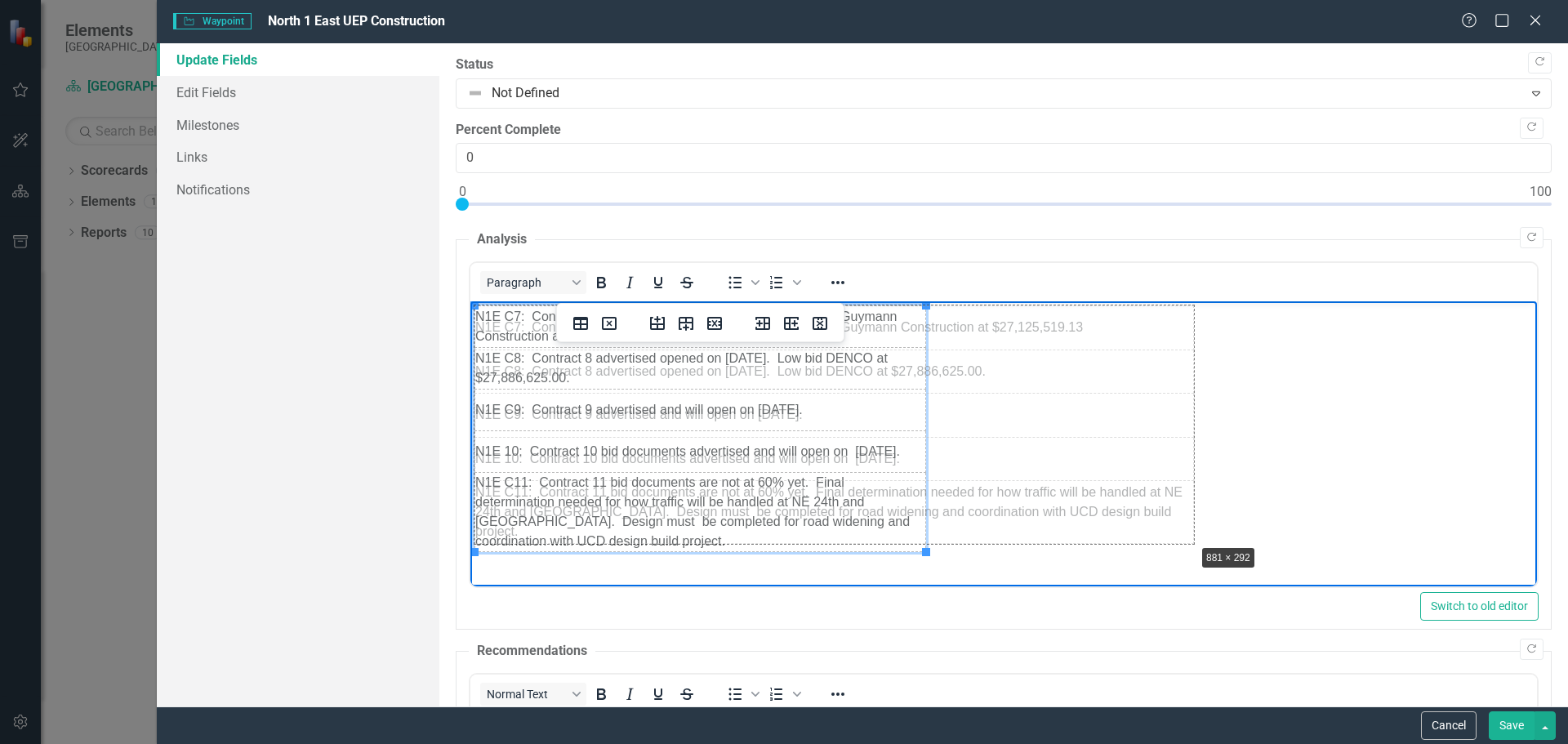
drag, startPoint x: 924, startPoint y: 555, endPoint x: 1193, endPoint y: 546, distance: 269.2
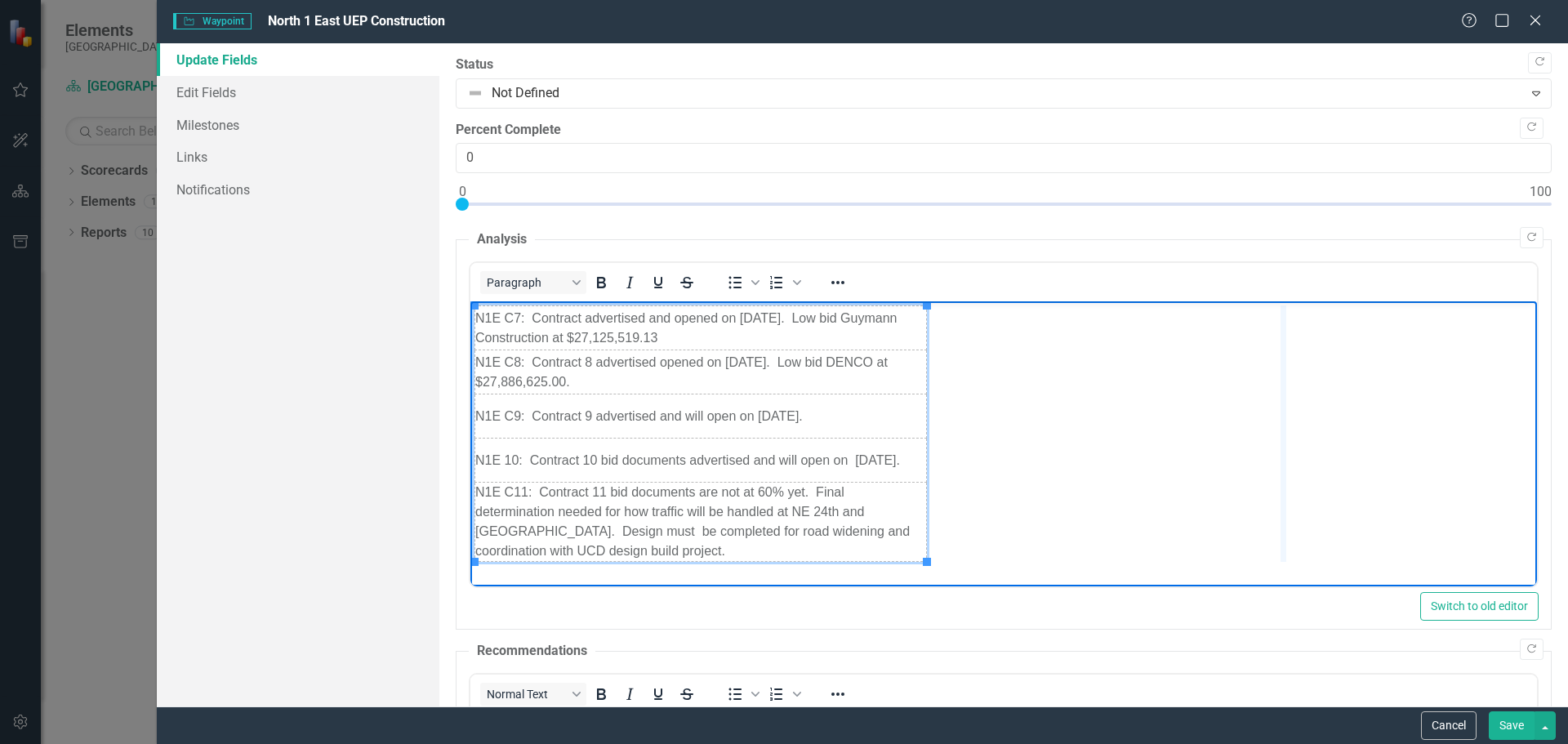
drag, startPoint x: 925, startPoint y: 441, endPoint x: 1288, endPoint y: 439, distance: 363.0
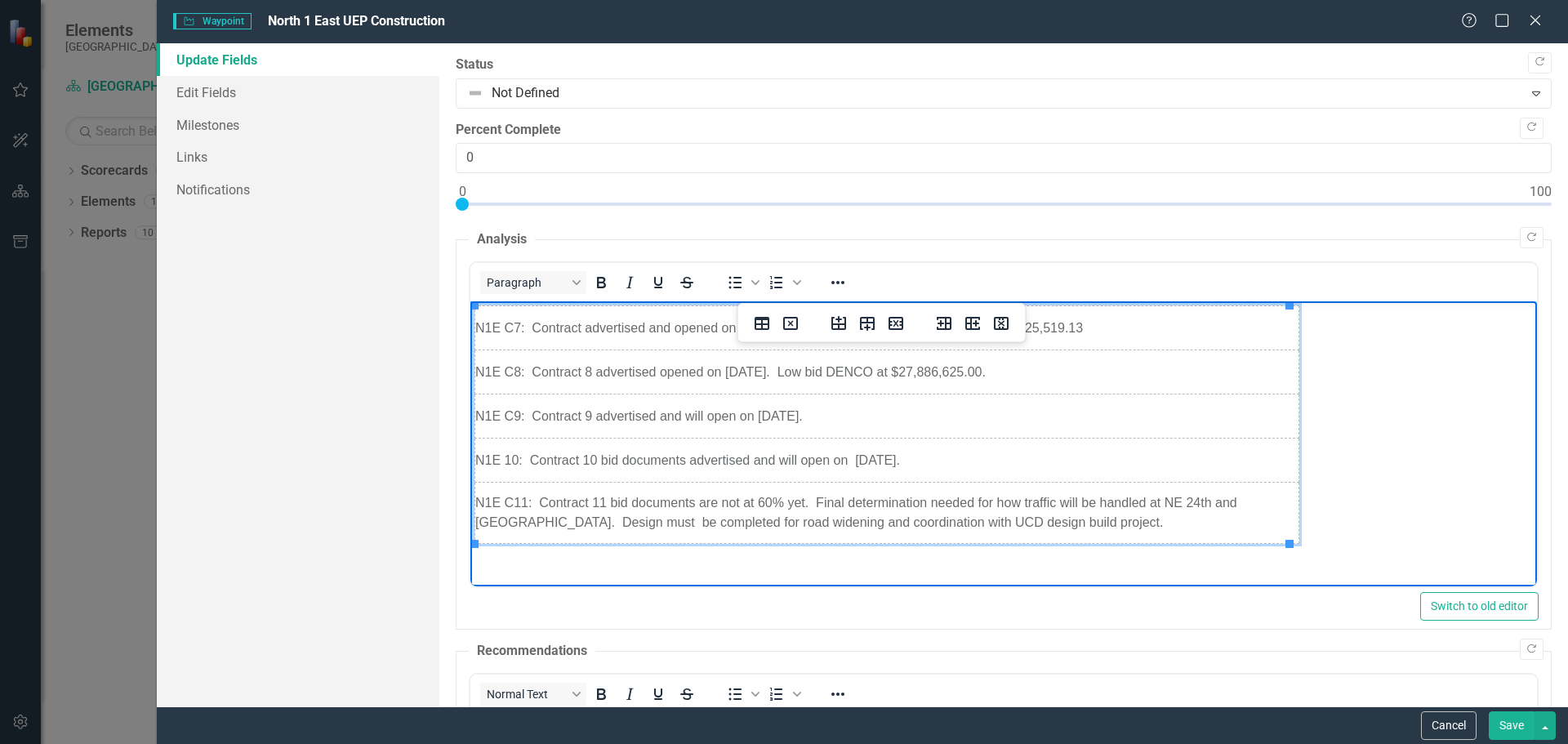
click at [1405, 446] on body "N1E C7: Contract advertised and opened on [DATE]. Low bid Guymann Construction …" at bounding box center [1002, 424] width 1067 height 247
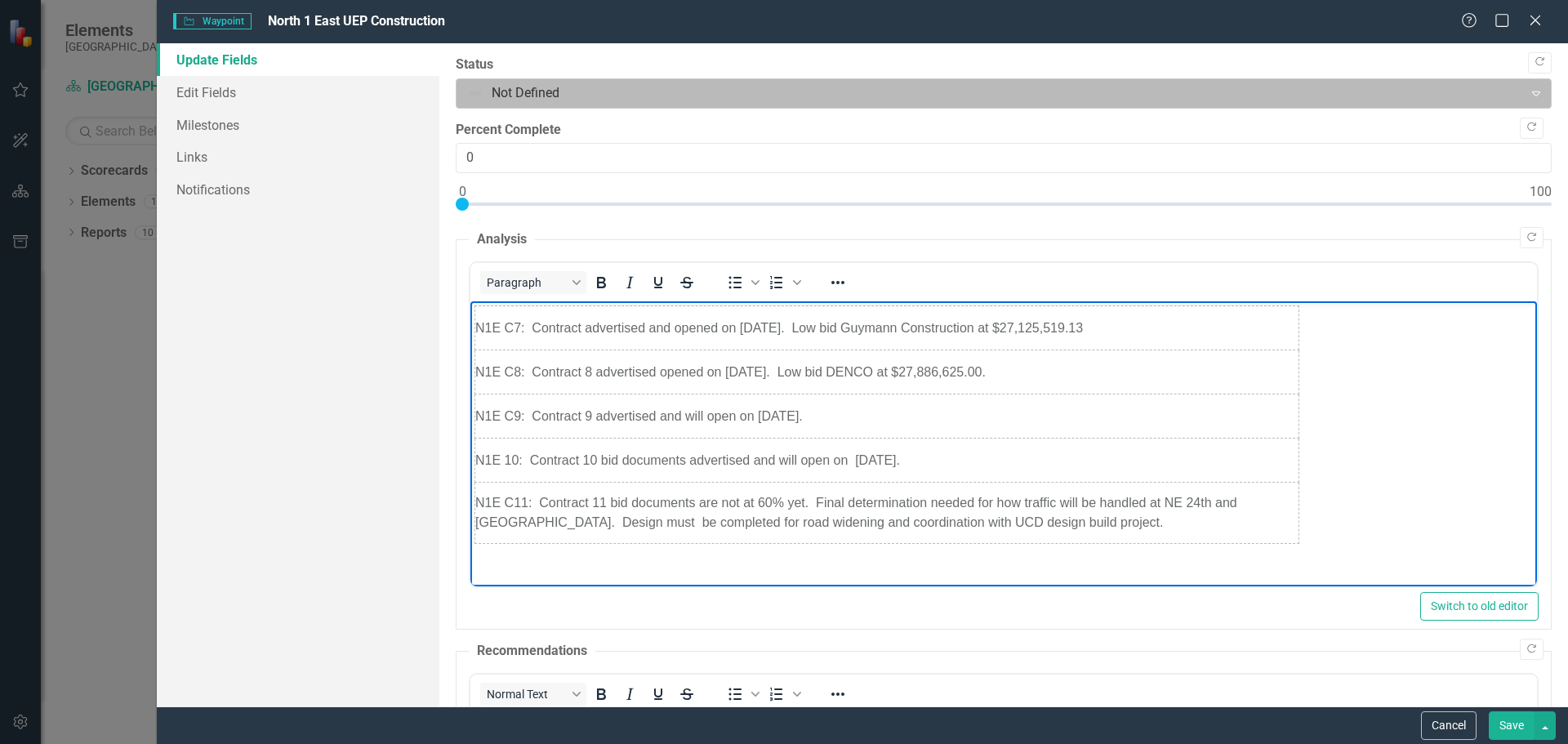
click at [1529, 94] on icon "Expand" at bounding box center [1536, 93] width 16 height 13
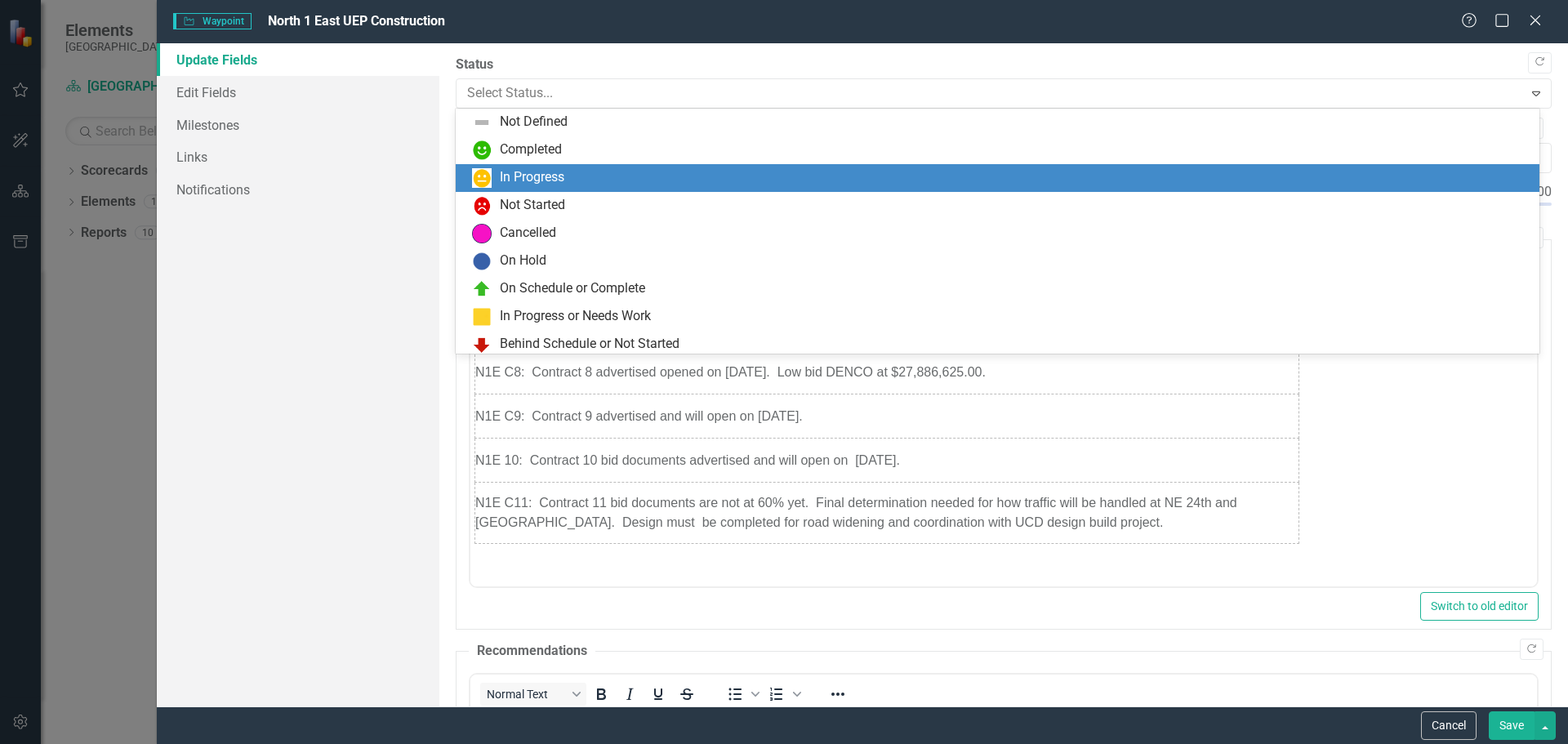
click at [536, 178] on div "In Progress" at bounding box center [532, 178] width 64 height 19
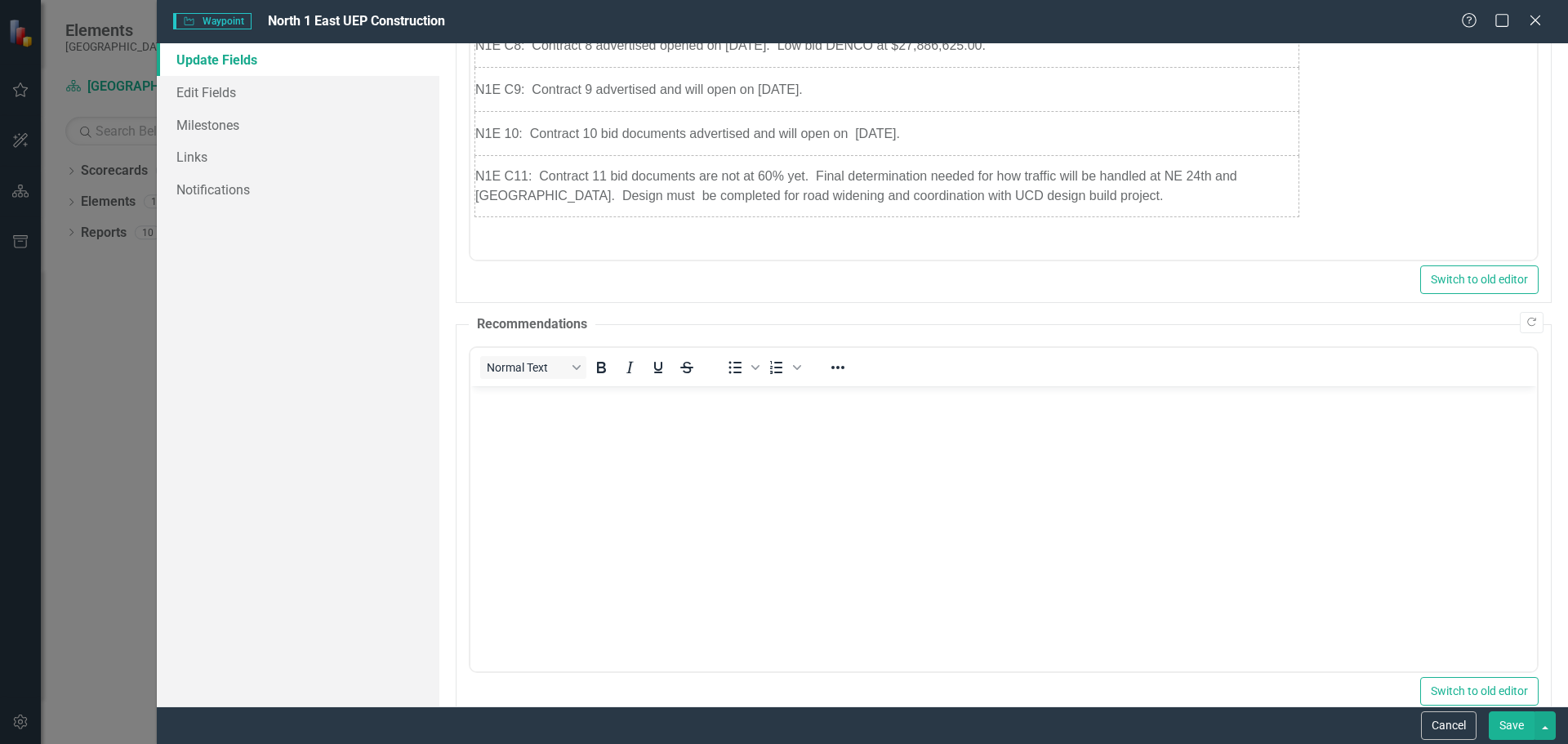
scroll to position [486, 0]
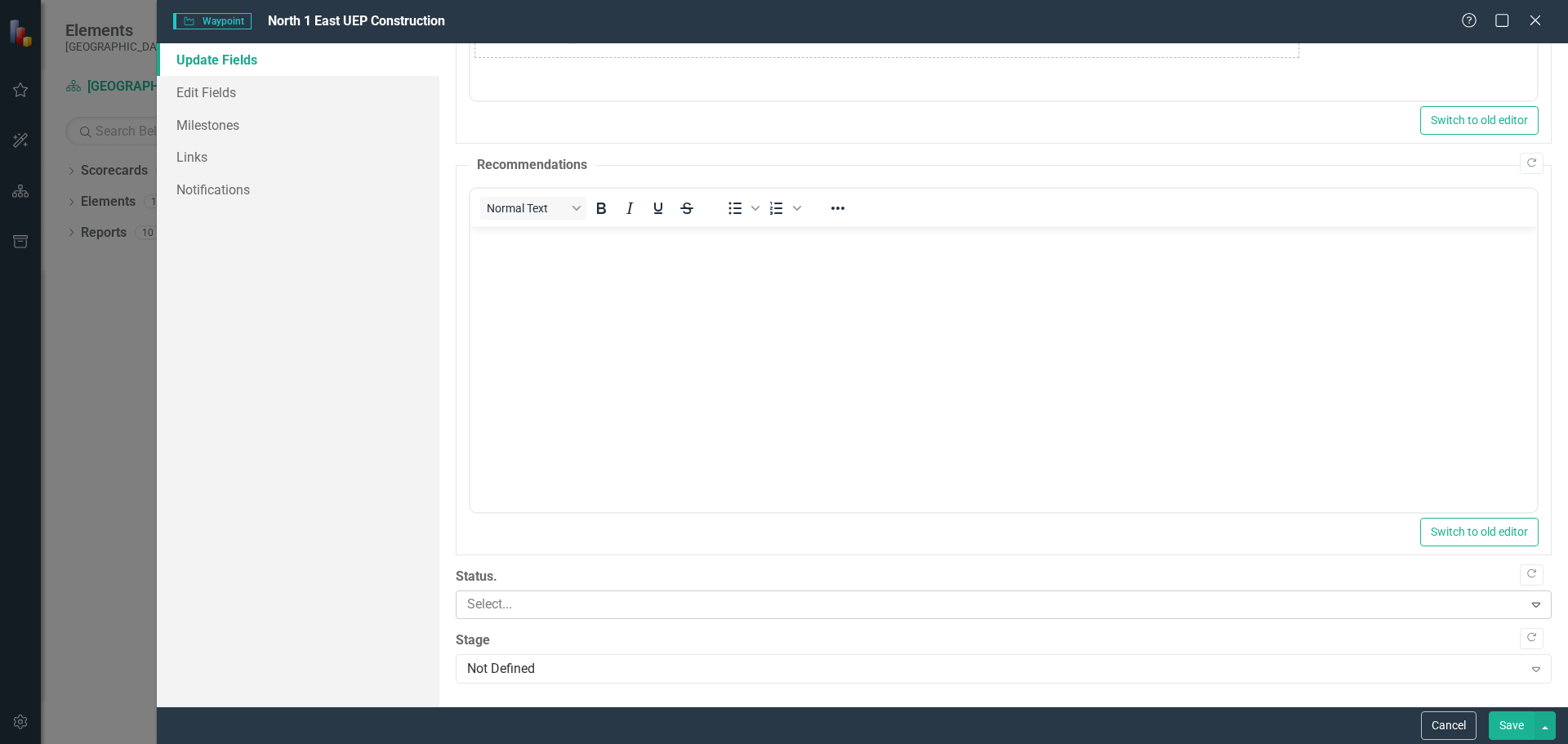
click at [1529, 605] on icon "Expand" at bounding box center [1536, 605] width 16 height 13
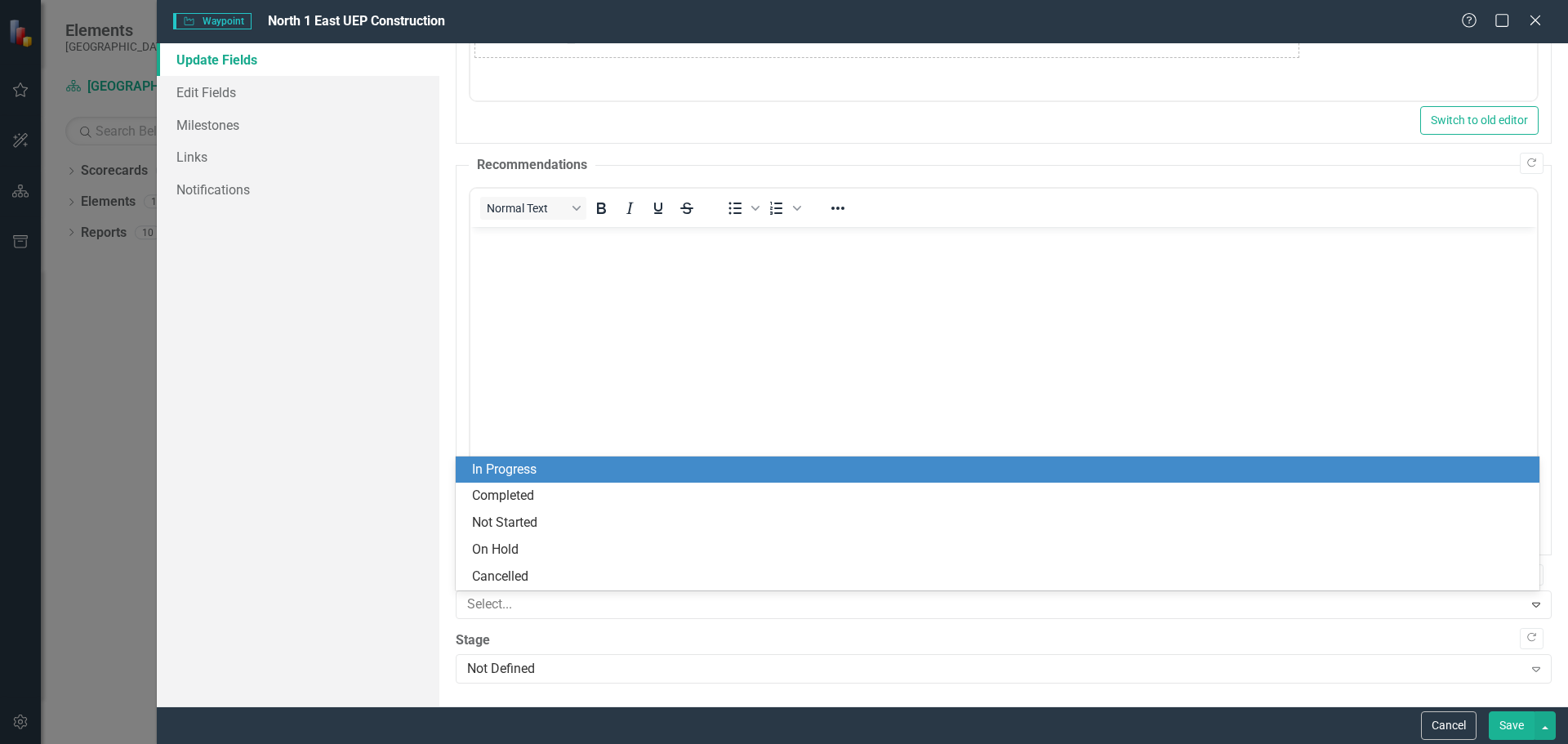
click at [663, 470] on div "In Progress" at bounding box center [1001, 470] width 1058 height 19
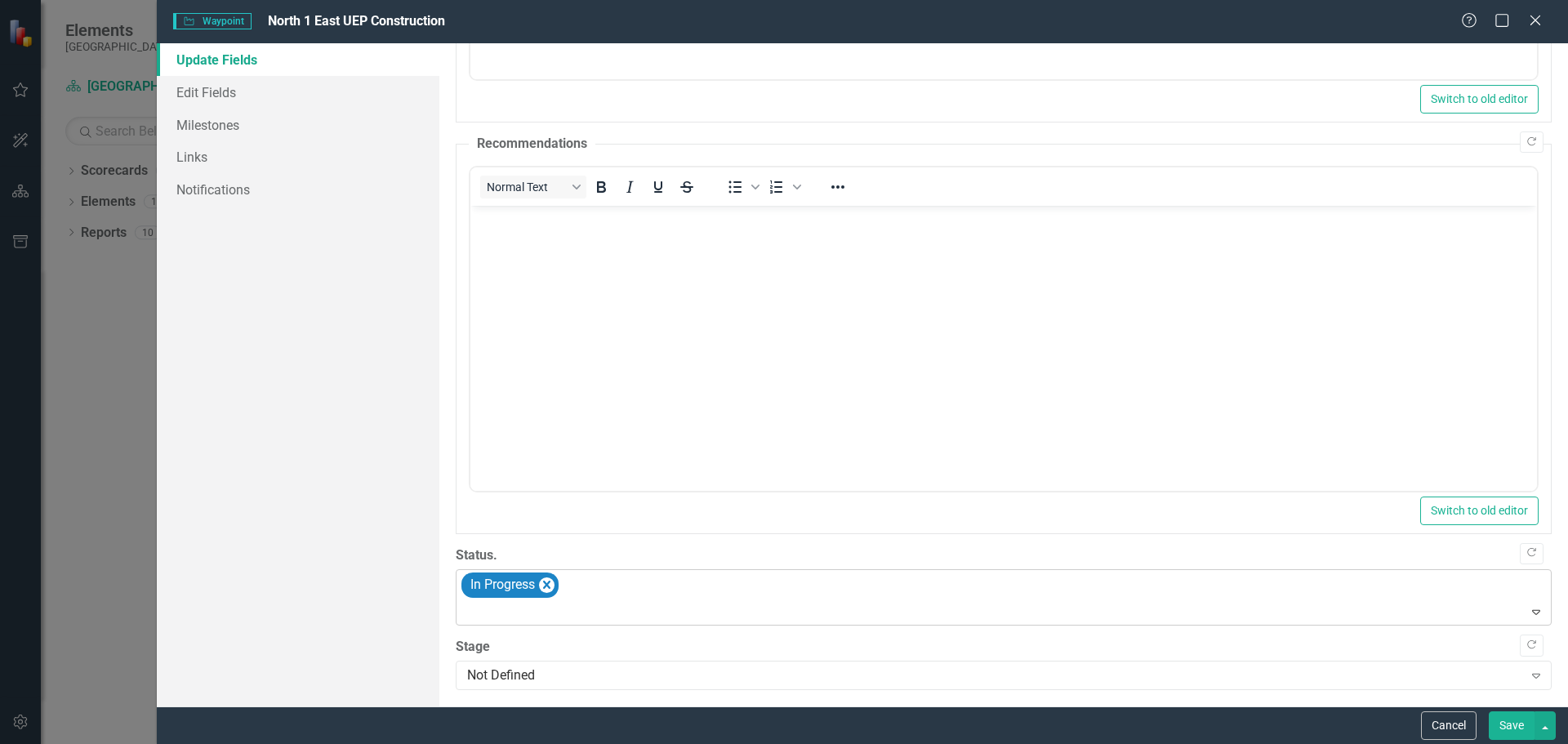
scroll to position [514, 0]
click at [1537, 673] on div "Expand" at bounding box center [1536, 668] width 30 height 26
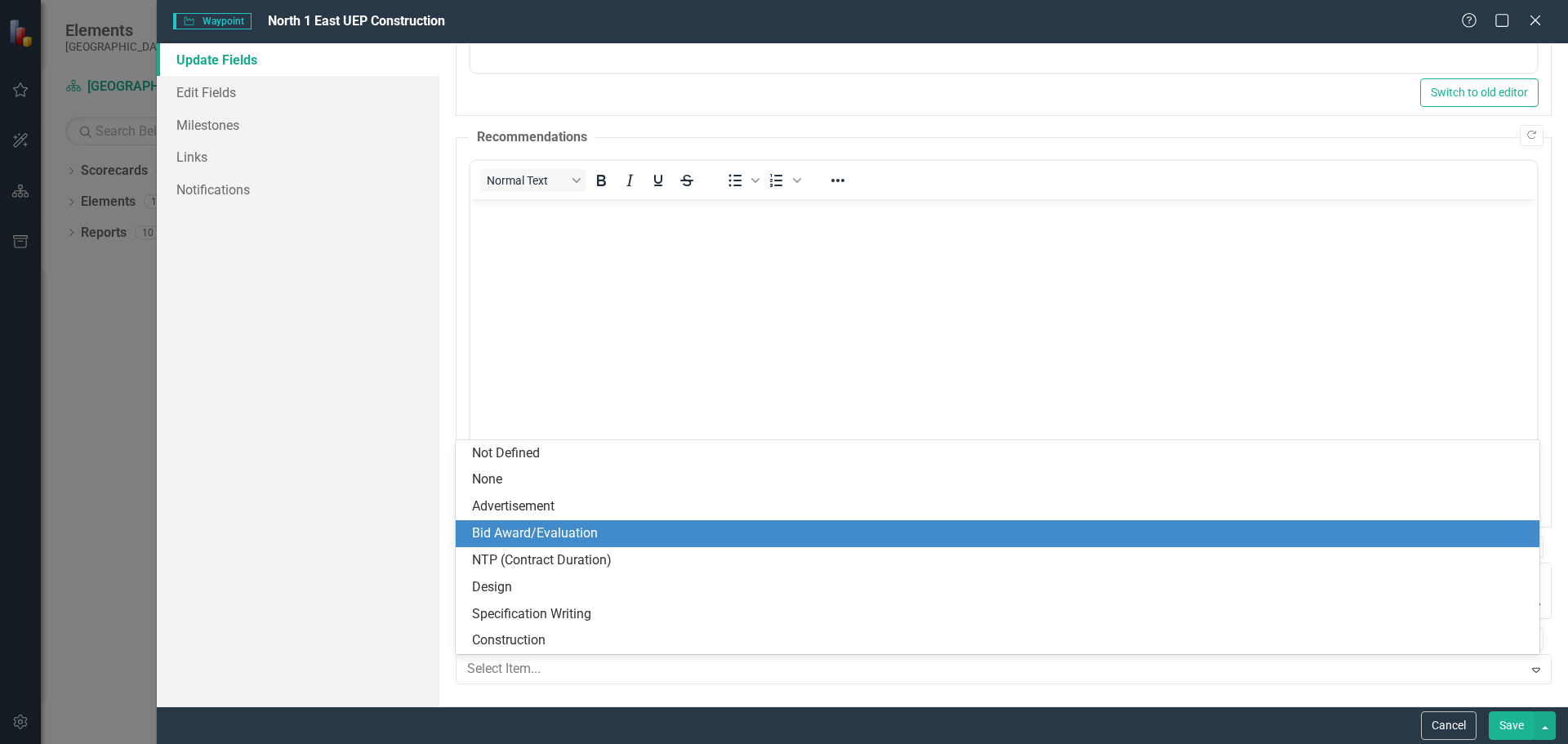
click at [662, 530] on div "Bid Award/Evaluation" at bounding box center [1001, 534] width 1058 height 19
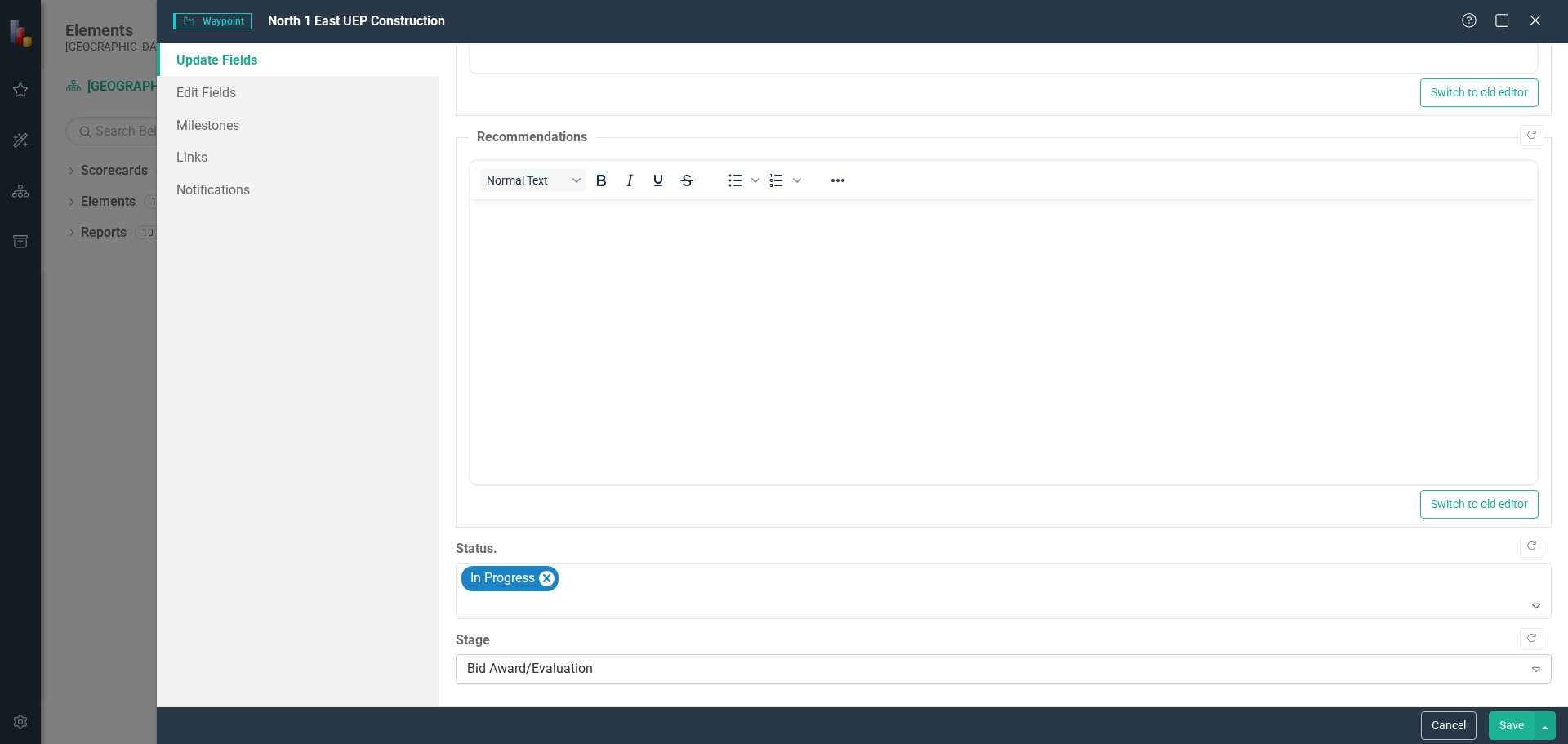
click at [1532, 668] on icon at bounding box center [1536, 669] width 9 height 5
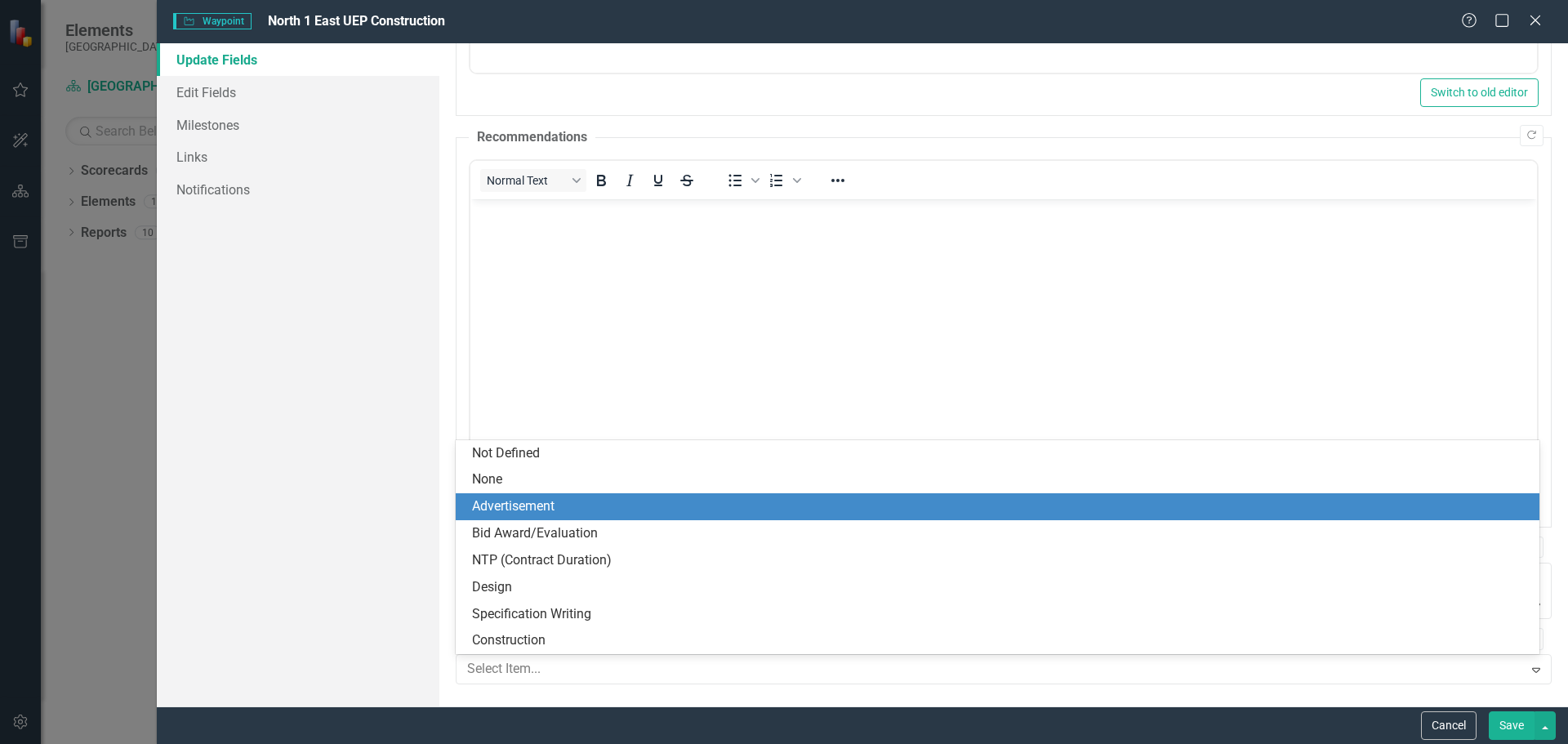
click at [650, 510] on div "Advertisement" at bounding box center [1001, 507] width 1058 height 19
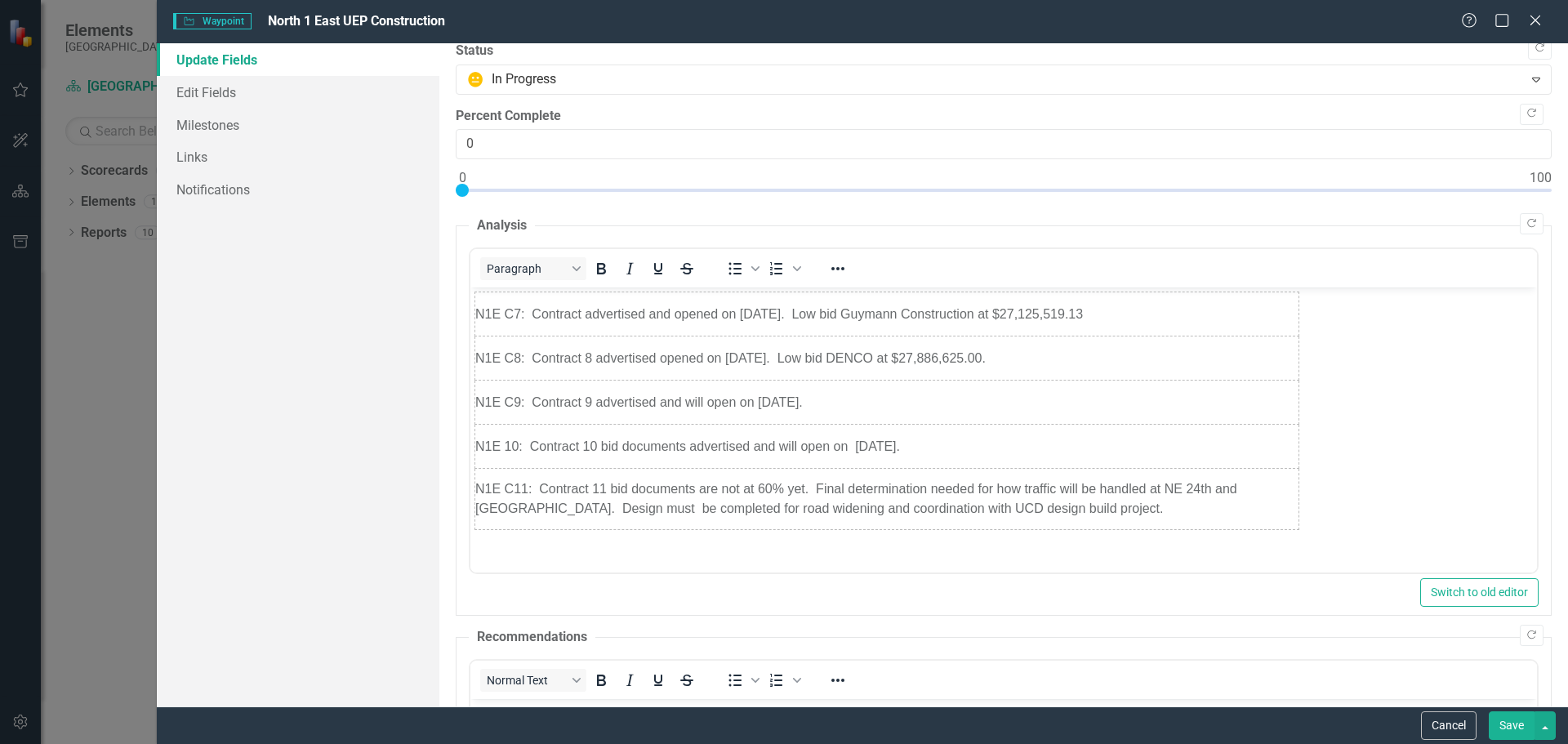
scroll to position [0, 0]
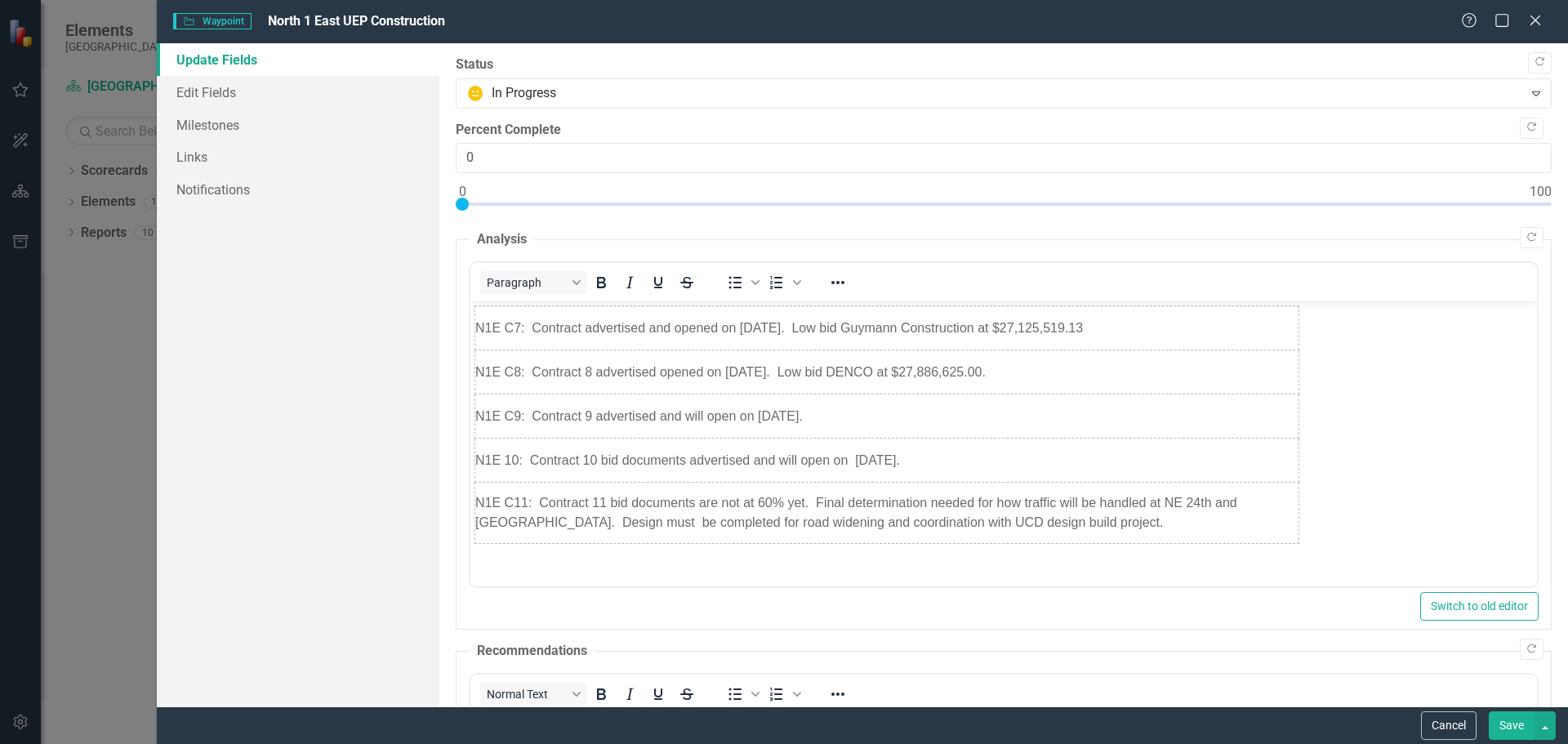
click at [1513, 724] on button "Save" at bounding box center [1512, 726] width 46 height 29
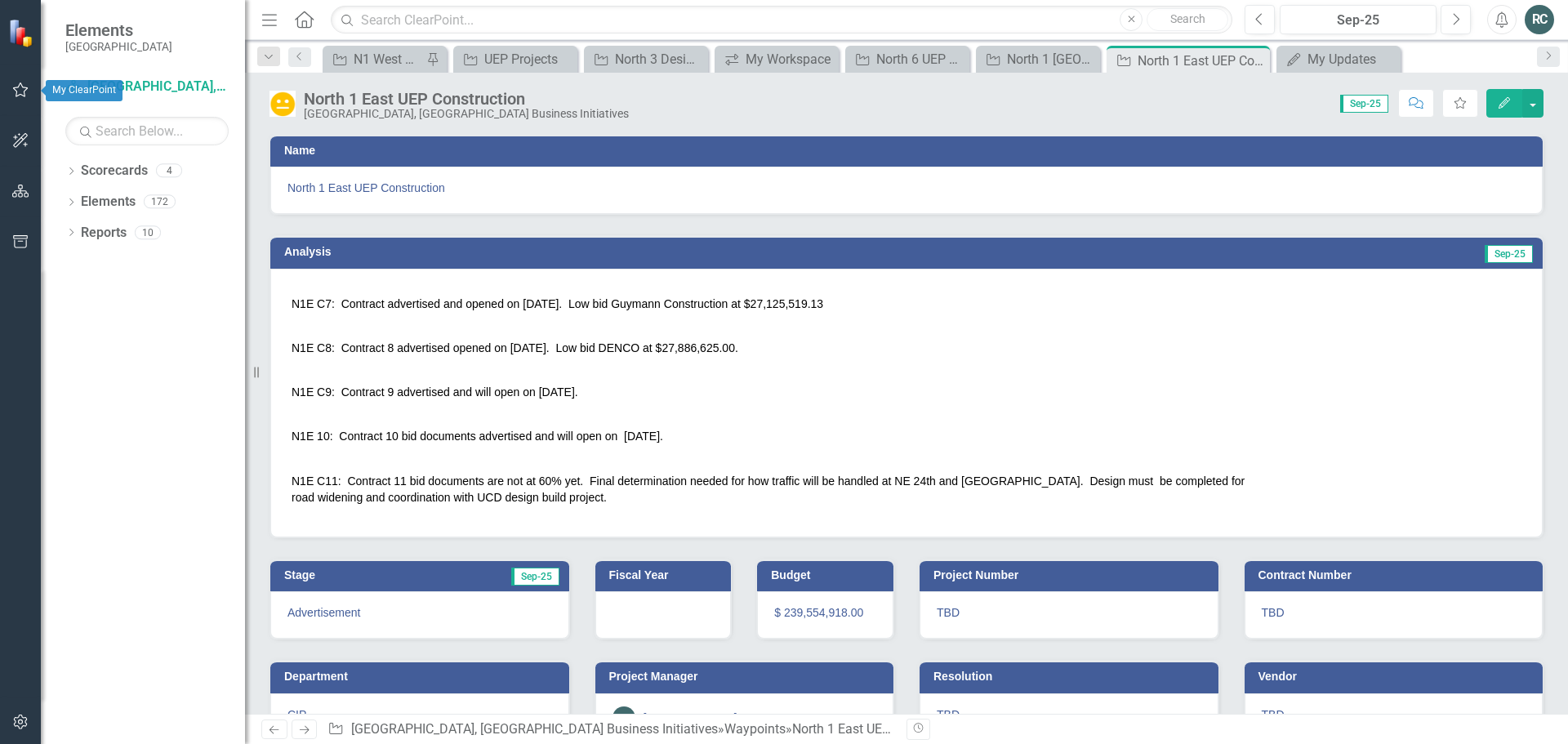
click at [12, 89] on button "button" at bounding box center [21, 91] width 36 height 35
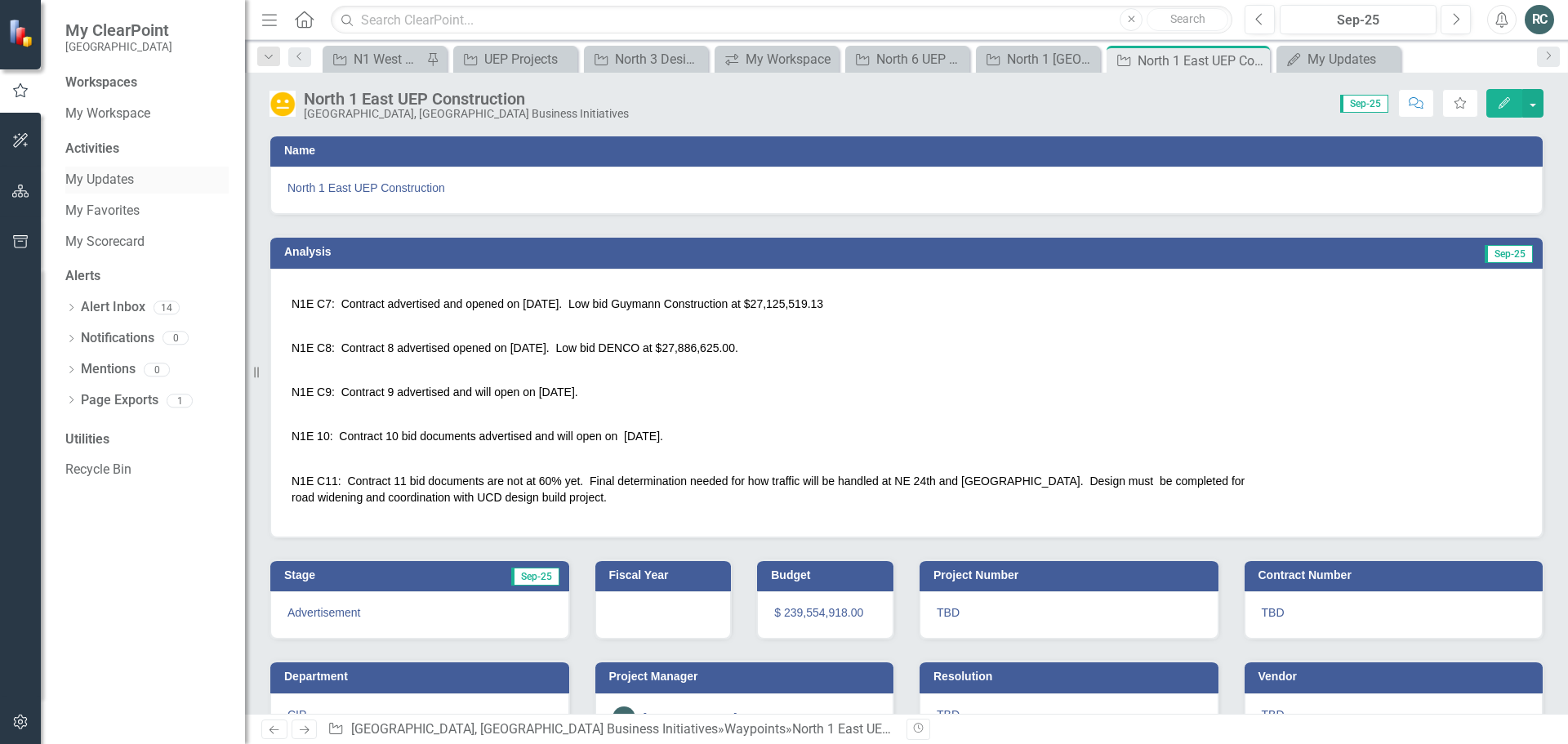
click at [123, 182] on link "My Updates" at bounding box center [147, 180] width 163 height 19
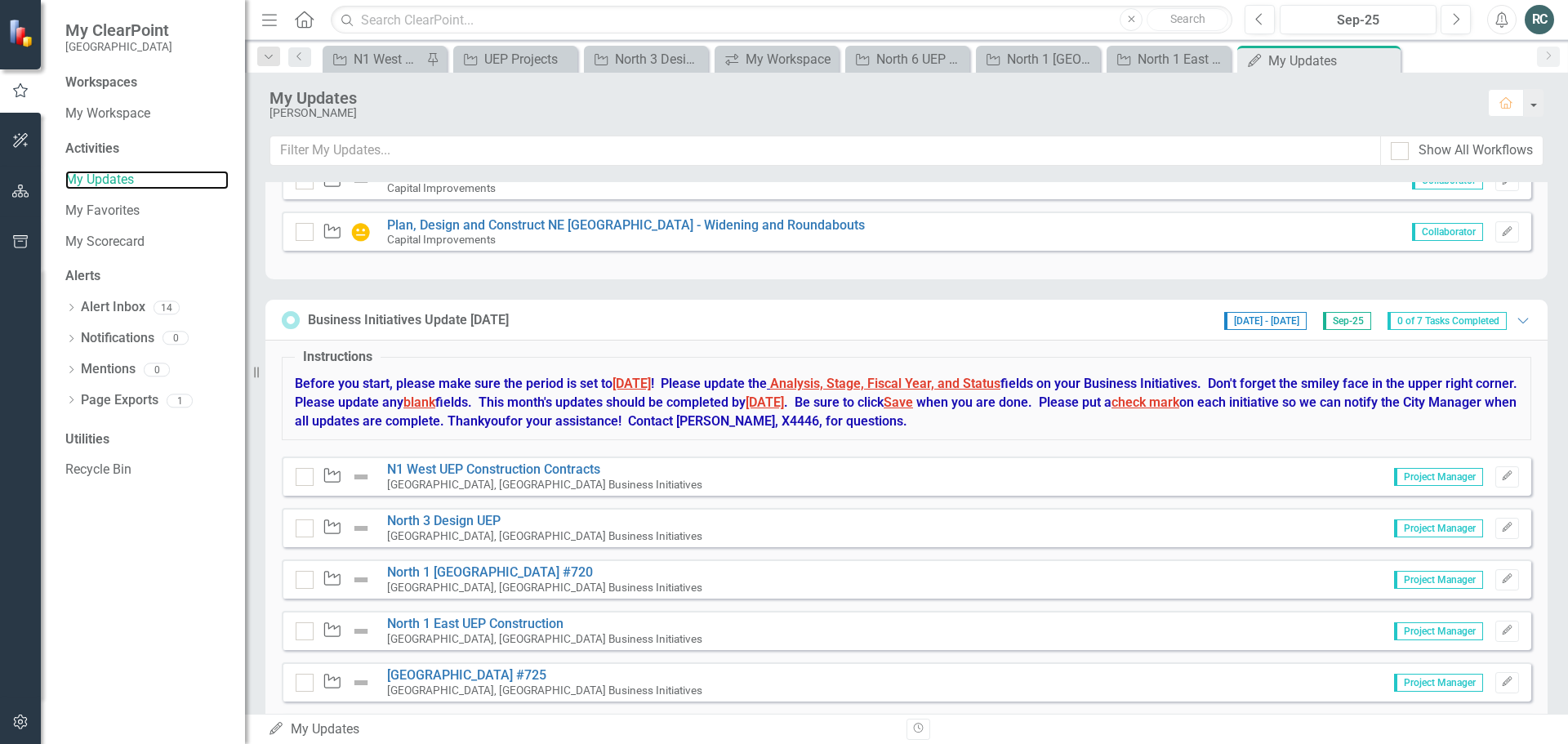
scroll to position [618, 0]
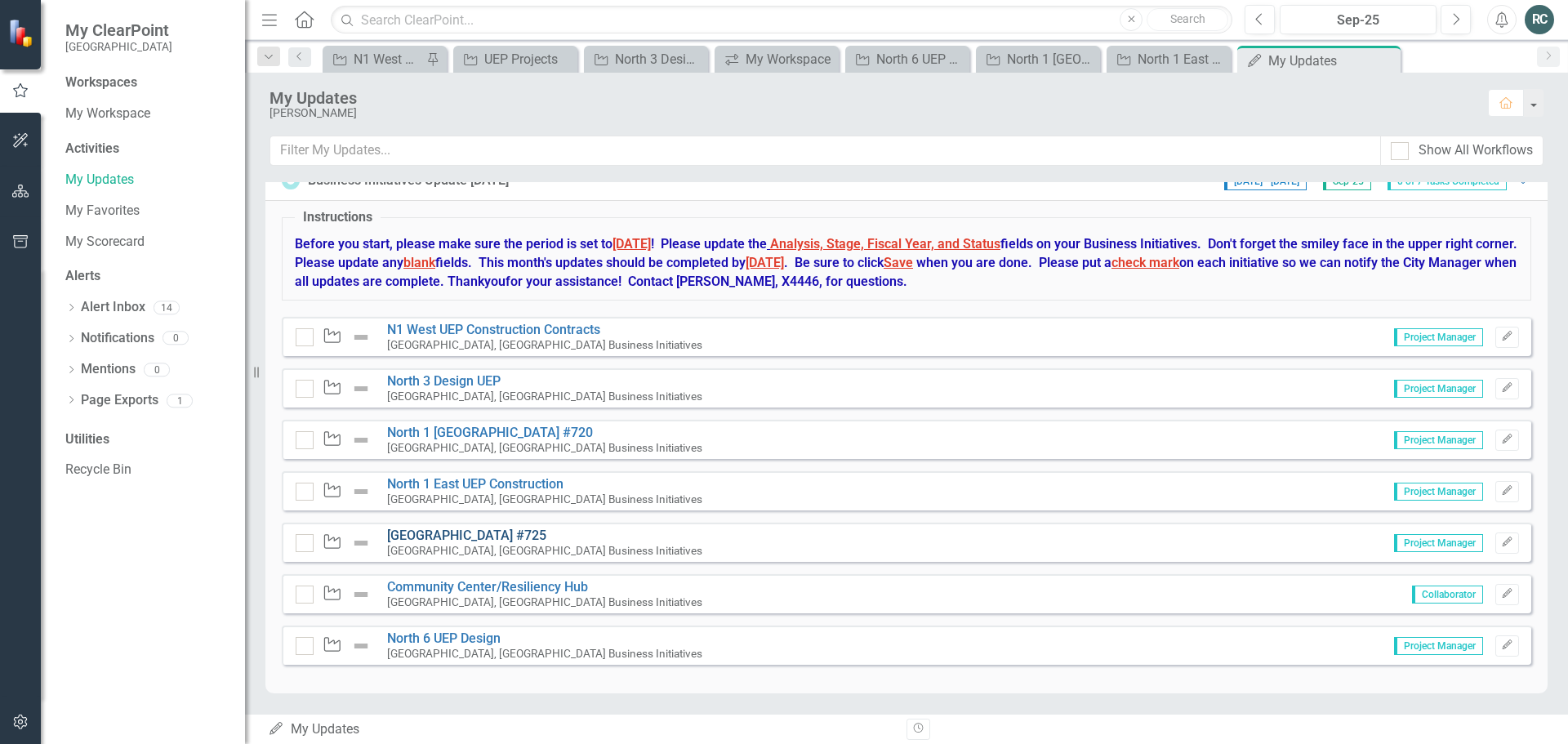
click at [532, 535] on link "[GEOGRAPHIC_DATA] #725" at bounding box center [467, 536] width 159 height 15
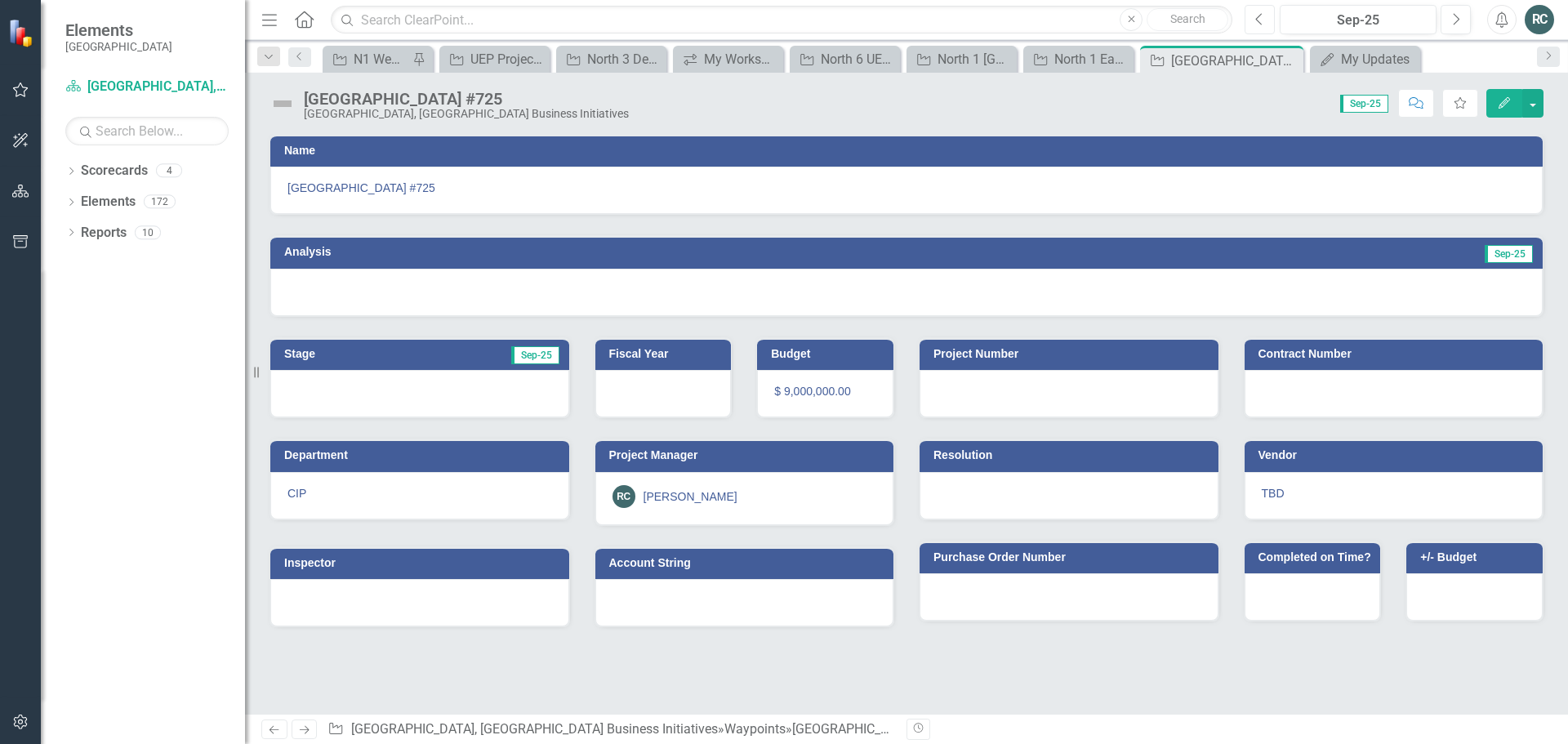
click at [1256, 19] on icon "Previous" at bounding box center [1260, 19] width 9 height 14
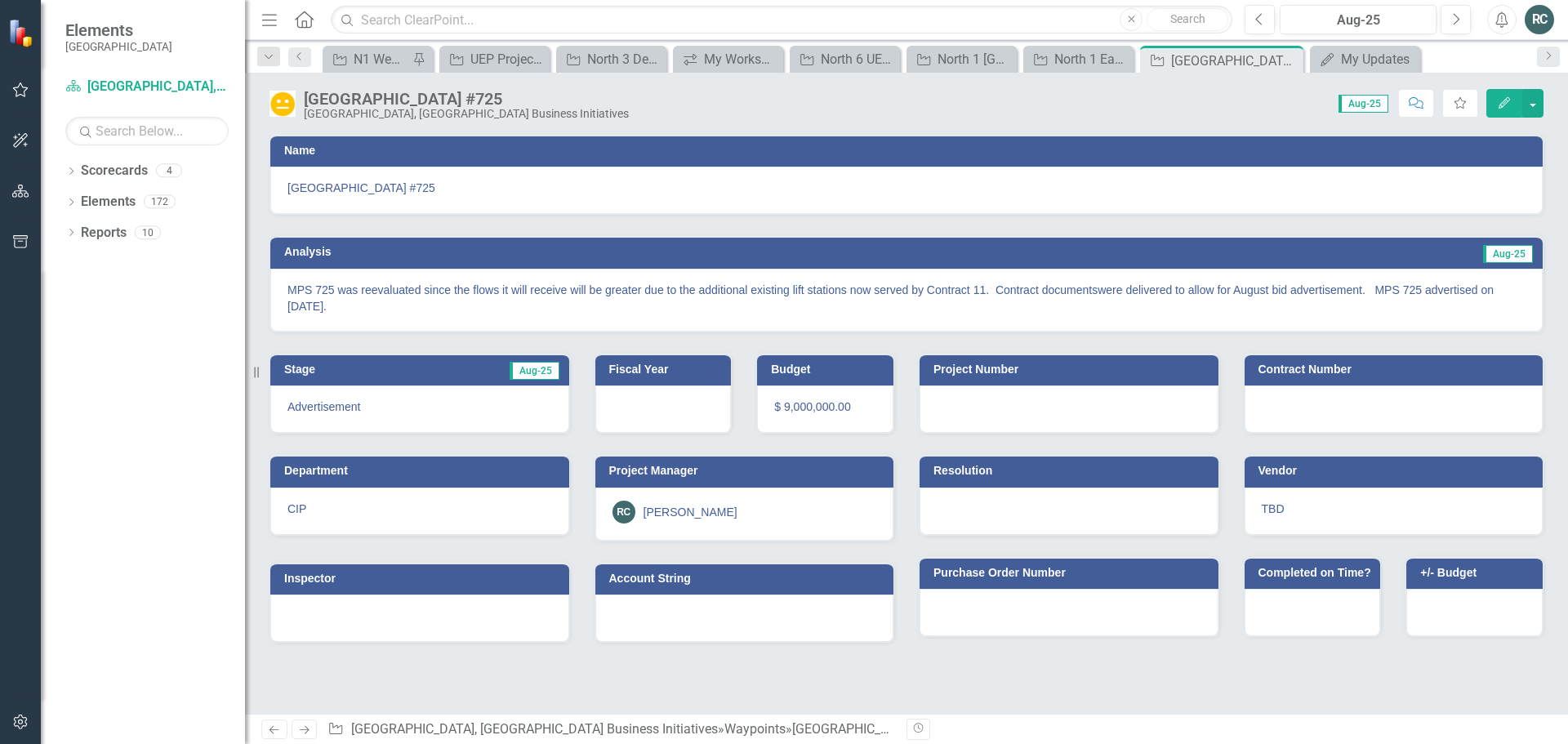
click at [1503, 101] on icon "Edit" at bounding box center [1504, 103] width 14 height 12
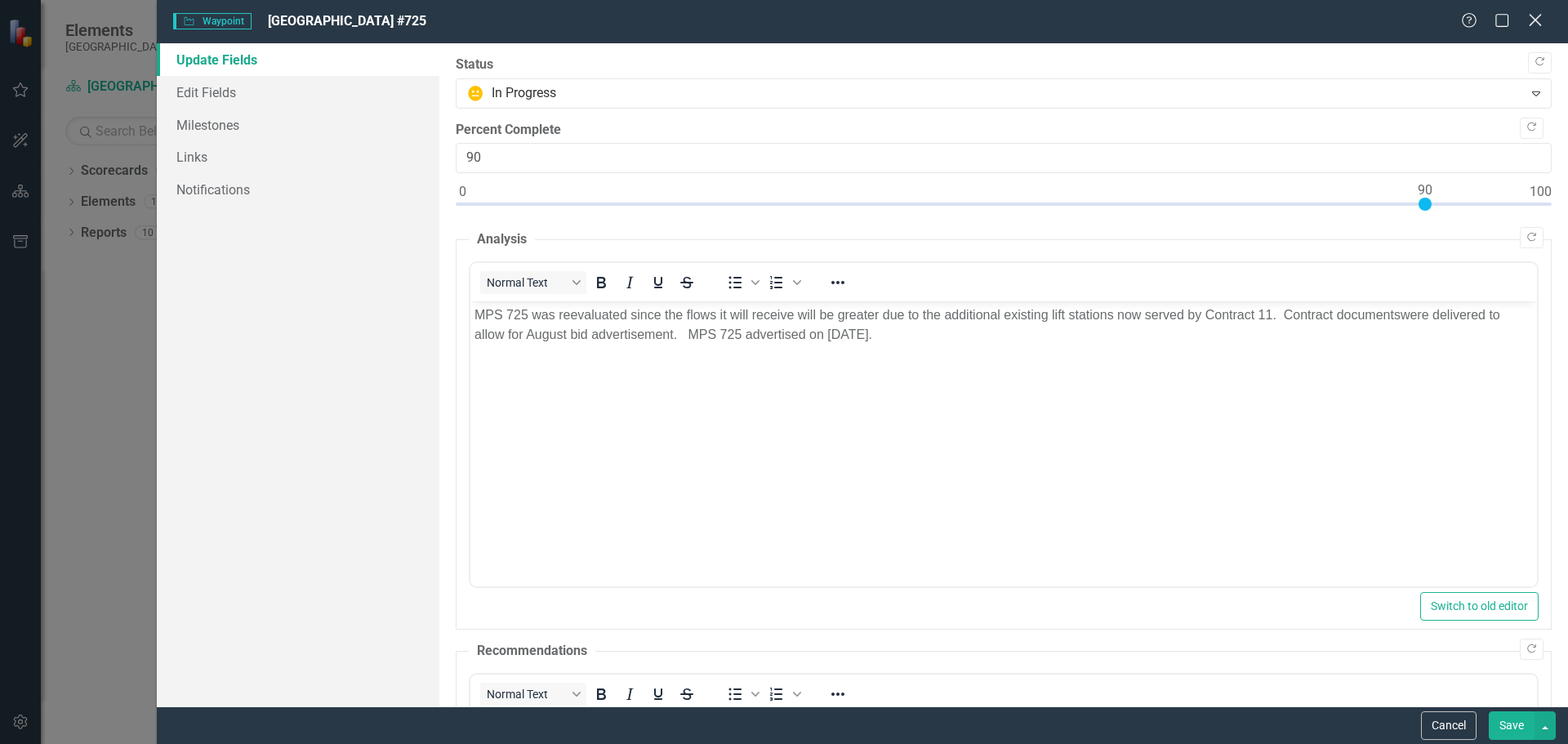
click at [1540, 19] on icon "Close" at bounding box center [1534, 20] width 20 height 15
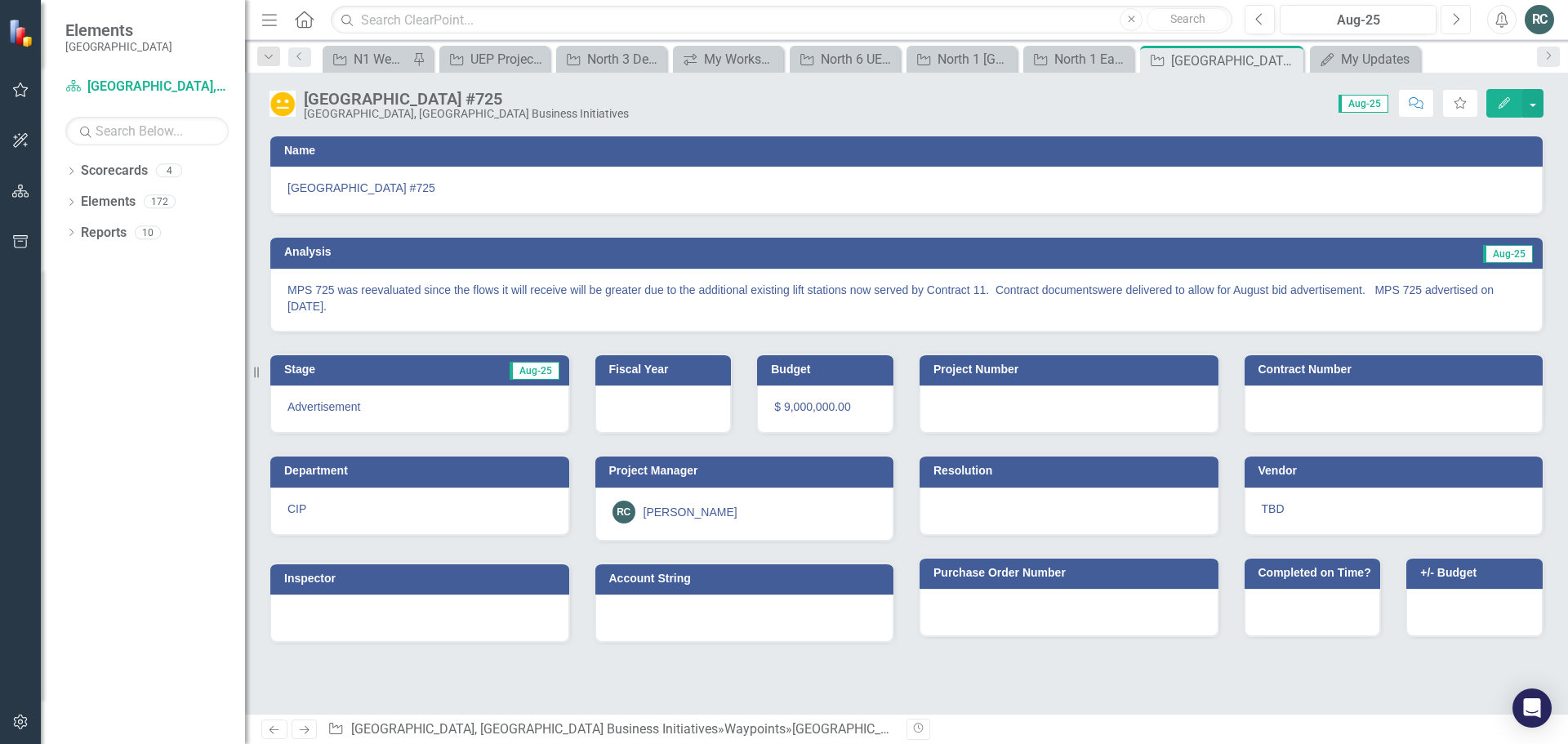
click at [1463, 18] on button "Next" at bounding box center [1456, 19] width 30 height 30
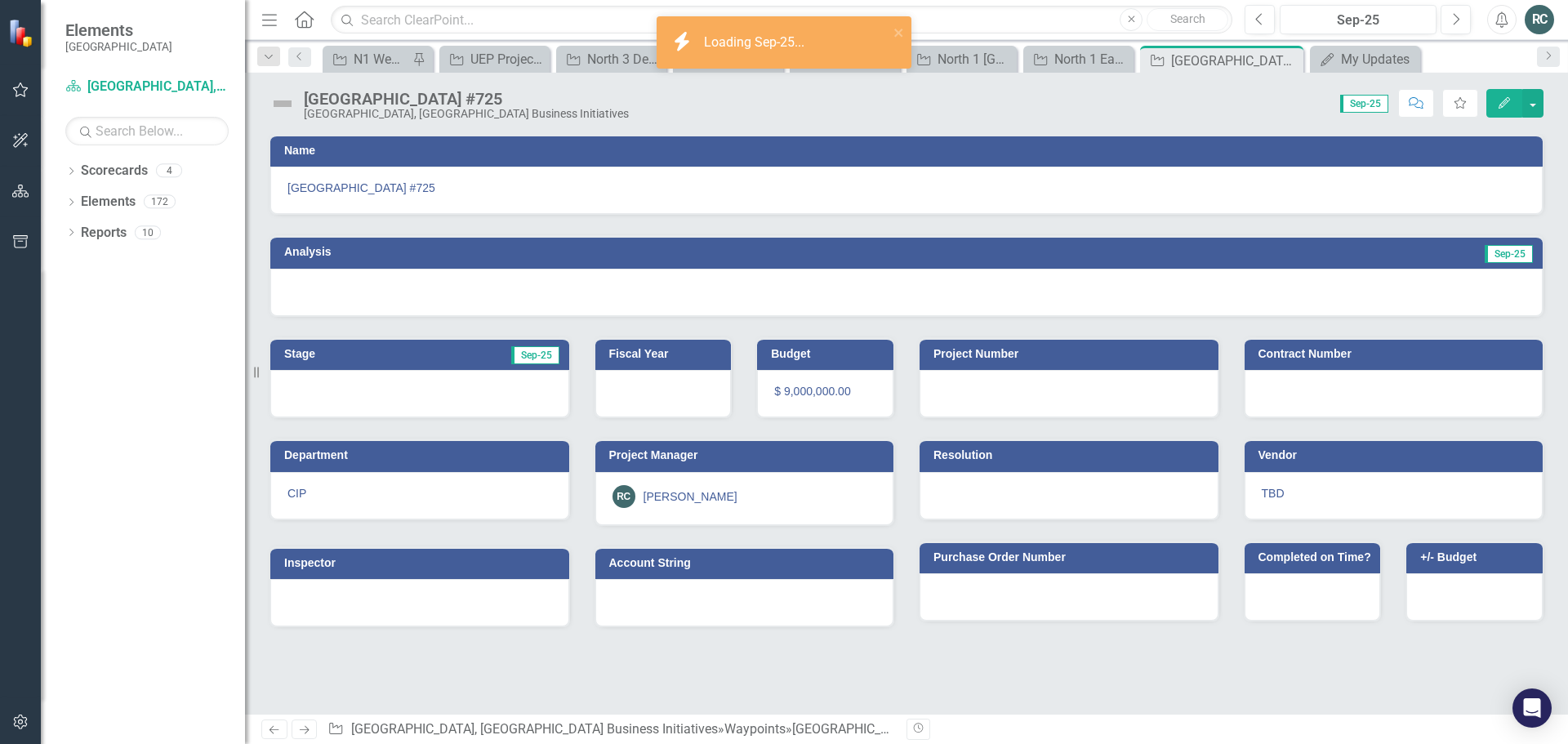
click at [1505, 107] on icon "Edit" at bounding box center [1504, 103] width 14 height 12
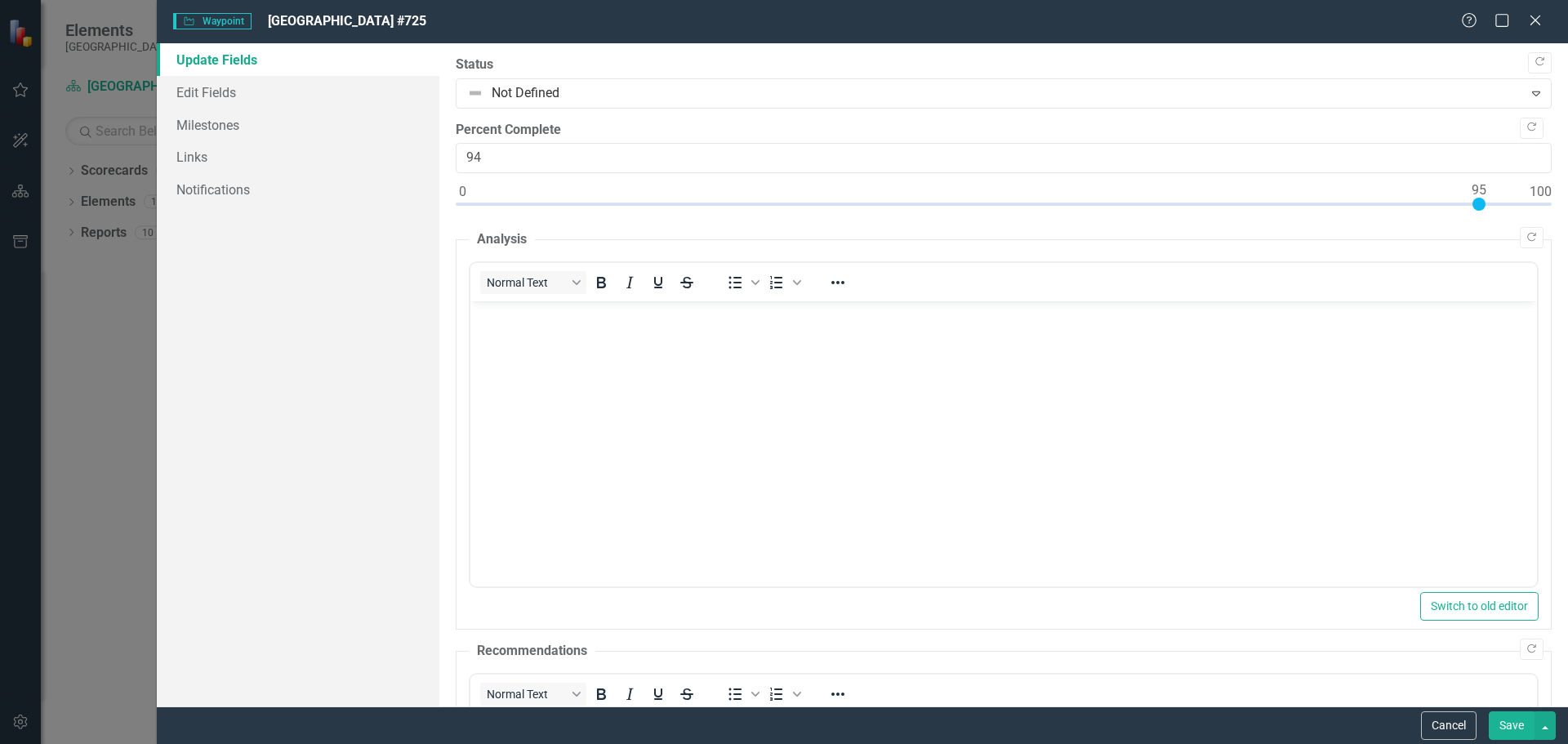
type input "95"
drag, startPoint x: 463, startPoint y: 205, endPoint x: 1479, endPoint y: 208, distance: 1016.0
click at [1479, 208] on div at bounding box center [1480, 204] width 13 height 13
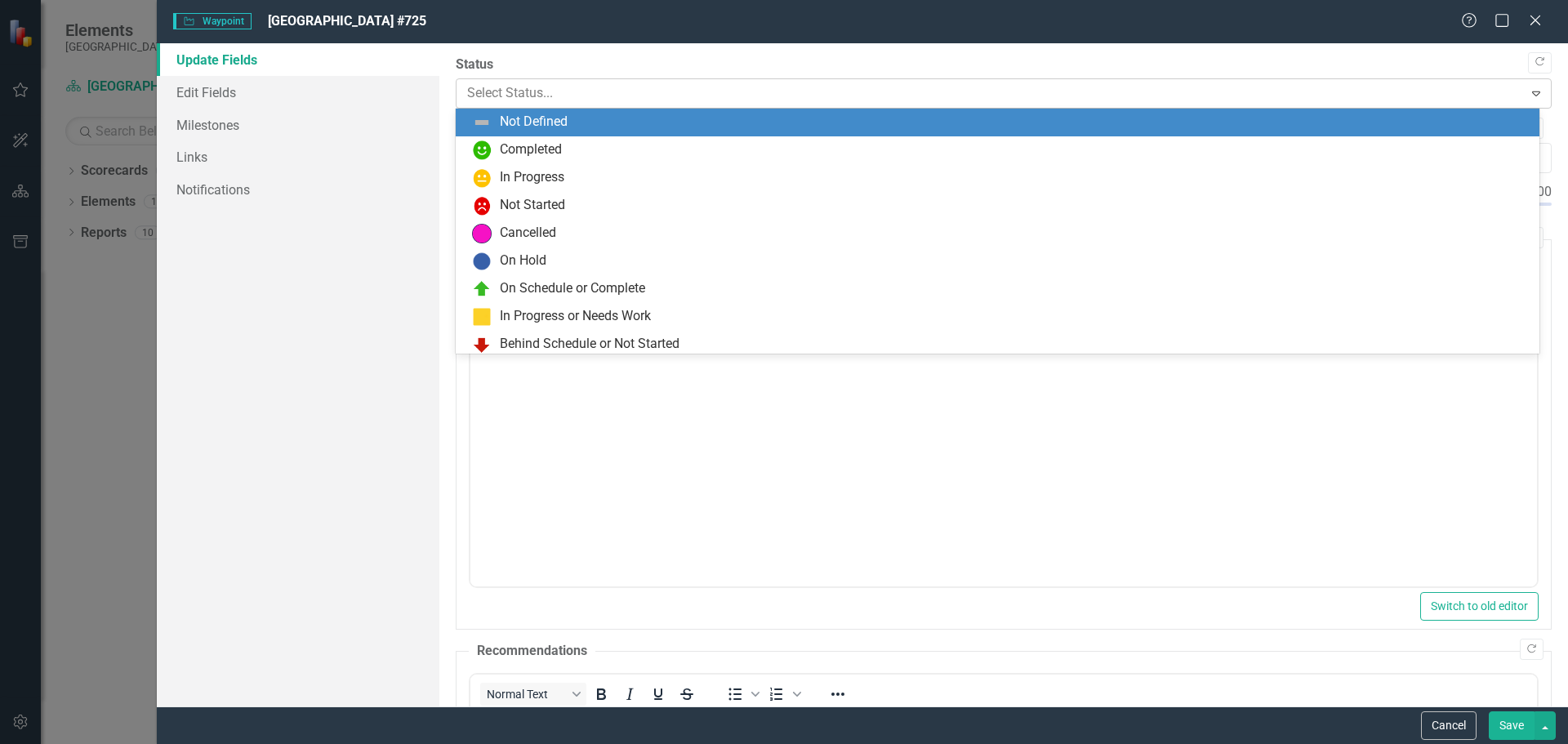
click at [1532, 92] on icon at bounding box center [1536, 93] width 9 height 5
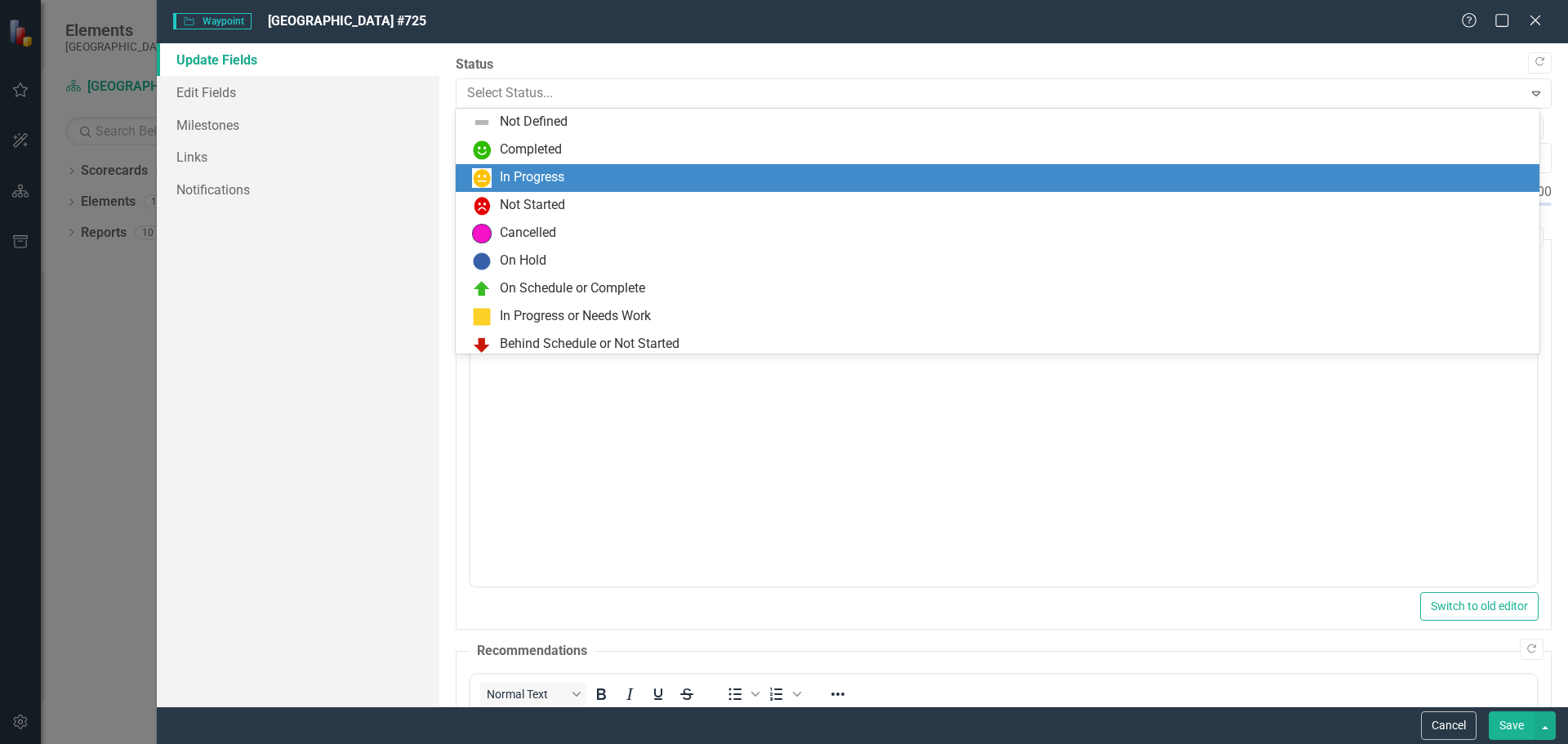
click at [599, 179] on div "In Progress" at bounding box center [1001, 178] width 1058 height 19
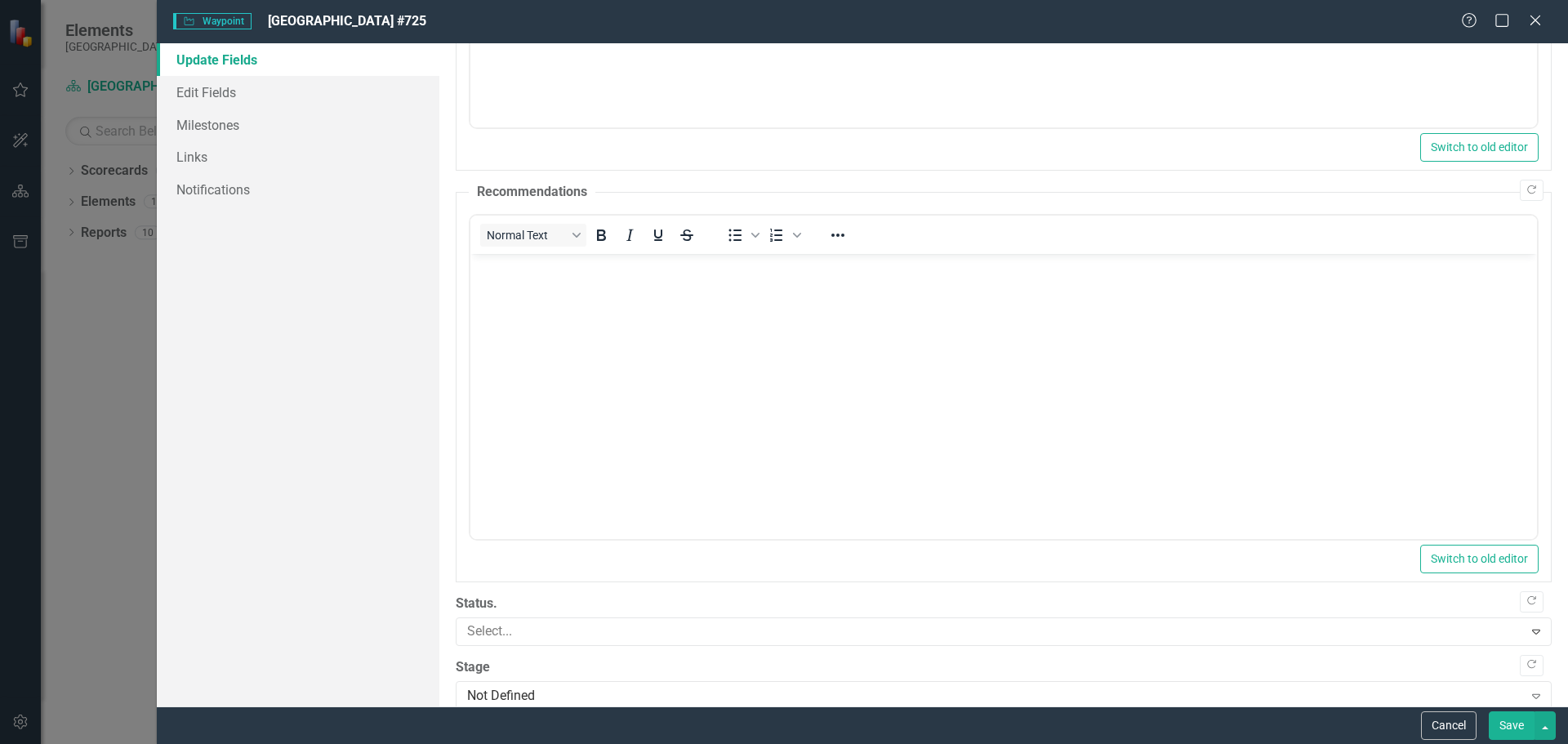
scroll to position [486, 0]
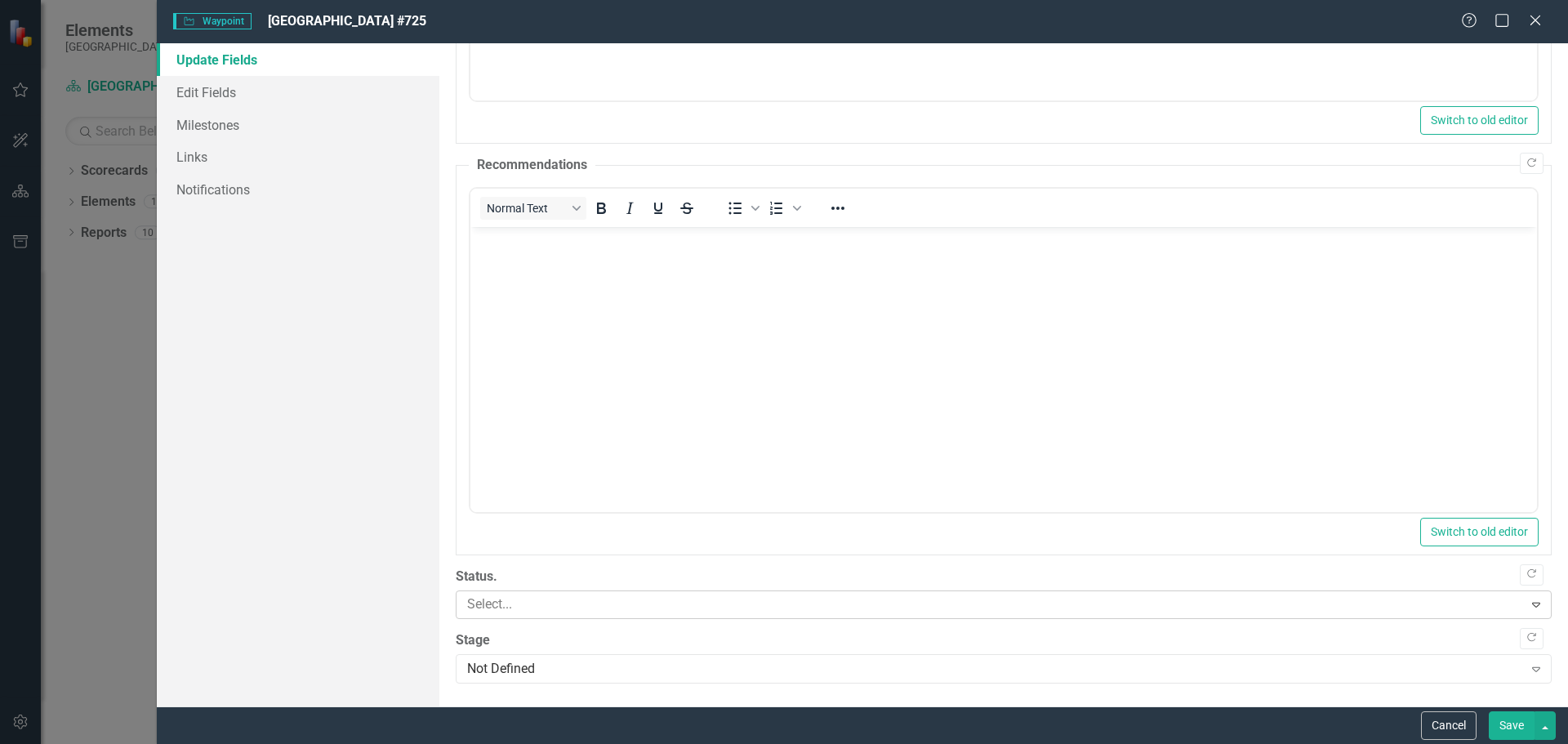
drag, startPoint x: 1523, startPoint y: 607, endPoint x: 1512, endPoint y: 611, distance: 11.7
click at [1529, 611] on icon "Expand" at bounding box center [1536, 605] width 16 height 13
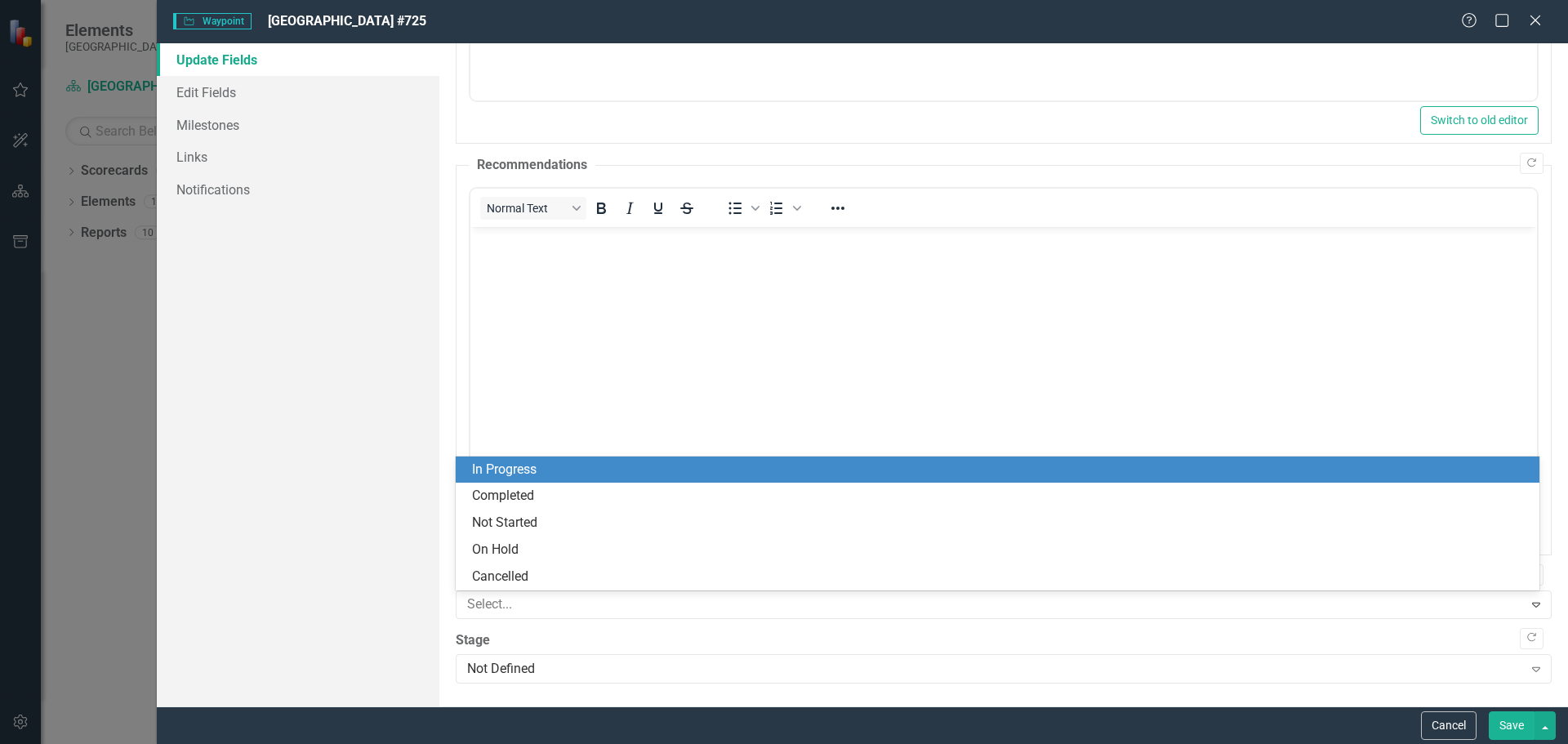
drag, startPoint x: 626, startPoint y: 473, endPoint x: 190, endPoint y: 282, distance: 476.0
click at [626, 473] on div "In Progress" at bounding box center [1001, 470] width 1058 height 19
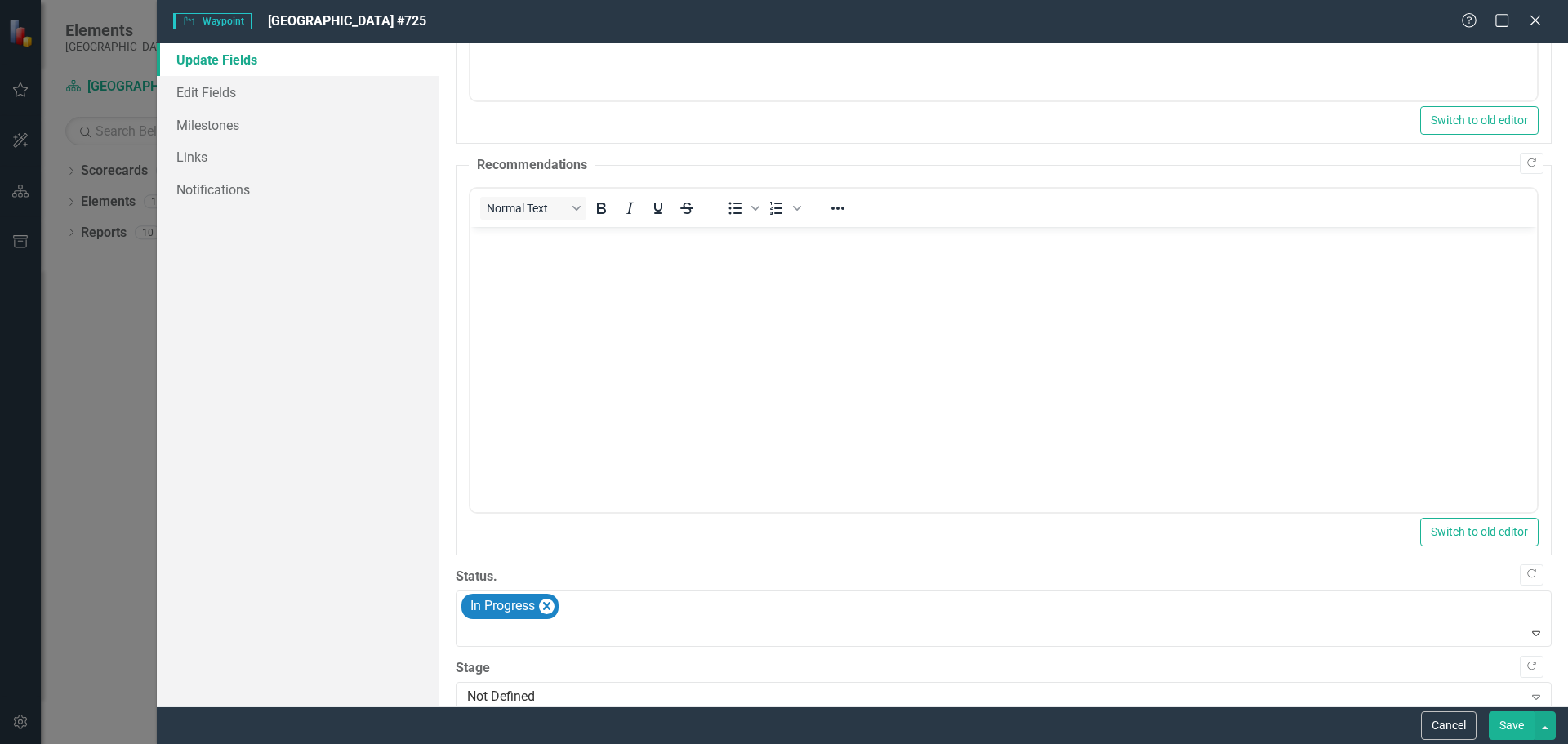
scroll to position [514, 0]
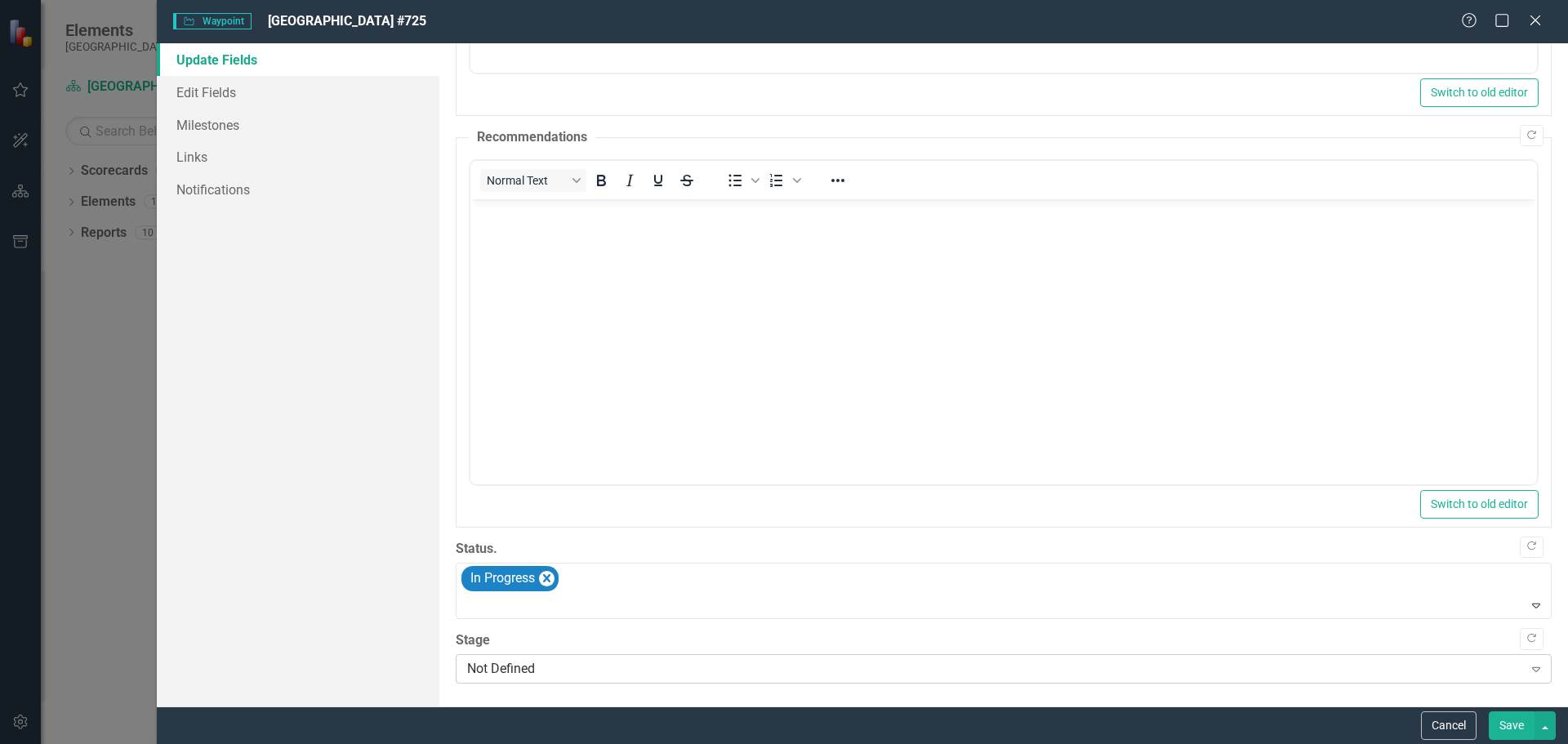
click at [1529, 674] on icon "Expand" at bounding box center [1536, 669] width 16 height 13
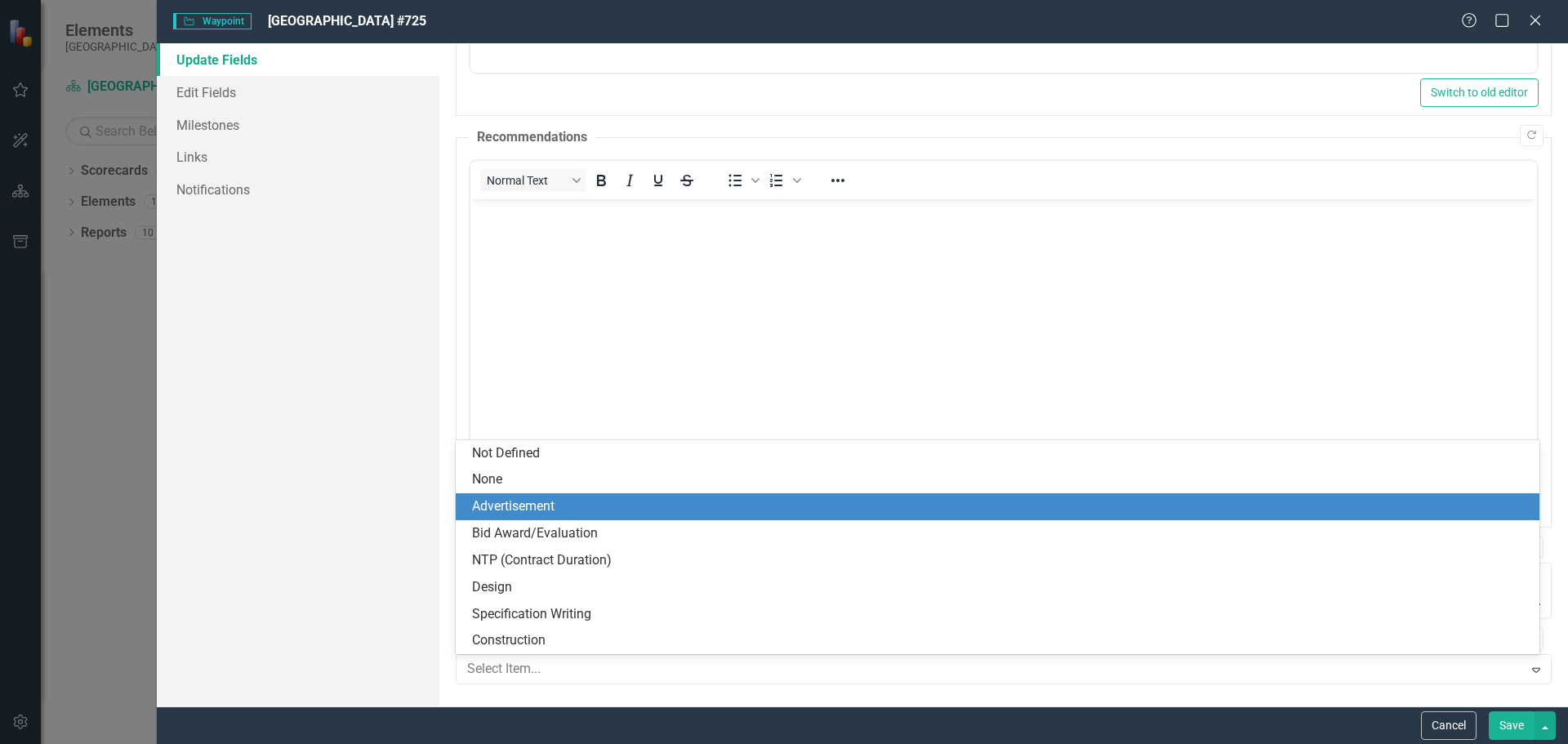
click at [791, 508] on div "Advertisement" at bounding box center [1001, 507] width 1058 height 19
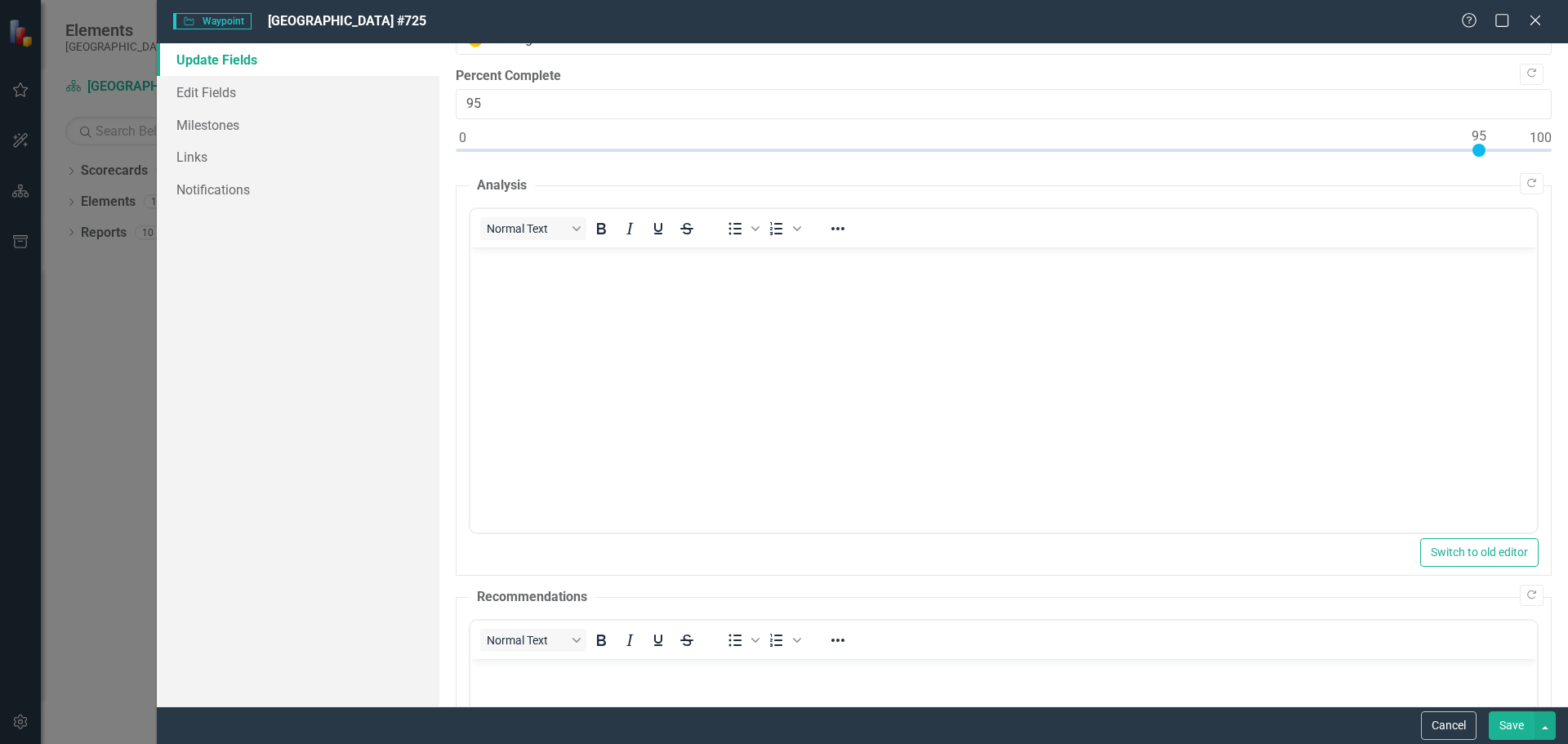
scroll to position [0, 0]
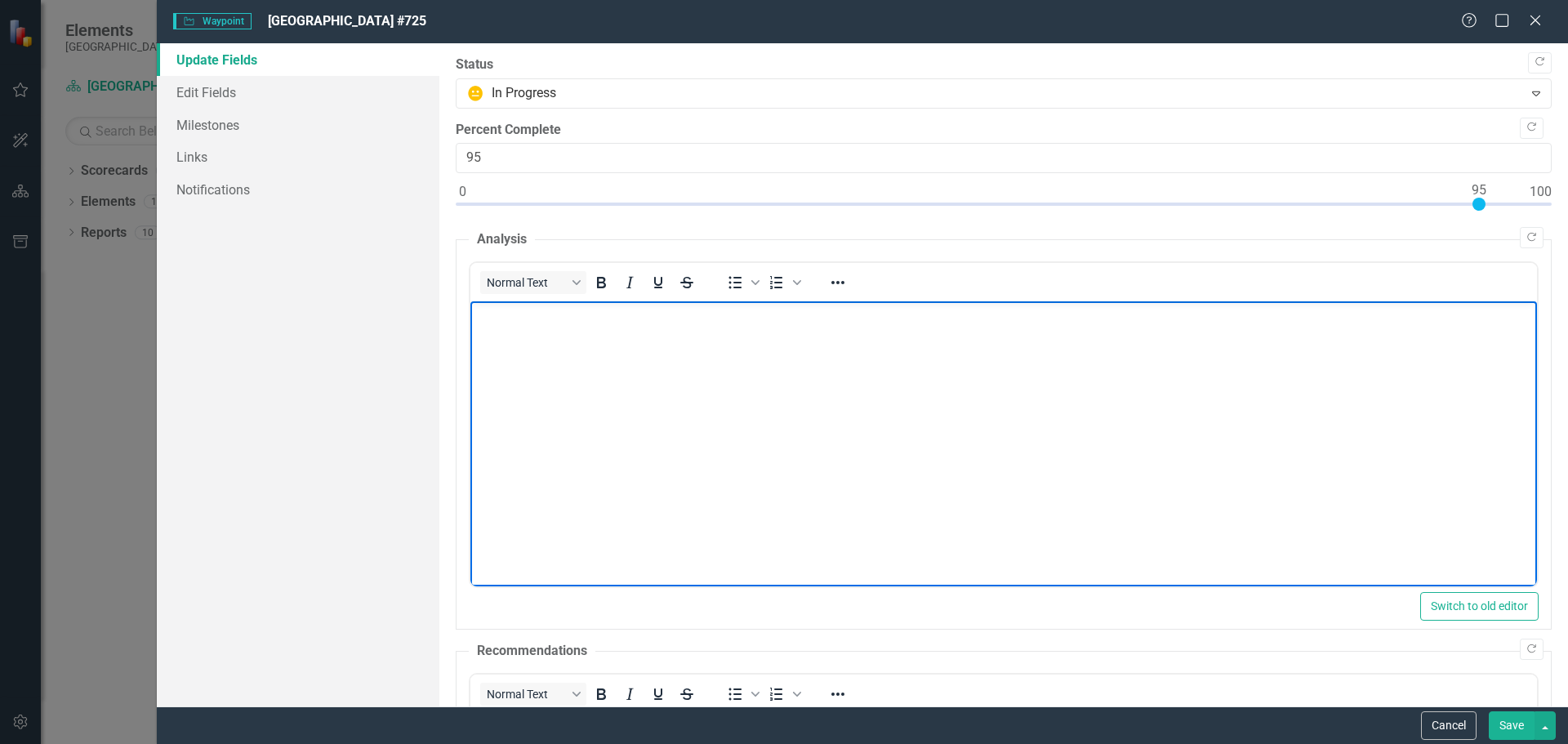
click at [657, 354] on body "Rich Text Area. Press ALT-0 for help." at bounding box center [1002, 423] width 1067 height 245
drag, startPoint x: 555, startPoint y: 342, endPoint x: 553, endPoint y: 334, distance: 8.2
click at [555, 342] on body "Rich Text Area. Press ALT-0 for help." at bounding box center [1002, 423] width 1067 height 245
paste body "Rich Text Area. Press ALT-0 for help."
click at [1066, 473] on body "N1E MPS 725: Design completed and bid advertised. Will open on [DATE]." at bounding box center [1002, 423] width 1067 height 245
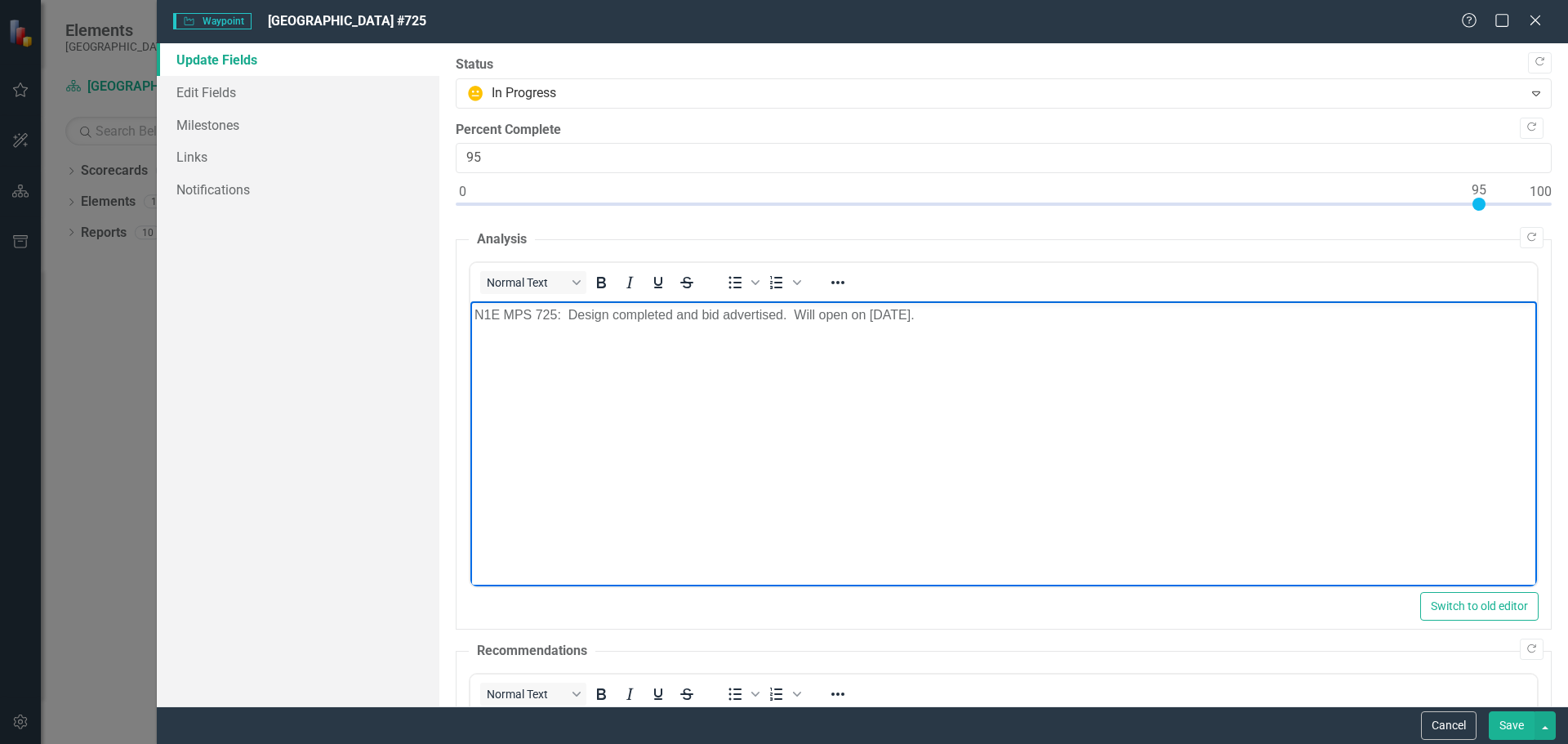
click at [1517, 731] on button "Save" at bounding box center [1512, 726] width 46 height 29
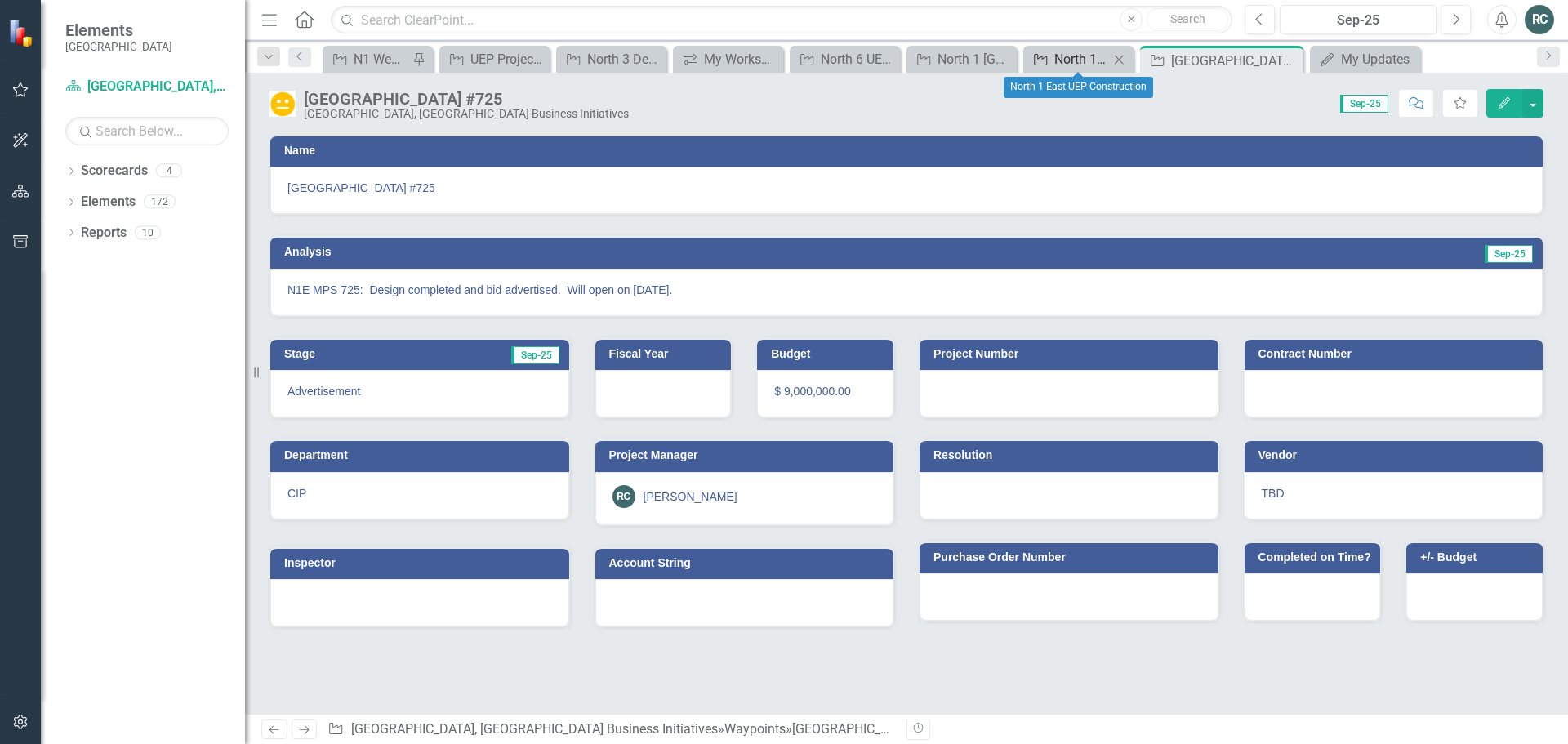
click at [1102, 61] on div "North 1 East UEP Construction" at bounding box center [1081, 59] width 55 height 20
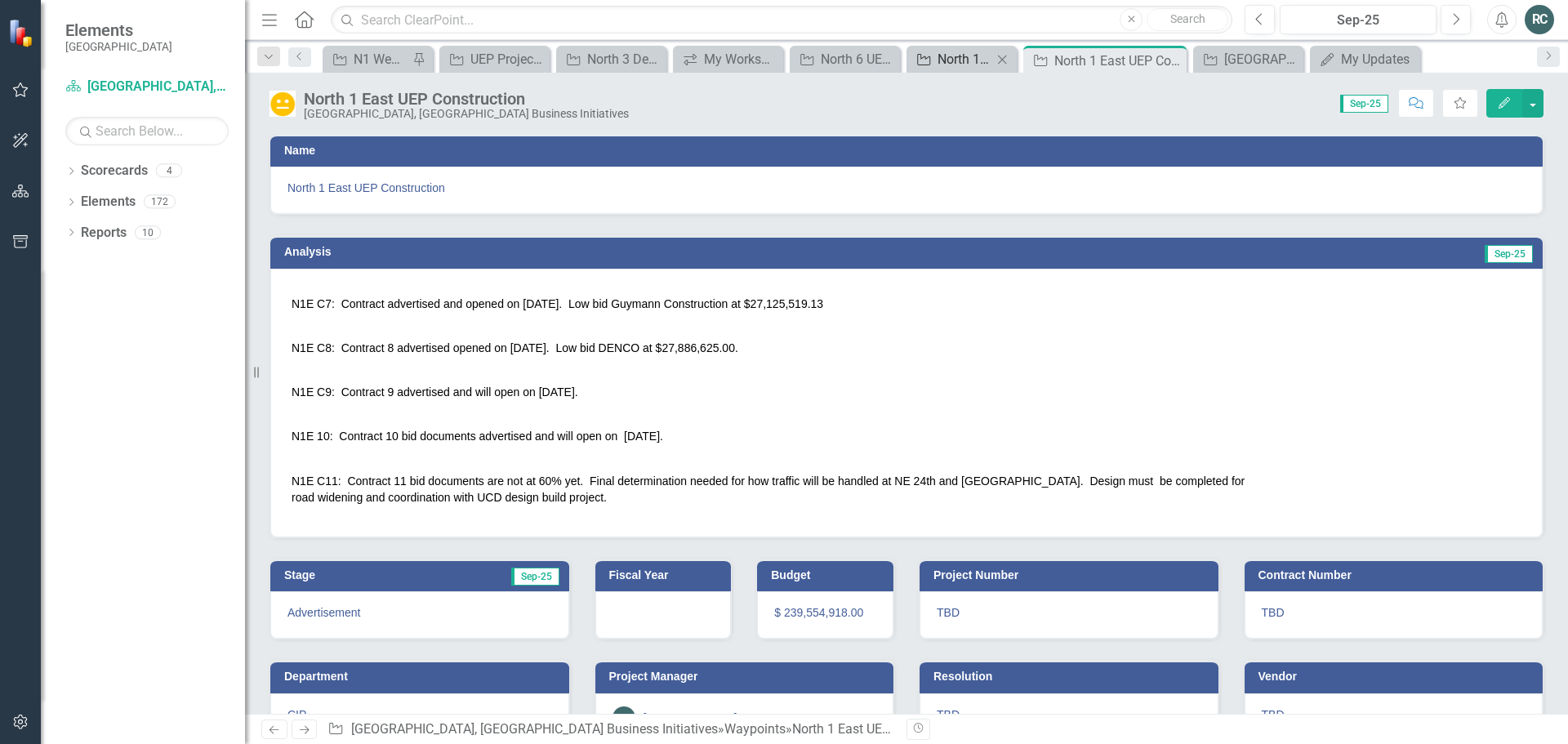
click at [964, 57] on div "North 1 [GEOGRAPHIC_DATA] #720" at bounding box center [965, 59] width 55 height 20
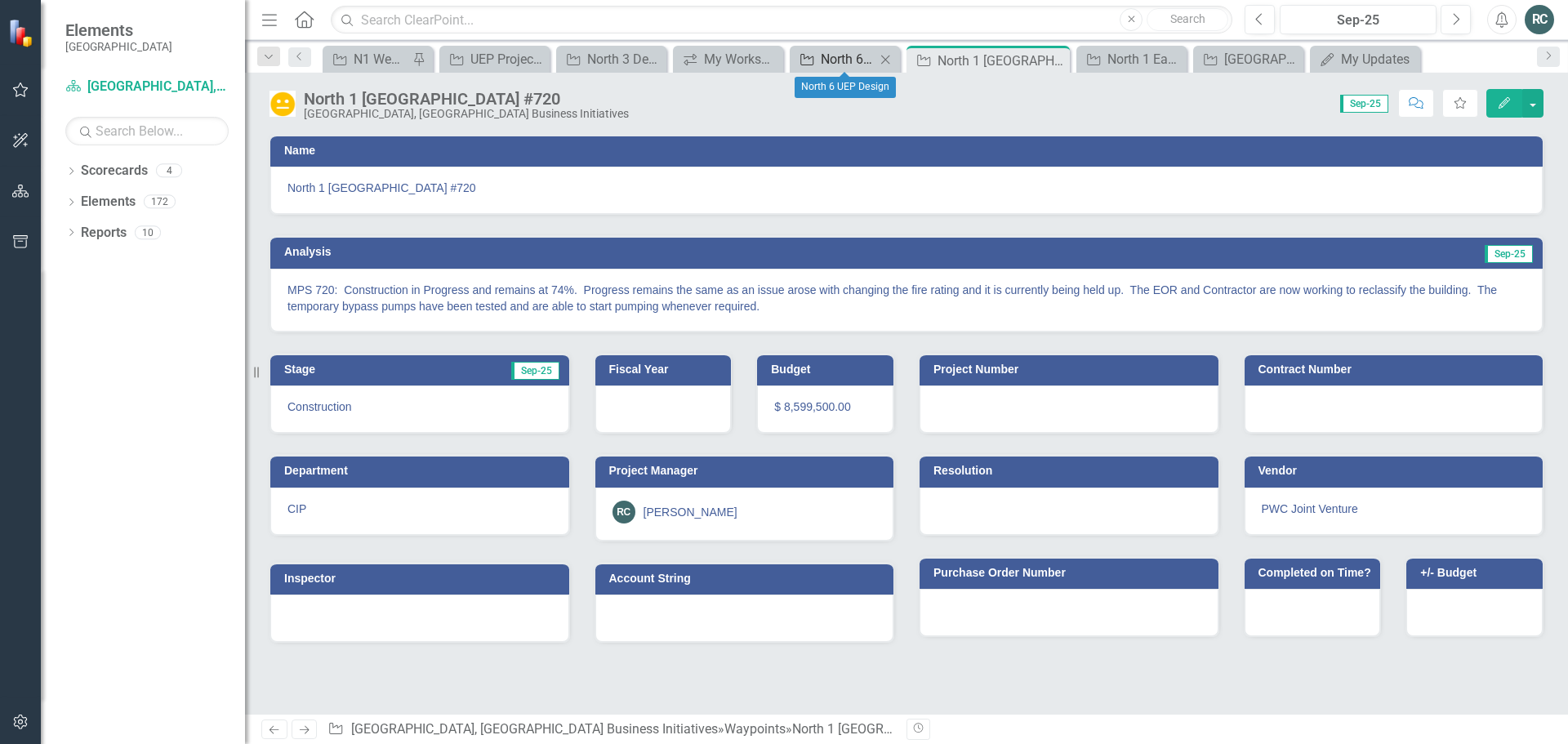
click at [852, 57] on div "North 6 UEP Design" at bounding box center [848, 59] width 55 height 20
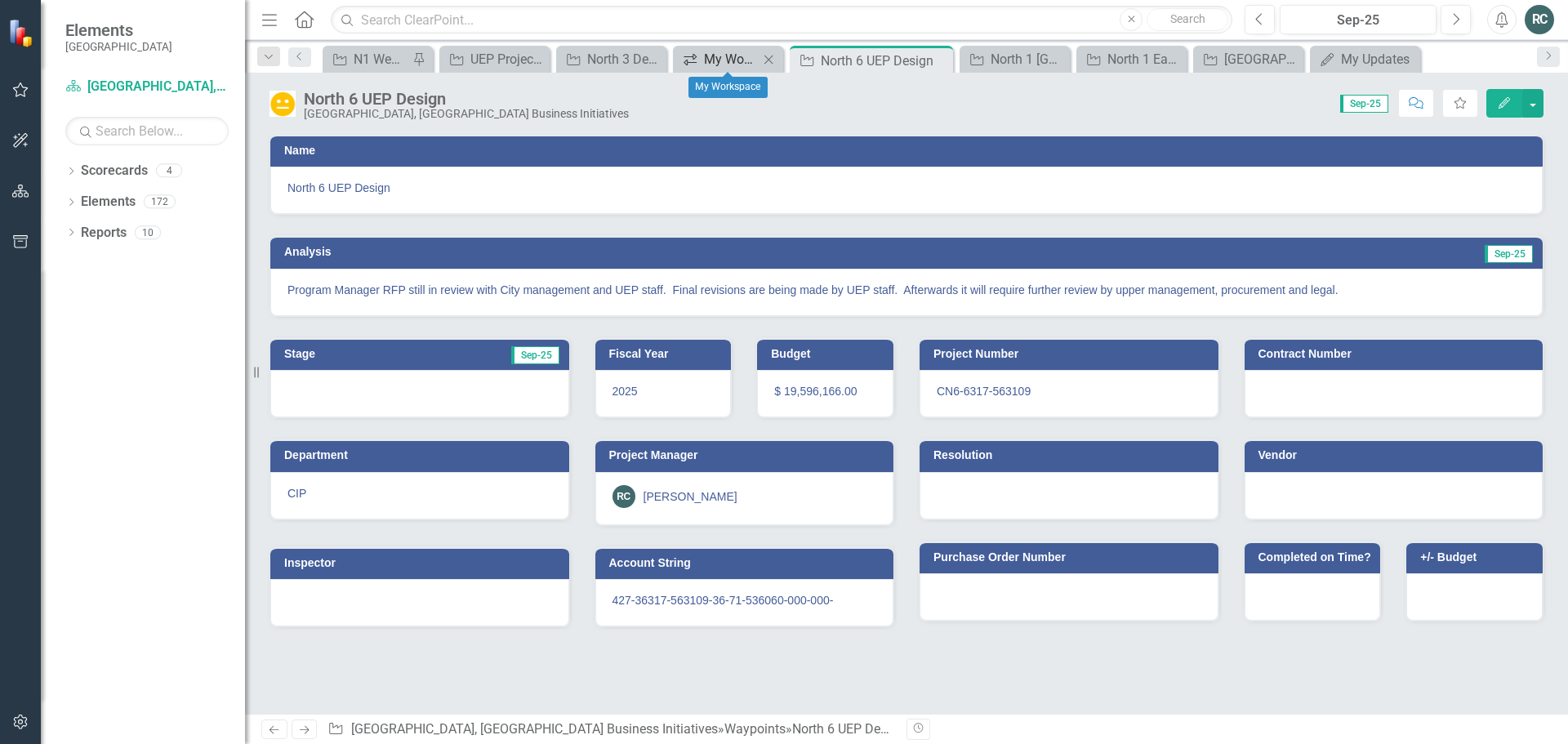
click at [726, 59] on div "My Workspace" at bounding box center [731, 59] width 55 height 20
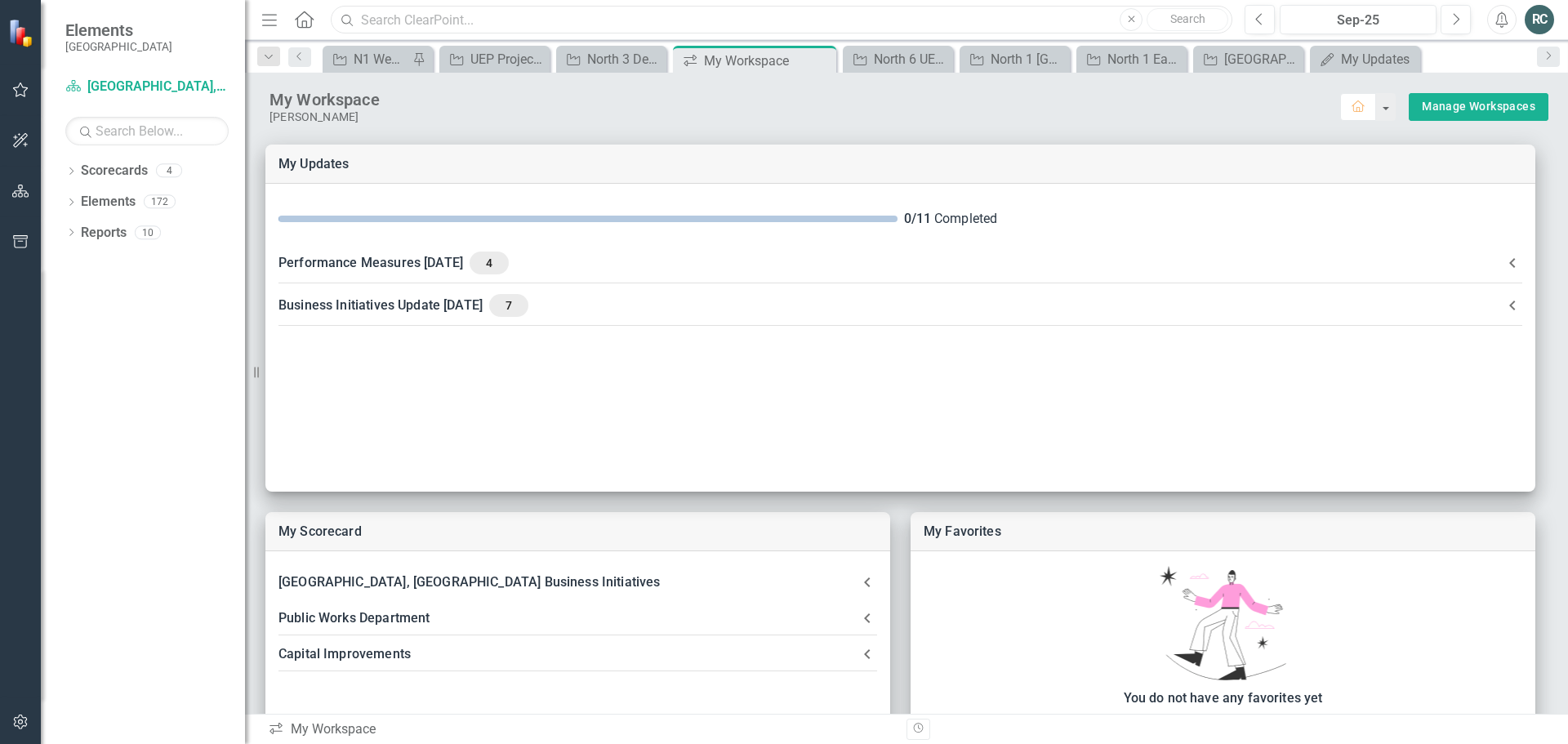
click at [466, 13] on input "text" at bounding box center [782, 20] width 902 height 29
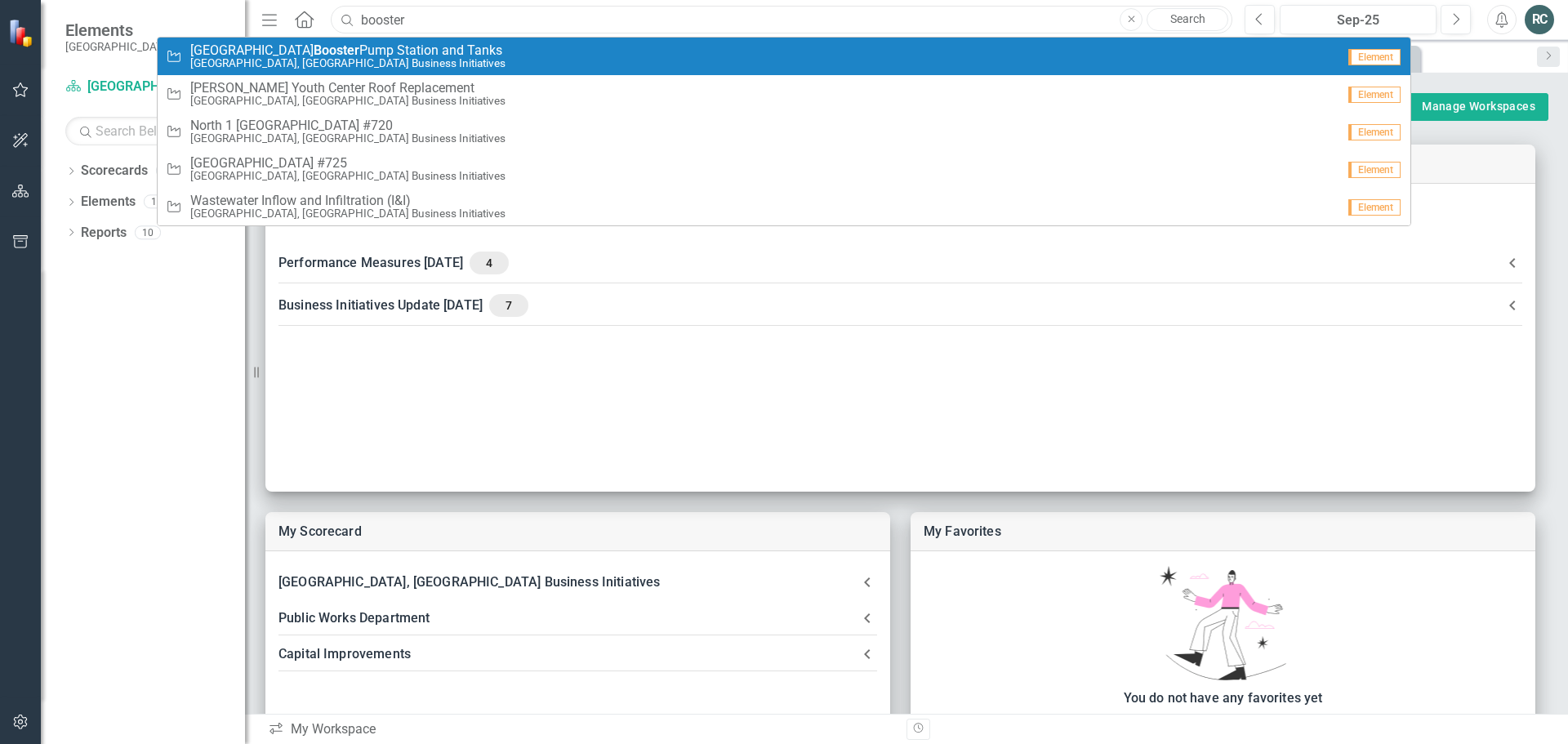
type input "booster"
click at [365, 60] on small "[GEOGRAPHIC_DATA], [GEOGRAPHIC_DATA] Business Initiatives" at bounding box center [348, 63] width 315 height 12
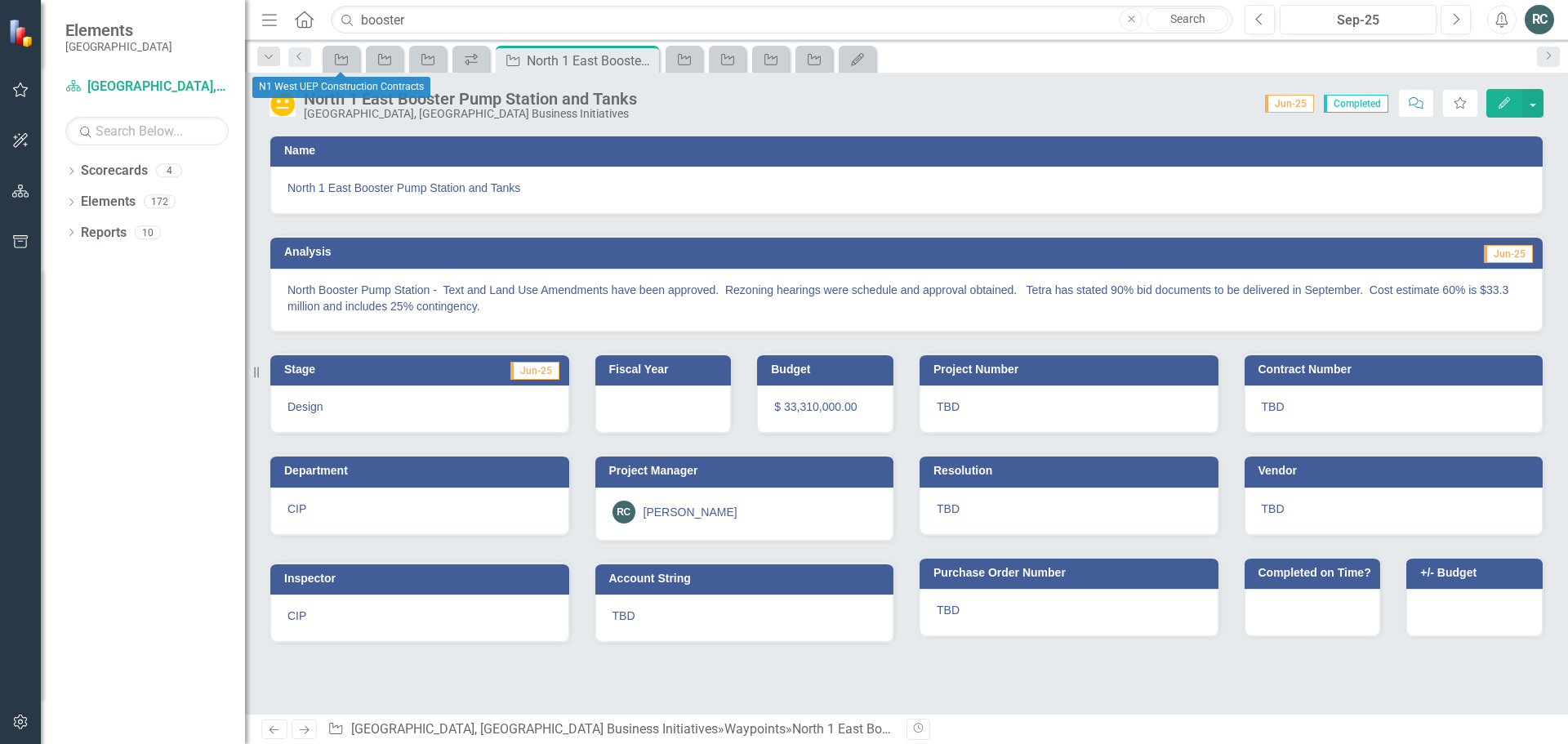
click at [1501, 105] on icon "button" at bounding box center [1505, 103] width 12 height 12
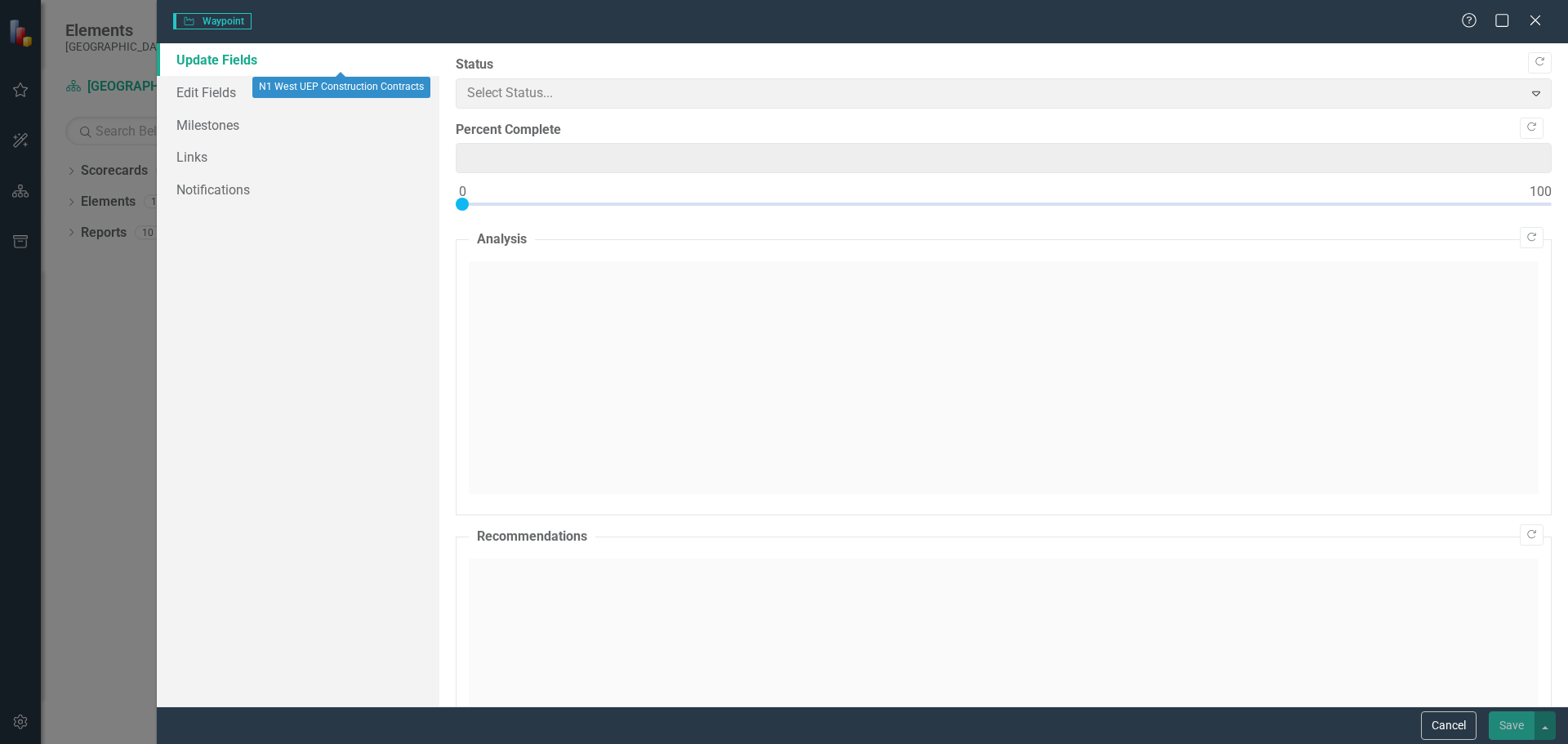
type input "78"
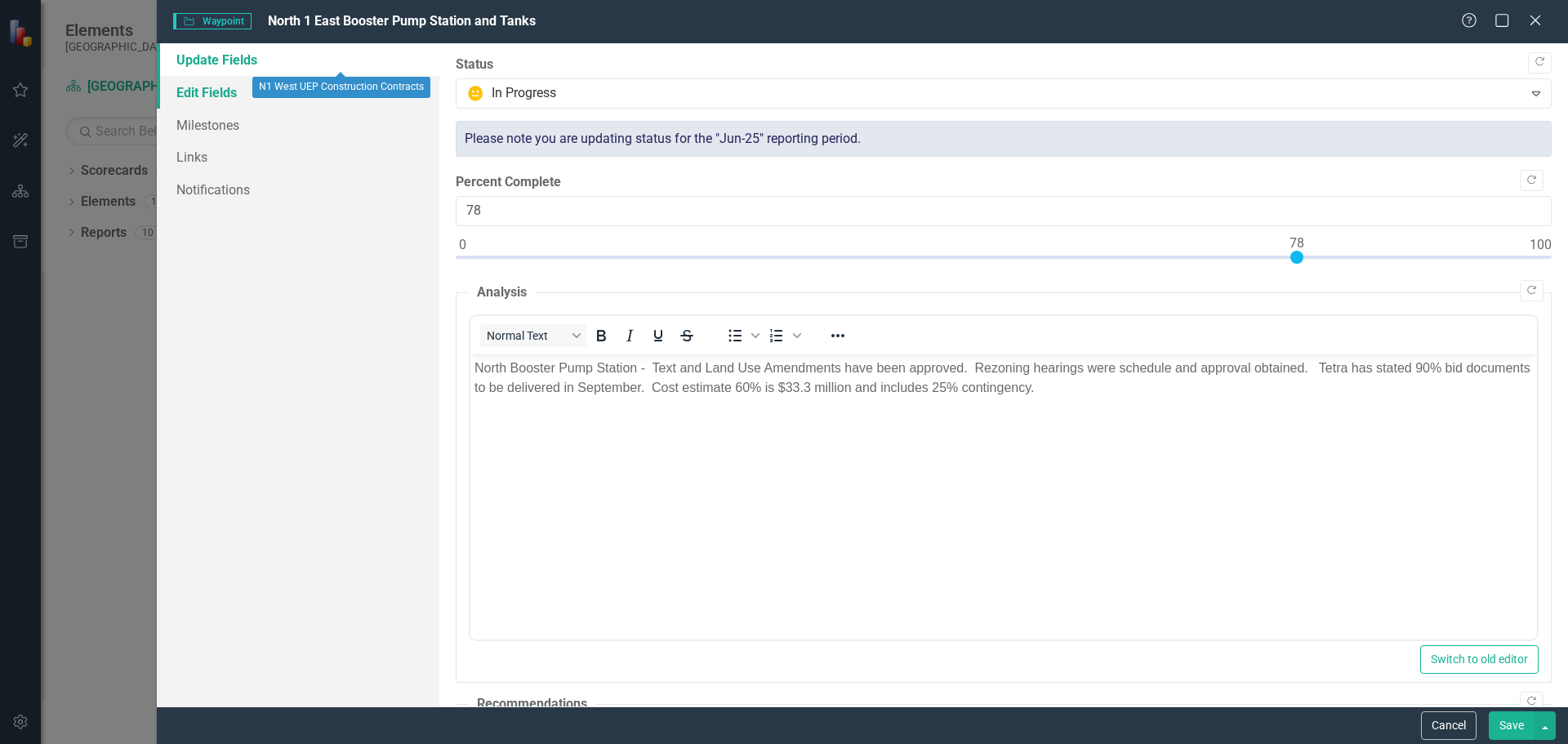
click at [210, 78] on link "Edit Fields" at bounding box center [298, 92] width 282 height 33
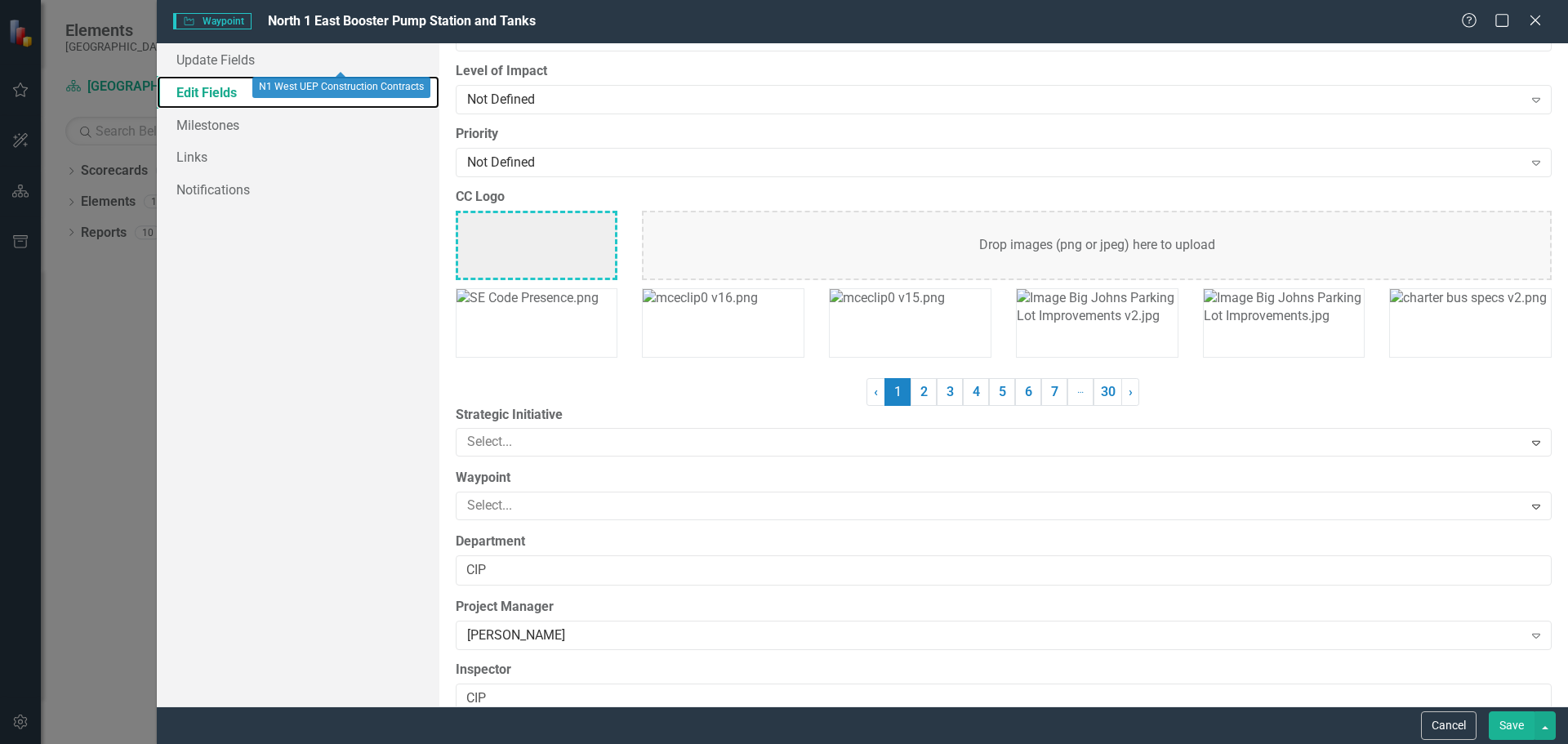
scroll to position [1634, 0]
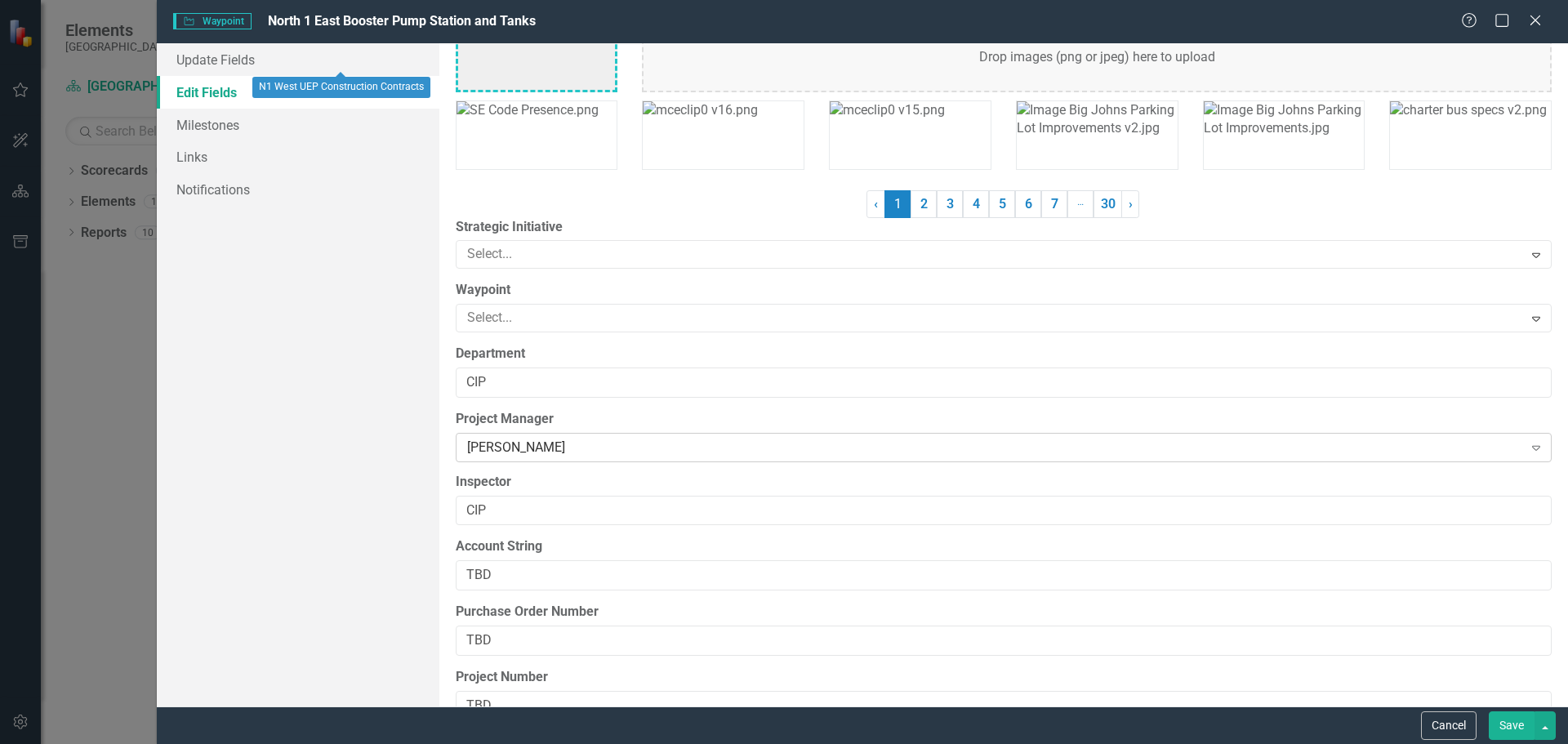
click at [1529, 449] on icon "Expand" at bounding box center [1536, 447] width 16 height 13
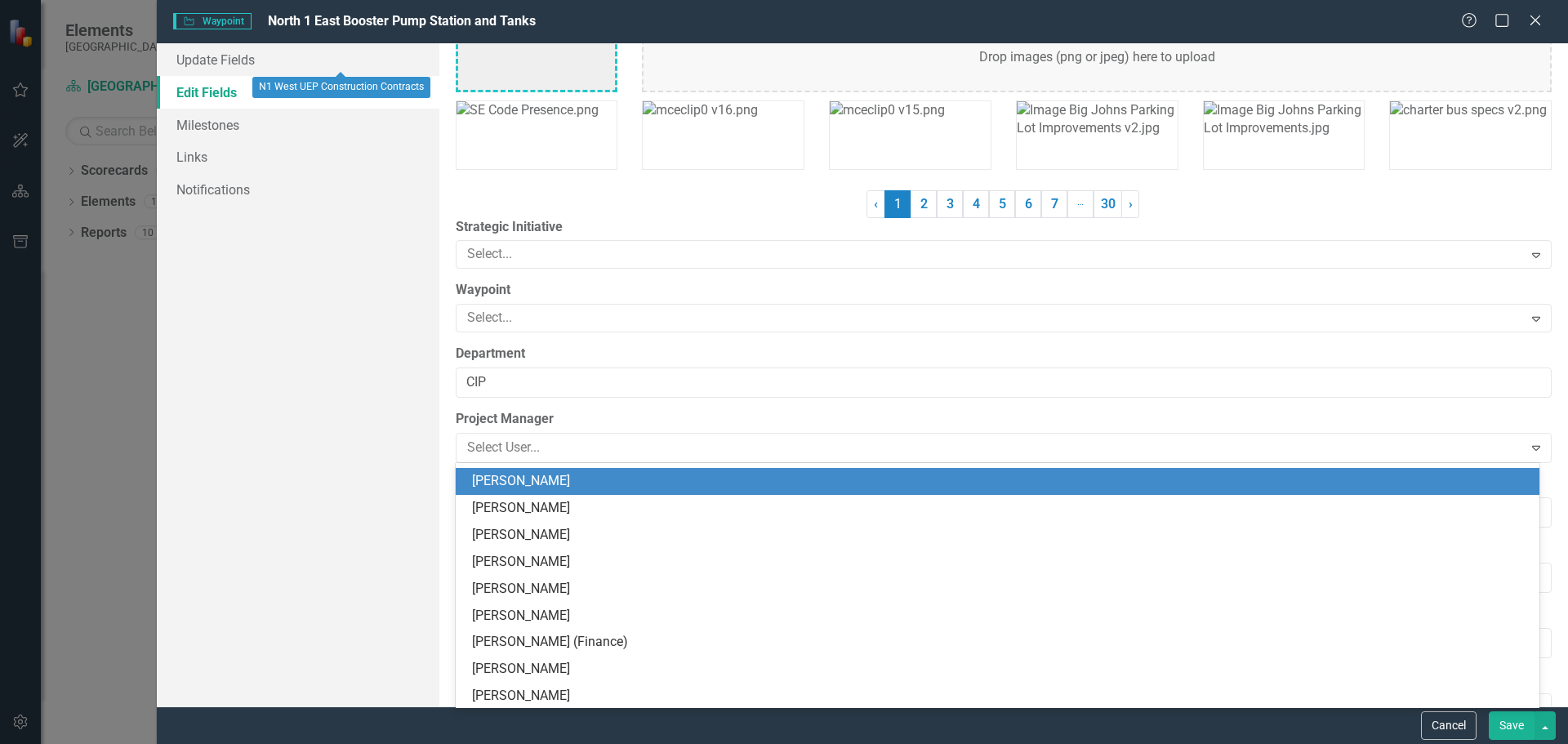
scroll to position [402, 0]
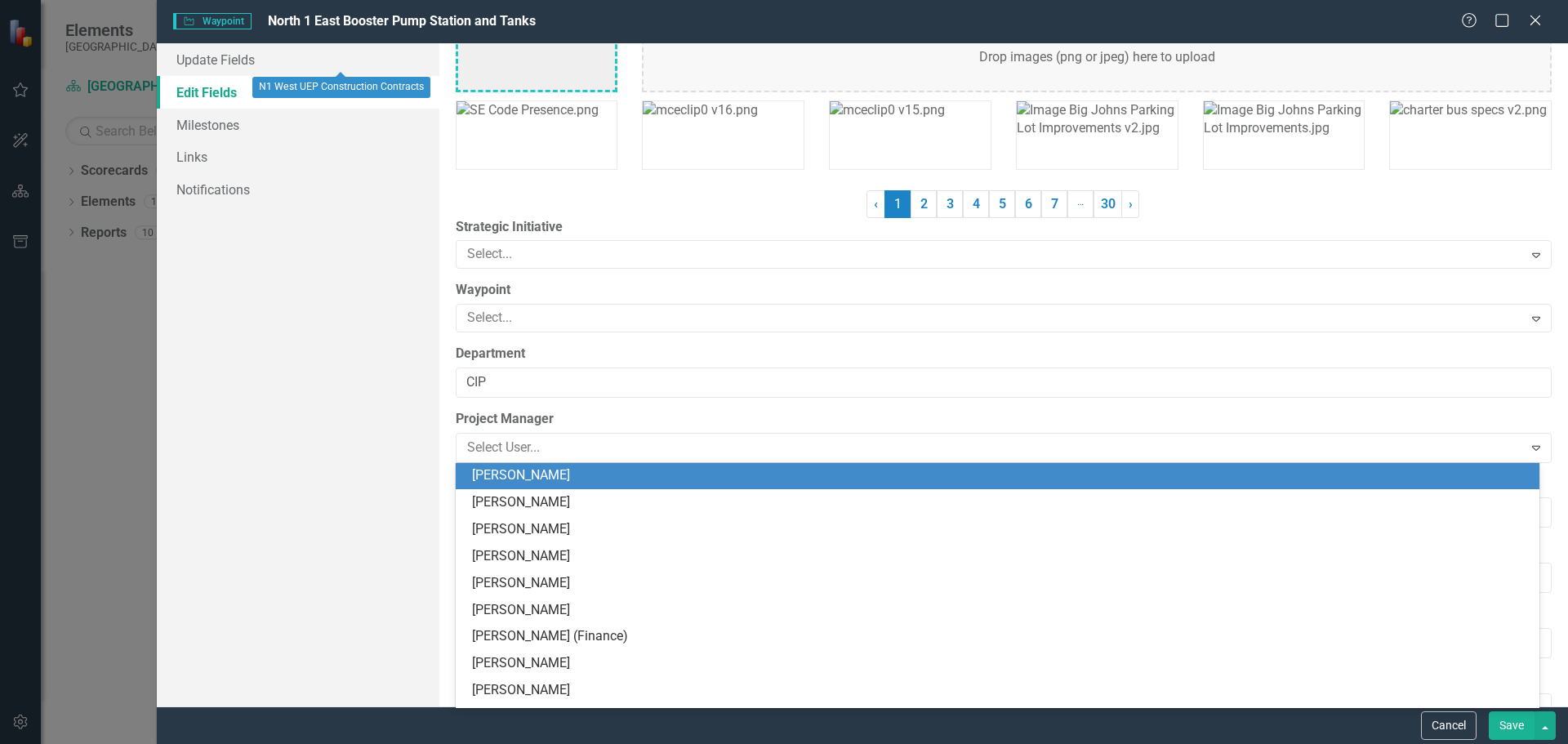
click at [527, 473] on div "[PERSON_NAME]" at bounding box center [1001, 476] width 1058 height 19
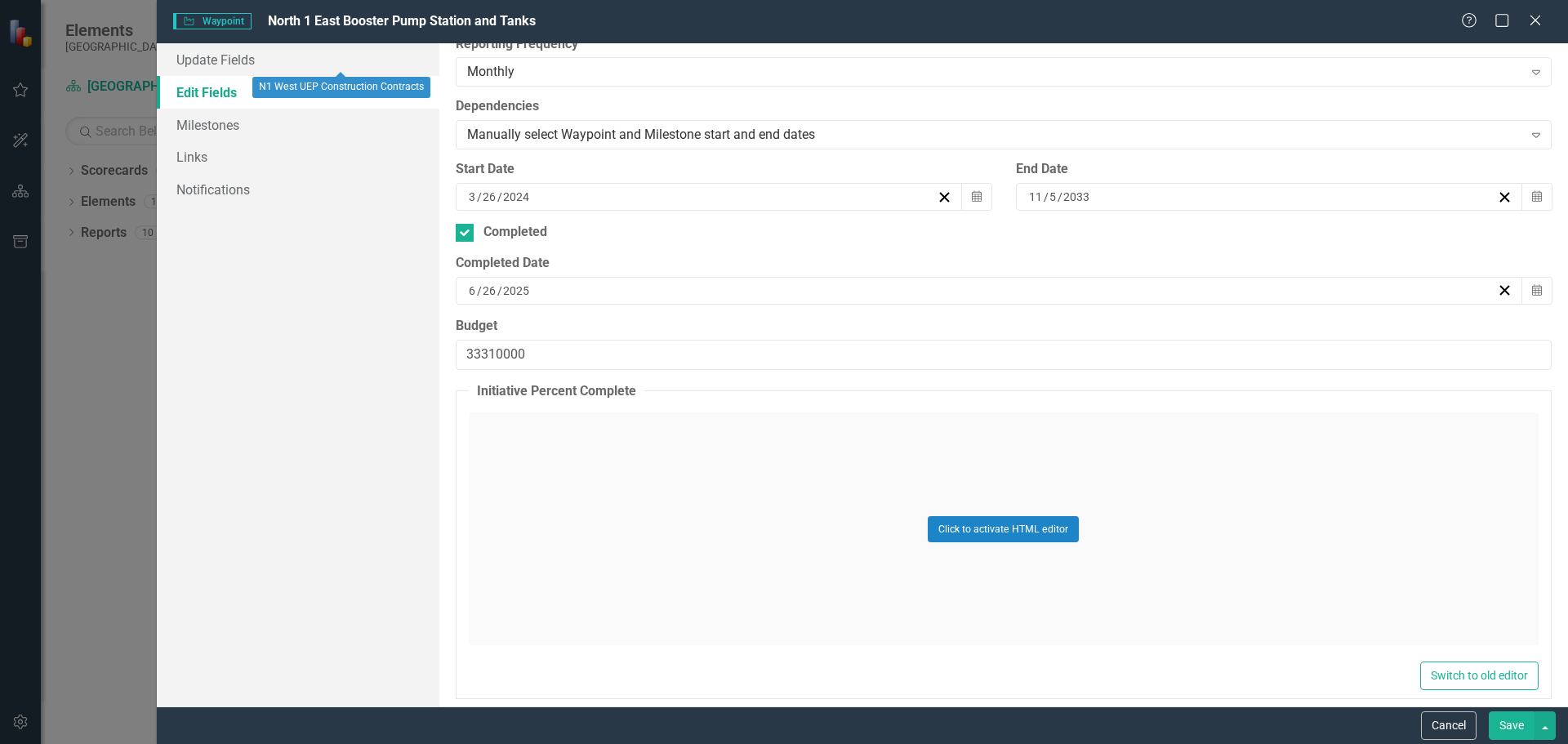
scroll to position [0, 0]
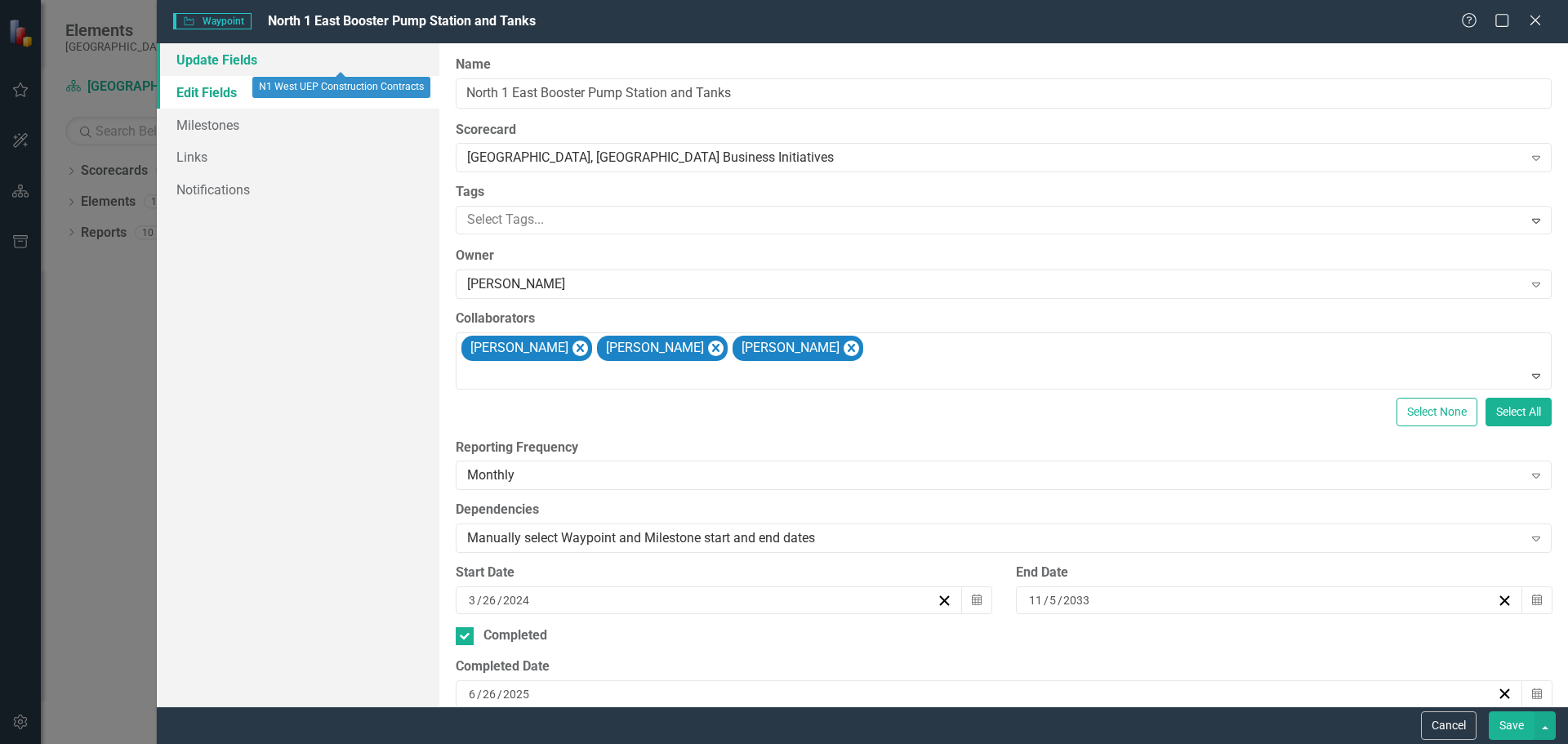
click at [210, 58] on link "Update Fields" at bounding box center [298, 60] width 282 height 33
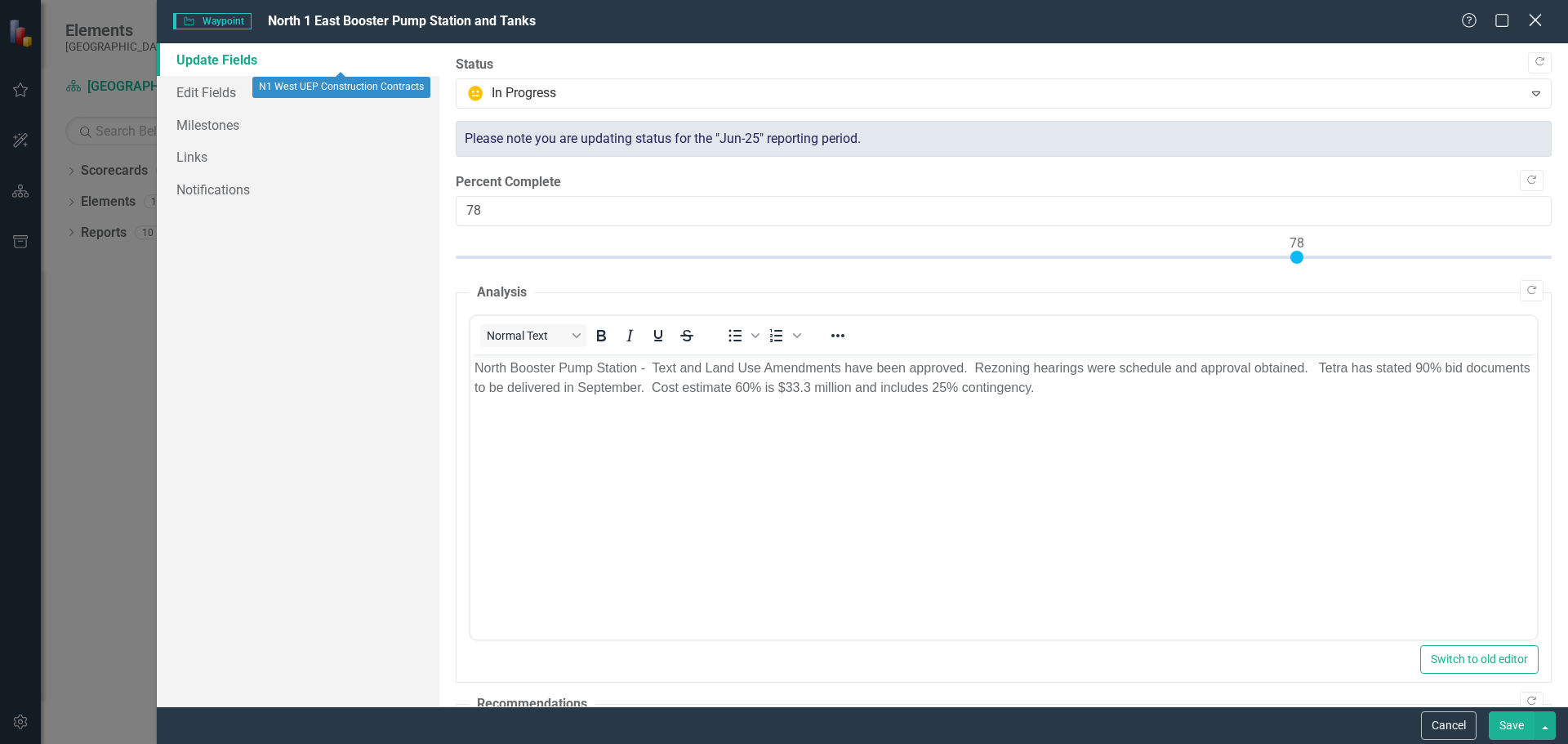
click at [1530, 24] on icon "Close" at bounding box center [1534, 20] width 20 height 15
